Goal: Communication & Community: Answer question/provide support

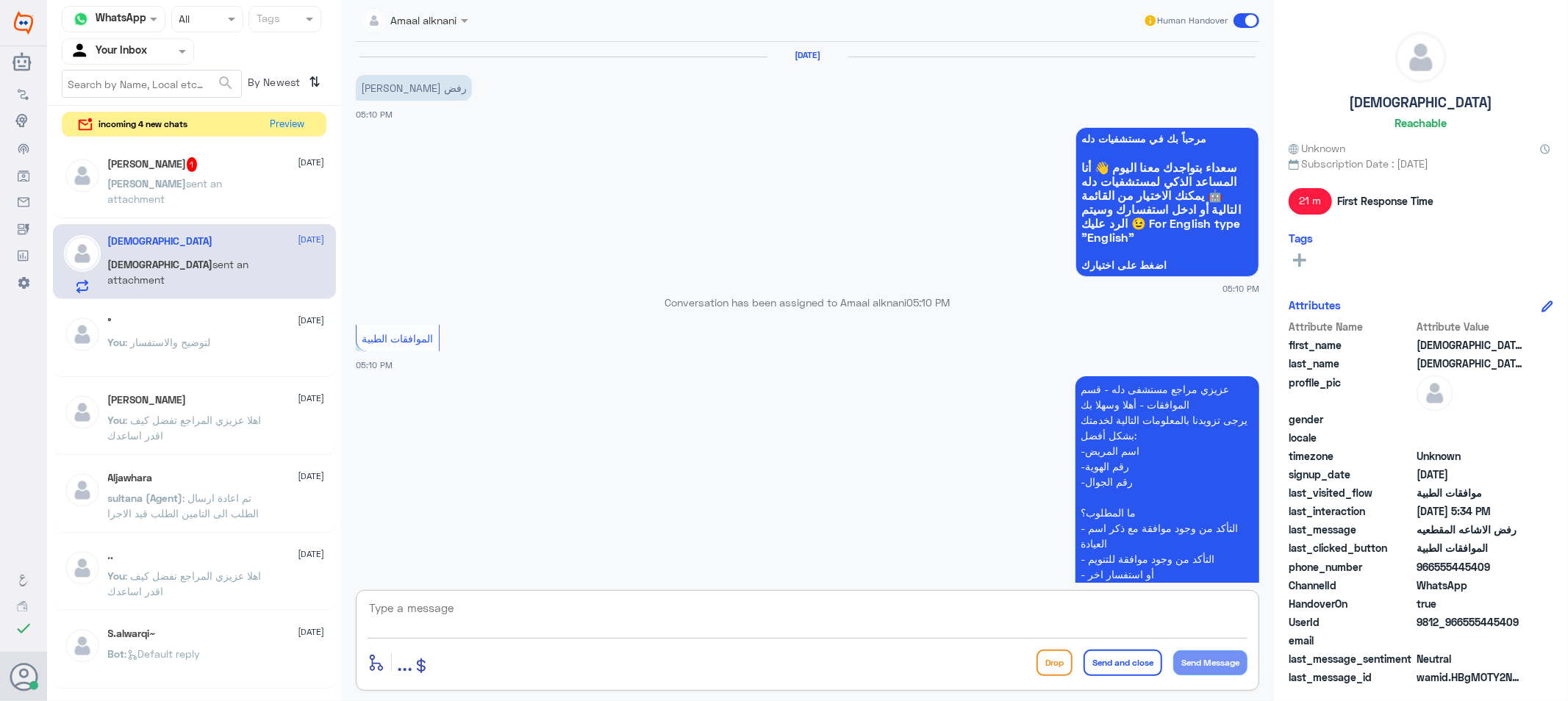
scroll to position [655, 0]
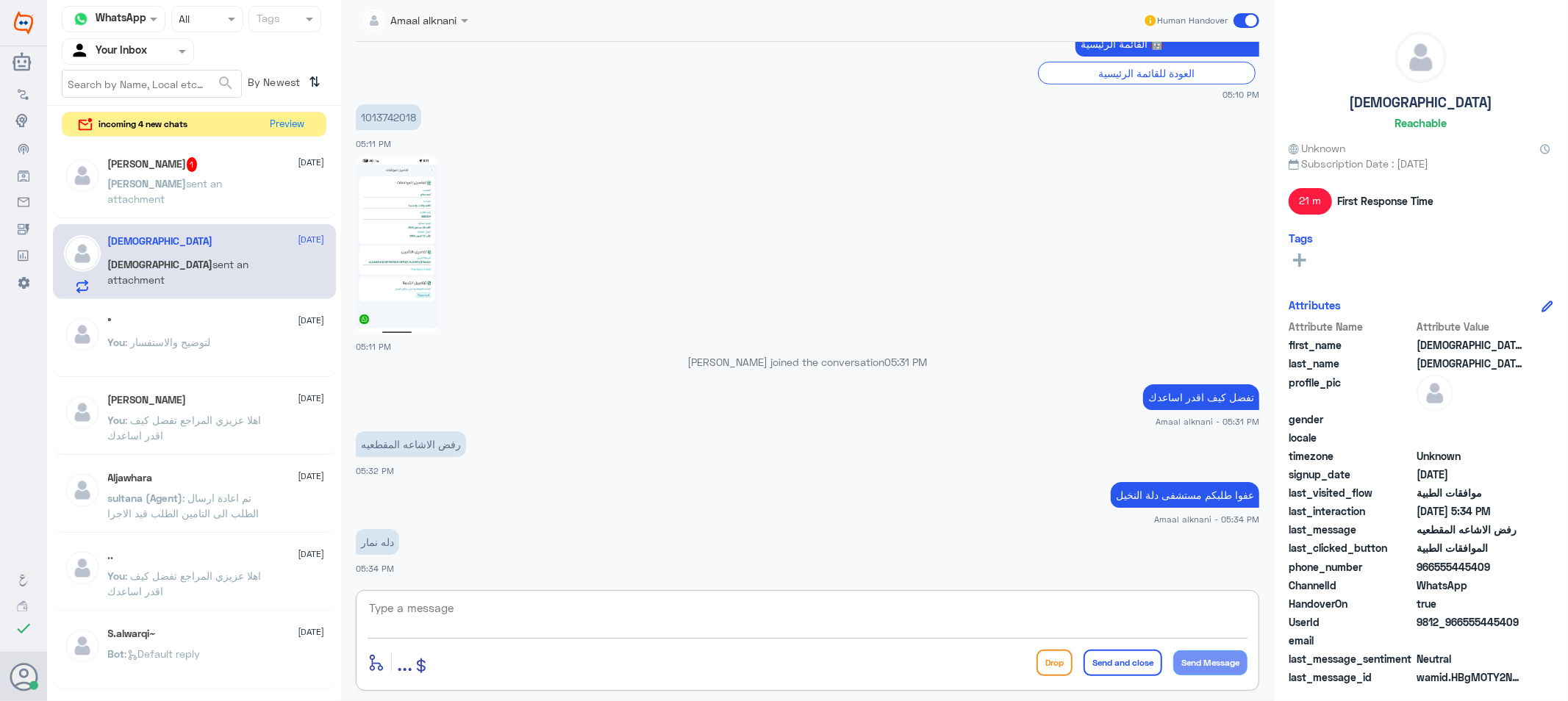
click at [520, 607] on textarea at bounding box center [807, 616] width 880 height 36
click at [520, 615] on textarea at bounding box center [807, 616] width 880 height 36
type textarea "الرجاء التواصل مع فرع دله نمار لخدمتكم"
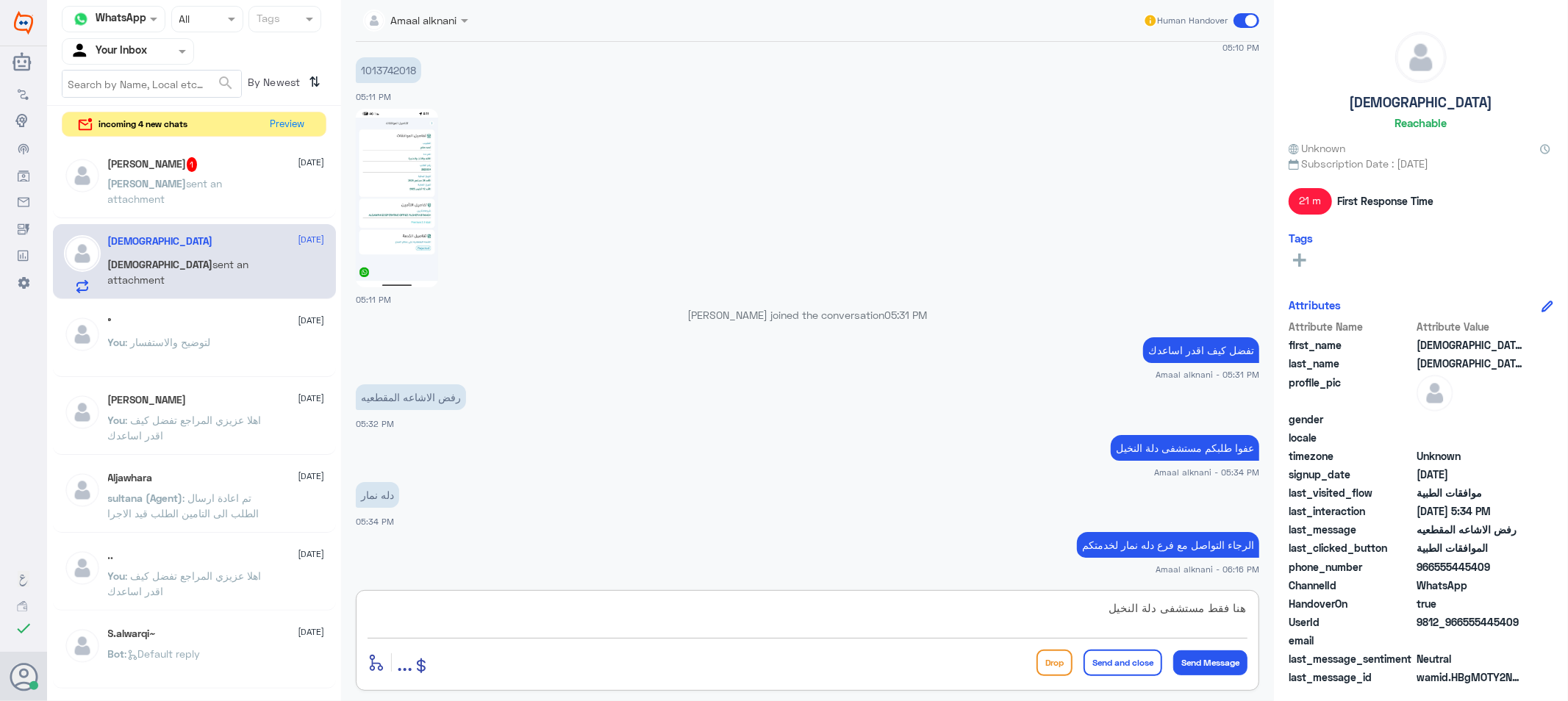
type textarea "هنا فقط مستشفى دلة النخيل"
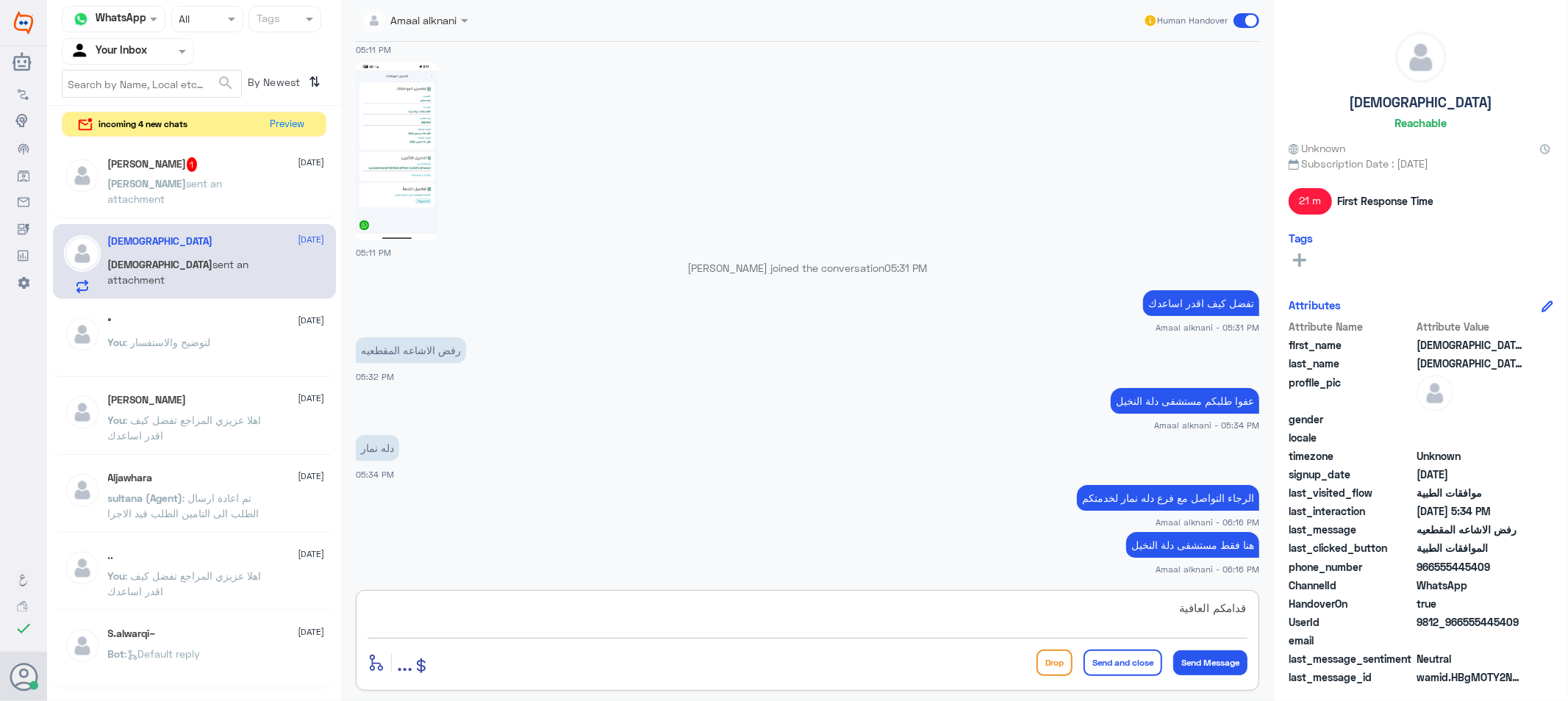
type textarea "قدامكم العافية"
click at [1120, 657] on button "Send and close" at bounding box center [1123, 663] width 79 height 26
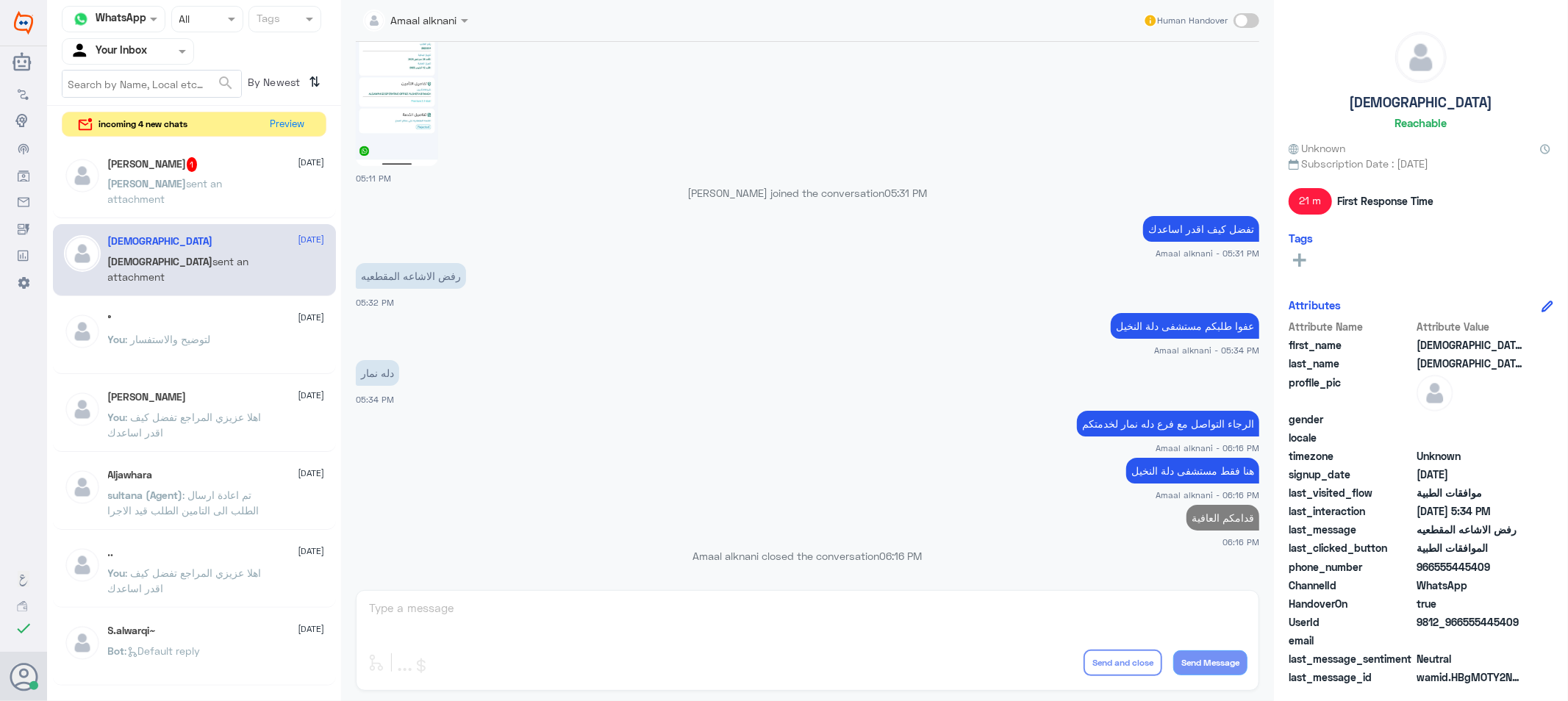
click at [223, 187] on span "sent an attachment" at bounding box center [166, 190] width 114 height 28
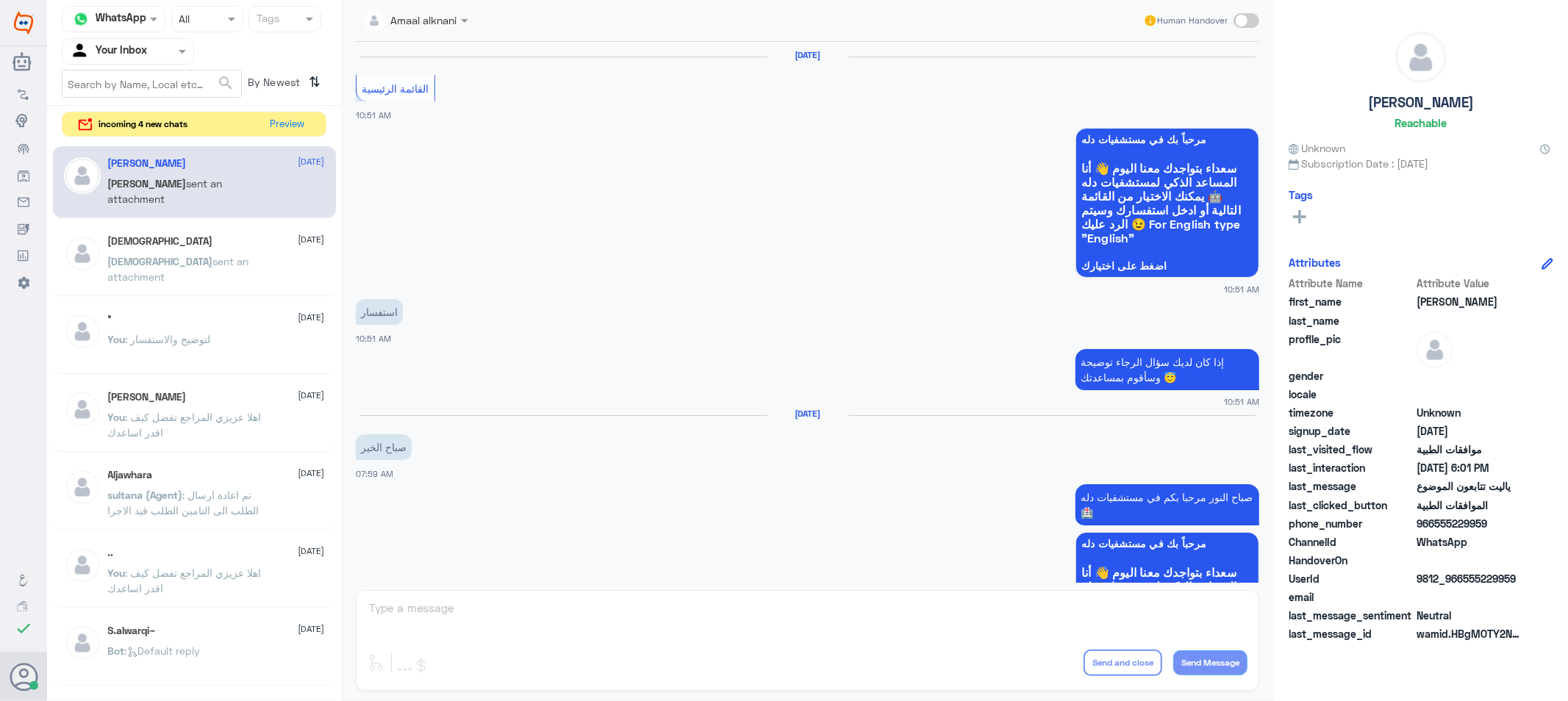
scroll to position [1274, 0]
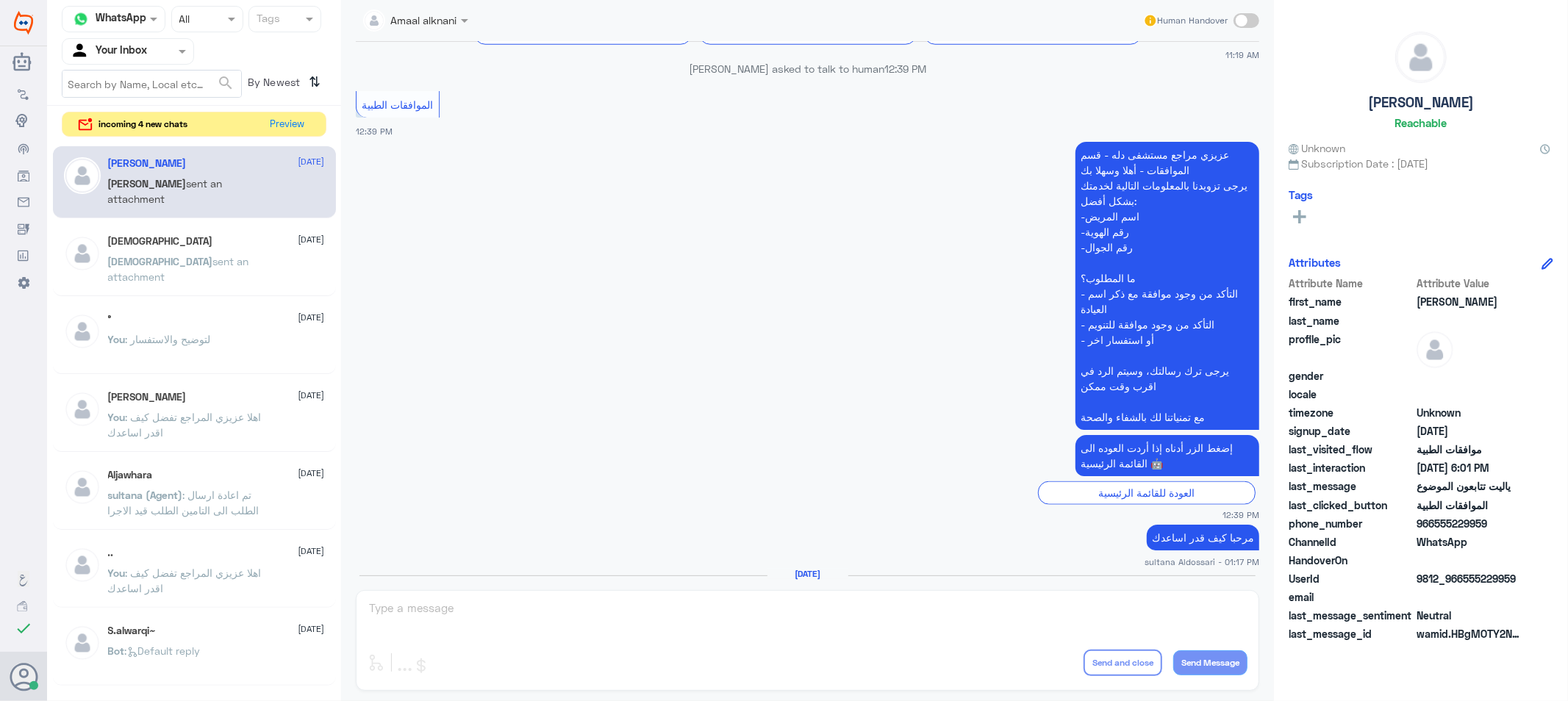
click at [449, 634] on div "Amaal alknani Human Handover [DATE] القائمة الرئيسية 10:51 AM مرحباً بك في مستش…" at bounding box center [807, 353] width 933 height 705
click at [197, 254] on p "° sent an attachment" at bounding box center [159, 272] width 101 height 37
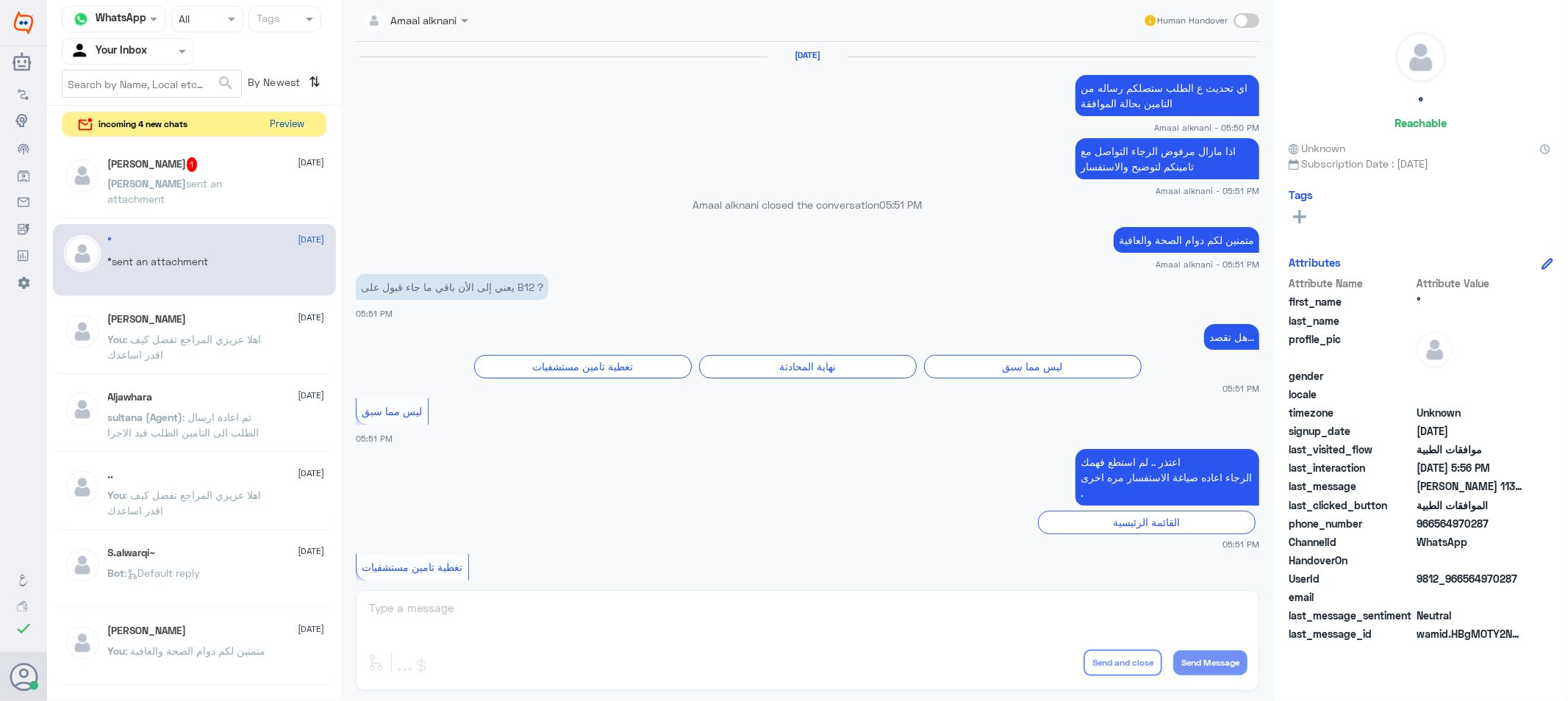
scroll to position [1203, 0]
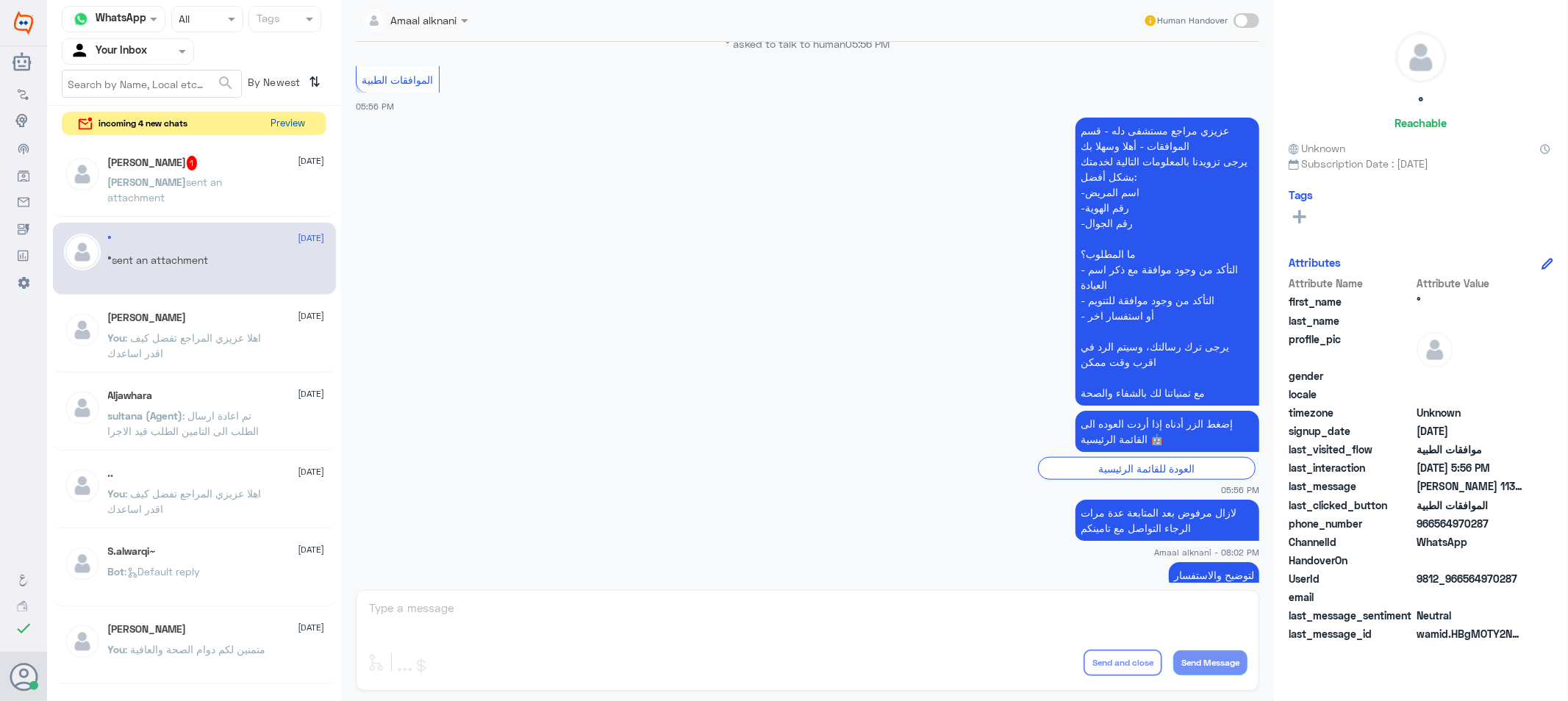
click at [290, 123] on button "Preview" at bounding box center [288, 124] width 45 height 23
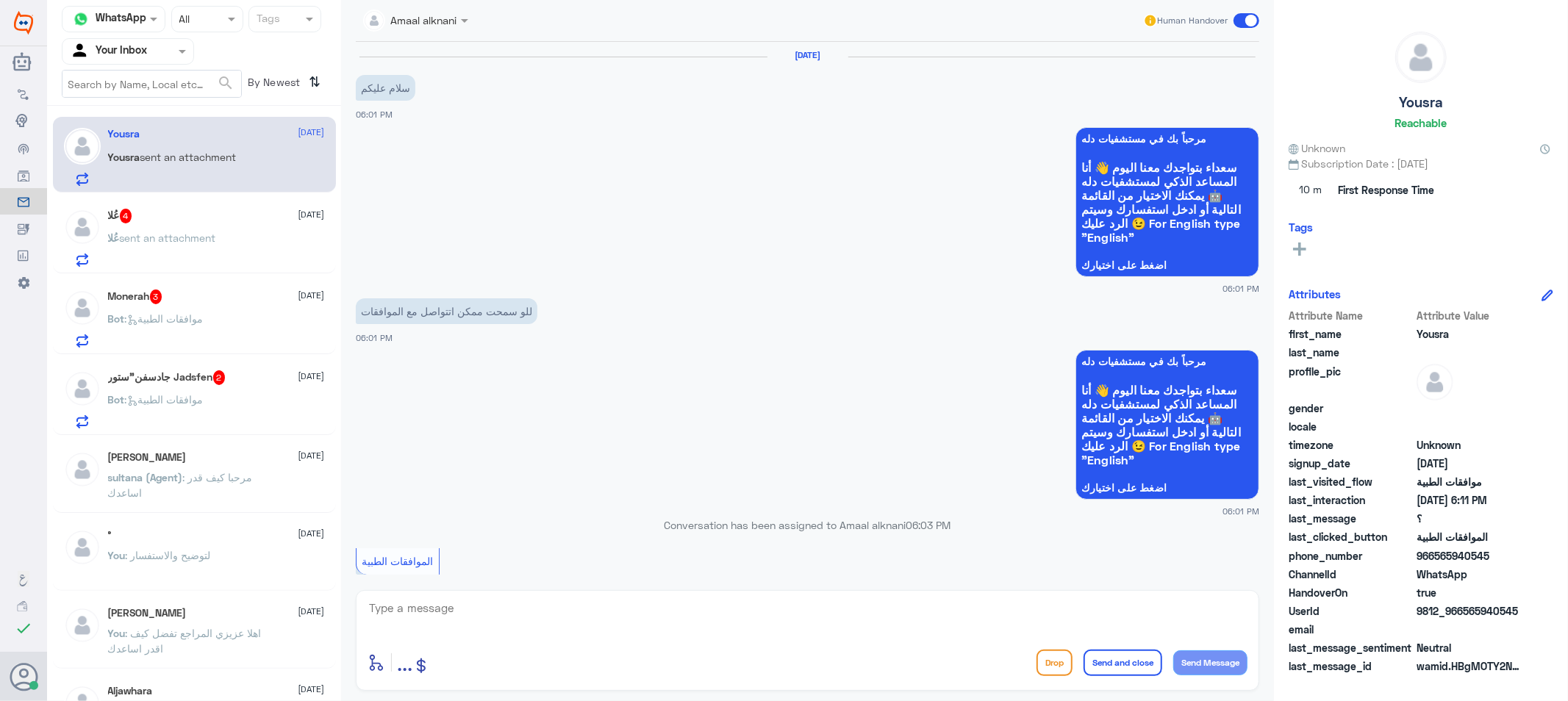
scroll to position [599, 0]
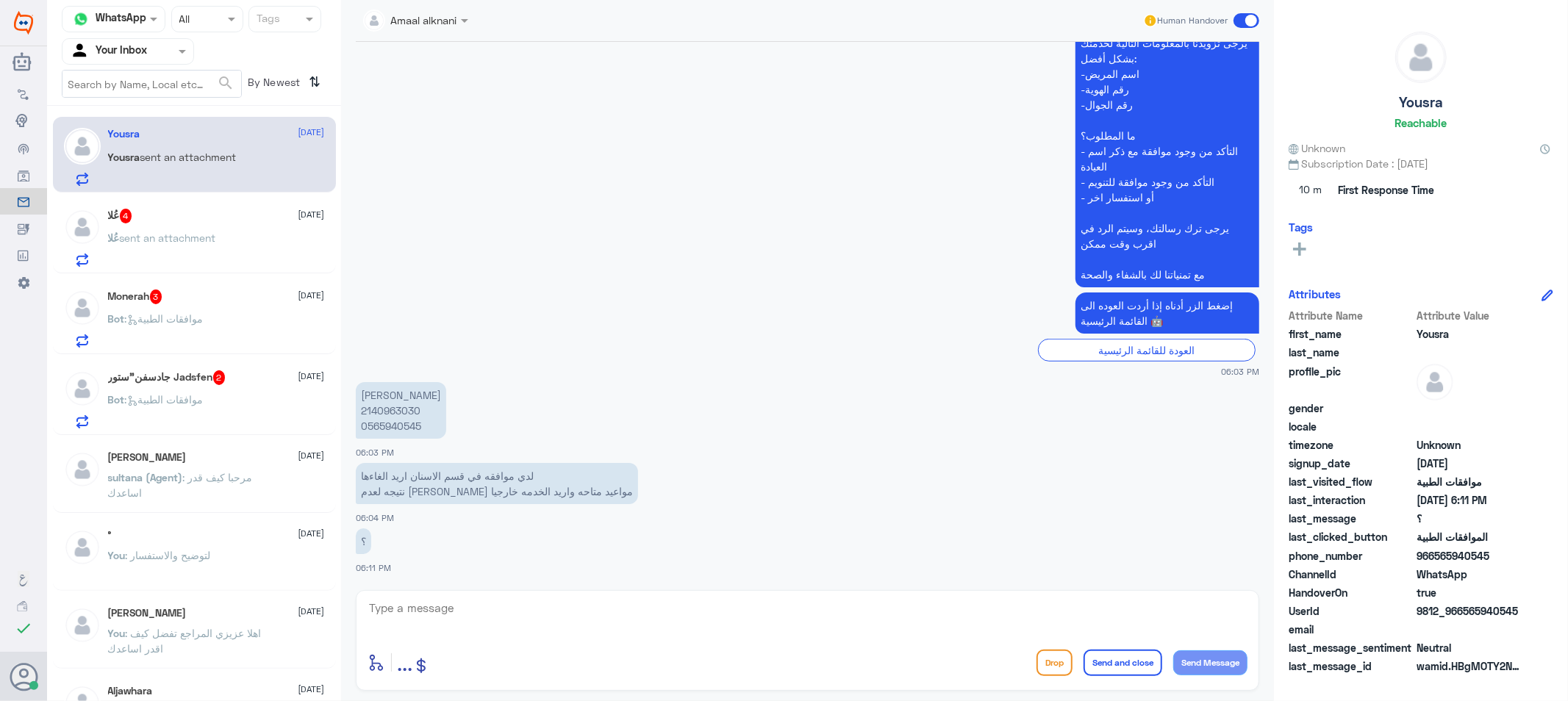
click at [413, 619] on textarea at bounding box center [807, 616] width 880 height 36
click at [389, 427] on p "[PERSON_NAME] 2140963030 0565940545" at bounding box center [401, 411] width 91 height 56
copy p "0565940545"
click at [587, 617] on textarea at bounding box center [807, 616] width 880 height 36
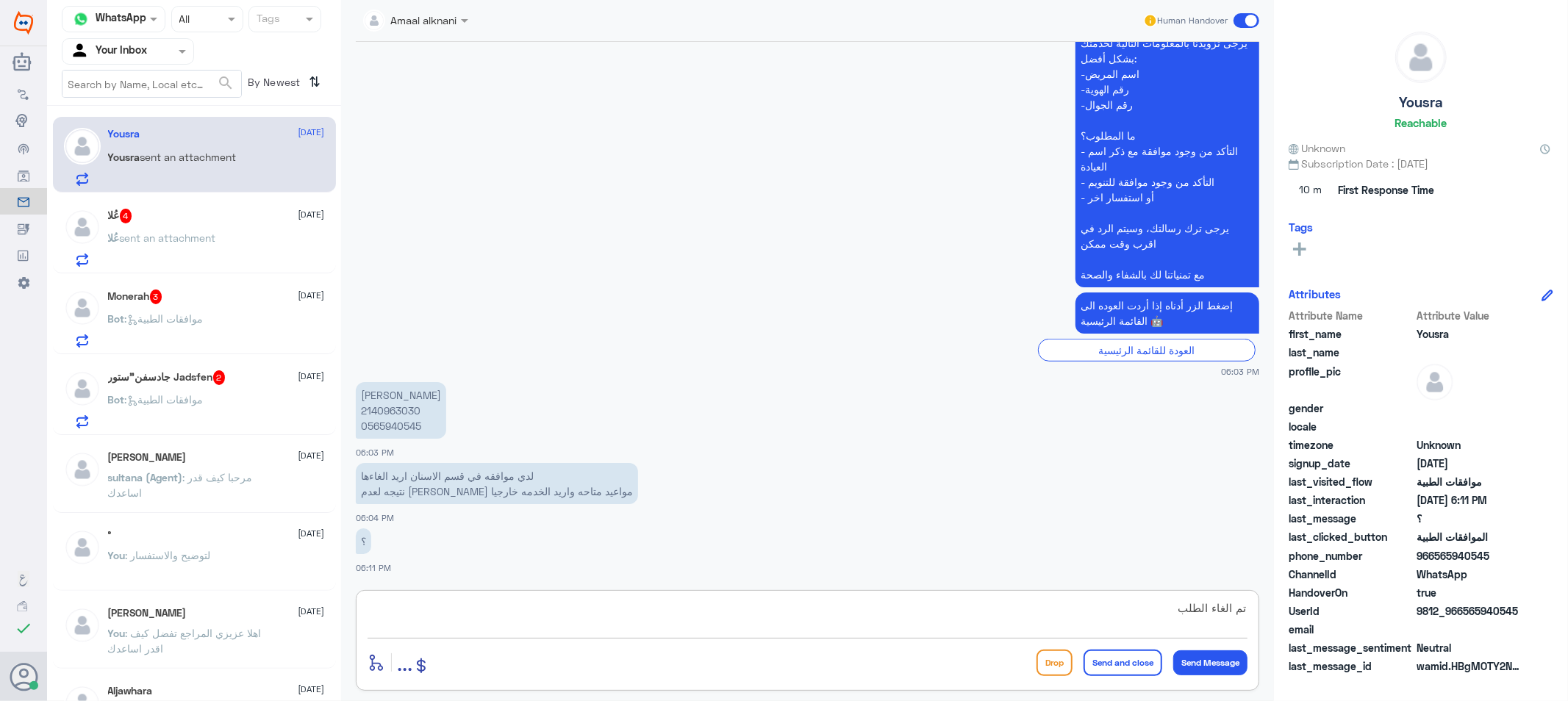
type textarea "تم الغاء الطلب"
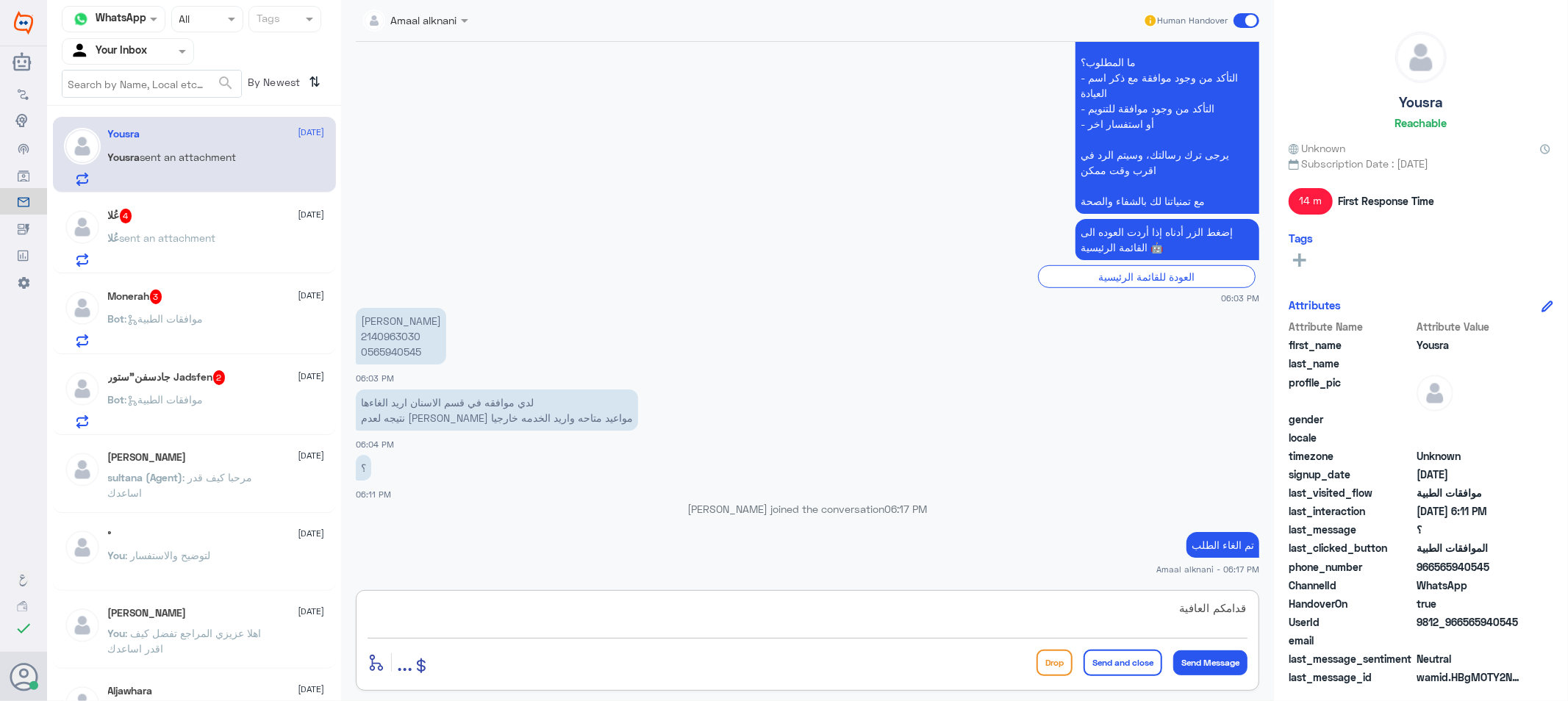
type textarea "قدامكم العافية"
click at [1125, 660] on button "Send and close" at bounding box center [1123, 663] width 79 height 26
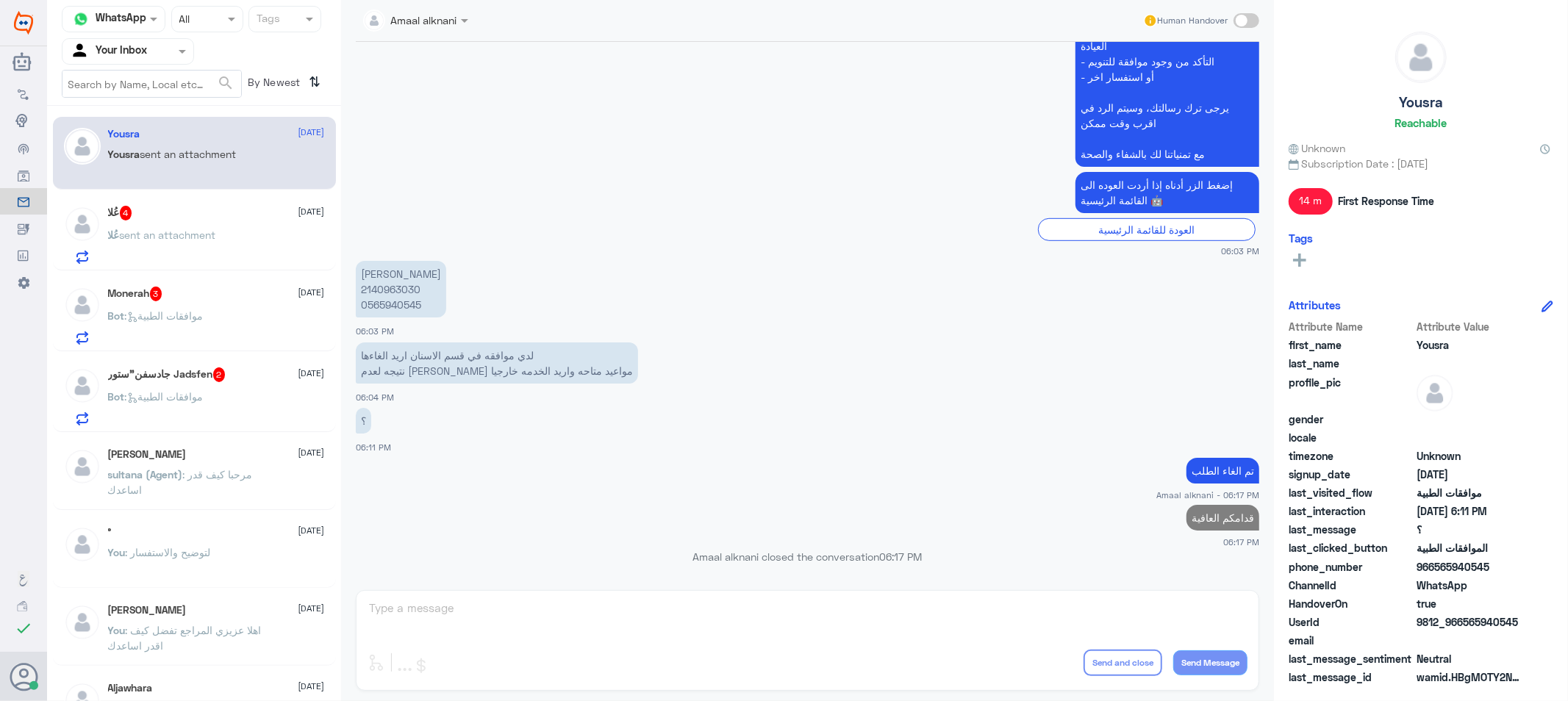
click at [214, 239] on span "sent an attachment" at bounding box center [167, 235] width 97 height 13
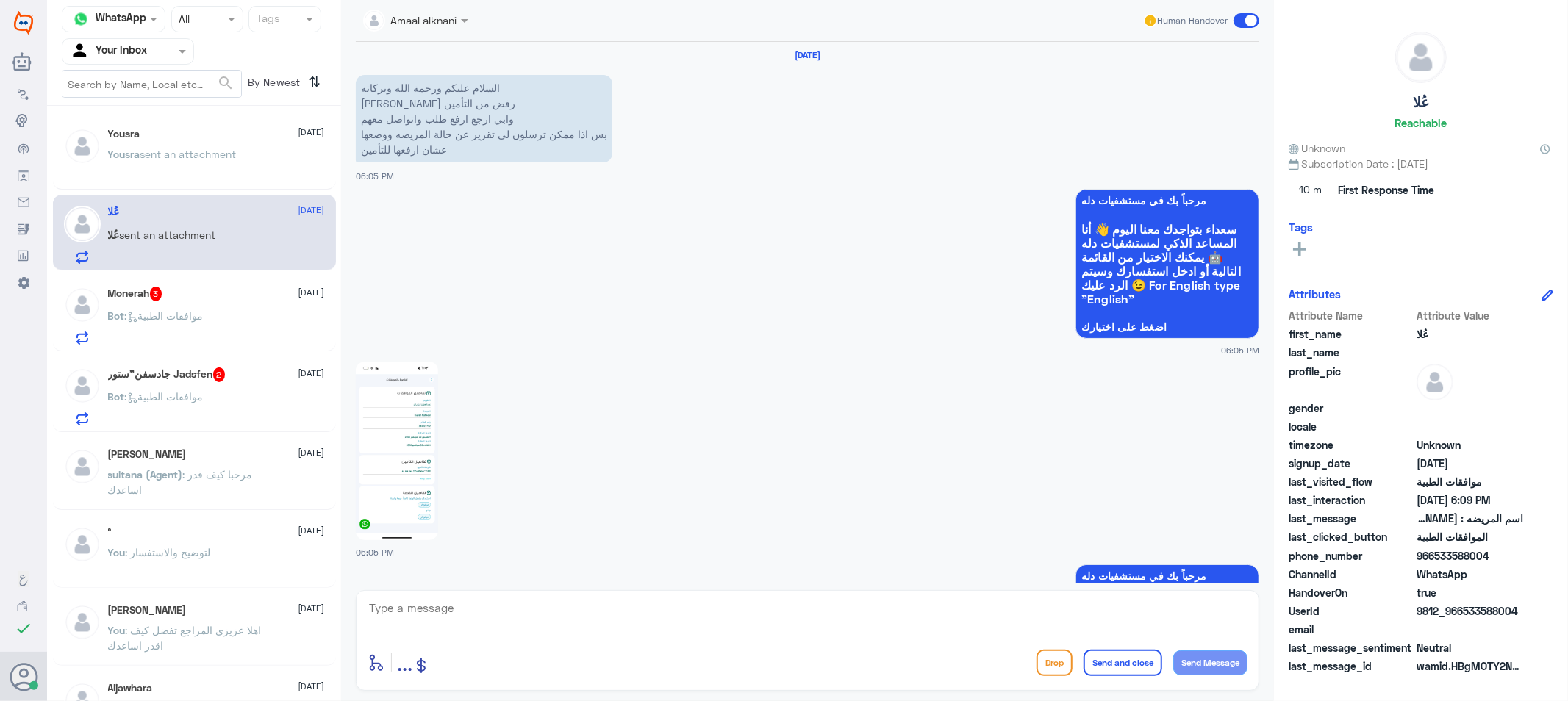
scroll to position [698, 0]
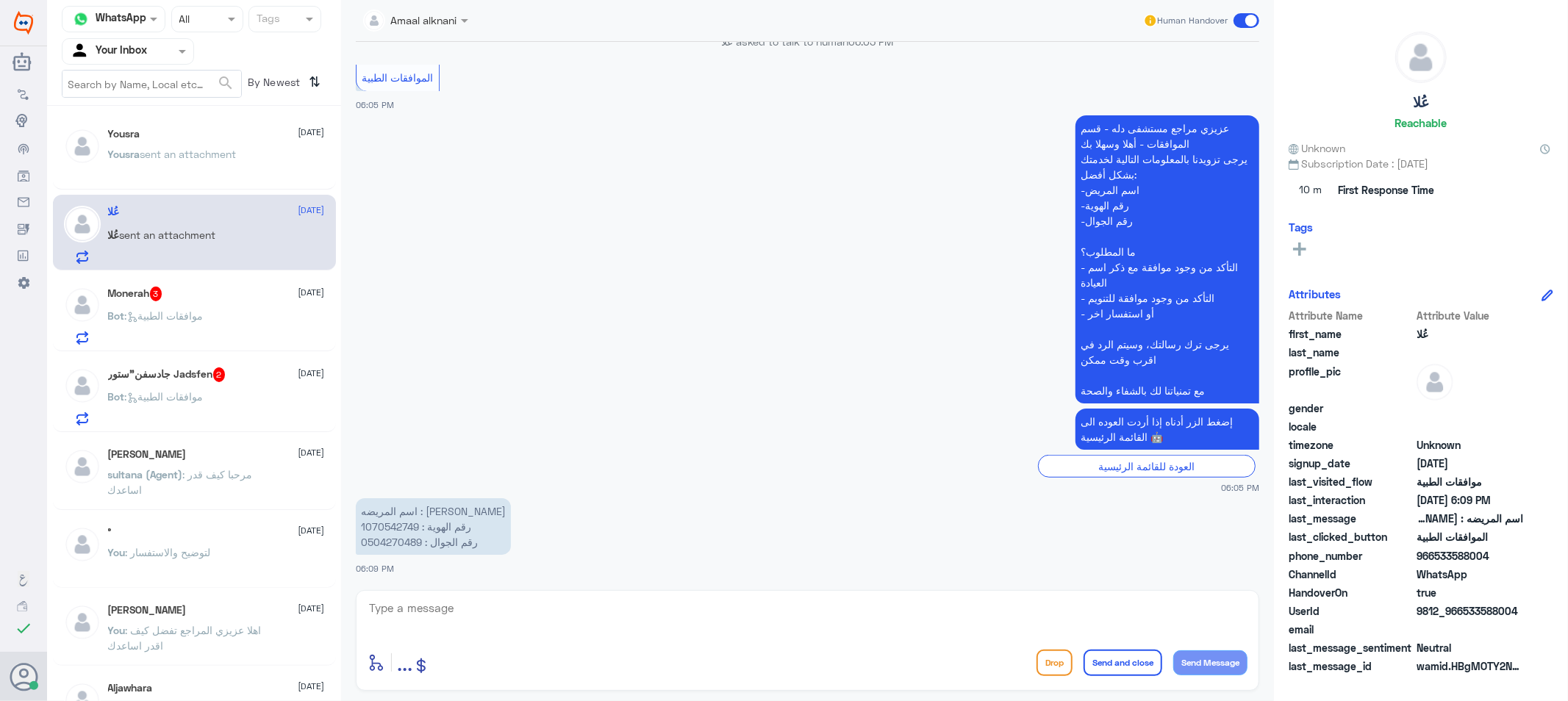
click at [424, 612] on textarea at bounding box center [807, 616] width 880 height 36
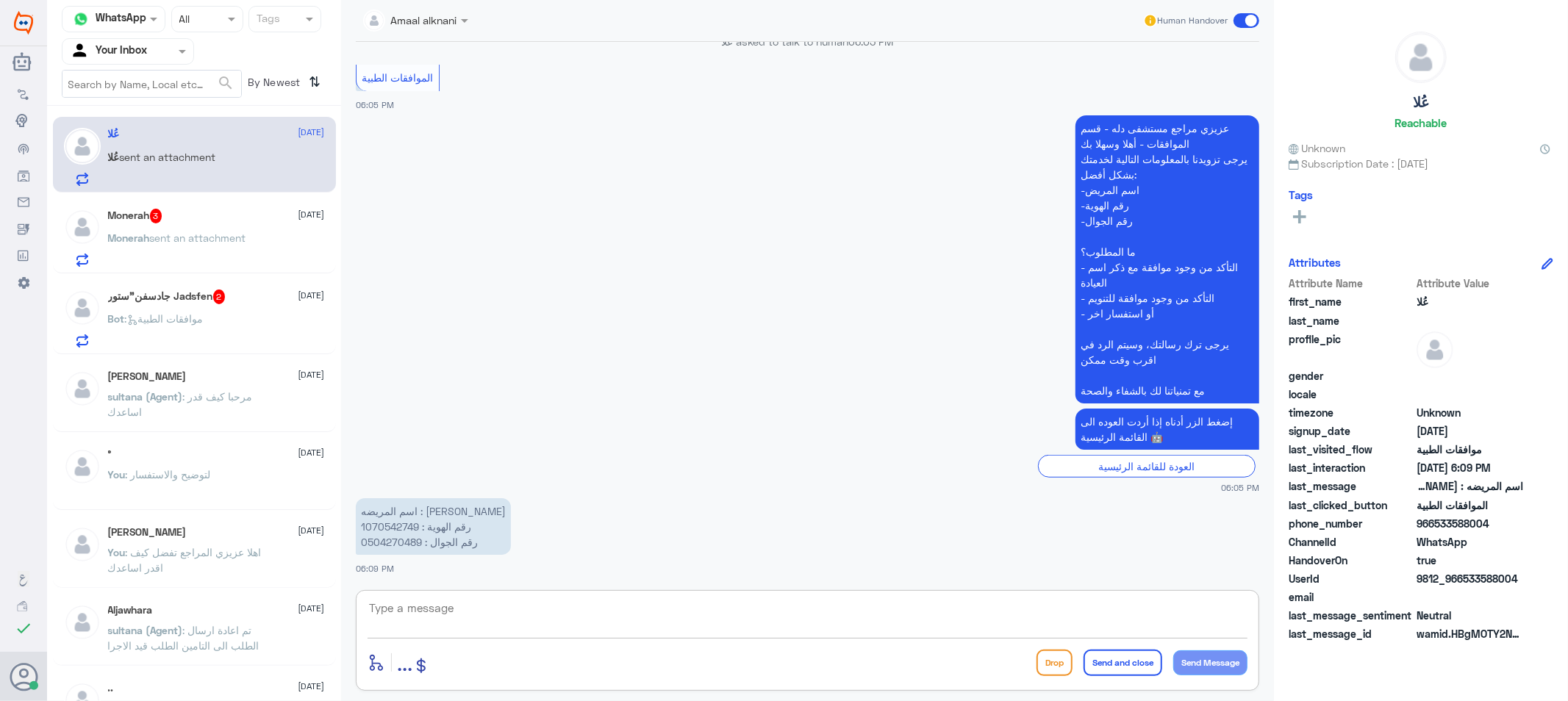
click at [398, 519] on p "اسم المريضه : [PERSON_NAME] رقم الهوية : 1070542749 رقم الجوال : 0504270489" at bounding box center [434, 527] width 155 height 56
copy p "1070542749"
click at [576, 623] on textarea at bounding box center [807, 616] width 880 height 36
type textarea "بالنسبة لطلب العملية"
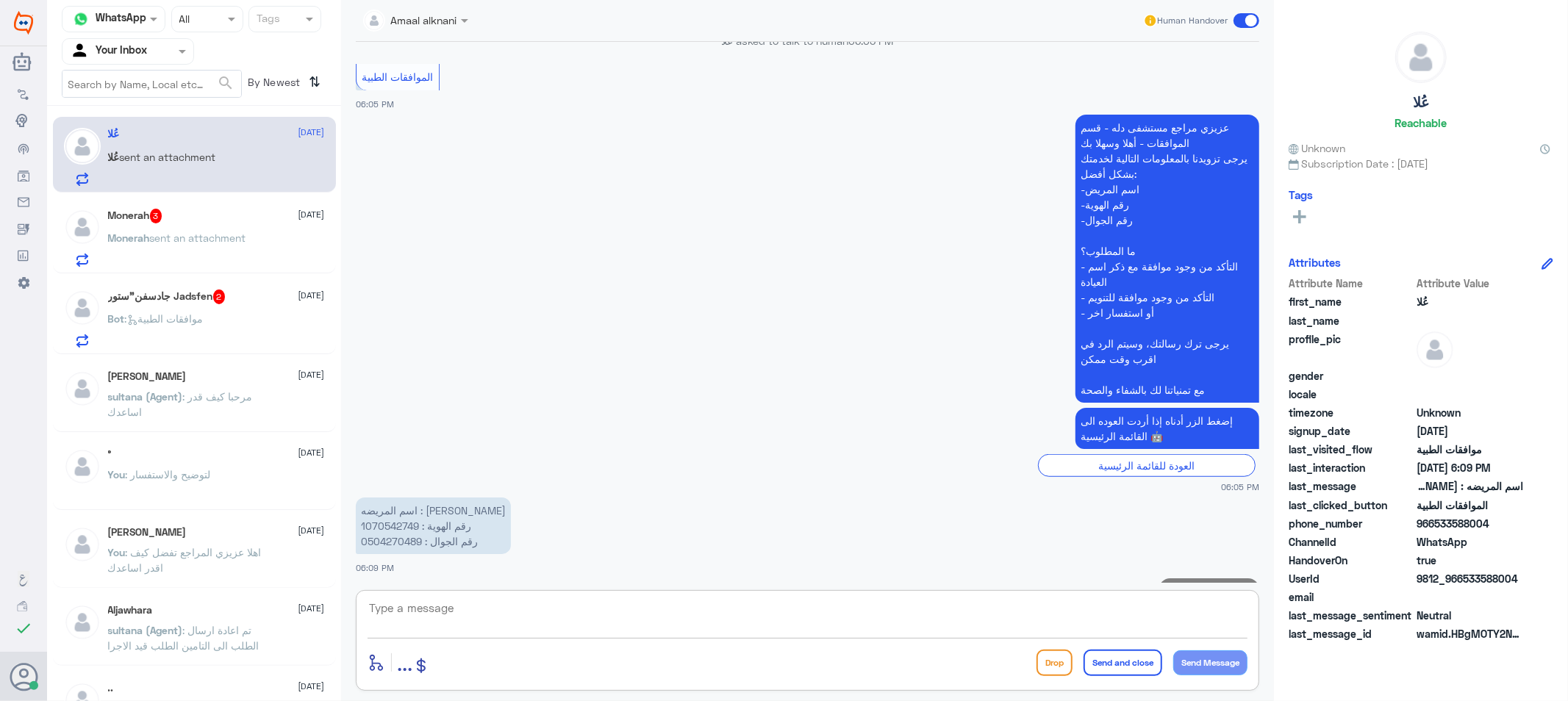
scroll to position [745, 0]
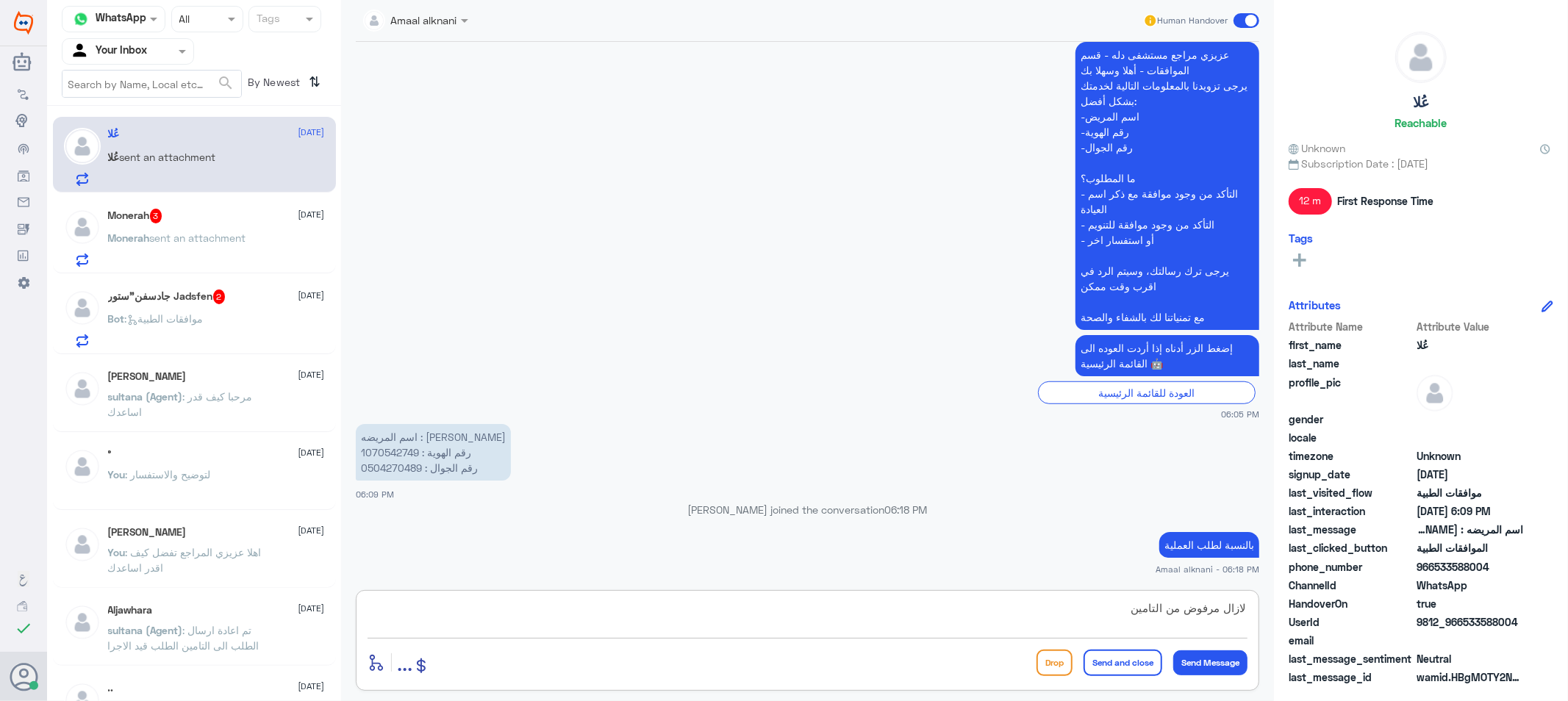
type textarea "لازال مرفوض من التامين"
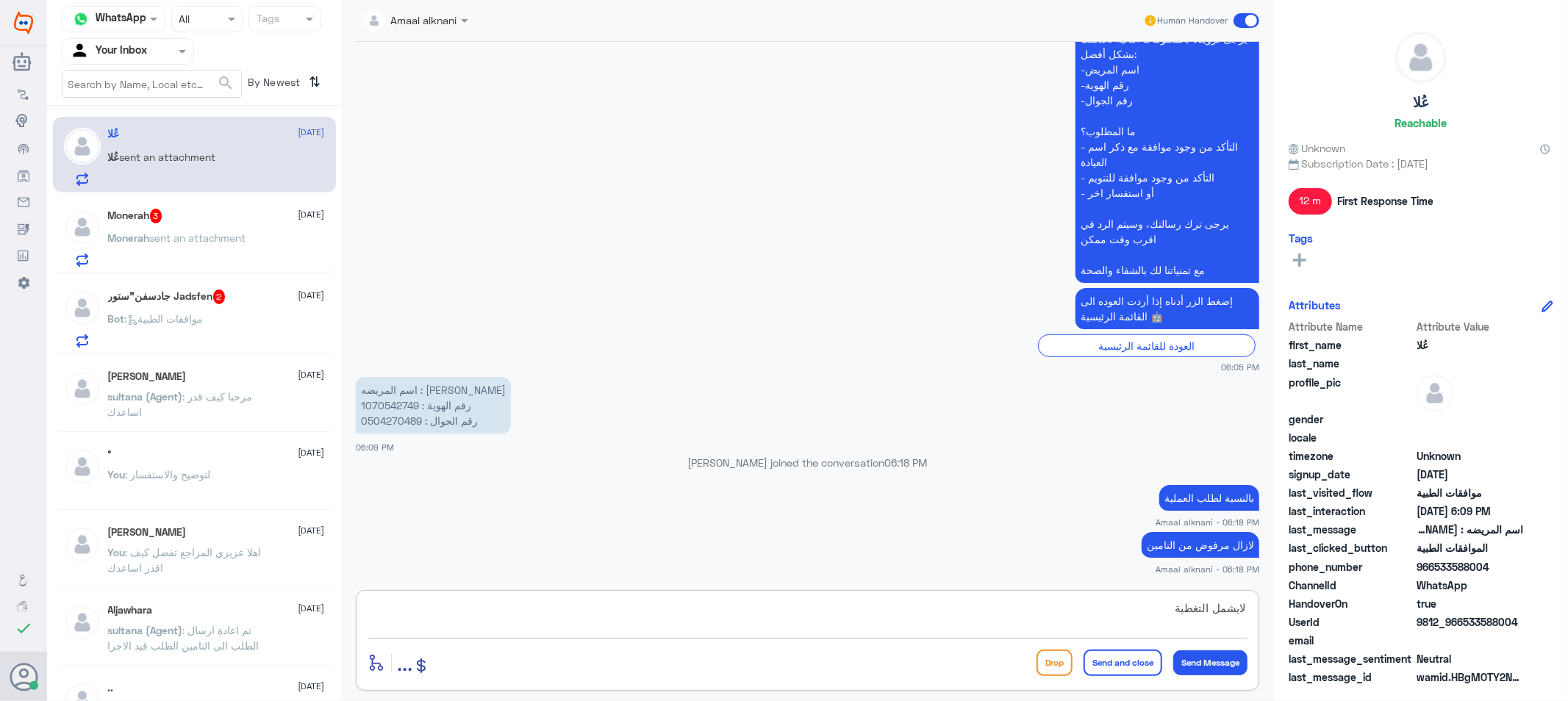
type textarea "لايشمل التغطية"
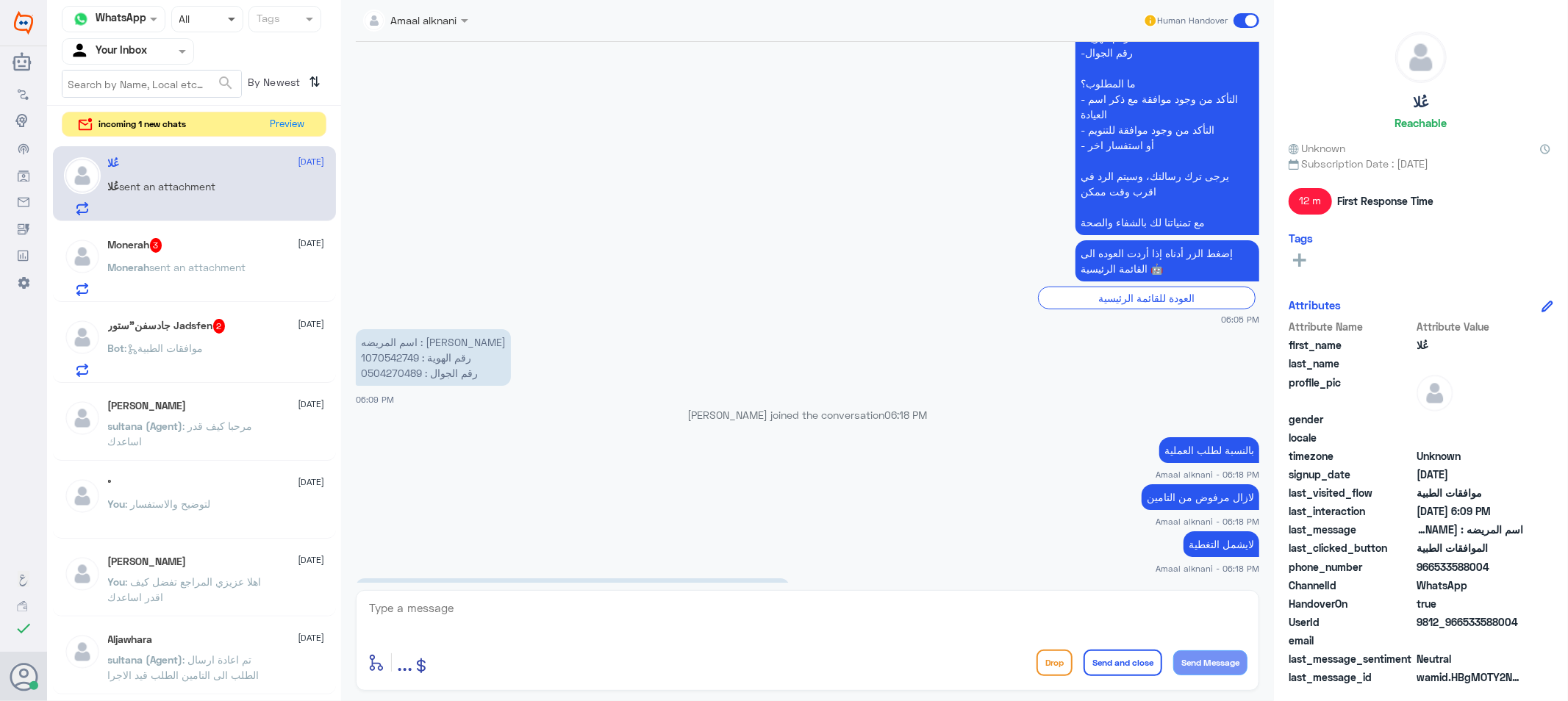
scroll to position [890, 0]
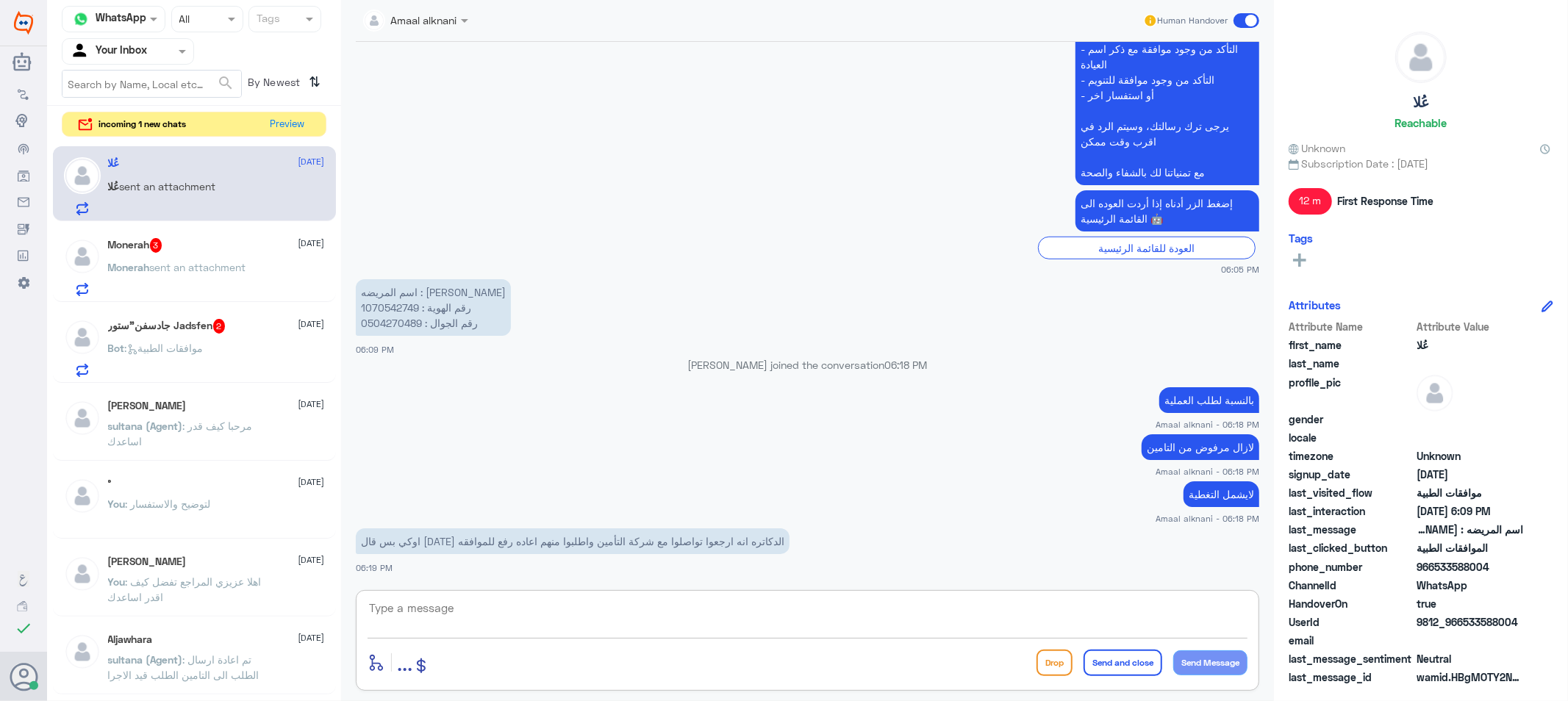
click at [556, 629] on textarea at bounding box center [807, 616] width 880 height 36
click at [556, 630] on textarea at bounding box center [807, 616] width 880 height 36
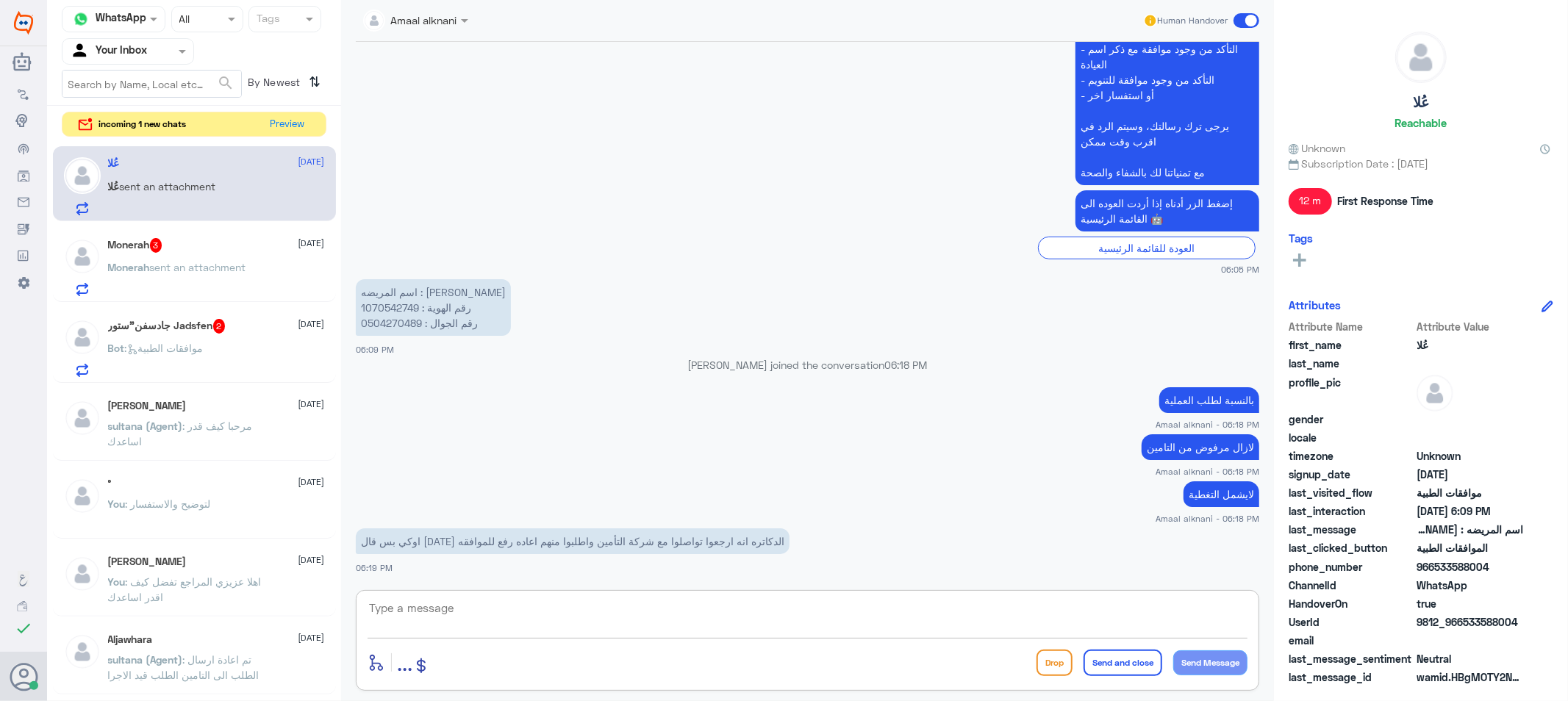
click at [232, 258] on div "Monerah 3 [DATE] [PERSON_NAME] sent an attachment" at bounding box center [217, 267] width 217 height 58
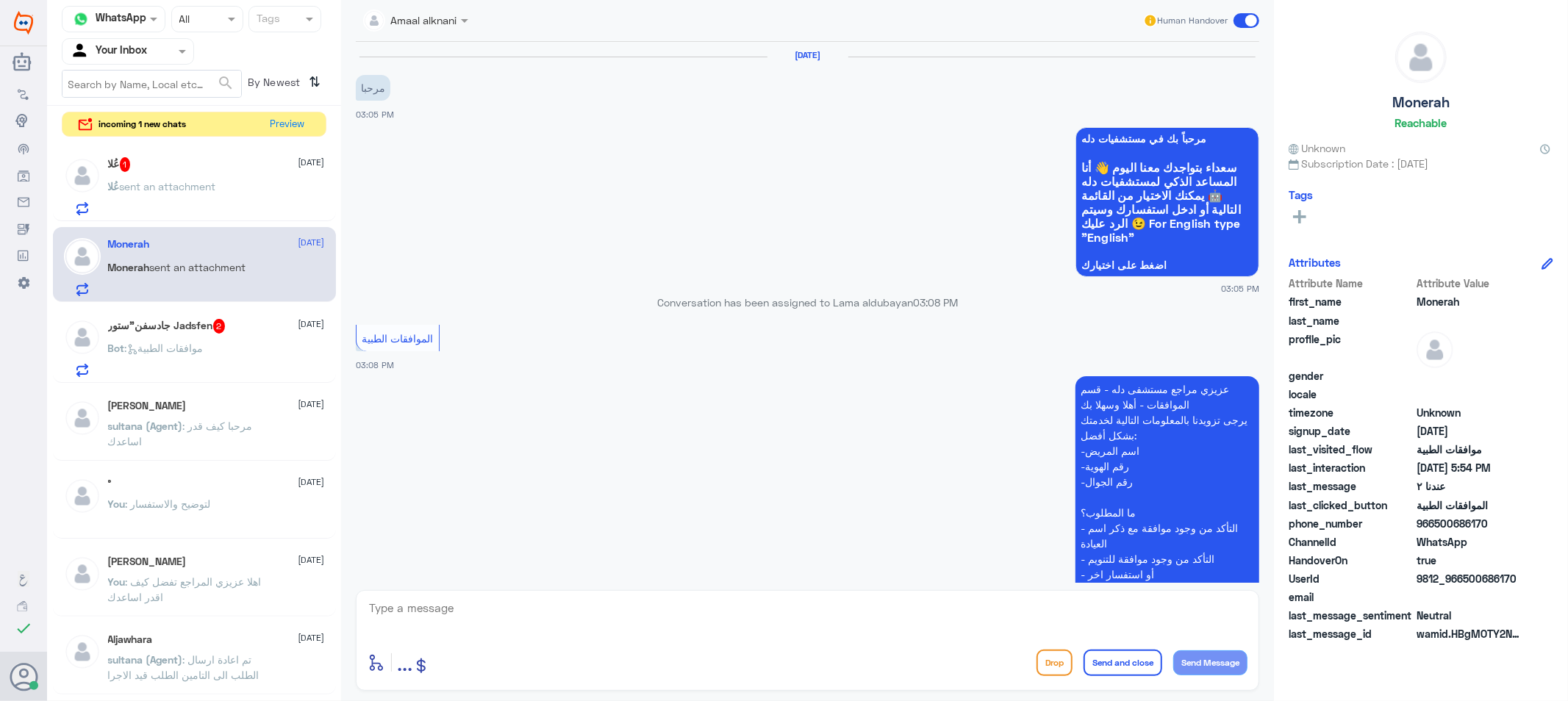
scroll to position [1532, 0]
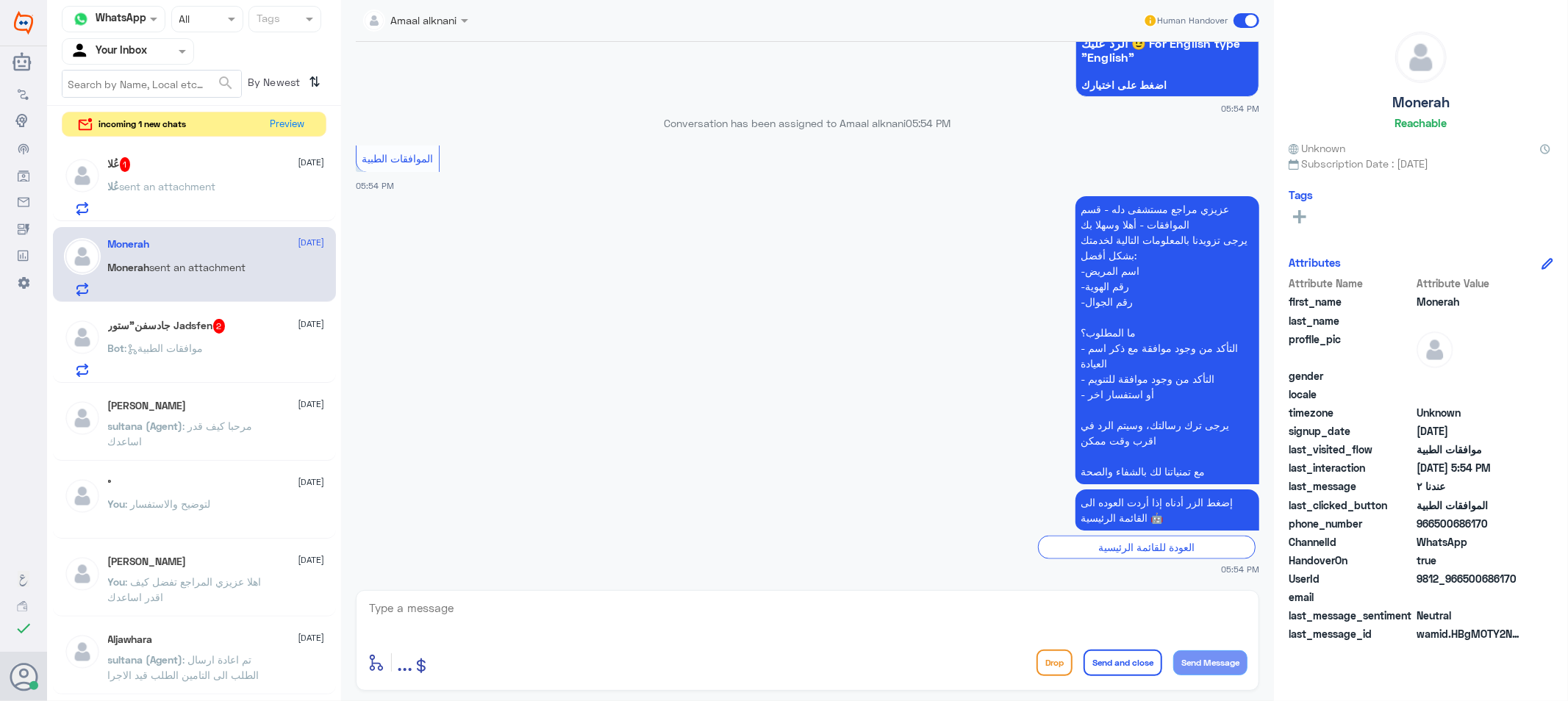
click at [662, 633] on textarea at bounding box center [807, 616] width 880 height 36
type textarea "j"
type textarea "تفضل كيف اقدر اساعدك"
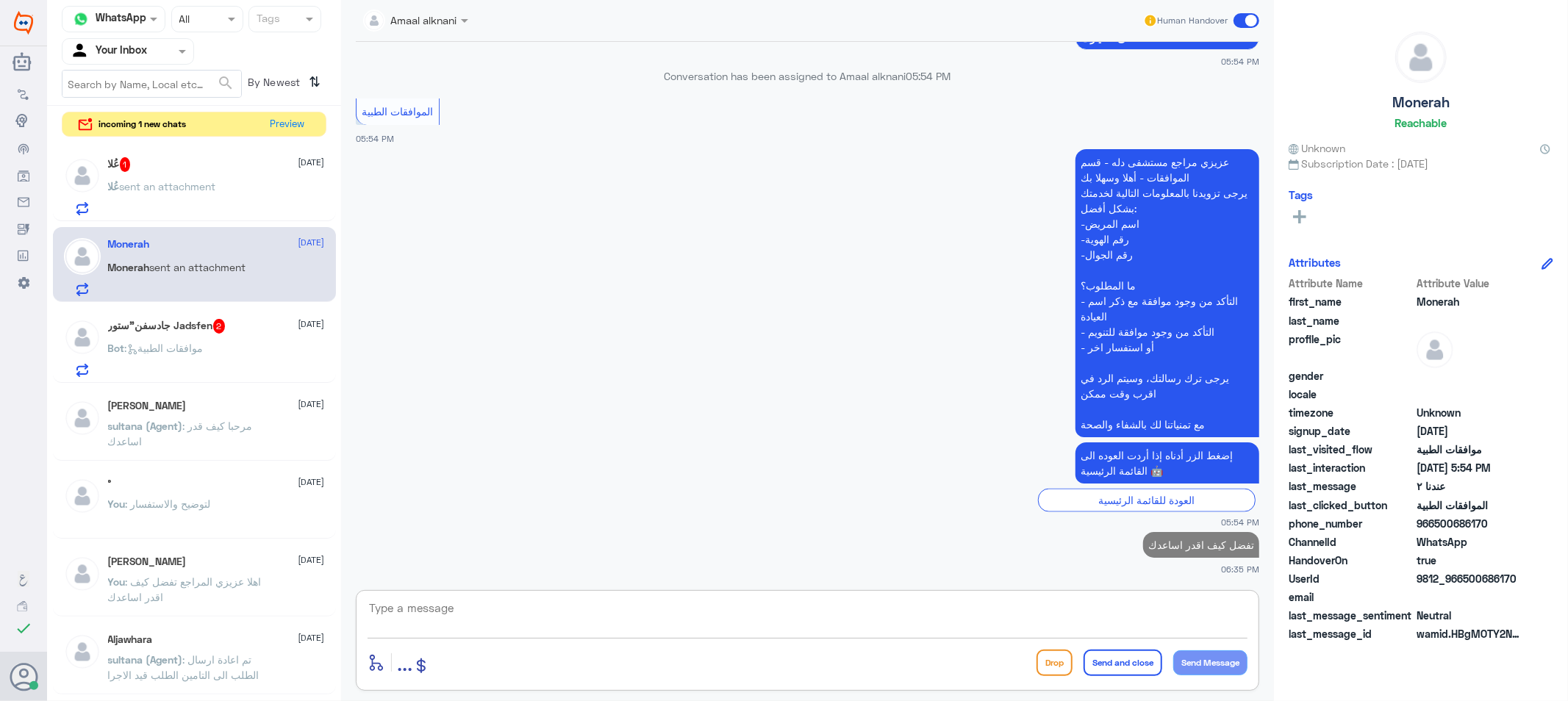
click at [166, 328] on h5 "جادسفن"ستور Jadsfen 2" at bounding box center [167, 326] width 118 height 15
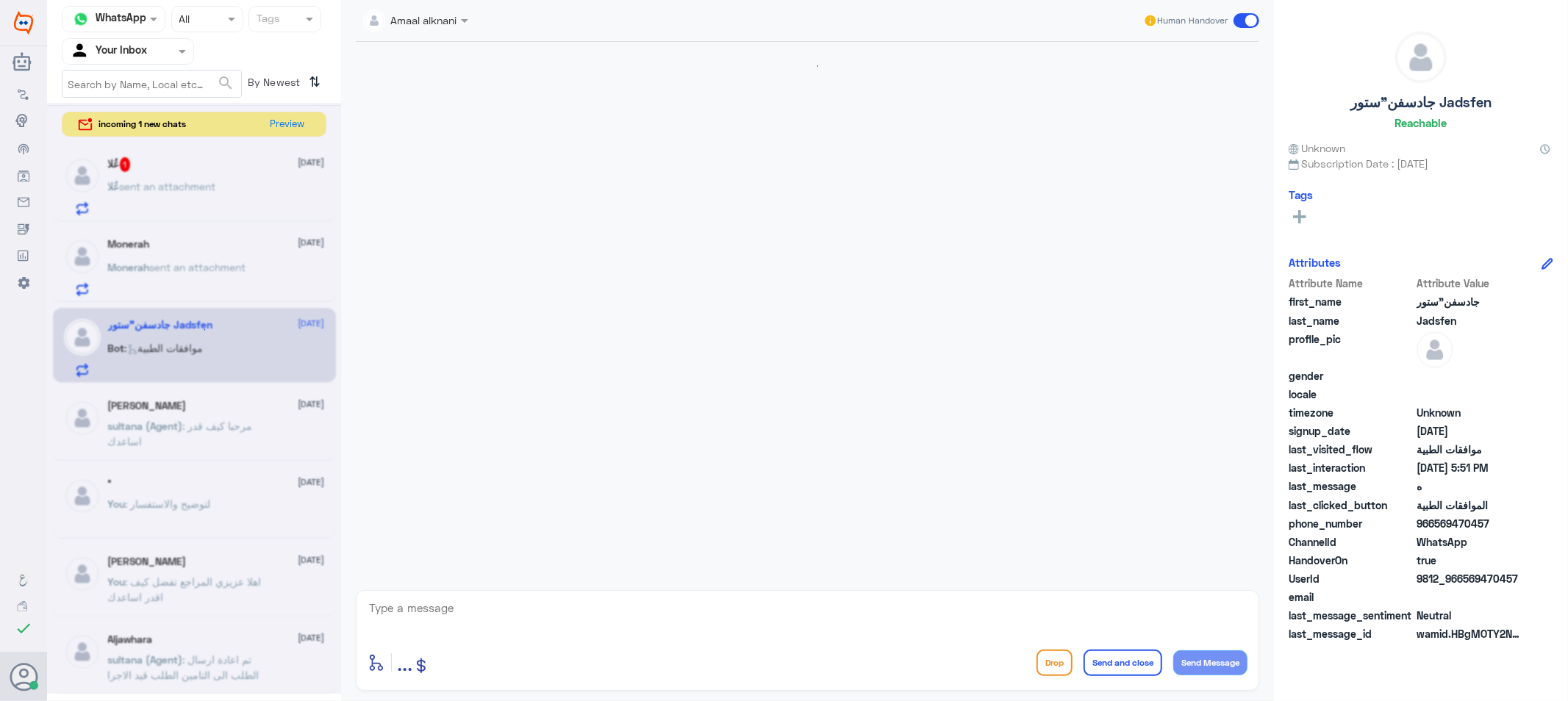
scroll to position [1436, 0]
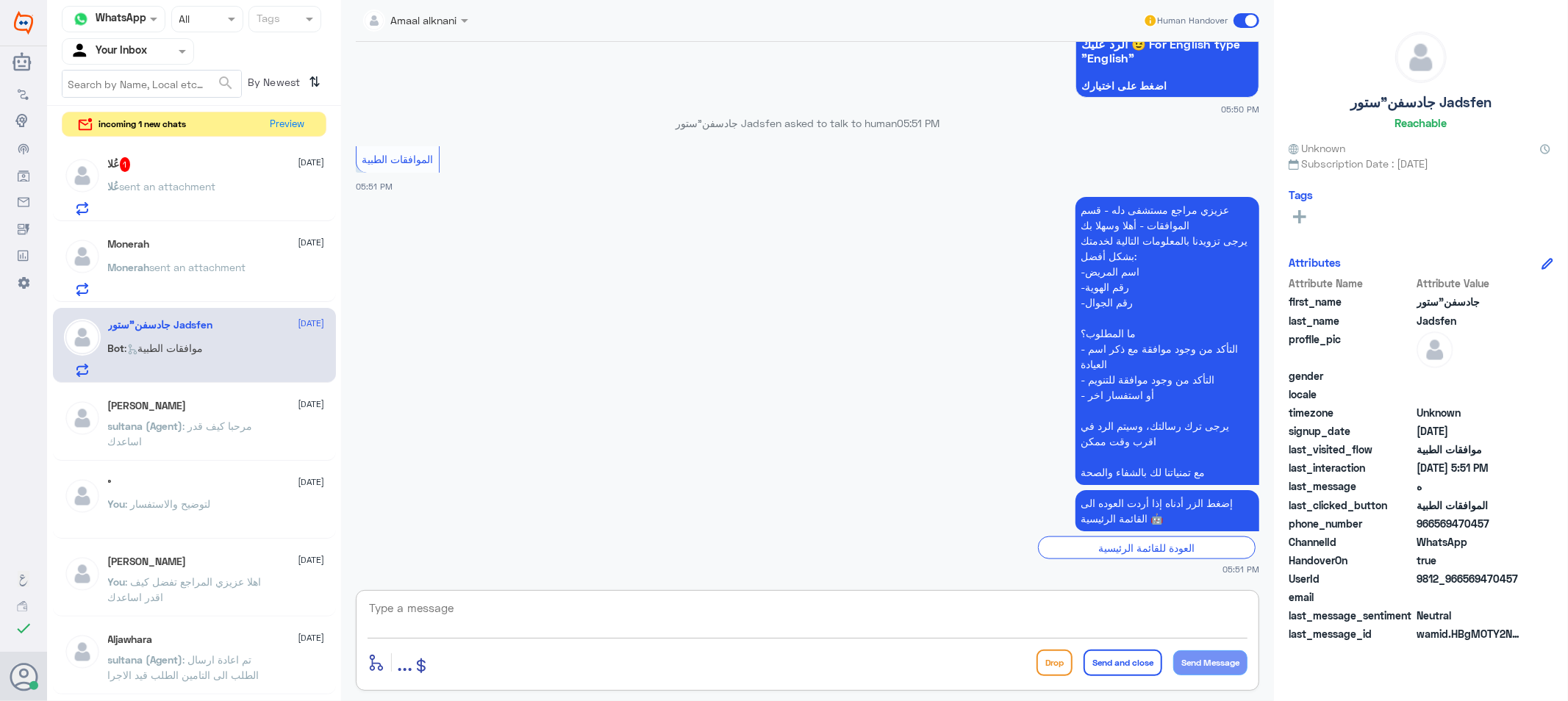
click at [513, 615] on textarea at bounding box center [807, 616] width 880 height 36
click at [237, 272] on span "sent an attachment" at bounding box center [198, 267] width 97 height 13
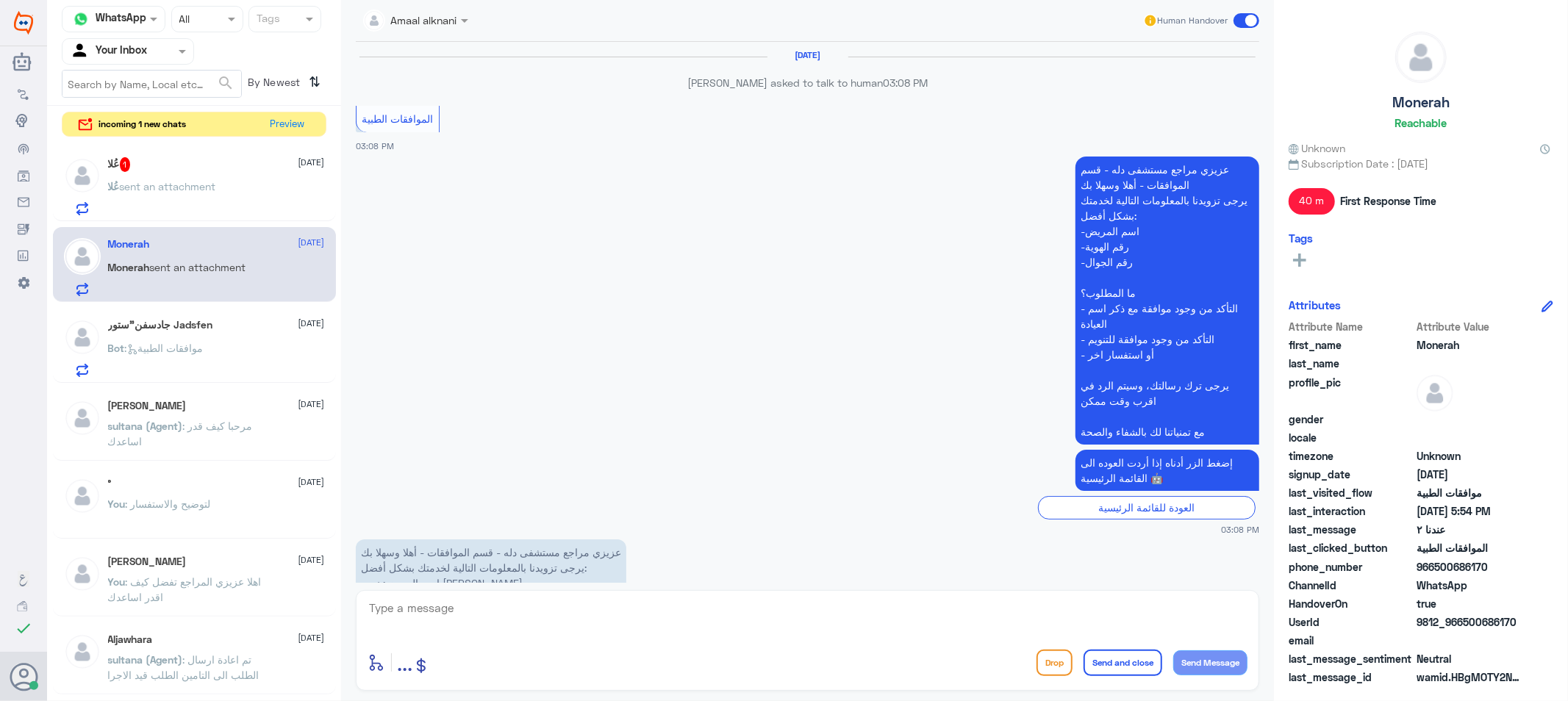
scroll to position [1459, 0]
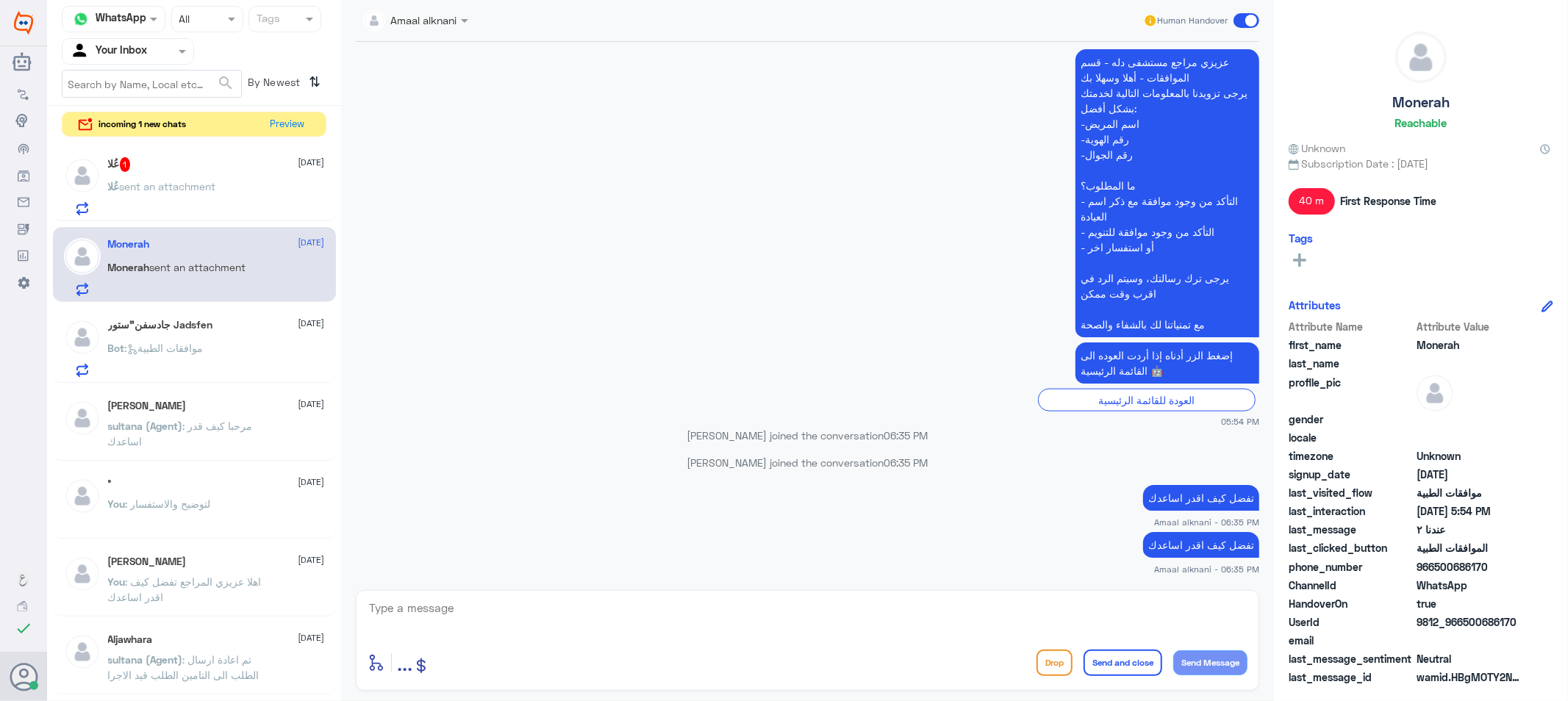
click at [726, 605] on textarea at bounding box center [807, 616] width 880 height 36
click at [722, 618] on textarea at bounding box center [807, 616] width 880 height 36
click at [238, 174] on div "عُلا 1 [DATE] عُلا sent an attachment" at bounding box center [217, 186] width 217 height 58
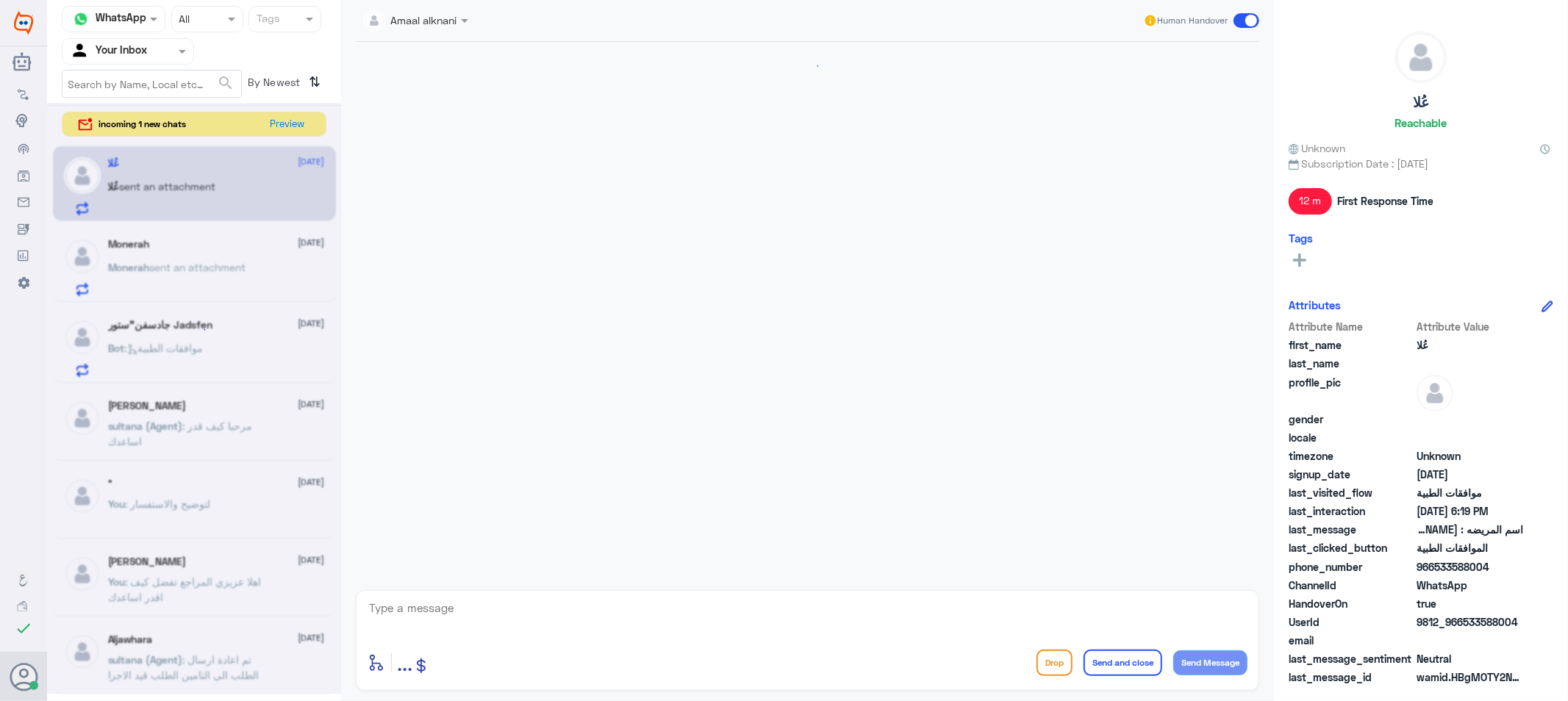
scroll to position [916, 0]
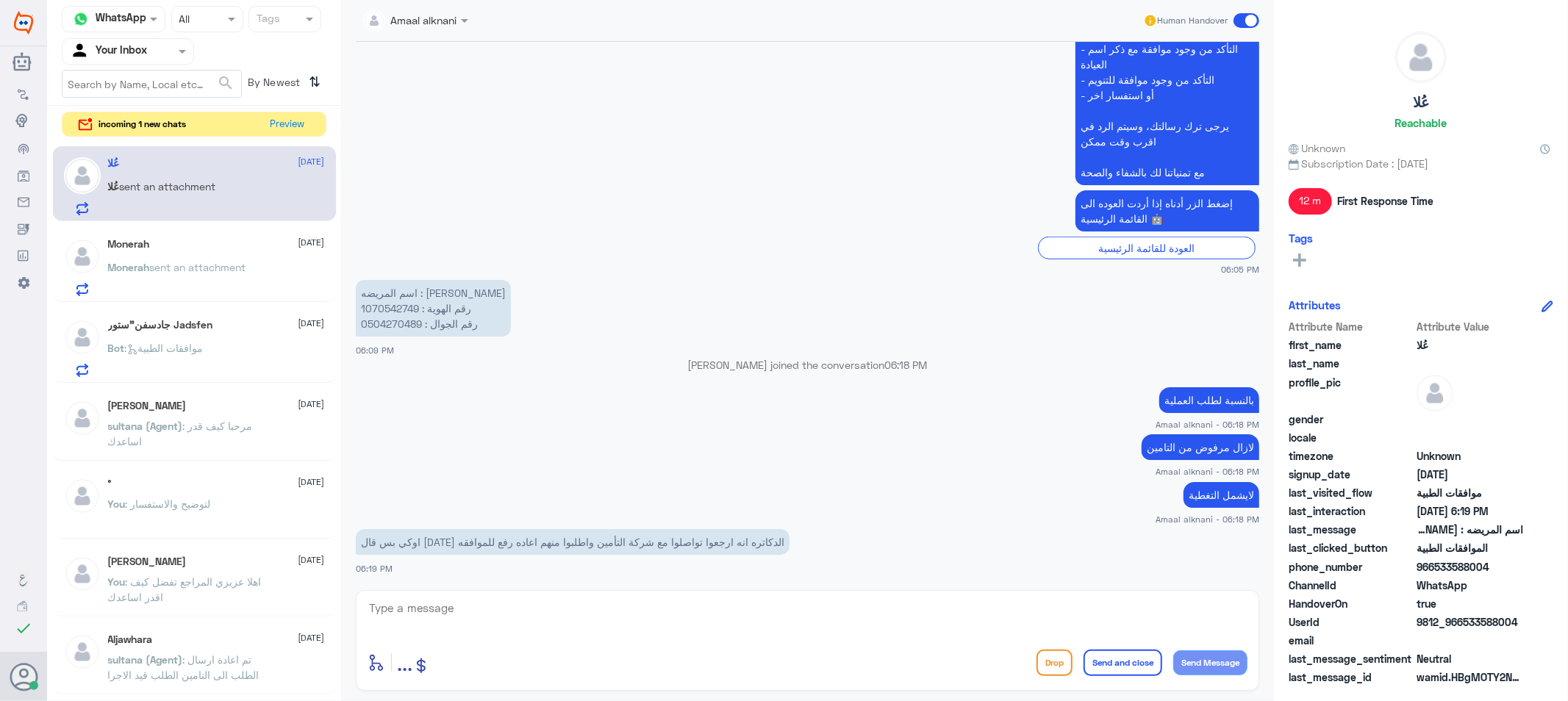
click at [505, 618] on textarea at bounding box center [807, 616] width 880 height 36
click at [283, 123] on button "Preview" at bounding box center [288, 124] width 45 height 23
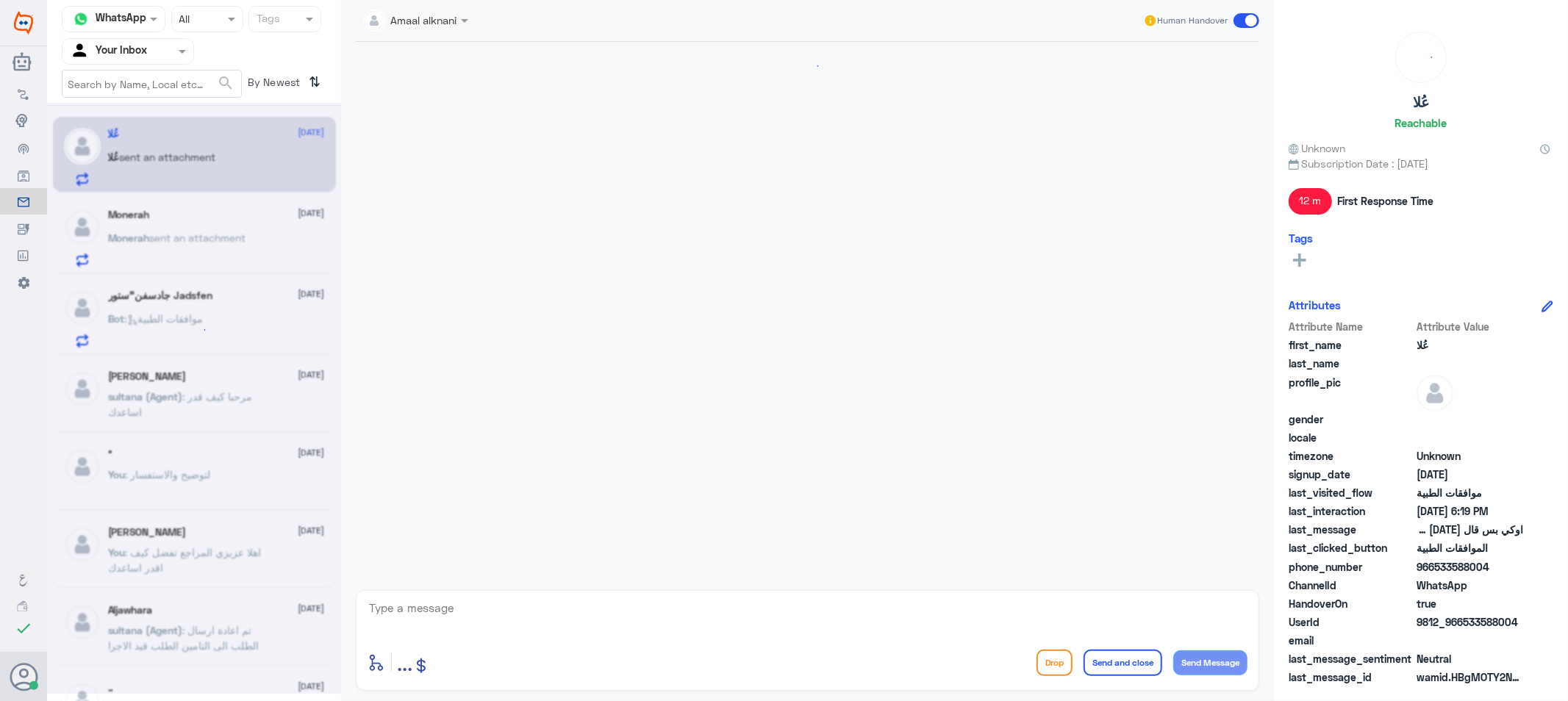
scroll to position [916, 0]
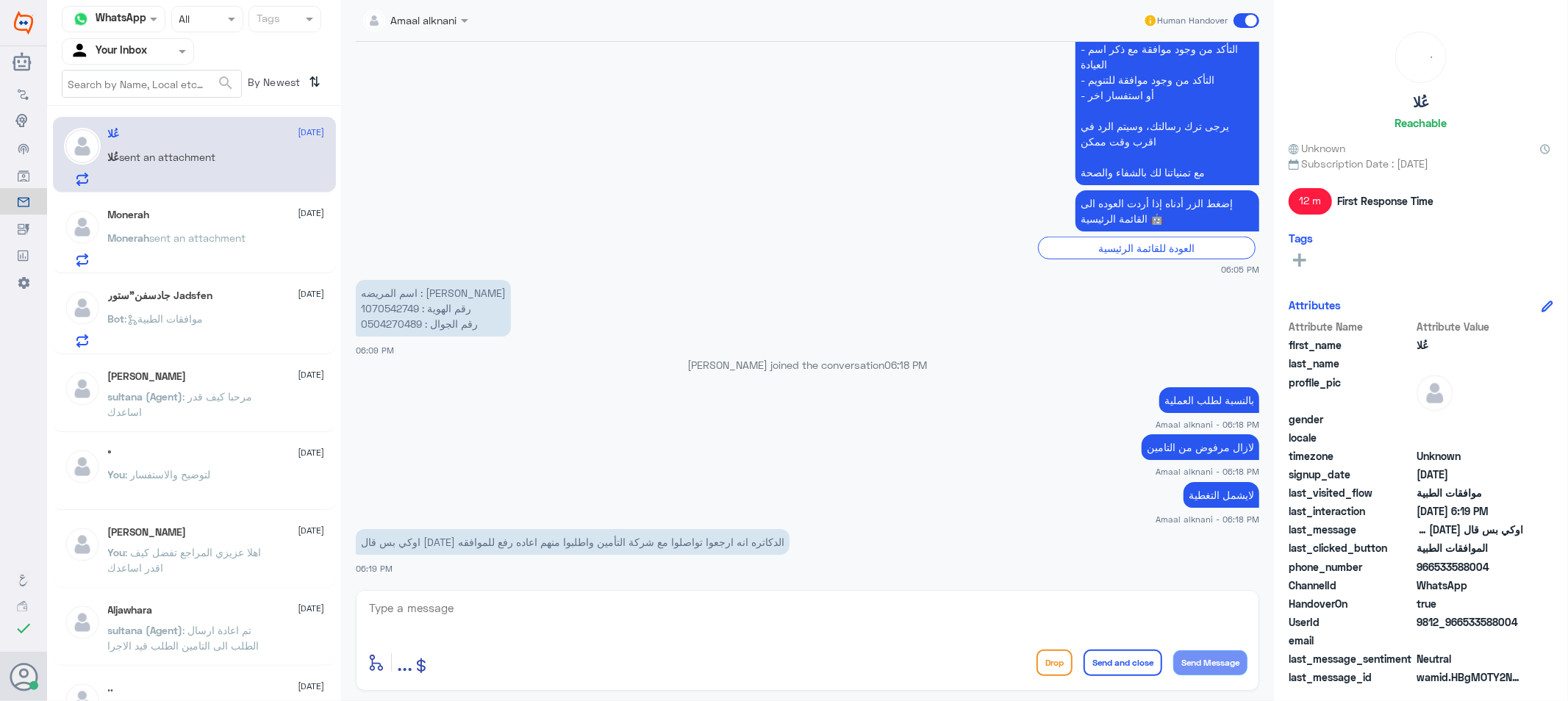
click at [144, 240] on span "Monerah" at bounding box center [129, 237] width 42 height 13
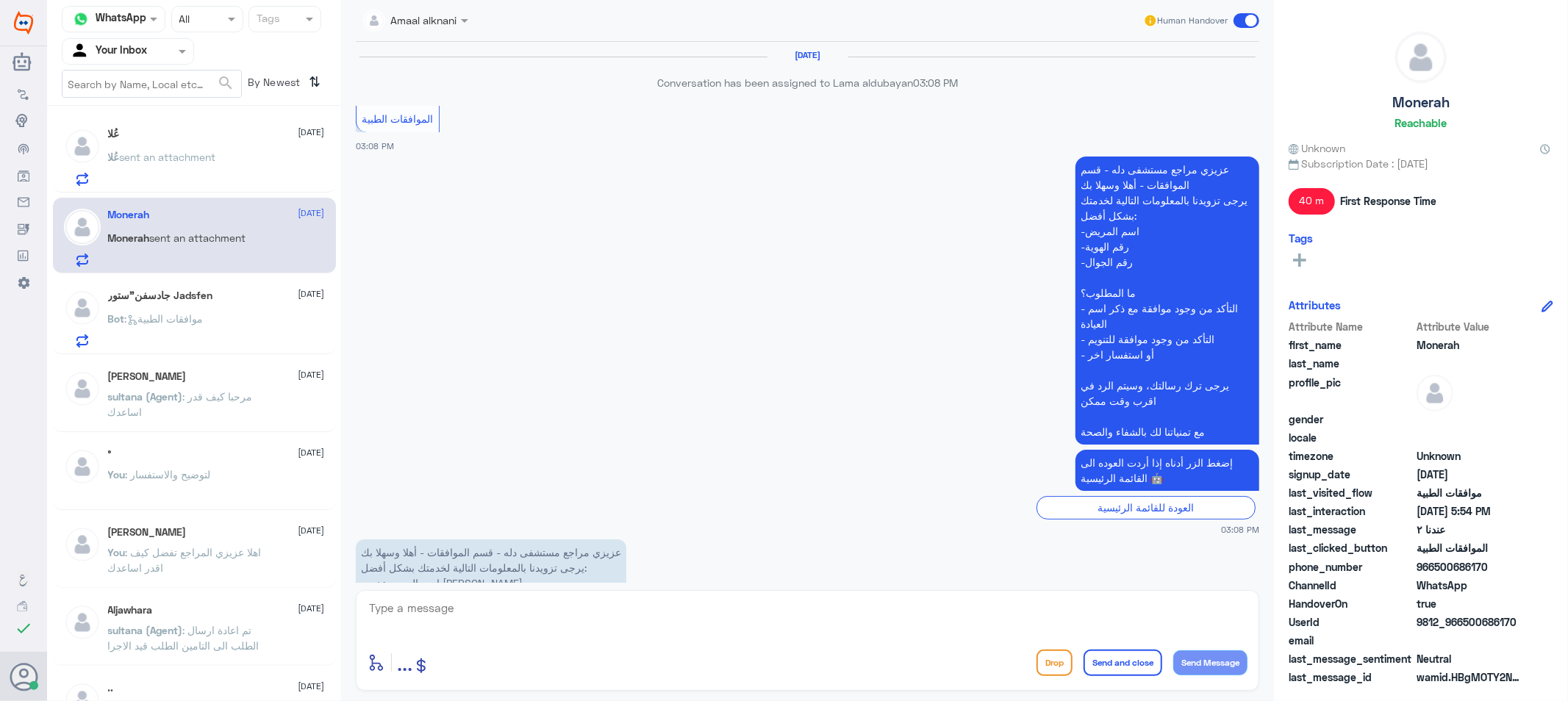
scroll to position [1386, 0]
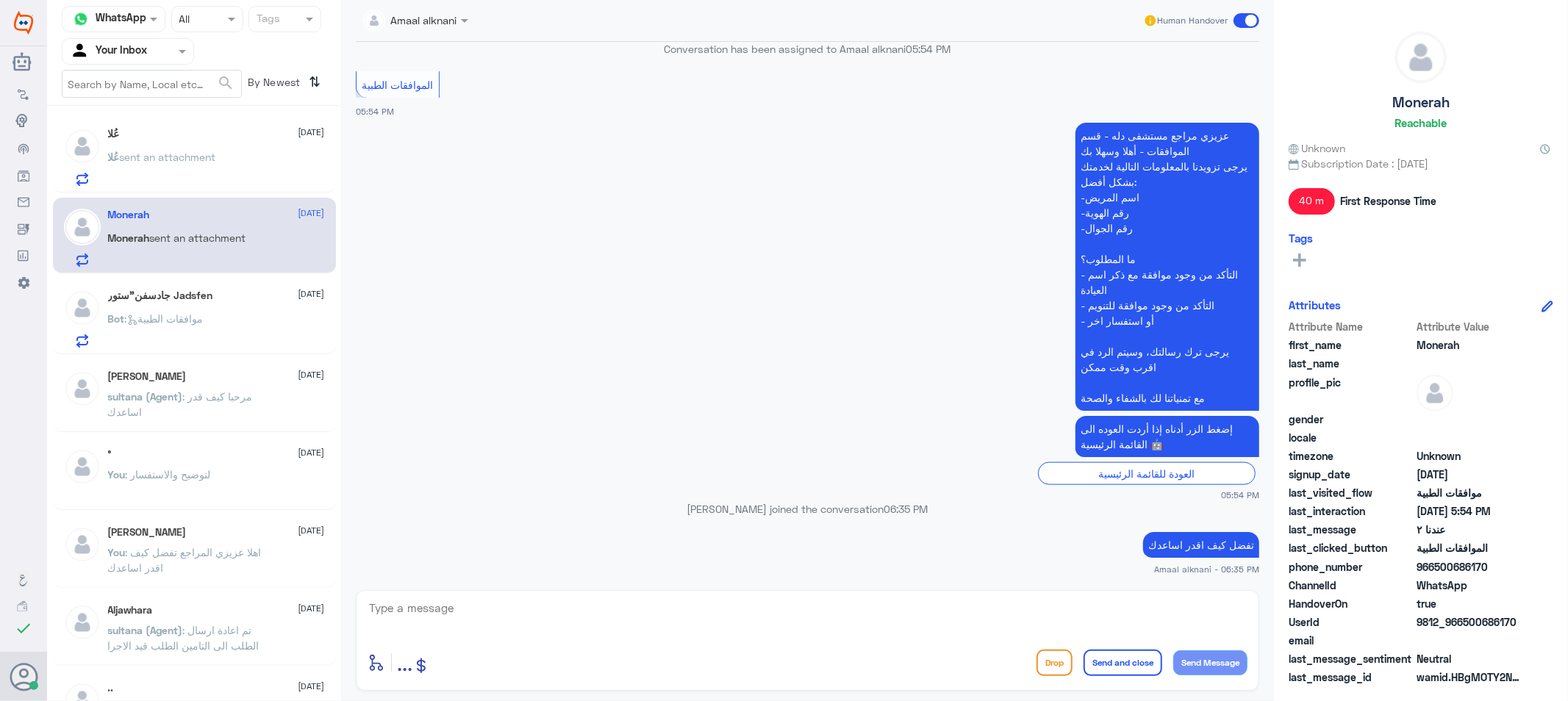
click at [483, 627] on textarea at bounding box center [807, 616] width 880 height 36
click at [170, 321] on span ": موافقات الطبية" at bounding box center [164, 318] width 79 height 13
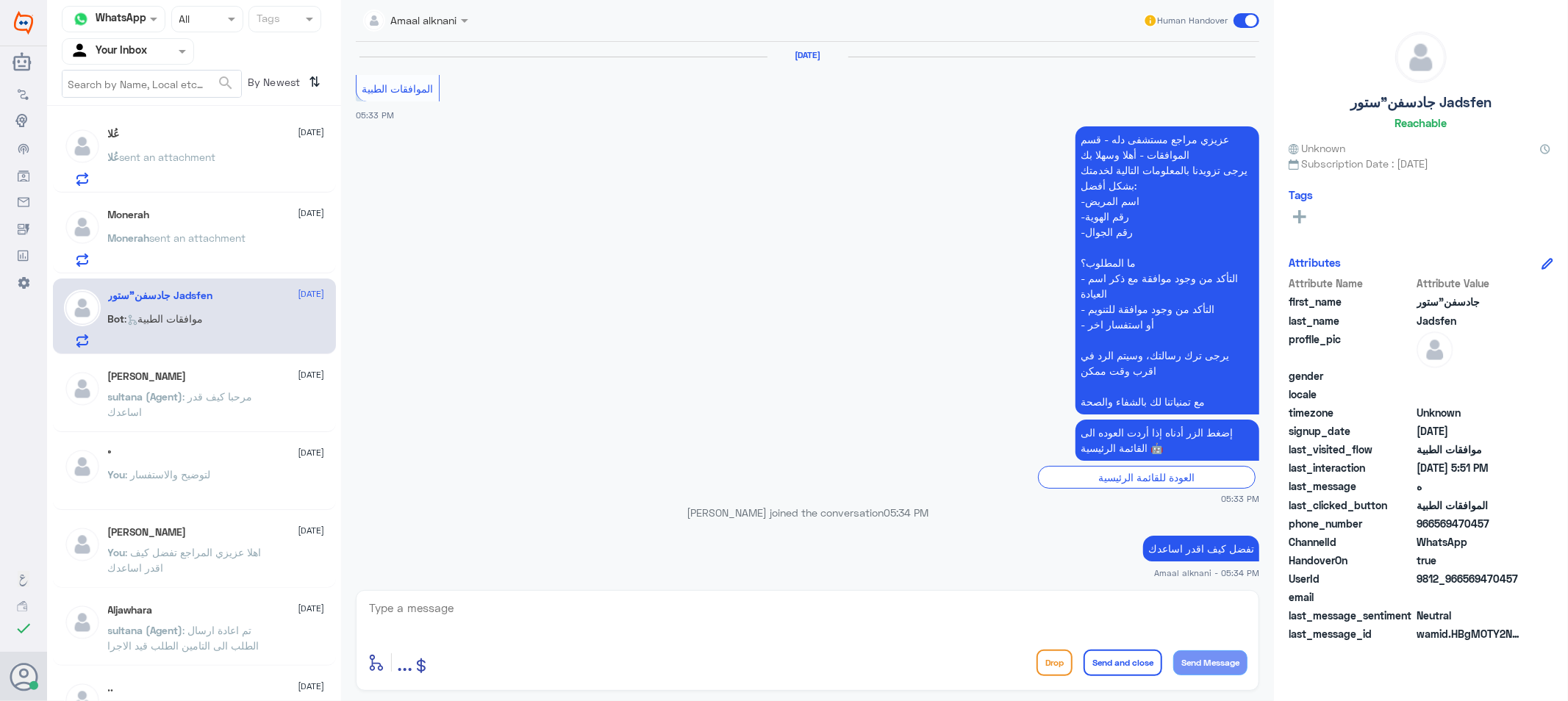
scroll to position [1436, 0]
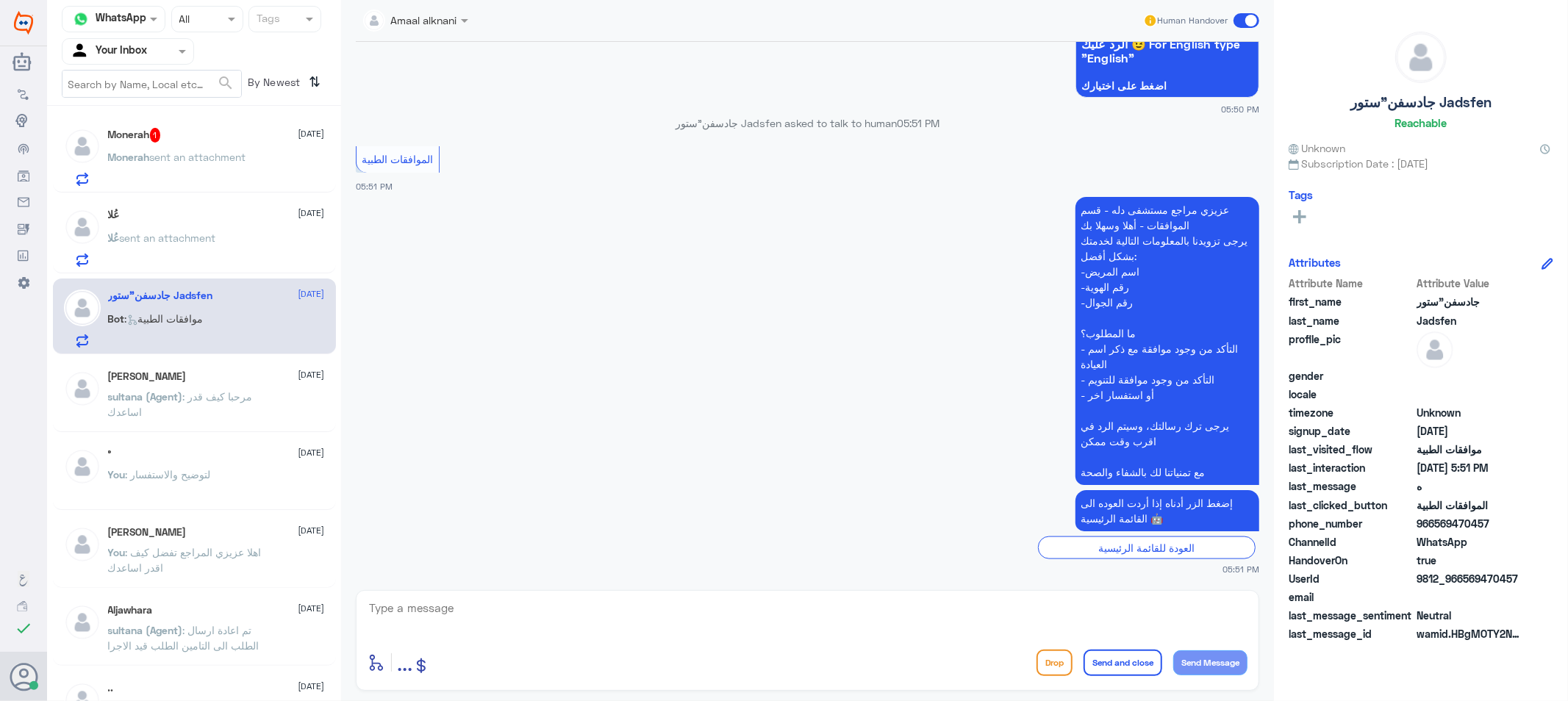
click at [208, 133] on div "Monerah 1 [DATE]" at bounding box center [217, 135] width 217 height 15
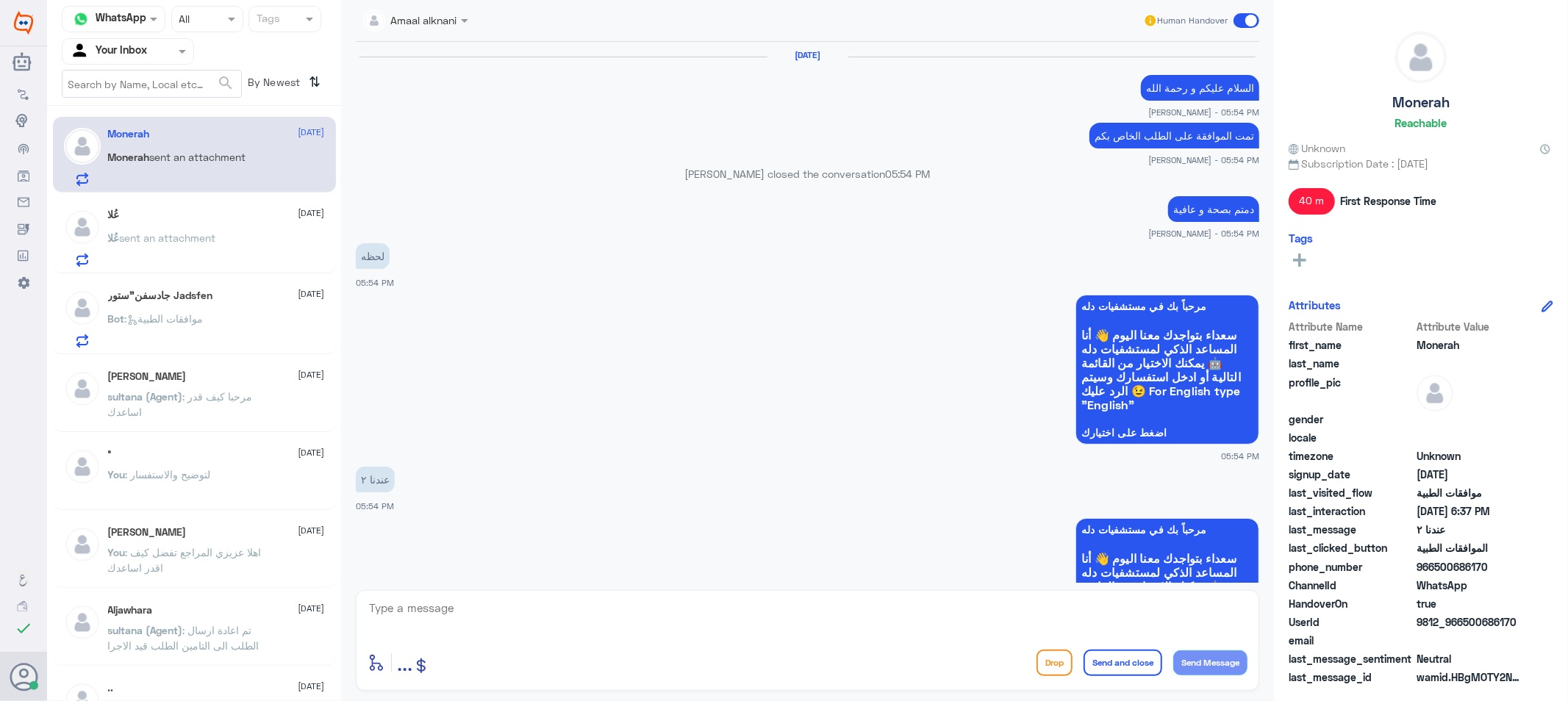
scroll to position [946, 0]
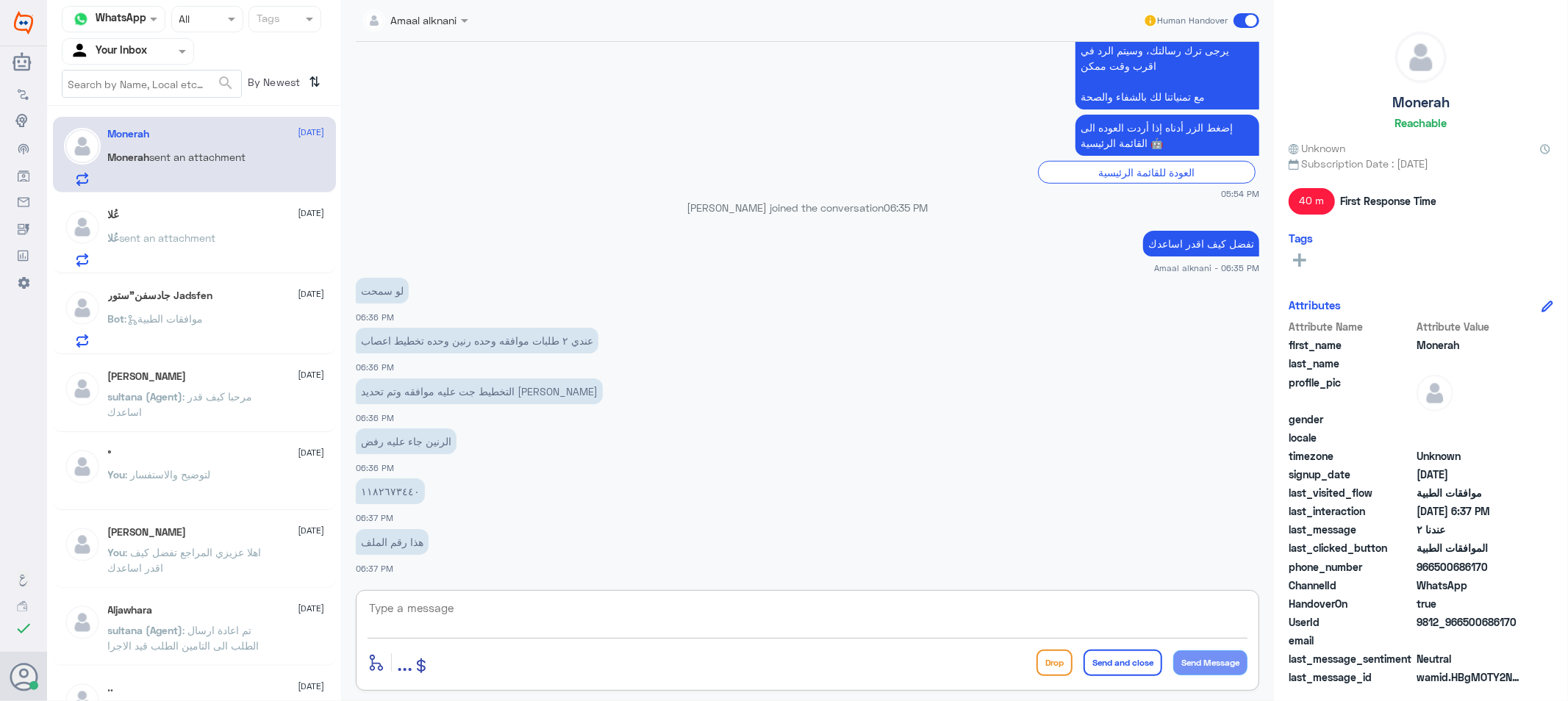
click at [539, 620] on textarea at bounding box center [807, 616] width 880 height 36
click at [442, 610] on textarea at bounding box center [807, 616] width 880 height 36
drag, startPoint x: 340, startPoint y: 601, endPoint x: 317, endPoint y: 599, distance: 23.1
click at [314, 596] on div "Channel WhatsApp Status × All Tags Agent Filter Your Inbox search By Newest ⇅ M…" at bounding box center [807, 353] width 1521 height 705
type textarea "1182673440"
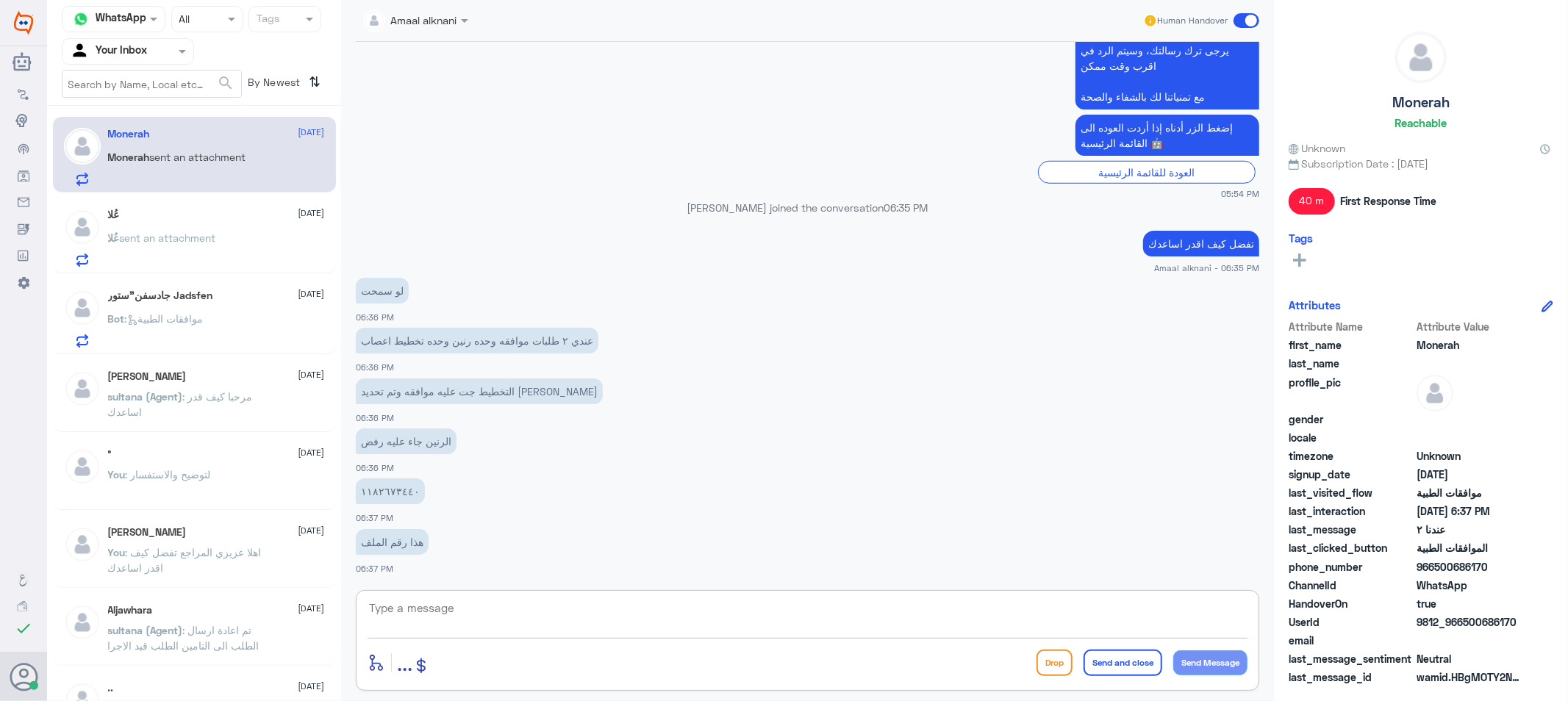
click at [449, 610] on textarea at bounding box center [807, 616] width 880 height 36
type textarea "1182673440"
drag, startPoint x: 449, startPoint y: 610, endPoint x: 278, endPoint y: 608, distance: 171.0
click at [278, 608] on div "Channel WhatsApp Status × All Tags Agent Filter Your Inbox search By Newest ⇅ M…" at bounding box center [807, 353] width 1521 height 705
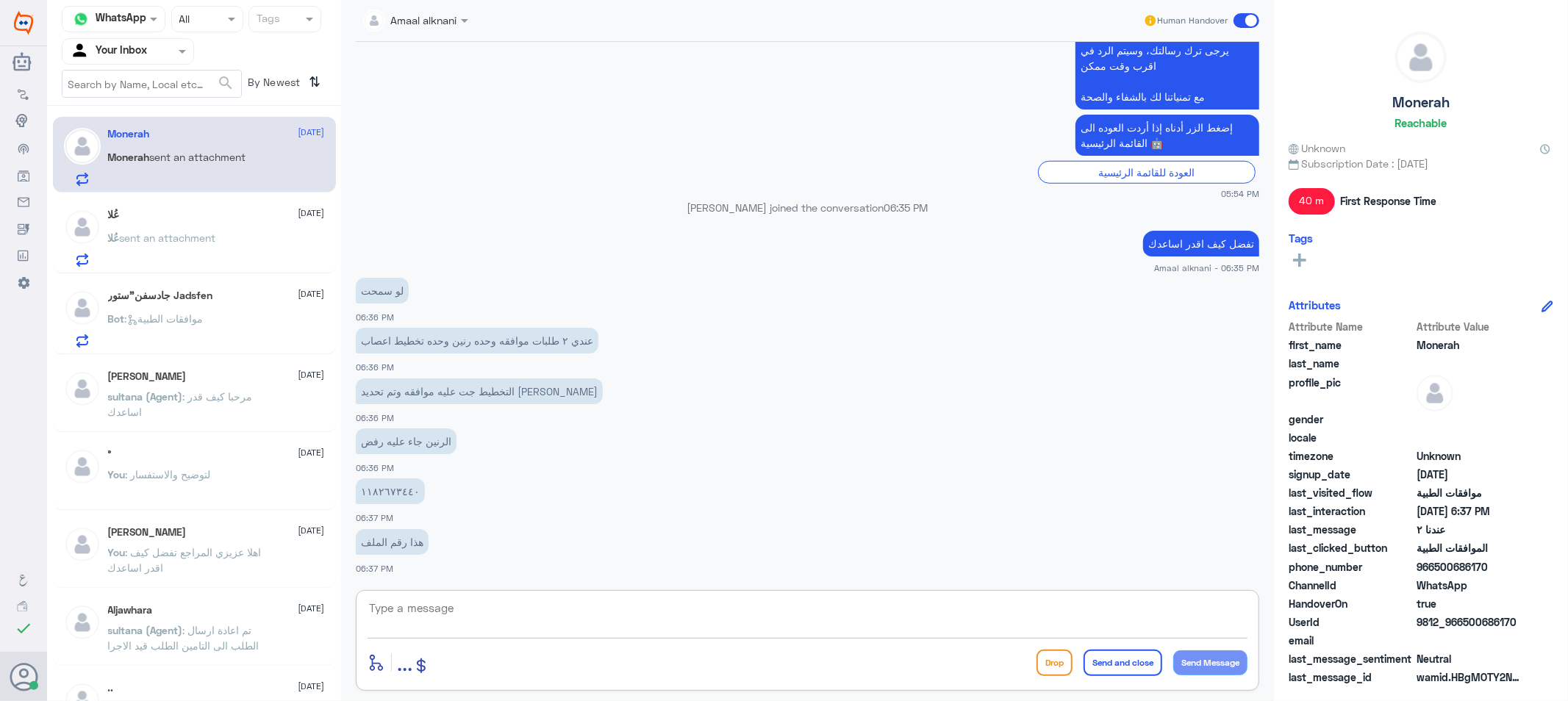
click at [567, 618] on textarea at bounding box center [807, 616] width 880 height 36
type textarea "جات موافقة"
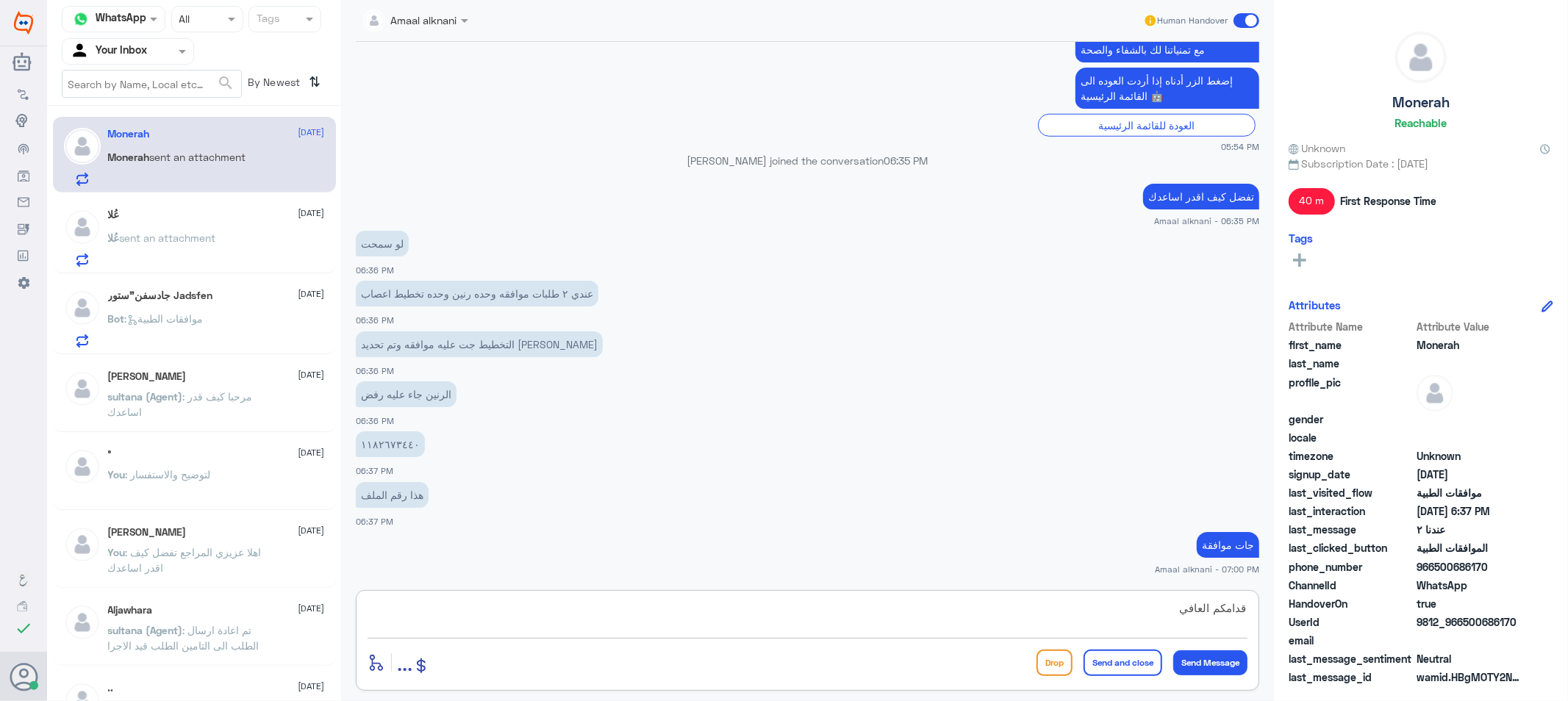
type textarea "قدامكم العافية"
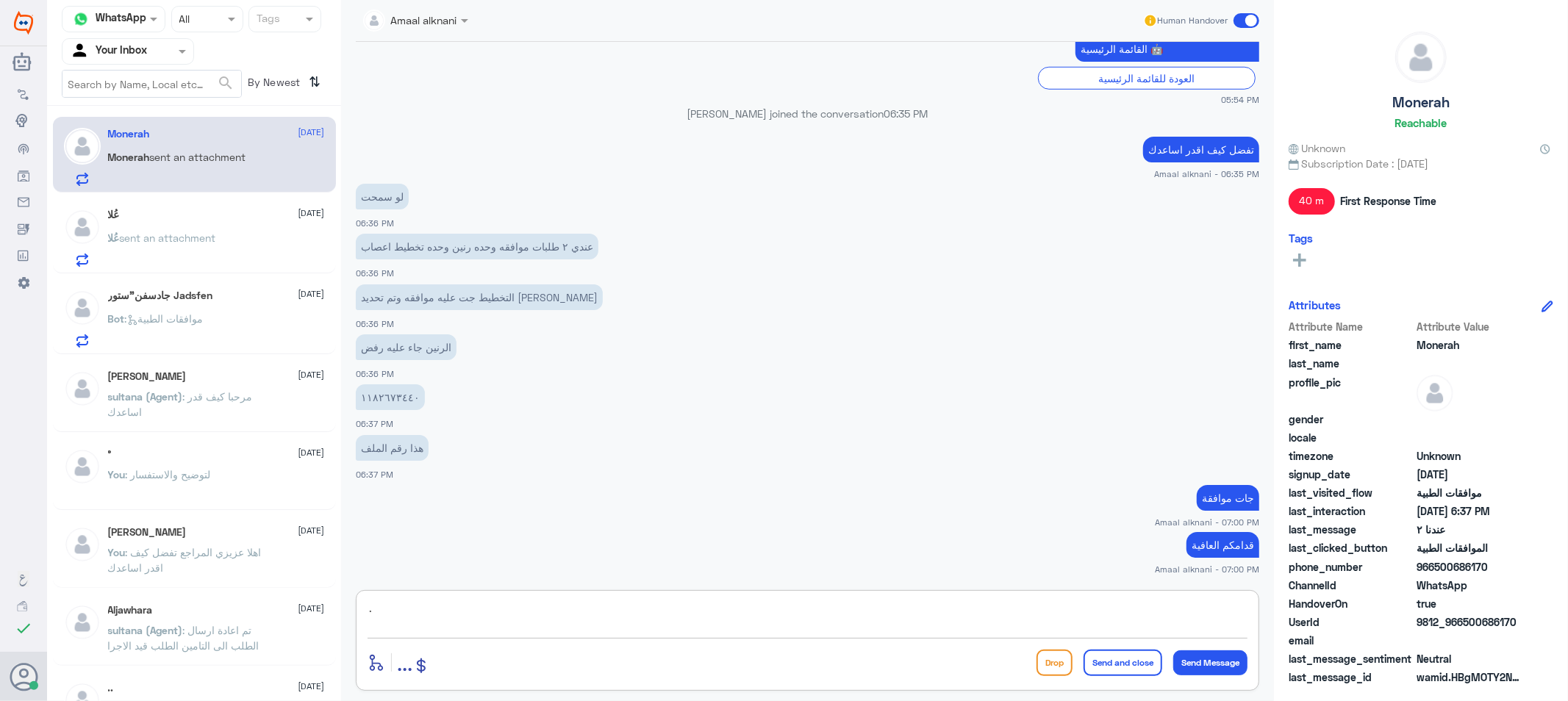
drag, startPoint x: 453, startPoint y: 619, endPoint x: 249, endPoint y: 618, distance: 204.0
click at [251, 618] on div "Channel WhatsApp Status × All Tags Agent Filter Your Inbox search By Newest ⇅ M…" at bounding box center [807, 353] width 1521 height 705
type textarea "يمكنكم عمل الخدمة"
click at [1101, 669] on button "Send and close" at bounding box center [1123, 663] width 79 height 26
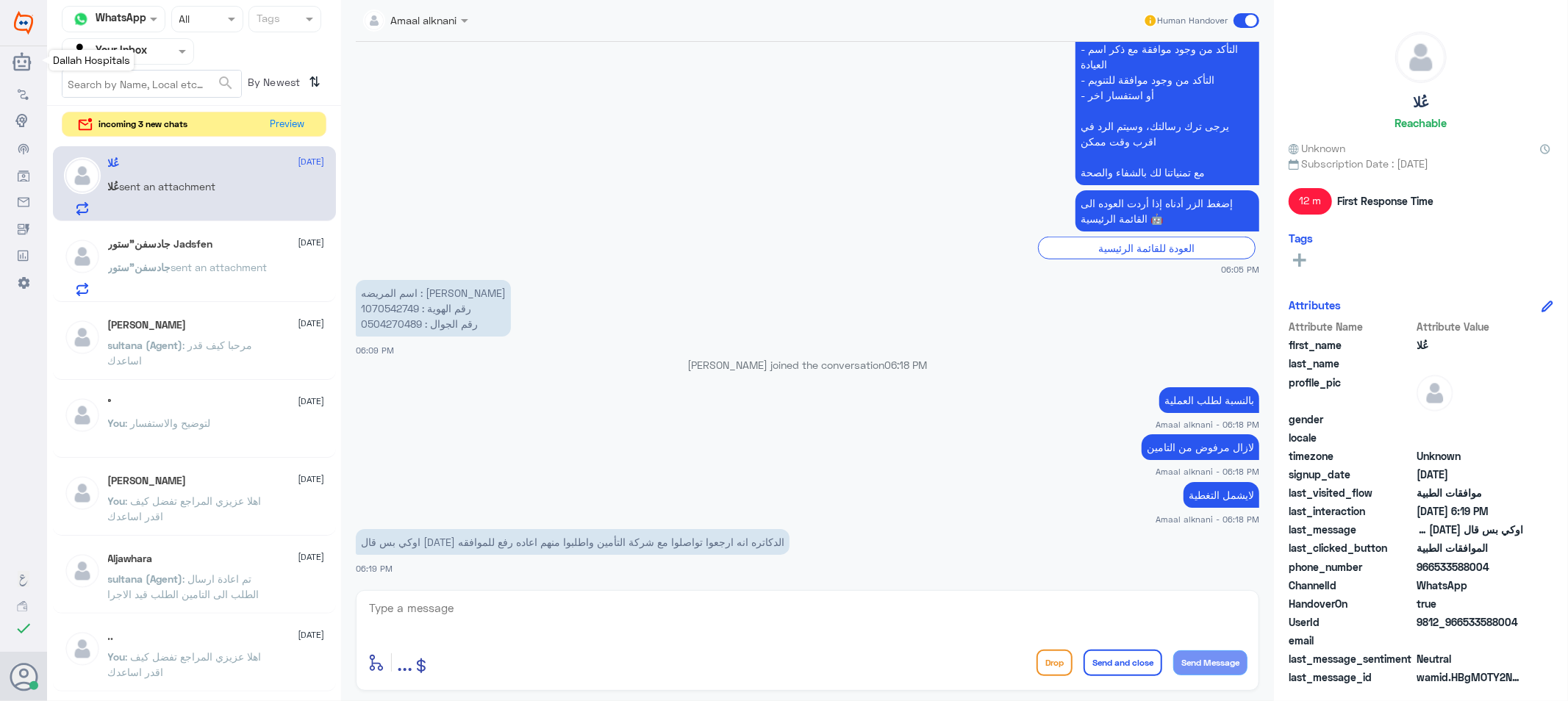
scroll to position [916, 0]
click at [275, 124] on button "Preview" at bounding box center [288, 124] width 45 height 23
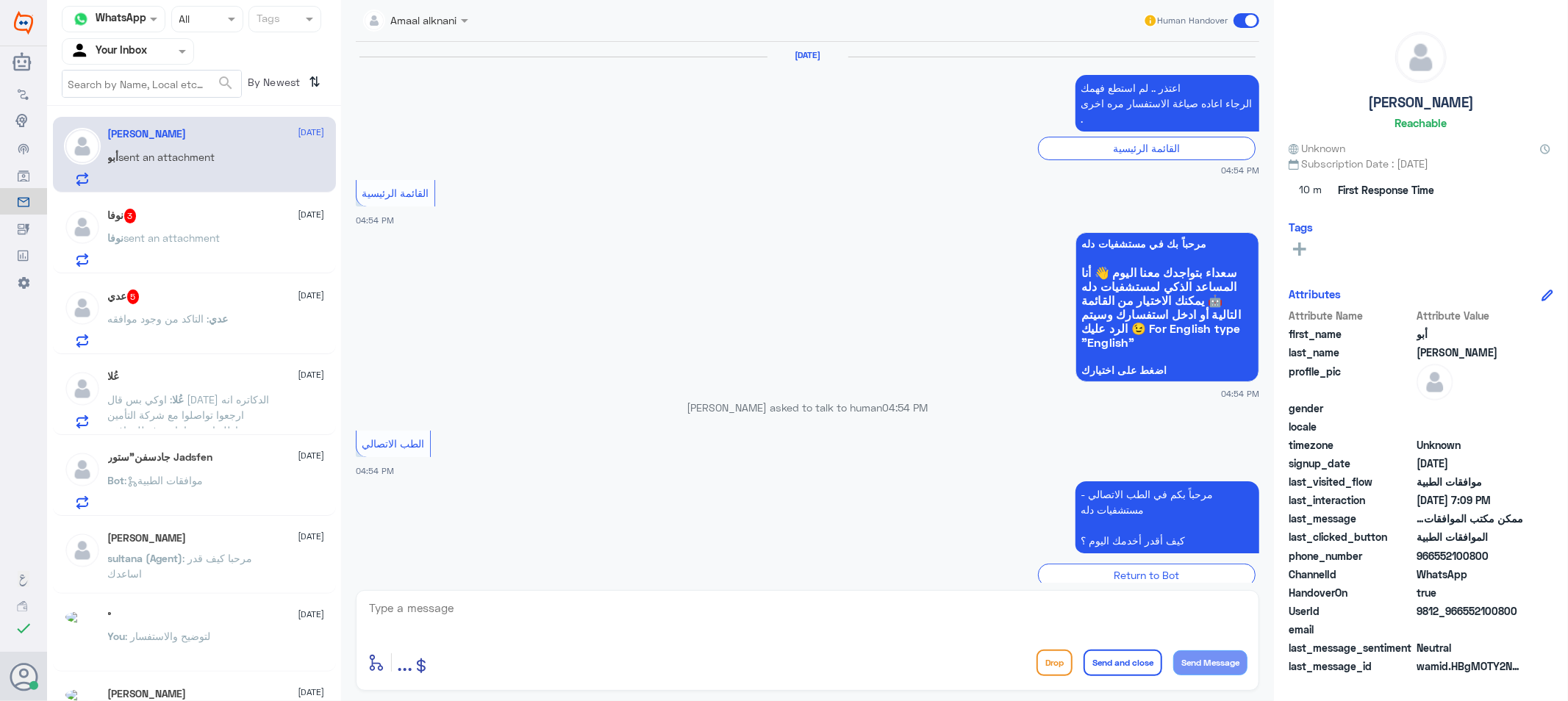
scroll to position [1082, 0]
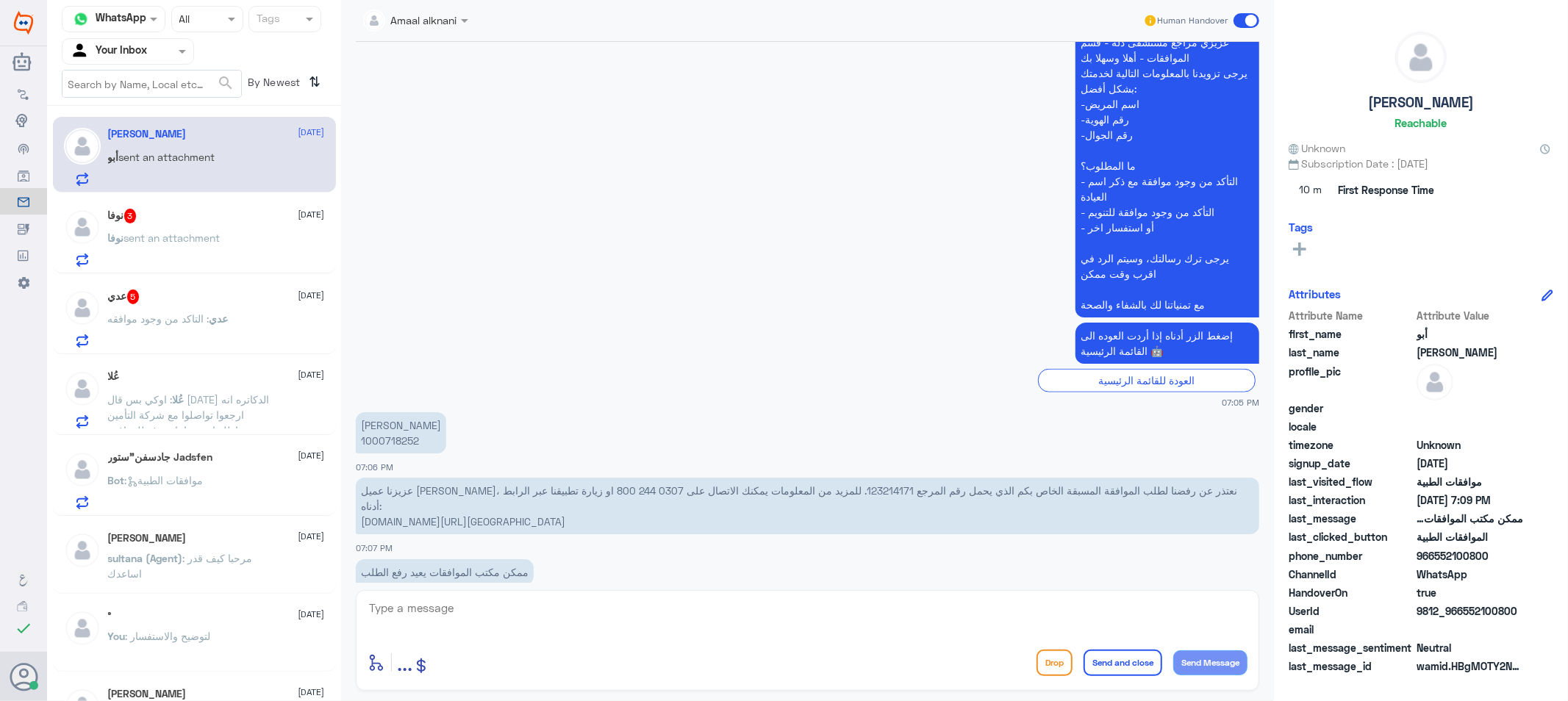
click at [388, 423] on p "[PERSON_NAME] 1000718252" at bounding box center [401, 433] width 91 height 41
copy p "1000718252"
click at [574, 613] on textarea at bounding box center [807, 616] width 880 height 36
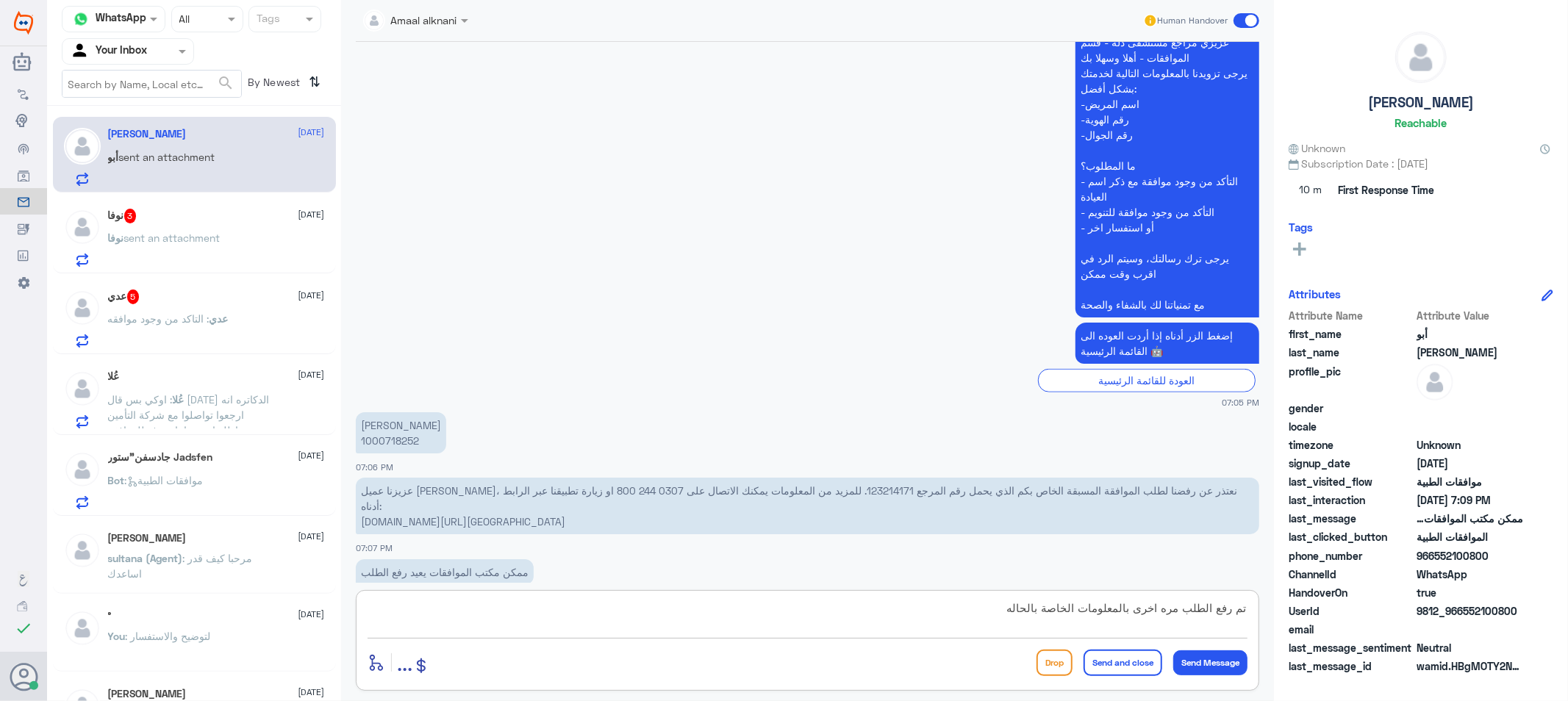
type textarea "تم رفع الطلب مره اخرى بالمعلومات الخاصة بالحاله"
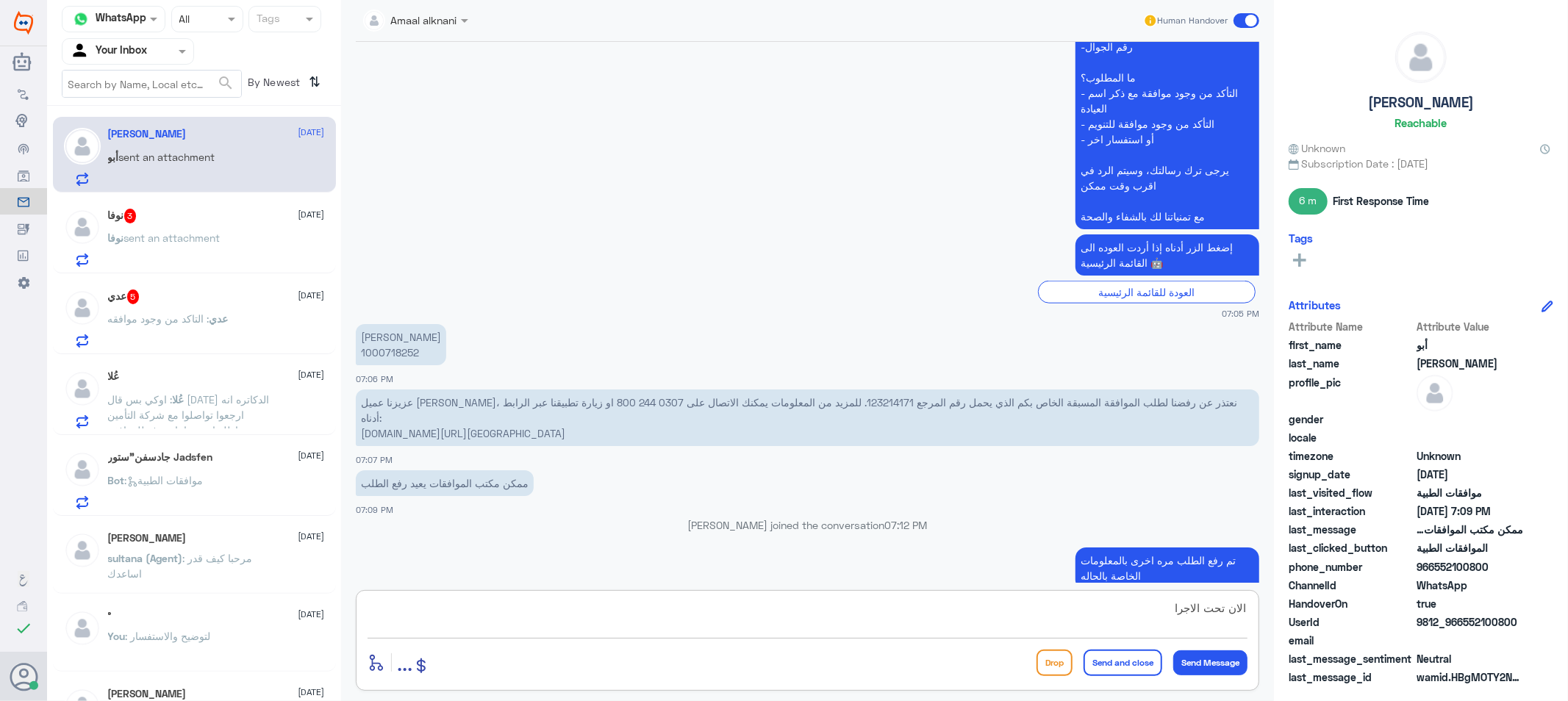
type textarea "الان تحت الاجراء"
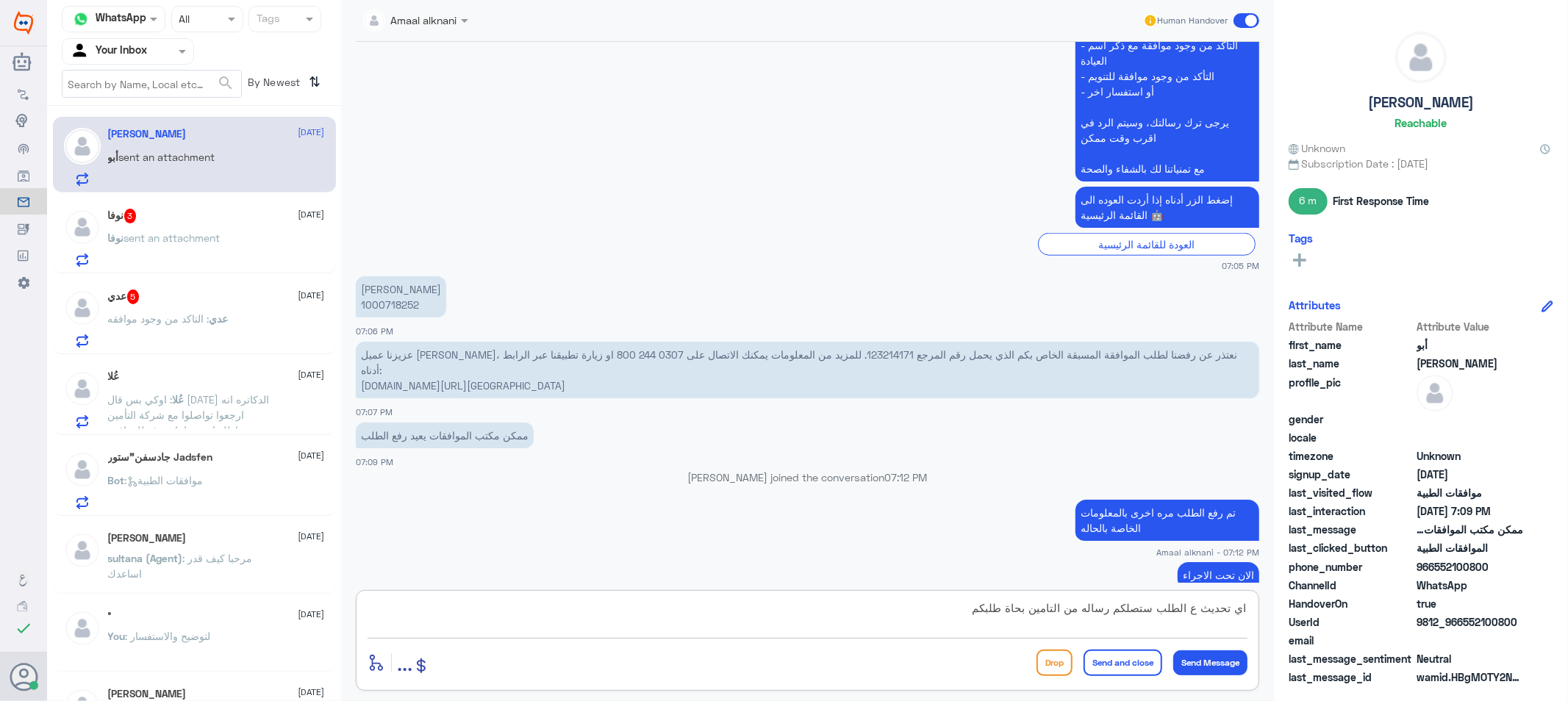
type textarea "اي تحديث ع الطلب ستصلكم رساله من التامين بحاة طلبكم"
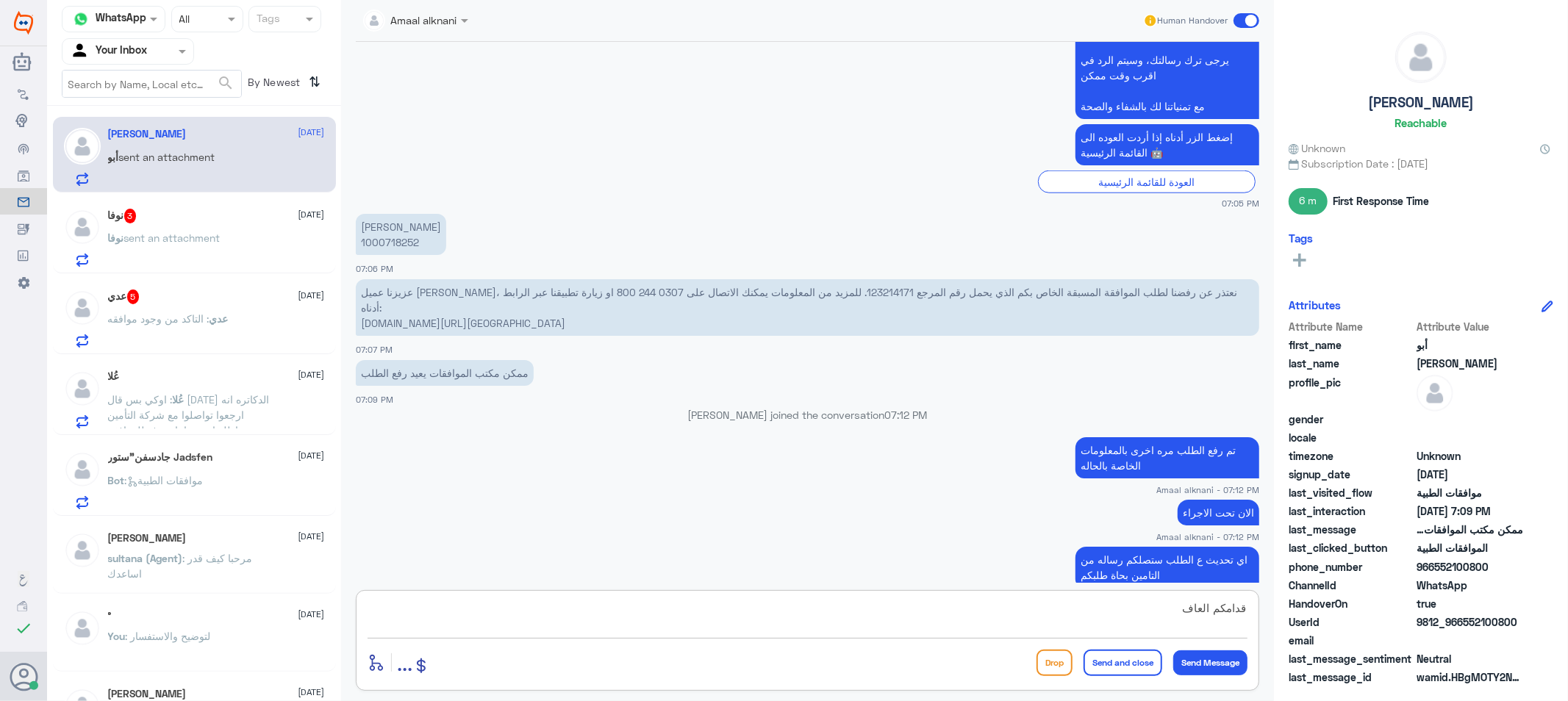
scroll to position [1304, 0]
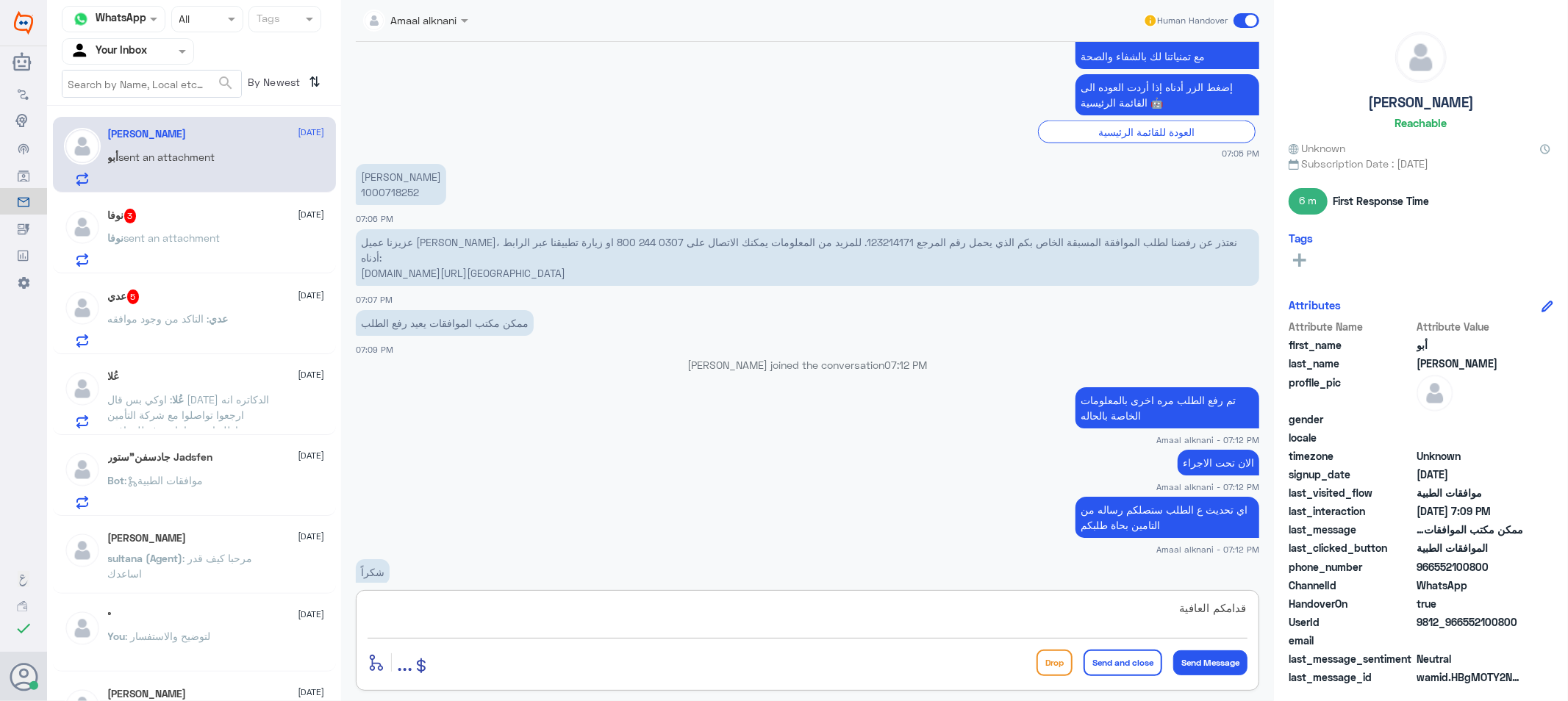
type textarea "قدامكم العافية"
click at [1119, 660] on button "Send and close" at bounding box center [1123, 663] width 79 height 26
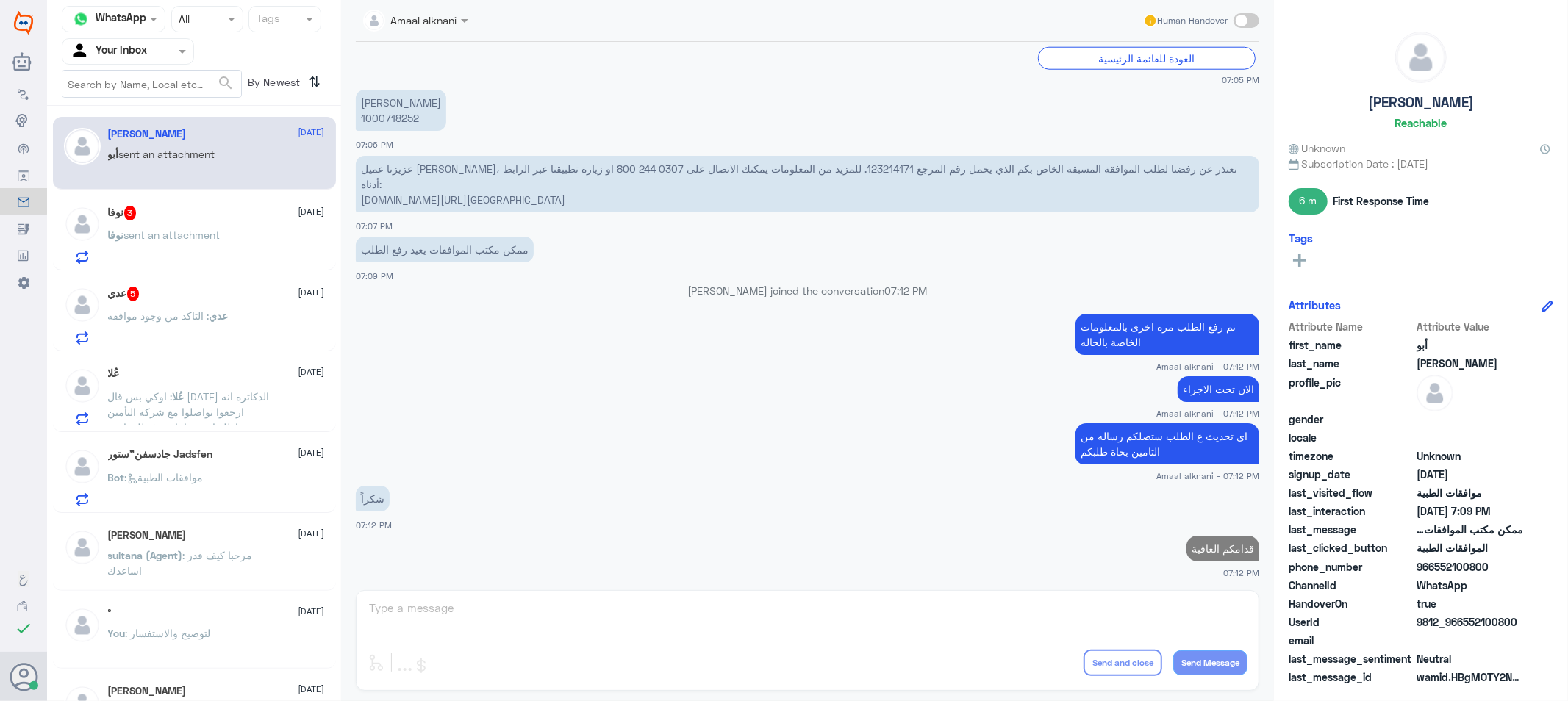
click at [208, 233] on span "sent an attachment" at bounding box center [172, 235] width 97 height 13
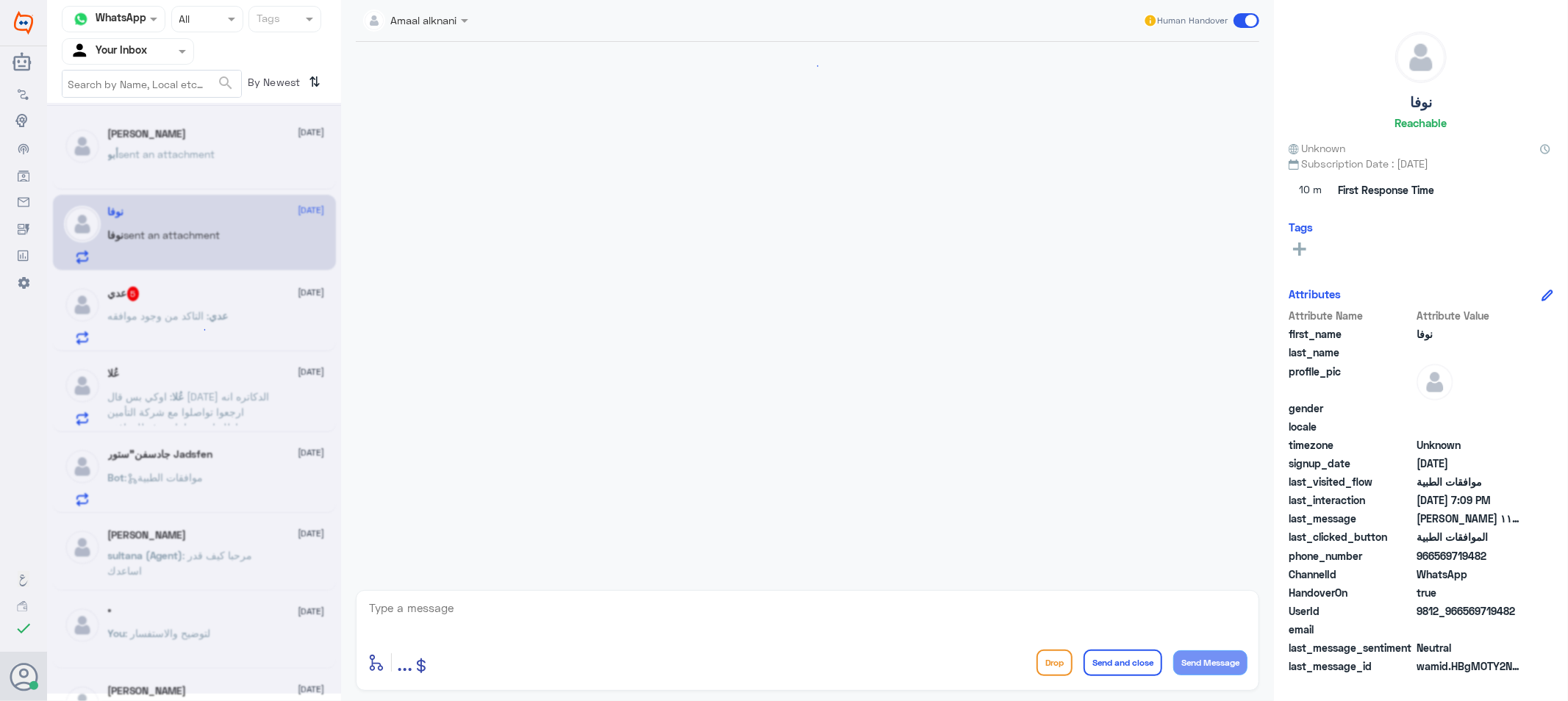
scroll to position [261, 0]
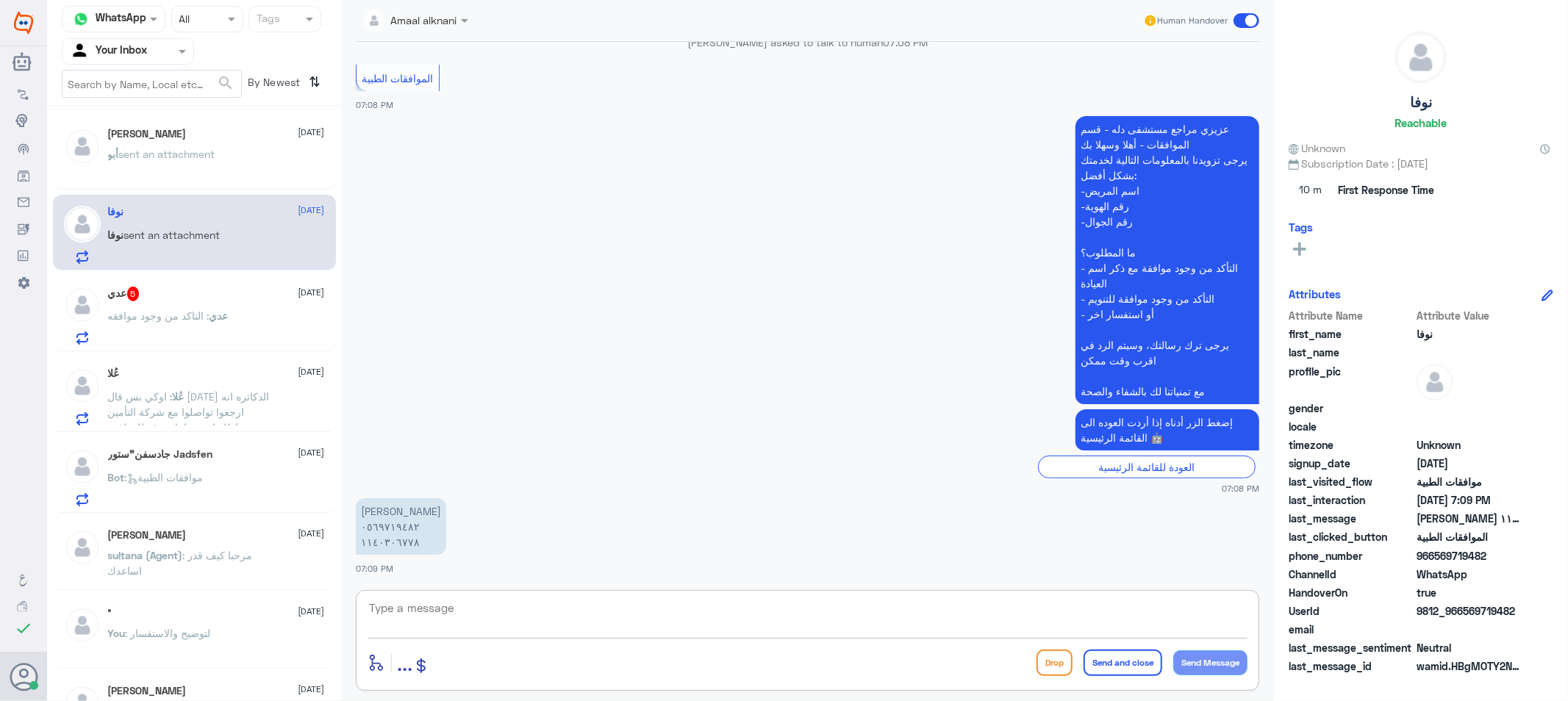
click at [476, 610] on textarea at bounding box center [807, 616] width 880 height 36
click at [473, 628] on textarea at bounding box center [807, 616] width 880 height 36
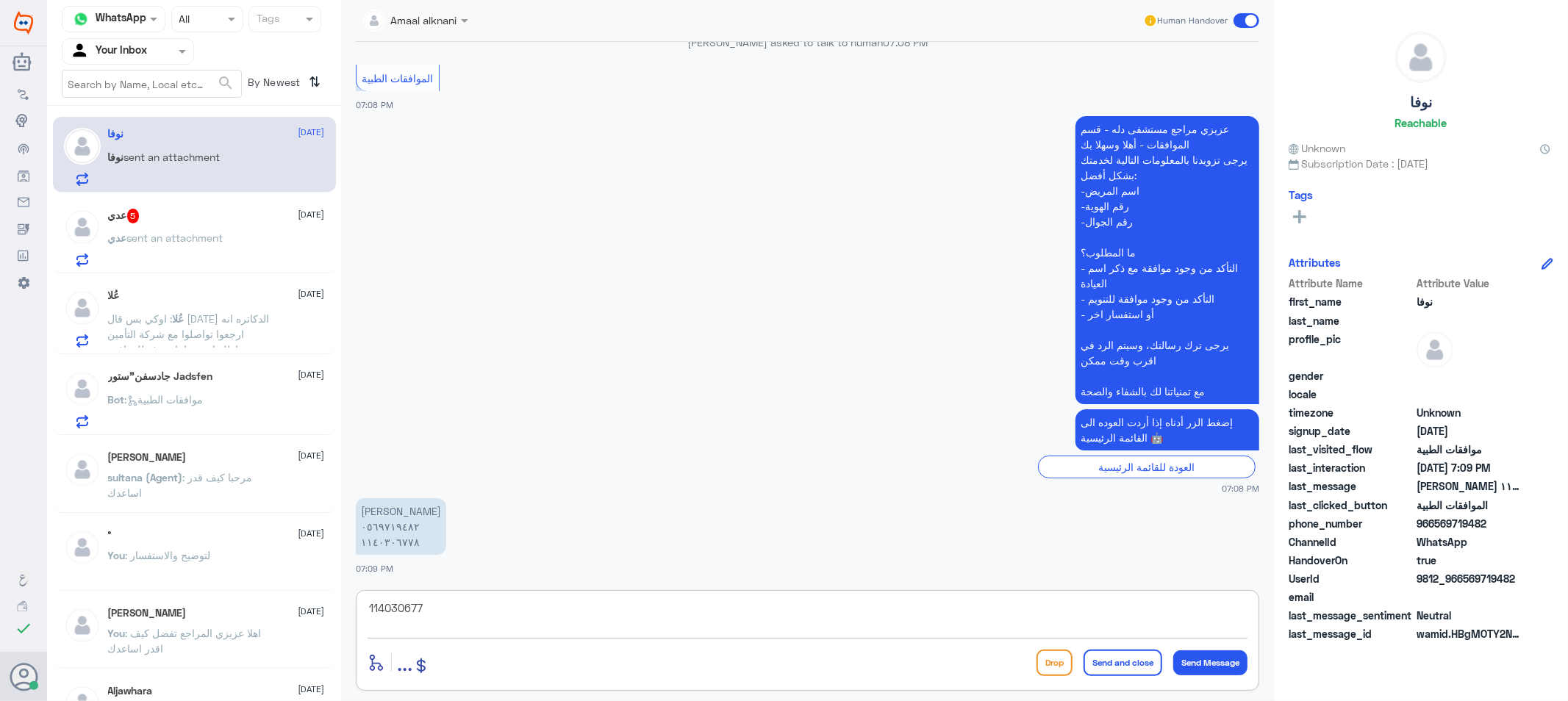
type textarea "1140306778"
drag, startPoint x: 465, startPoint y: 619, endPoint x: 303, endPoint y: 548, distance: 176.9
click at [296, 592] on div "Channel WhatsApp Status × All Tags Agent Filter Your Inbox search By Newest ⇅ ن…" at bounding box center [807, 353] width 1521 height 705
click at [573, 609] on textarea at bounding box center [807, 616] width 880 height 36
type textarea "اهلا عزيزي المراجع - تم متابعة طلبكم عدة مرات ولازال مرفوض من التامين"
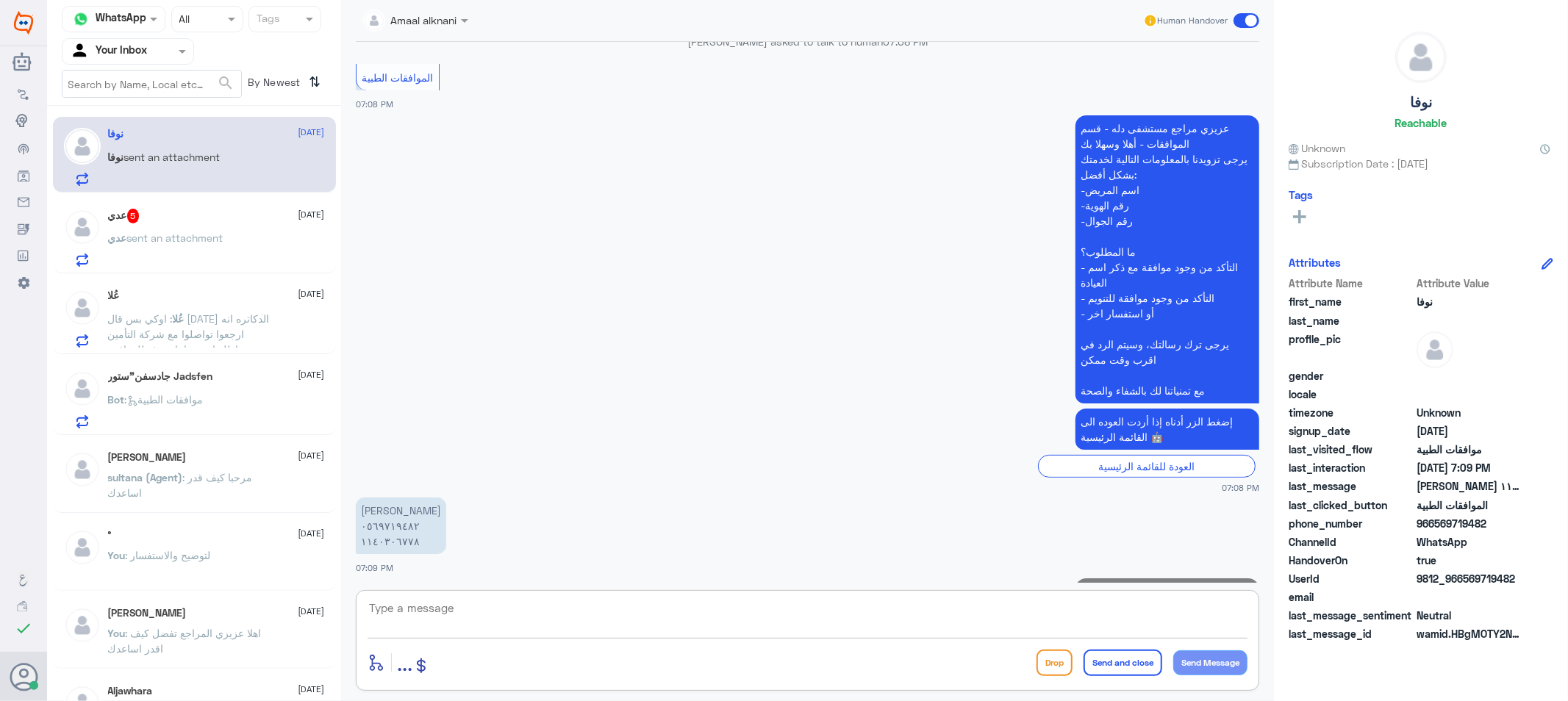
scroll to position [324, 0]
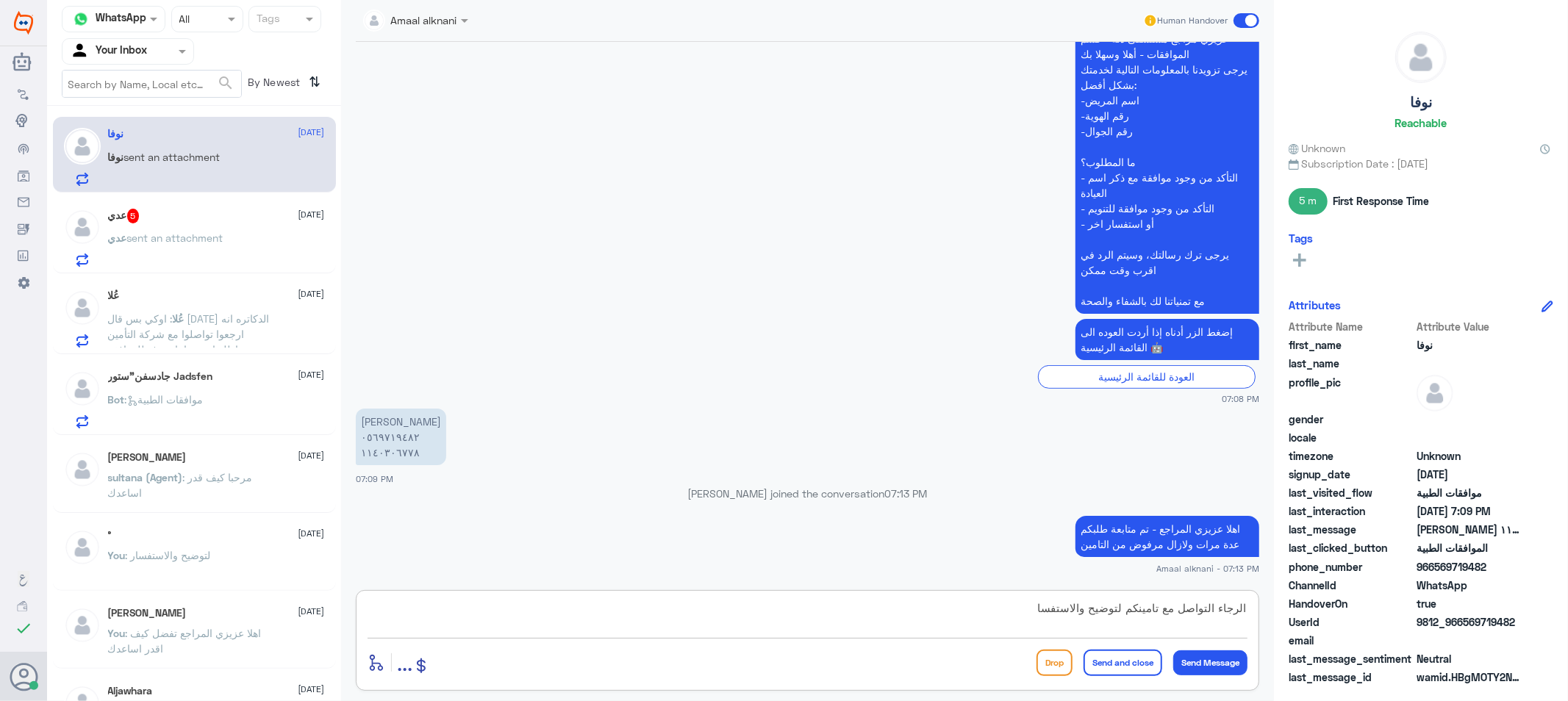
type textarea "الرجاء التواصل مع تامينكم لتوضيح والاستفسار"
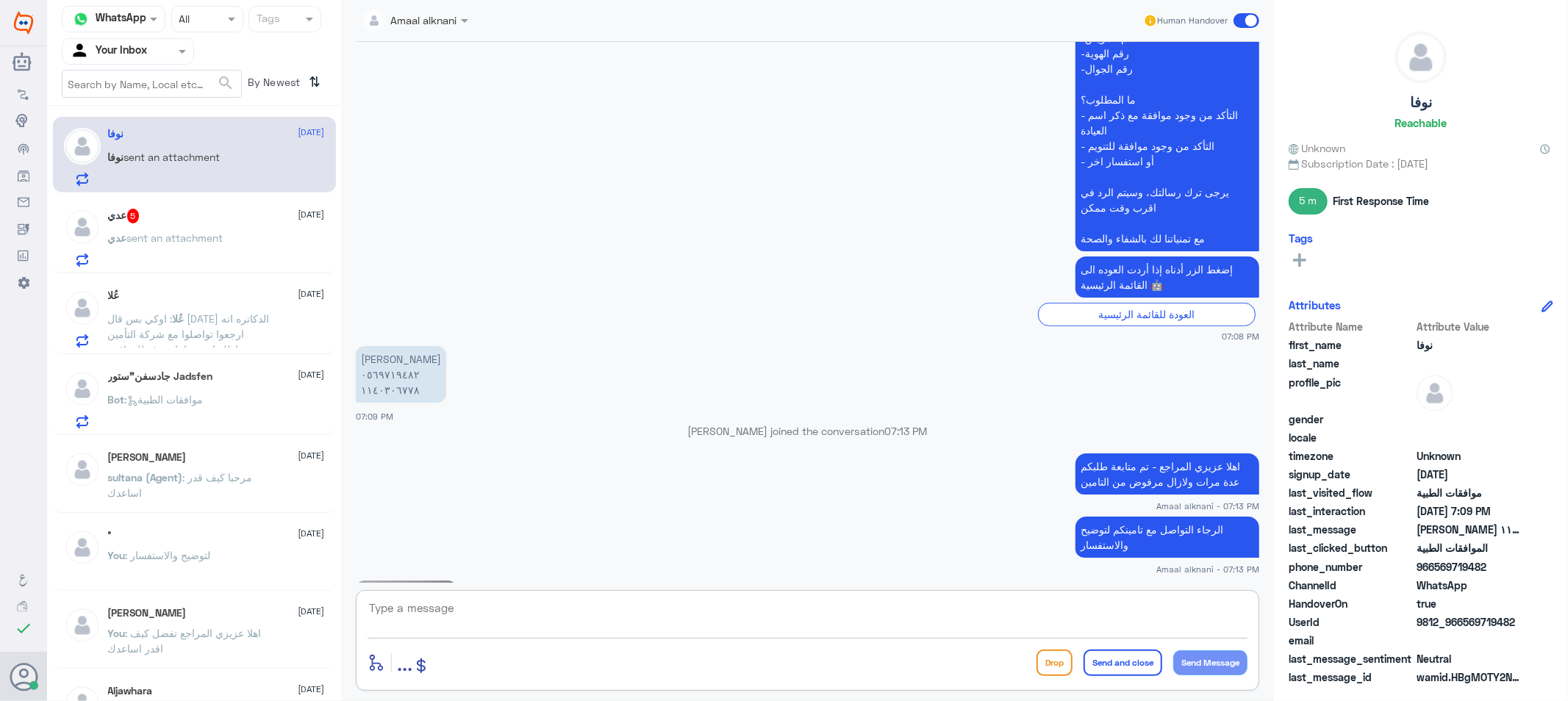
scroll to position [739, 0]
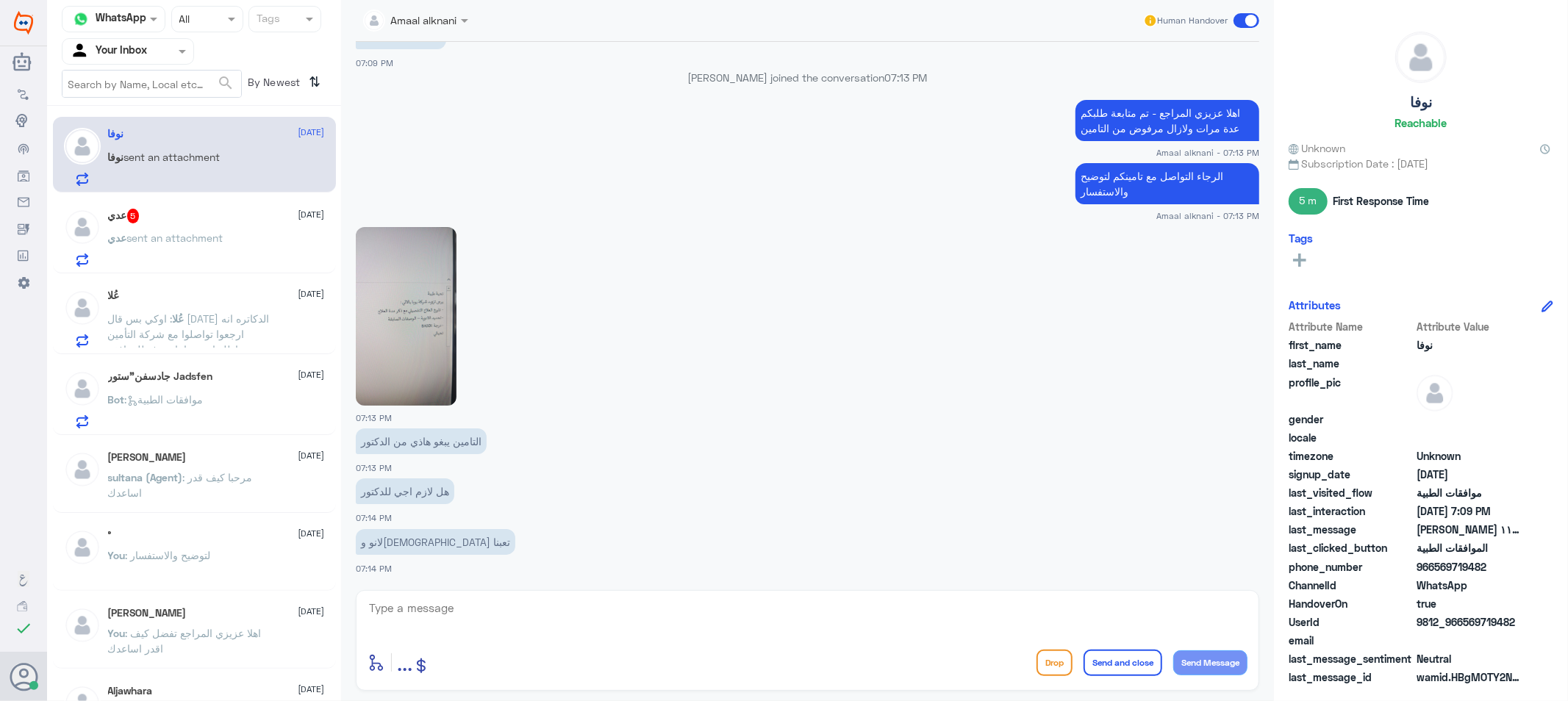
click at [416, 314] on img at bounding box center [407, 316] width 101 height 178
click at [471, 605] on textarea at bounding box center [807, 616] width 880 height 36
type textarea "يتوجب عليكم معاودة طبيبكم لكتابة تقرير مفصل بالحاله"
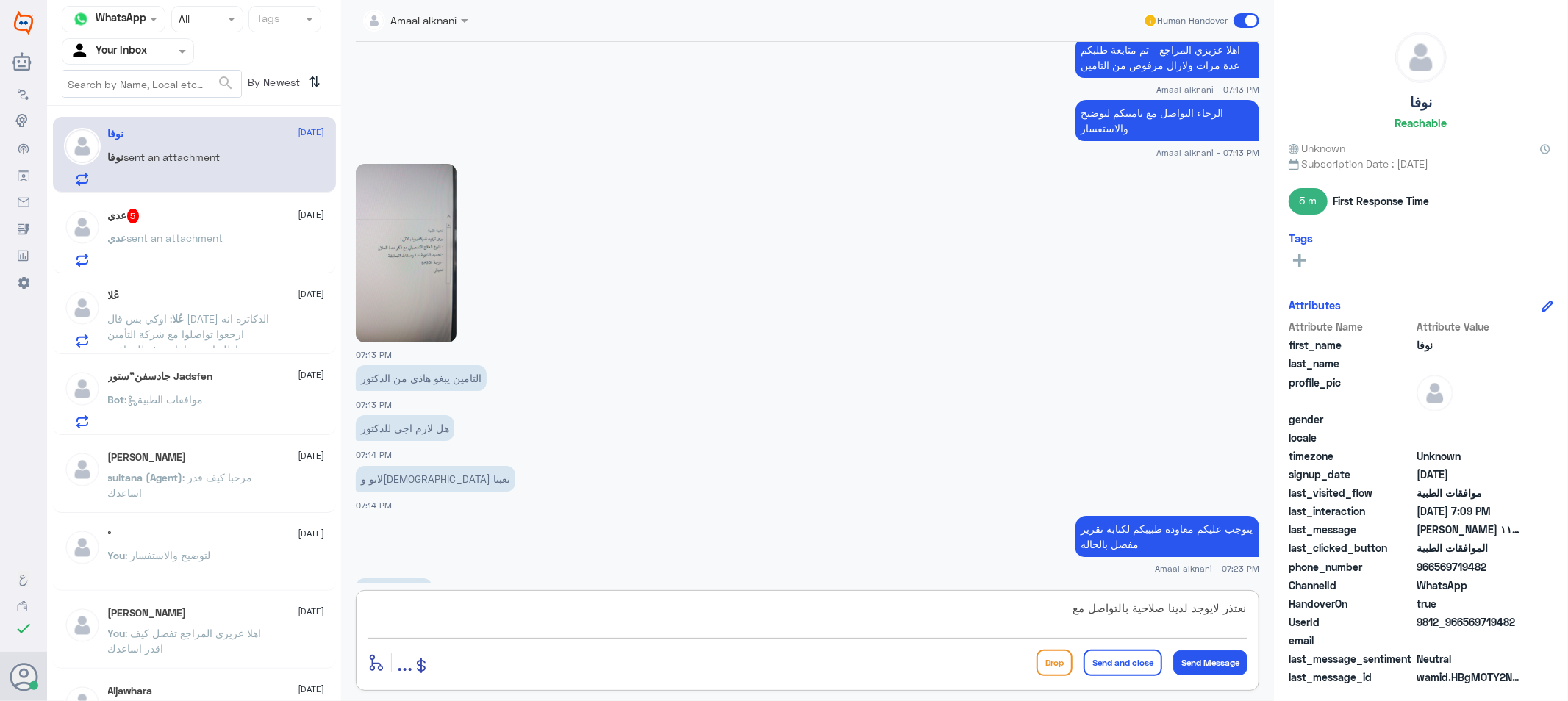
scroll to position [852, 0]
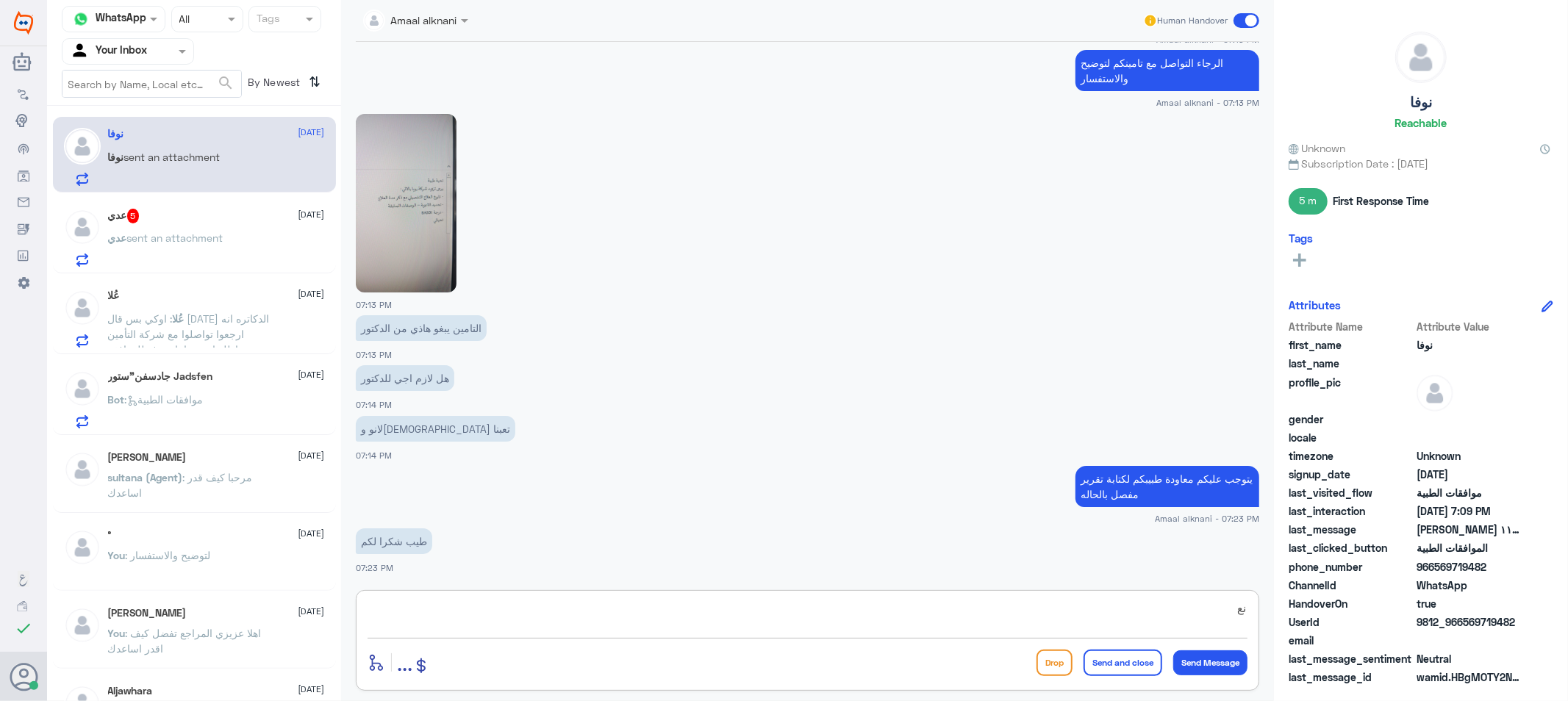
type textarea "ن"
type textarea "قدامكم العافية"
click at [1135, 670] on button "Send and close" at bounding box center [1123, 663] width 79 height 26
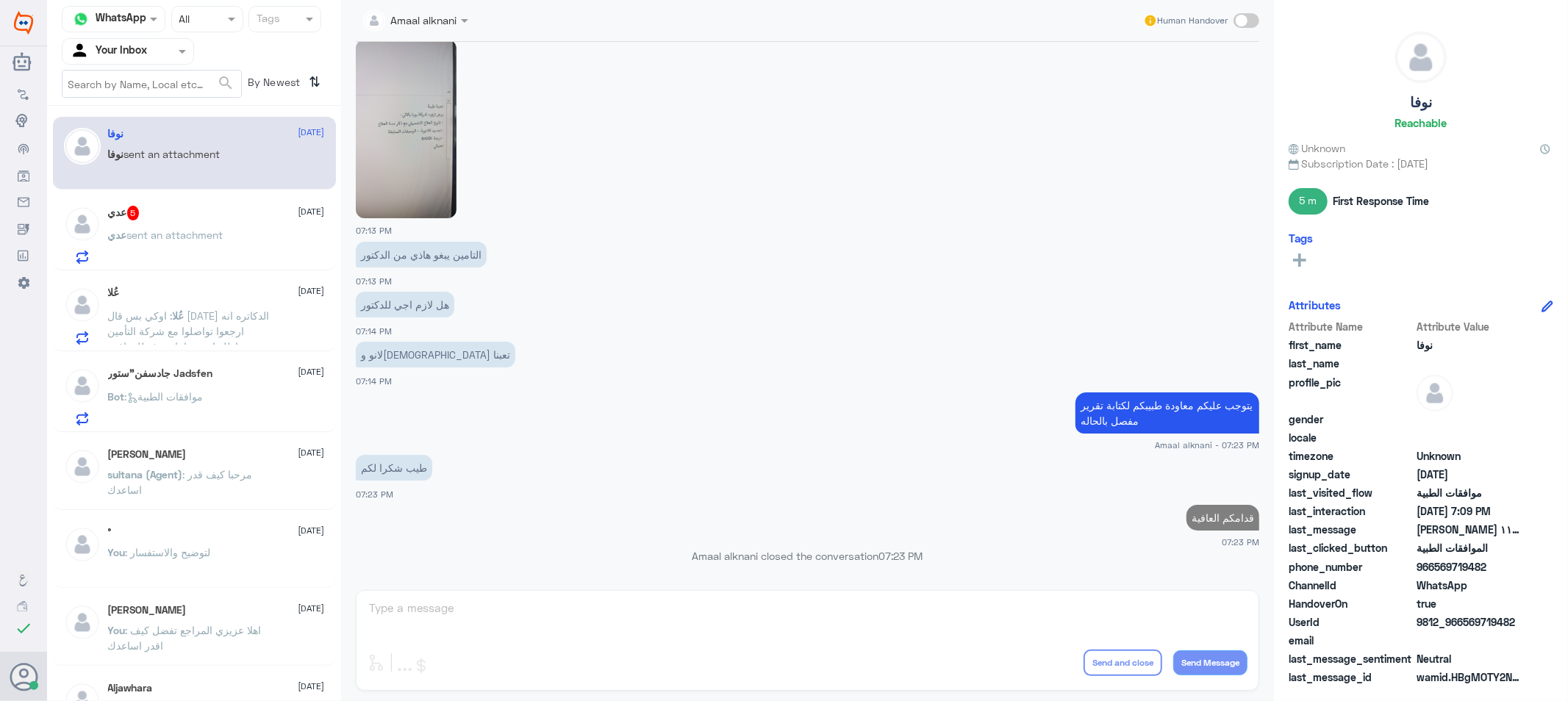
click at [155, 230] on span "sent an attachment" at bounding box center [175, 235] width 97 height 13
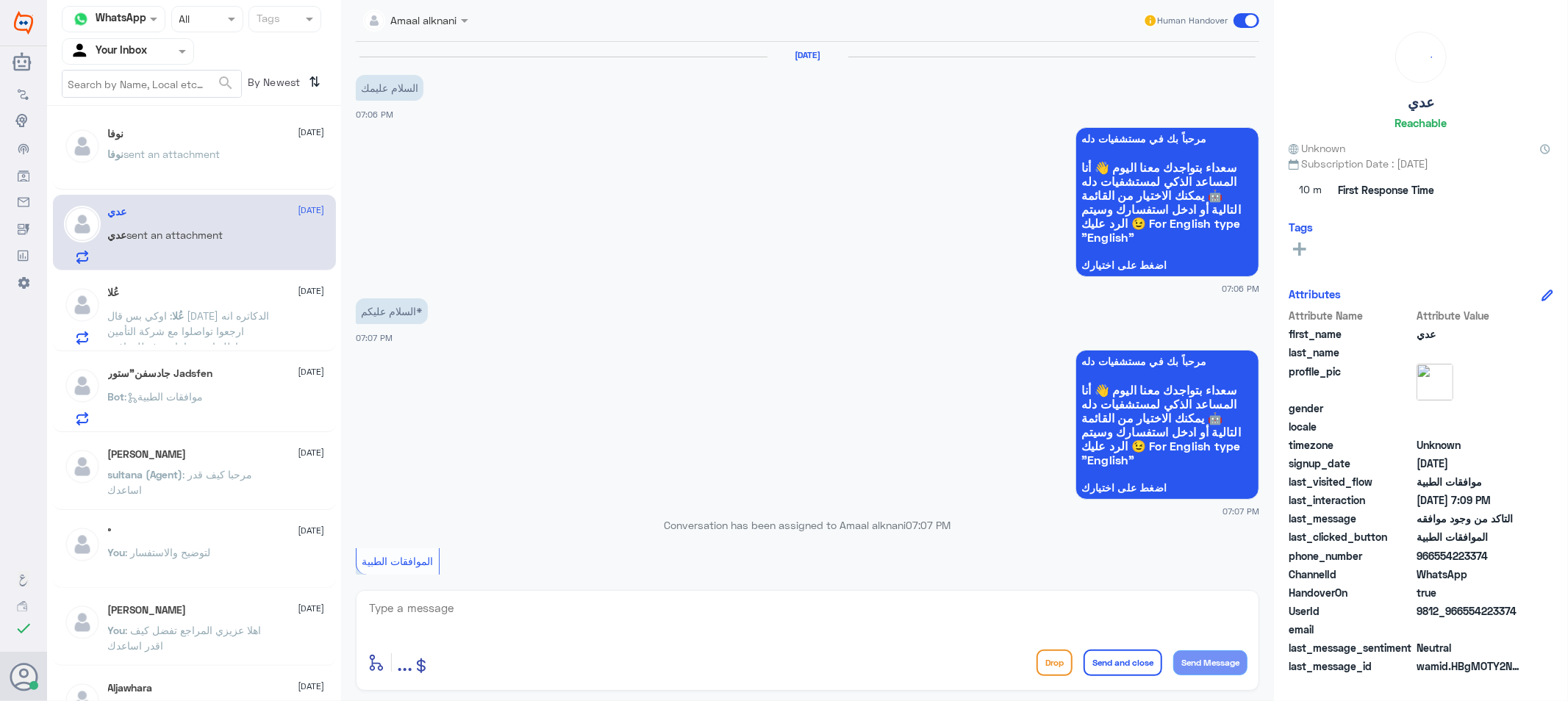
scroll to position [534, 0]
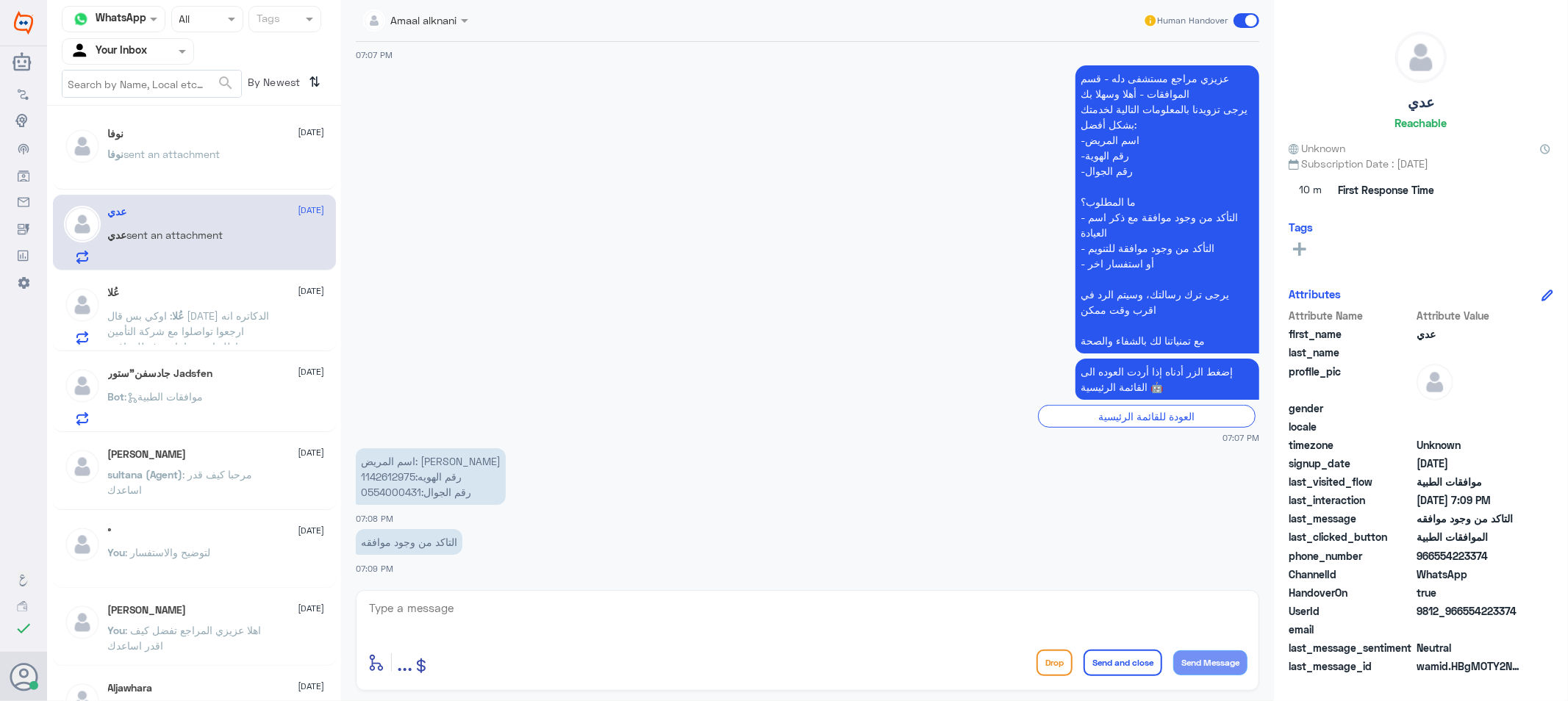
click at [447, 615] on textarea at bounding box center [807, 616] width 880 height 36
click at [388, 488] on p "اسم المريض: [PERSON_NAME] رقم الهويه:1142612975 رقم الجوال:0554000431" at bounding box center [431, 476] width 150 height 56
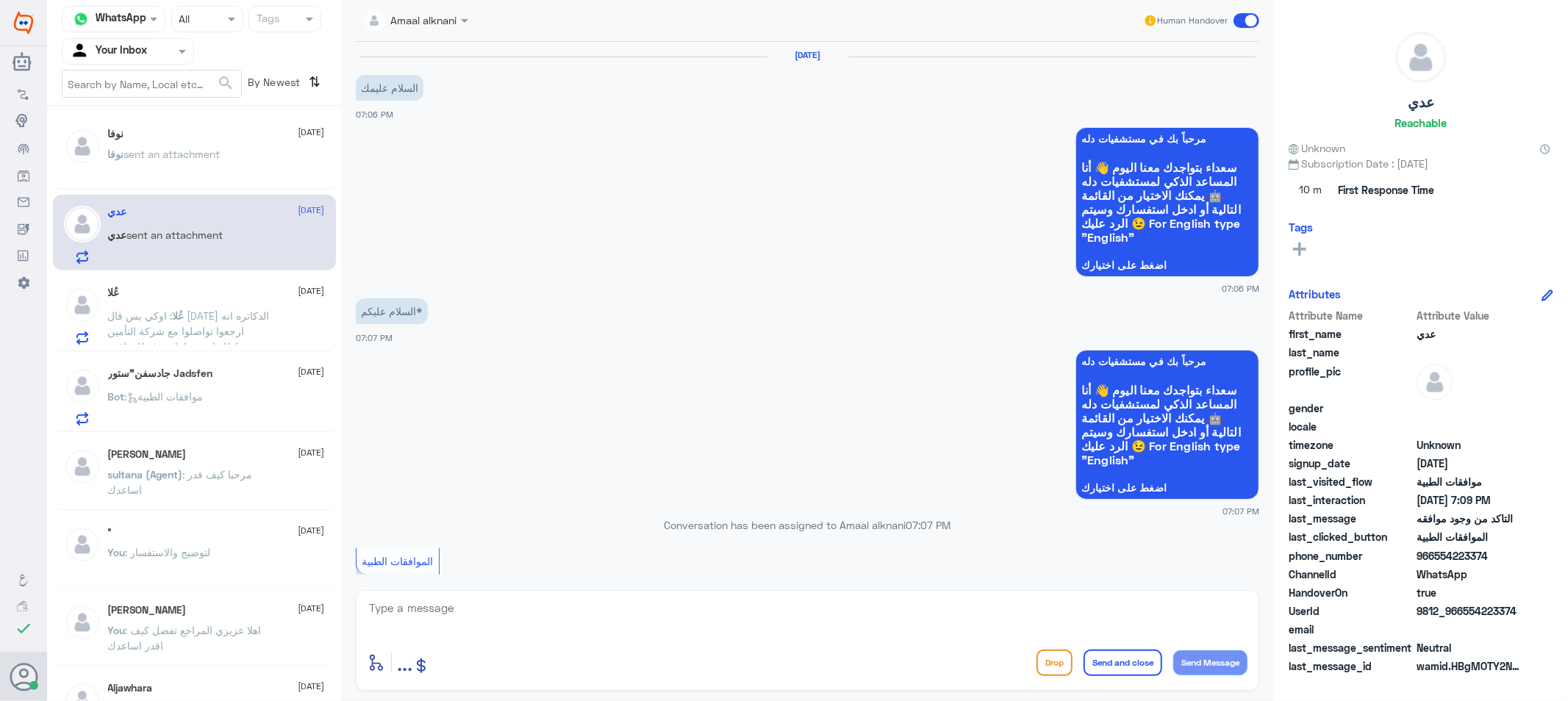
copy p "0554000431"
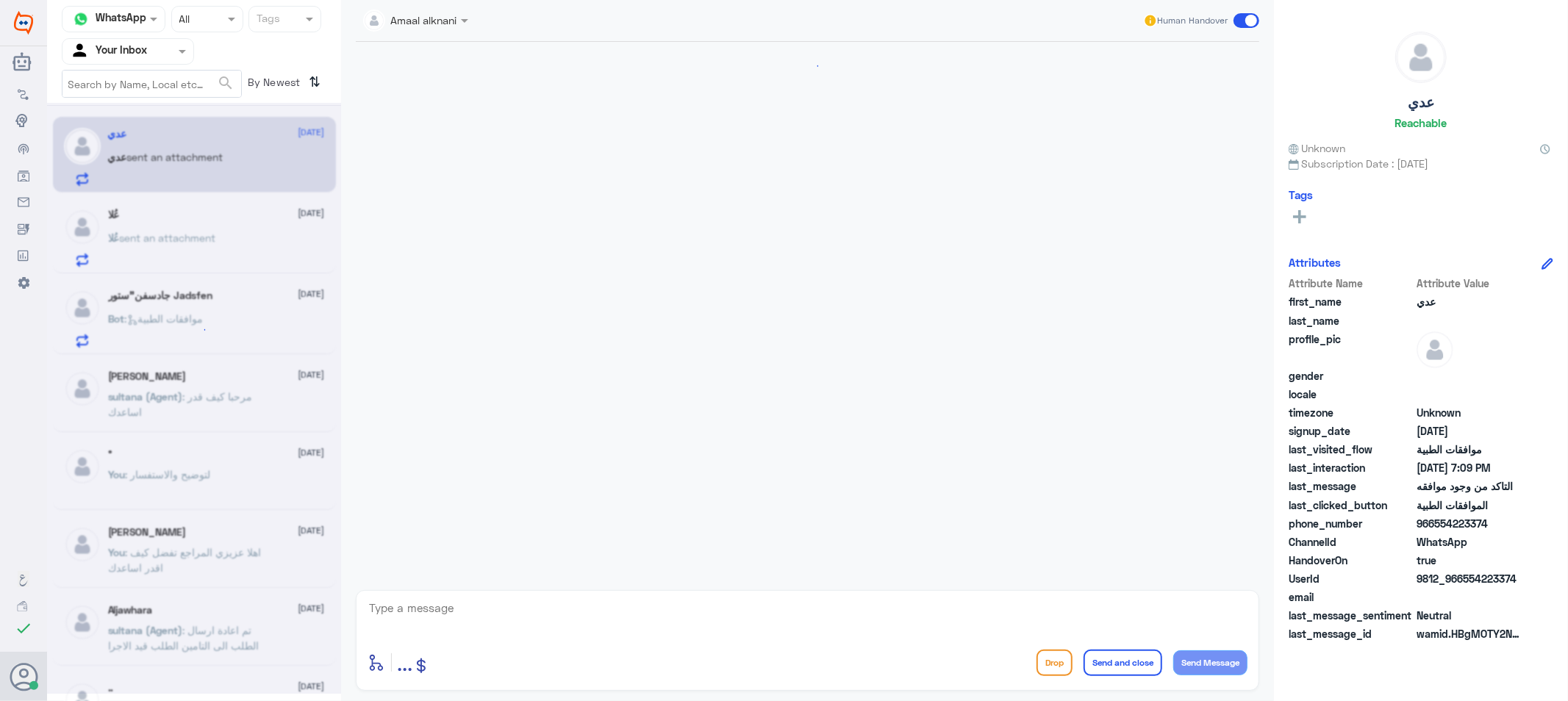
scroll to position [534, 0]
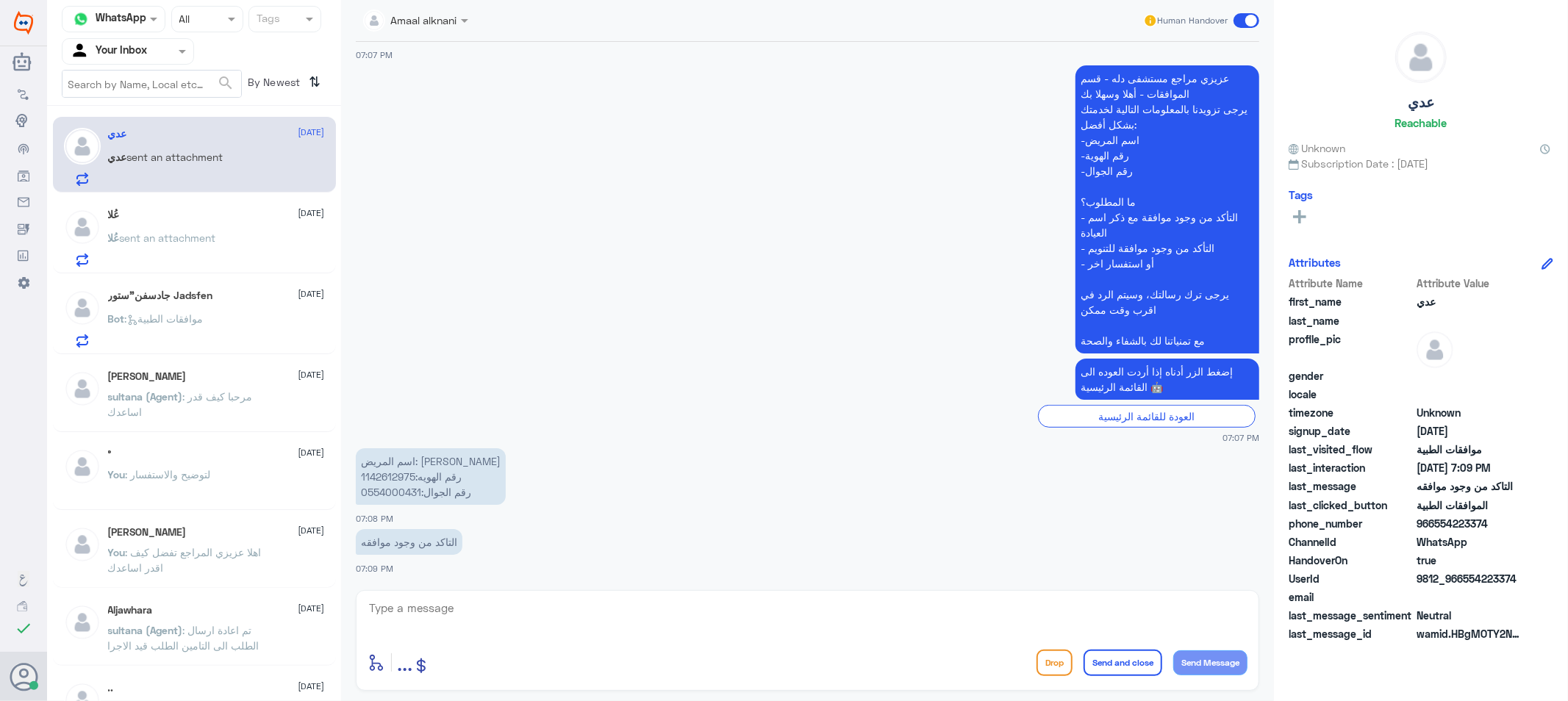
click at [383, 485] on p "اسم المريض: [PERSON_NAME] رقم الهويه:1142612975 رقم الجوال:0554000431" at bounding box center [431, 476] width 150 height 56
copy p "0554000431"
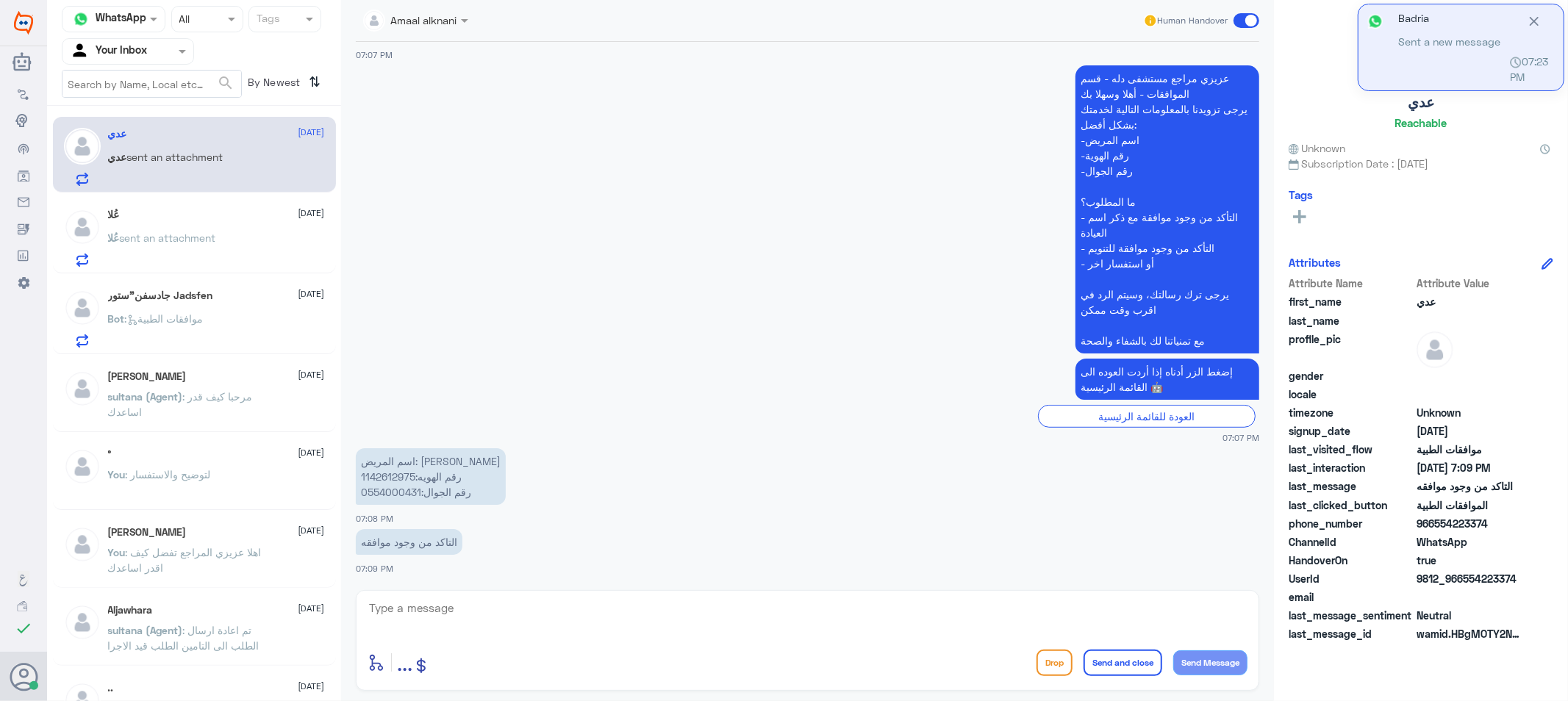
click at [506, 611] on textarea at bounding box center [807, 616] width 880 height 36
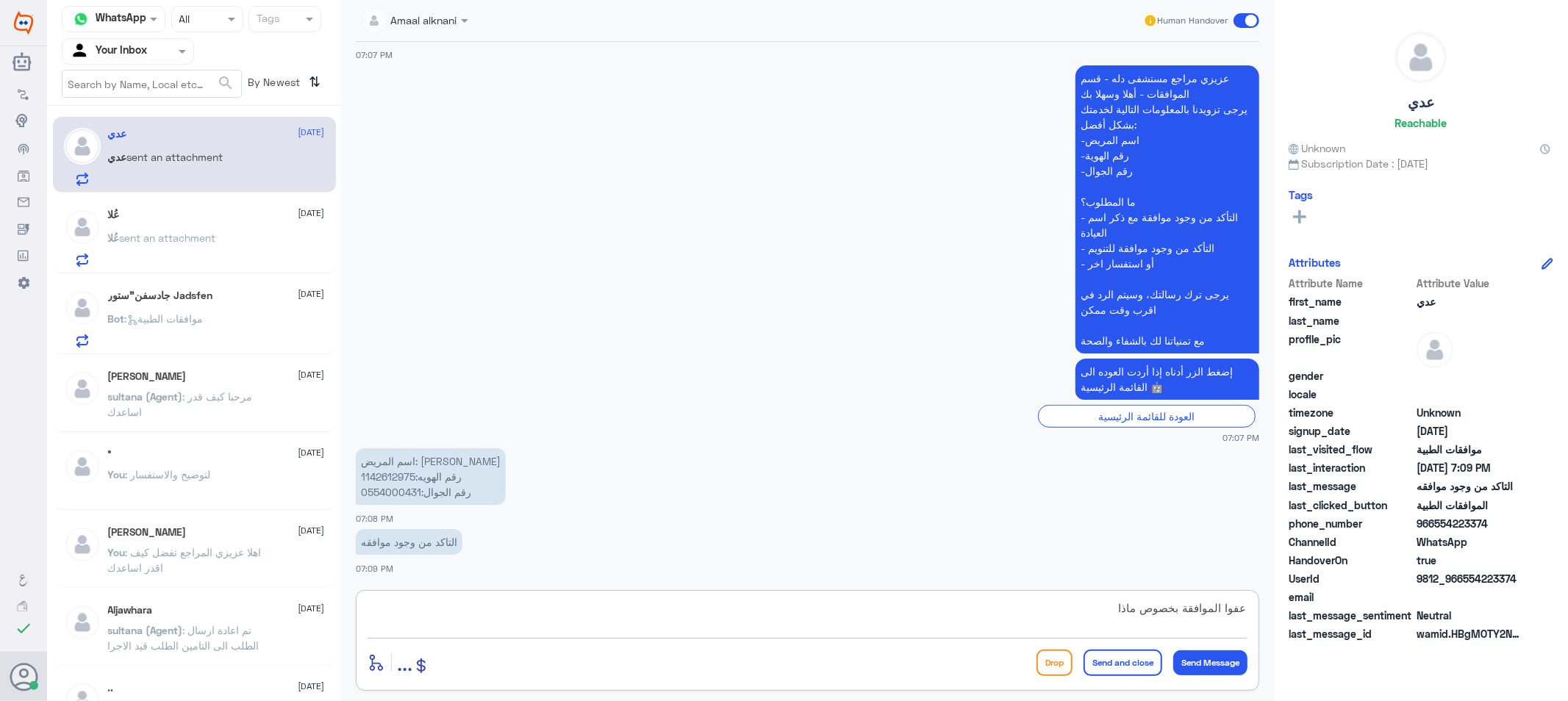
type textarea "عفوا الموافقة بخصوص ماذا ؟"
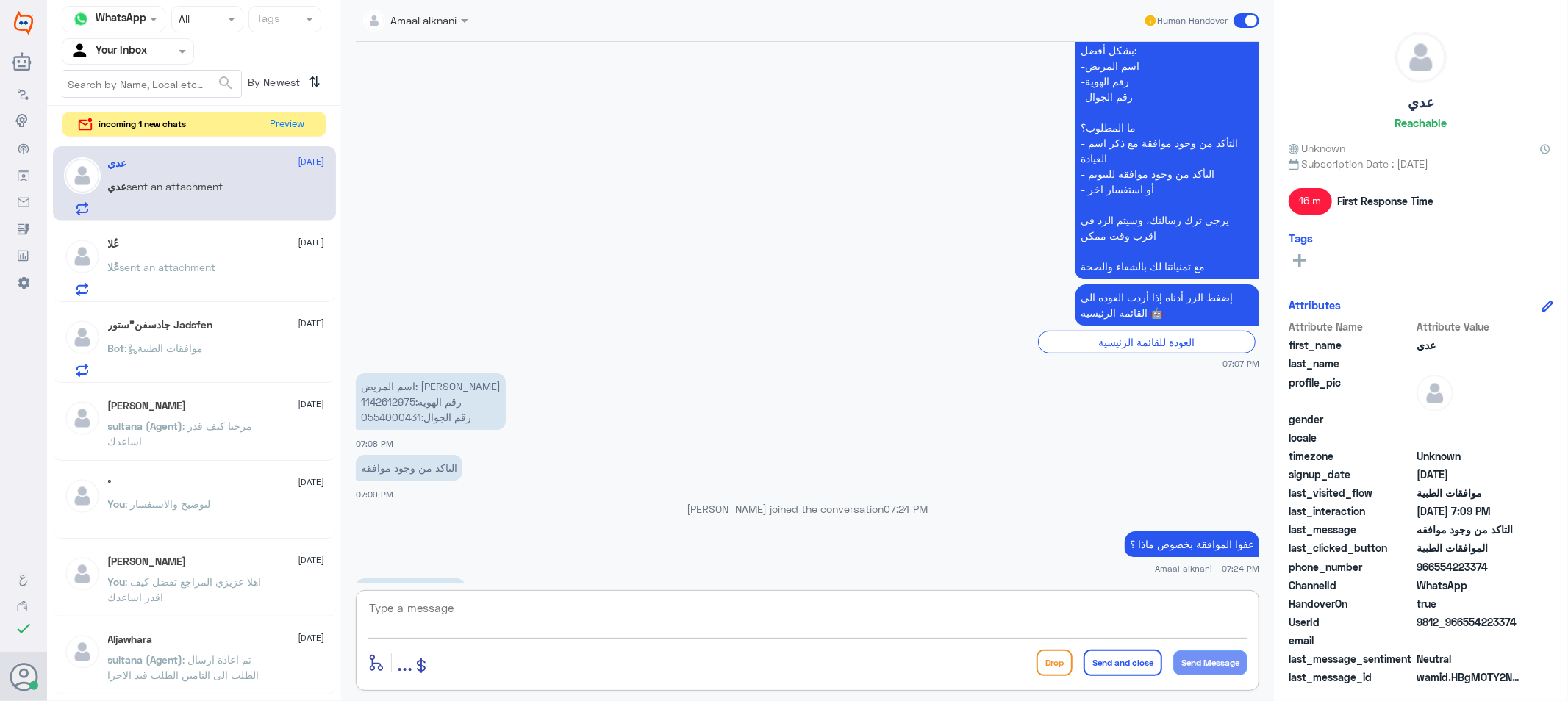
scroll to position [681, 0]
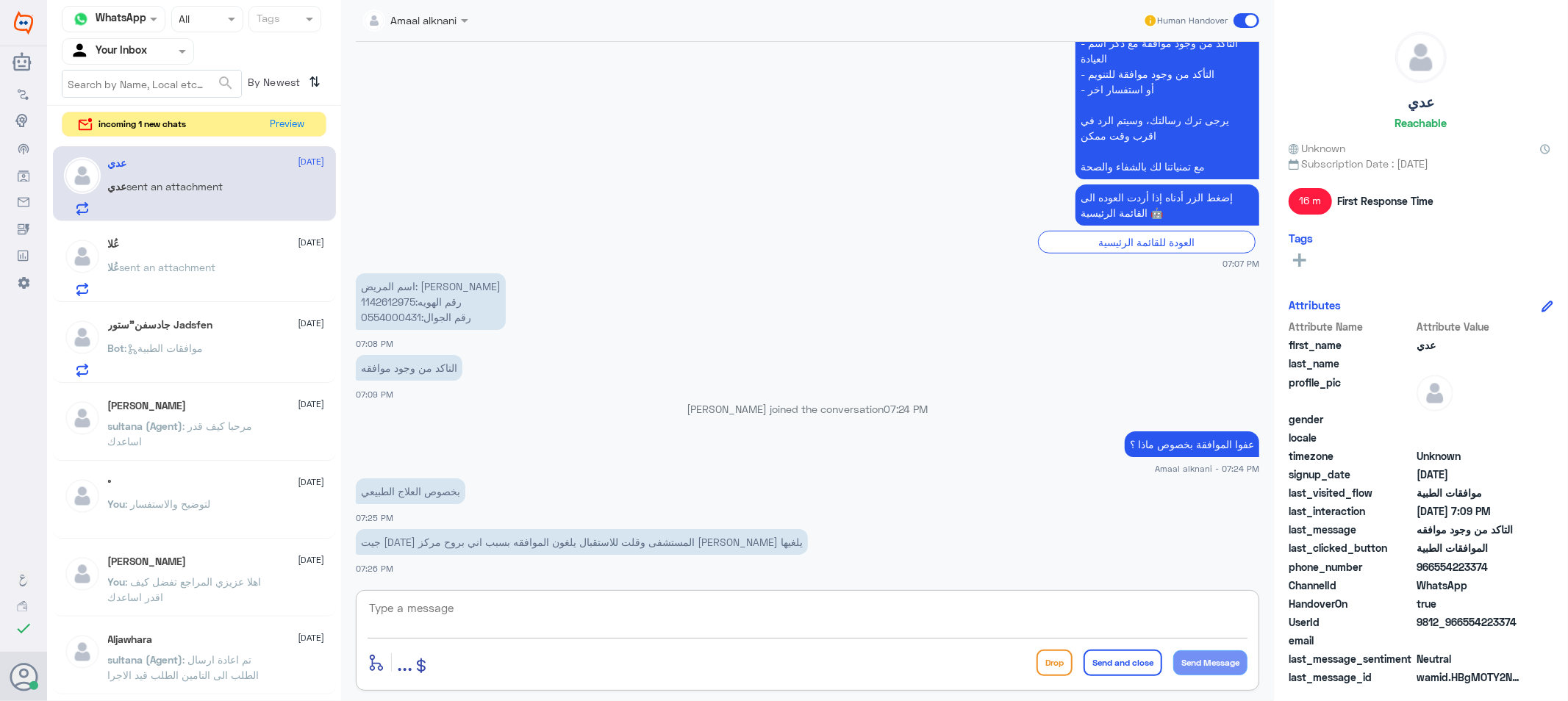
click at [376, 313] on p "اسم المريض: [PERSON_NAME] رقم الهويه:1142612975 رقم الجوال:0554000431" at bounding box center [431, 301] width 150 height 56
copy p "0554000431"
click at [664, 605] on textarea at bounding box center [807, 616] width 880 height 36
paste textarea "[DATE]"
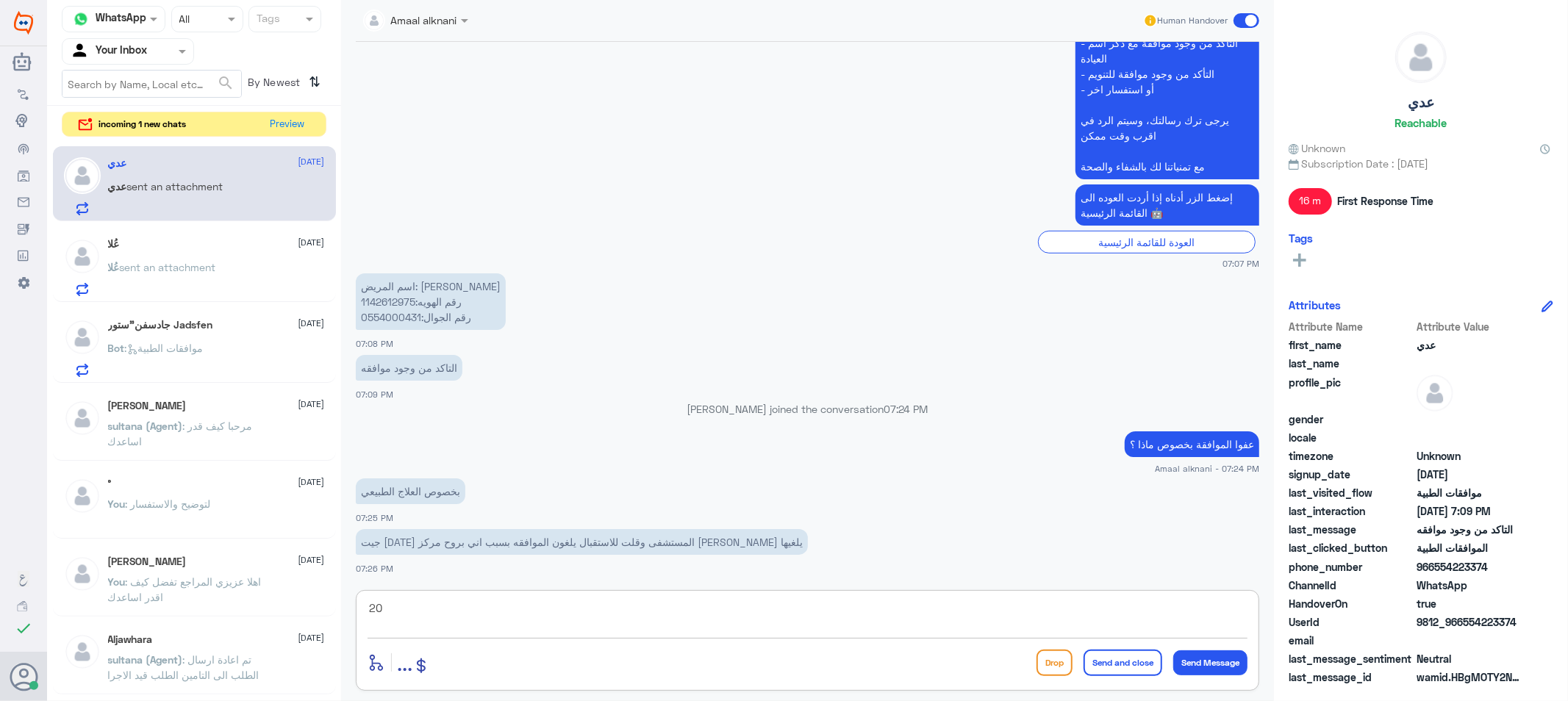
type textarea "2"
click at [664, 620] on textarea at bounding box center [807, 616] width 880 height 36
type textarea "هل استفدتم من الجلسات ؟"
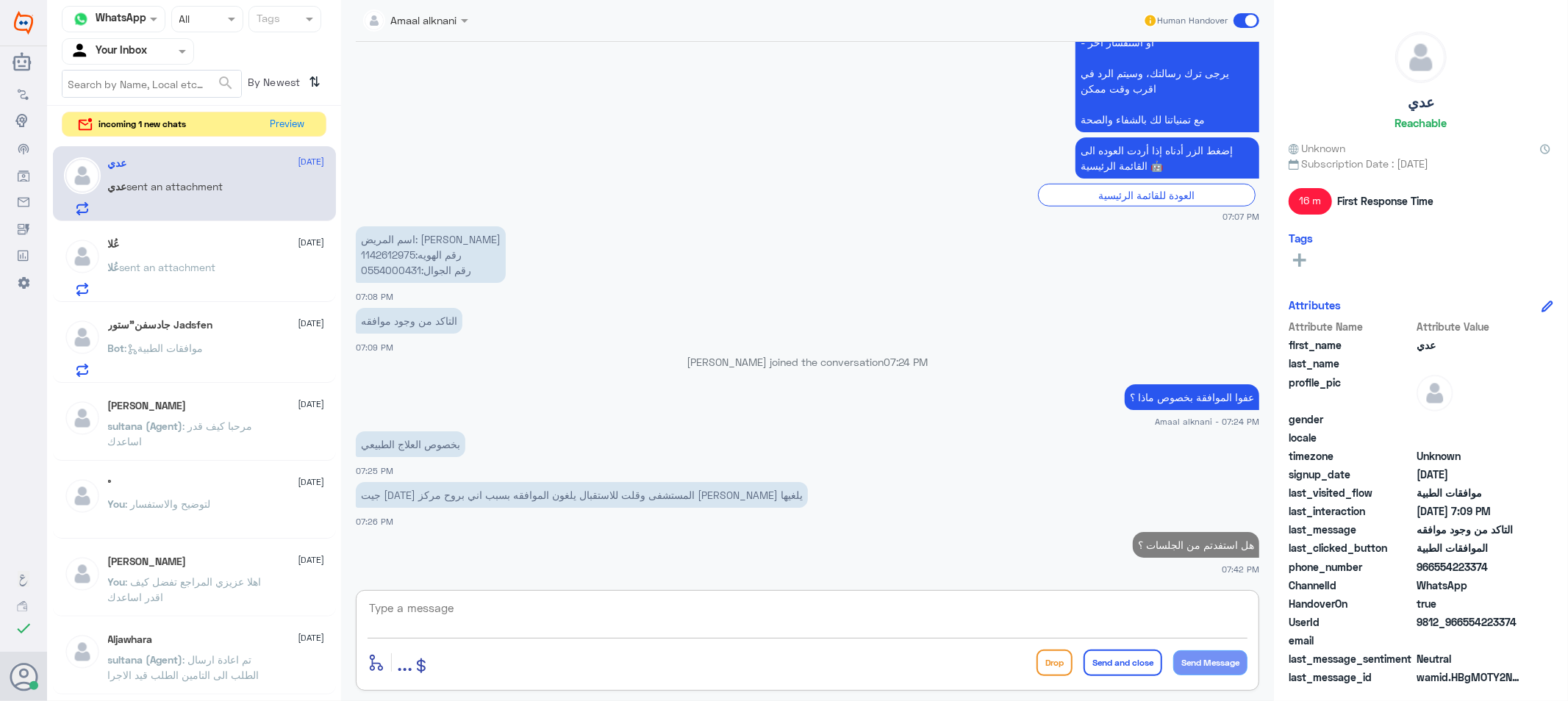
click at [591, 610] on textarea at bounding box center [807, 616] width 880 height 36
type textarea "او جلسه ؟"
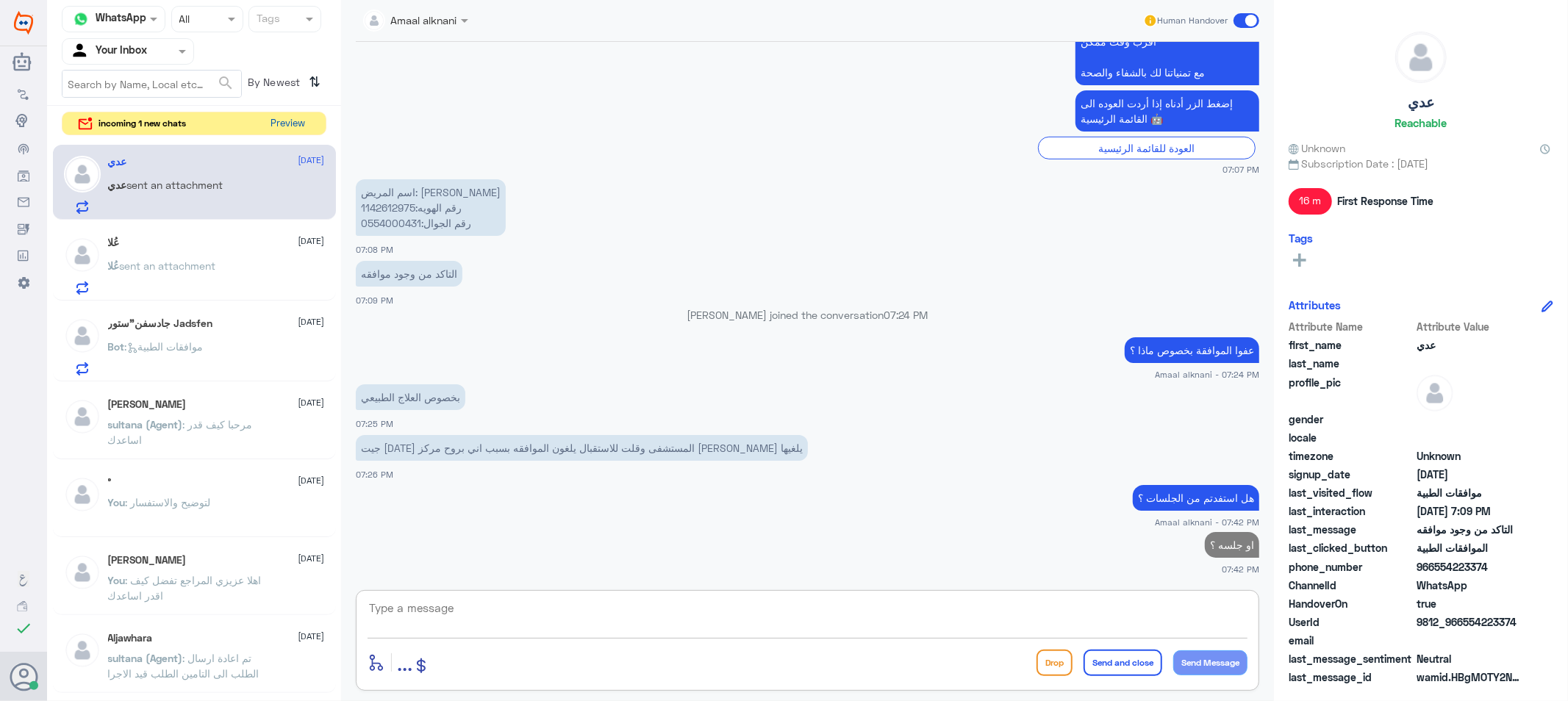
click at [282, 120] on button "Preview" at bounding box center [288, 124] width 45 height 23
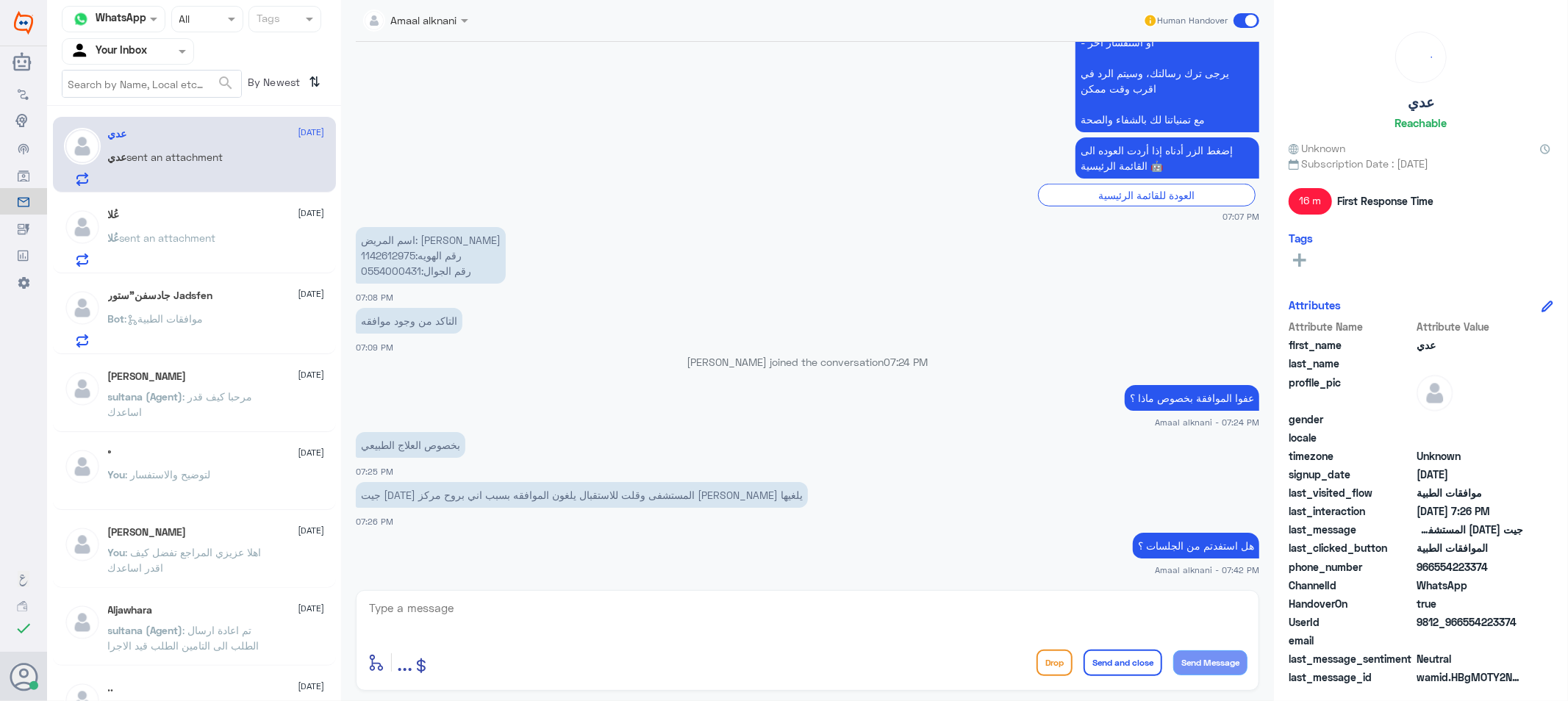
scroll to position [803, 0]
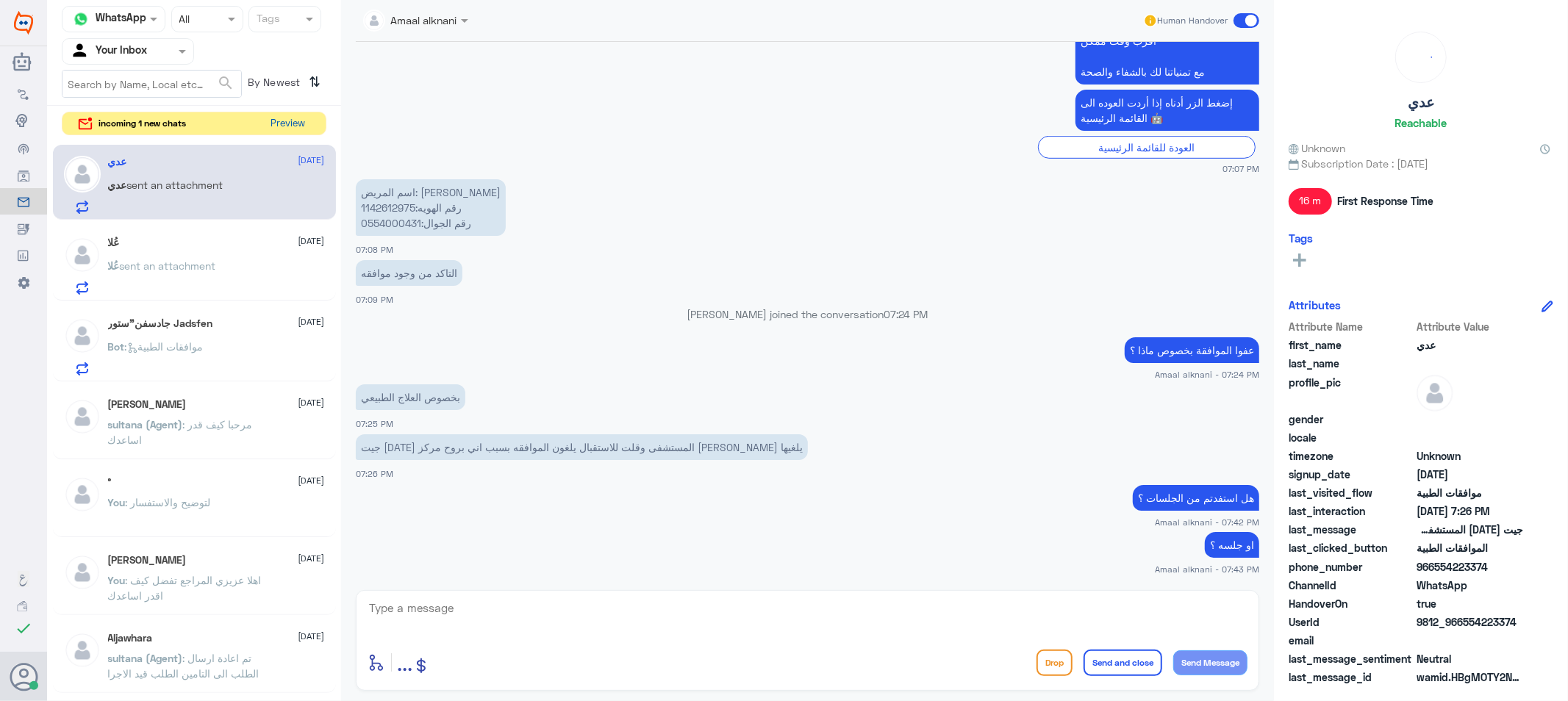
click at [292, 123] on button "Preview" at bounding box center [288, 124] width 45 height 23
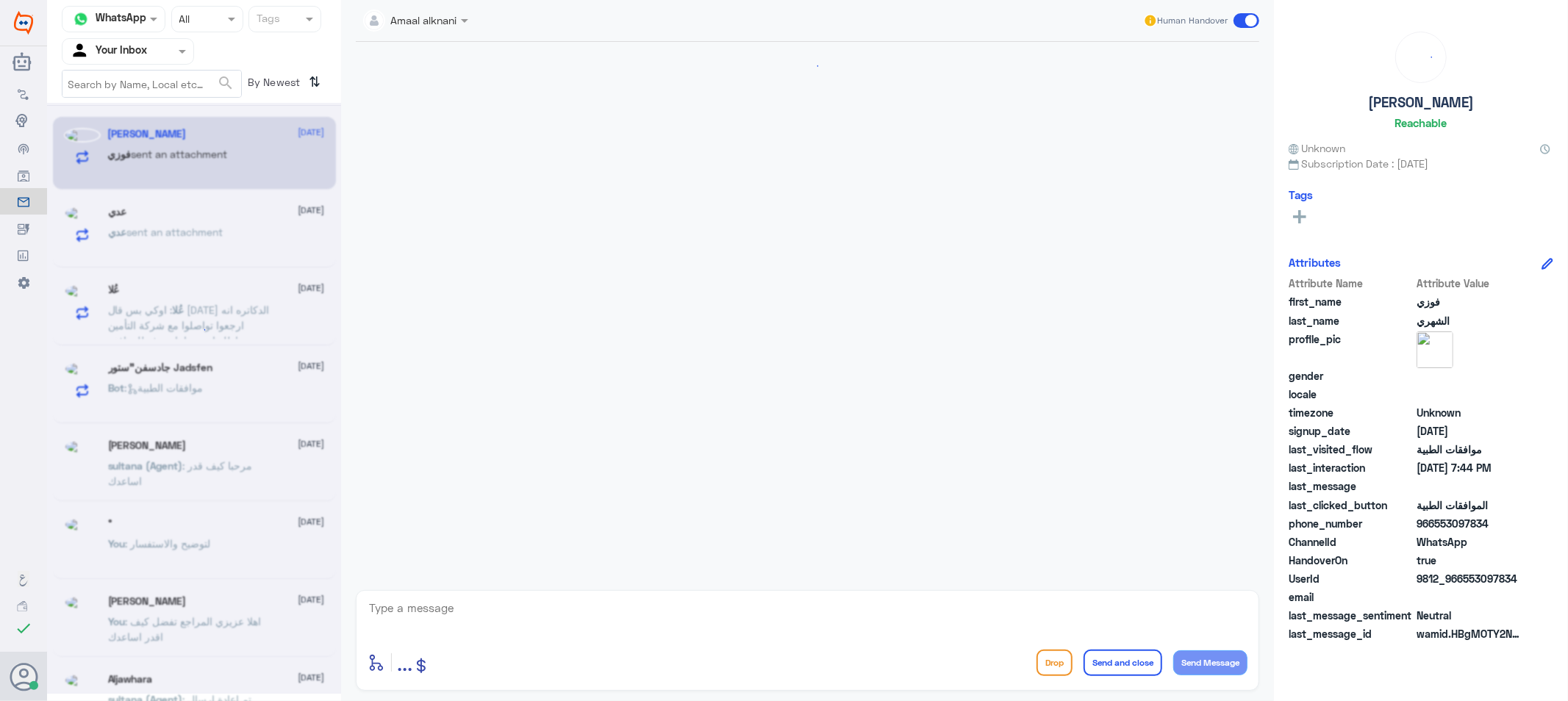
scroll to position [231, 0]
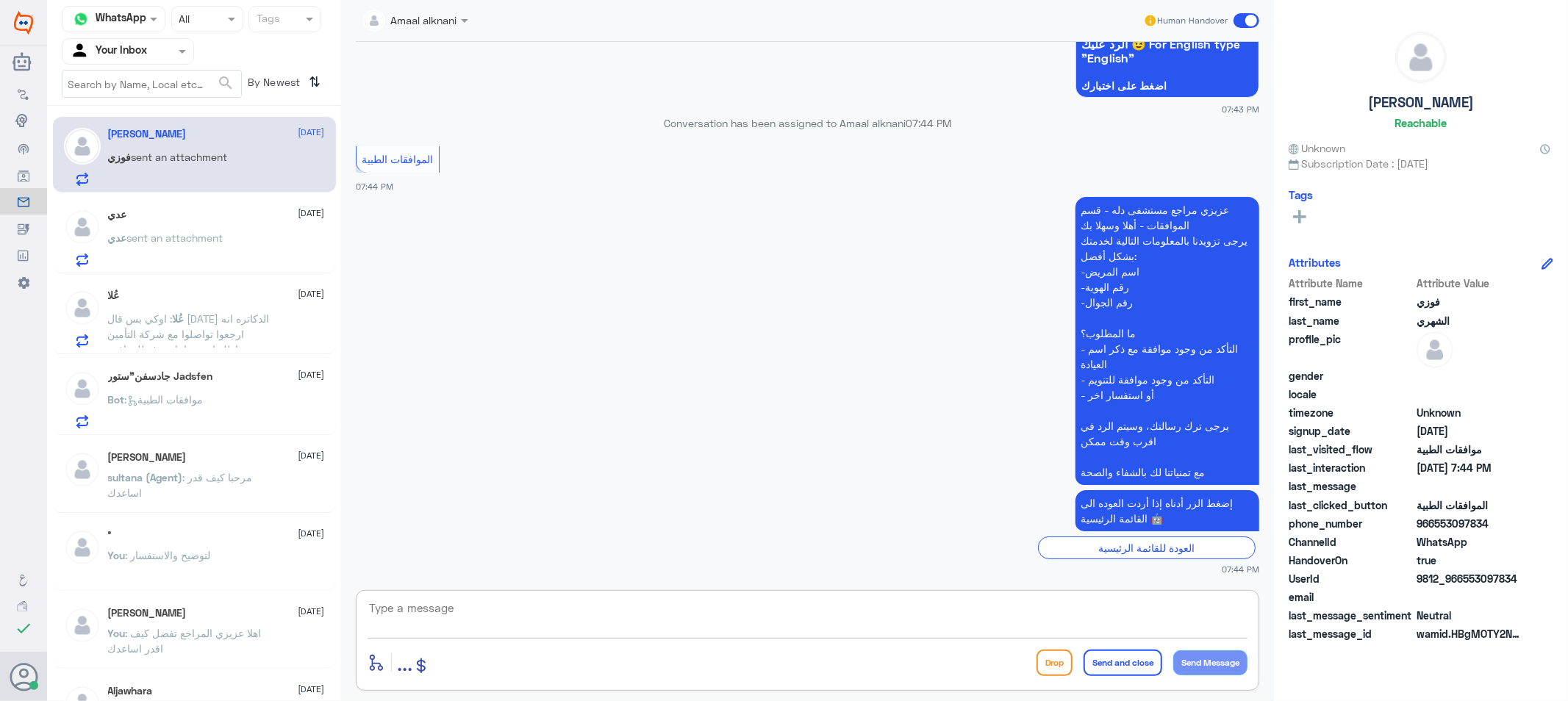
click at [572, 615] on textarea at bounding box center [807, 616] width 880 height 36
type textarea "كيف اقدر اساعدك"
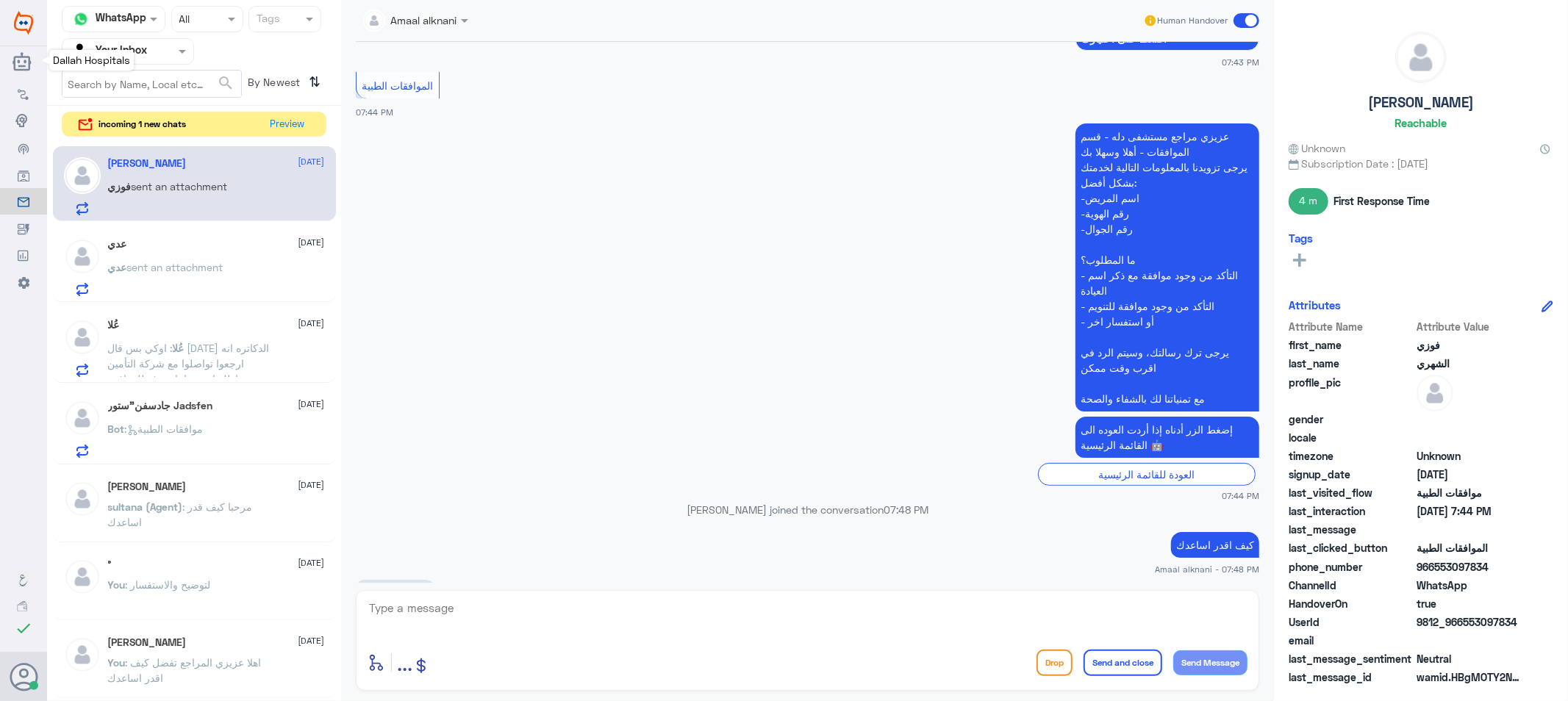
scroll to position [378, 0]
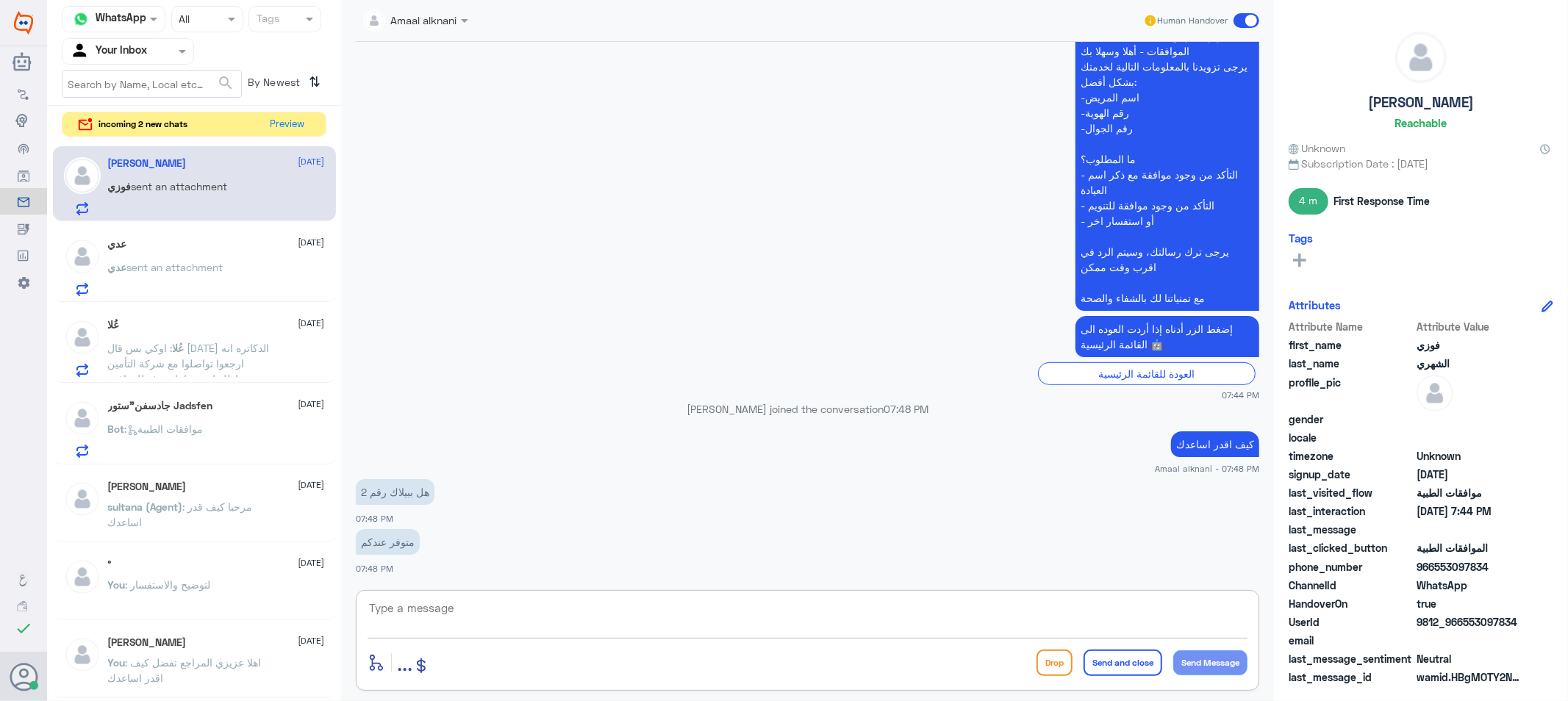
click at [478, 615] on textarea at bounding box center [807, 616] width 880 height 36
type textarea "هنا فقط الموافقات الطبية"
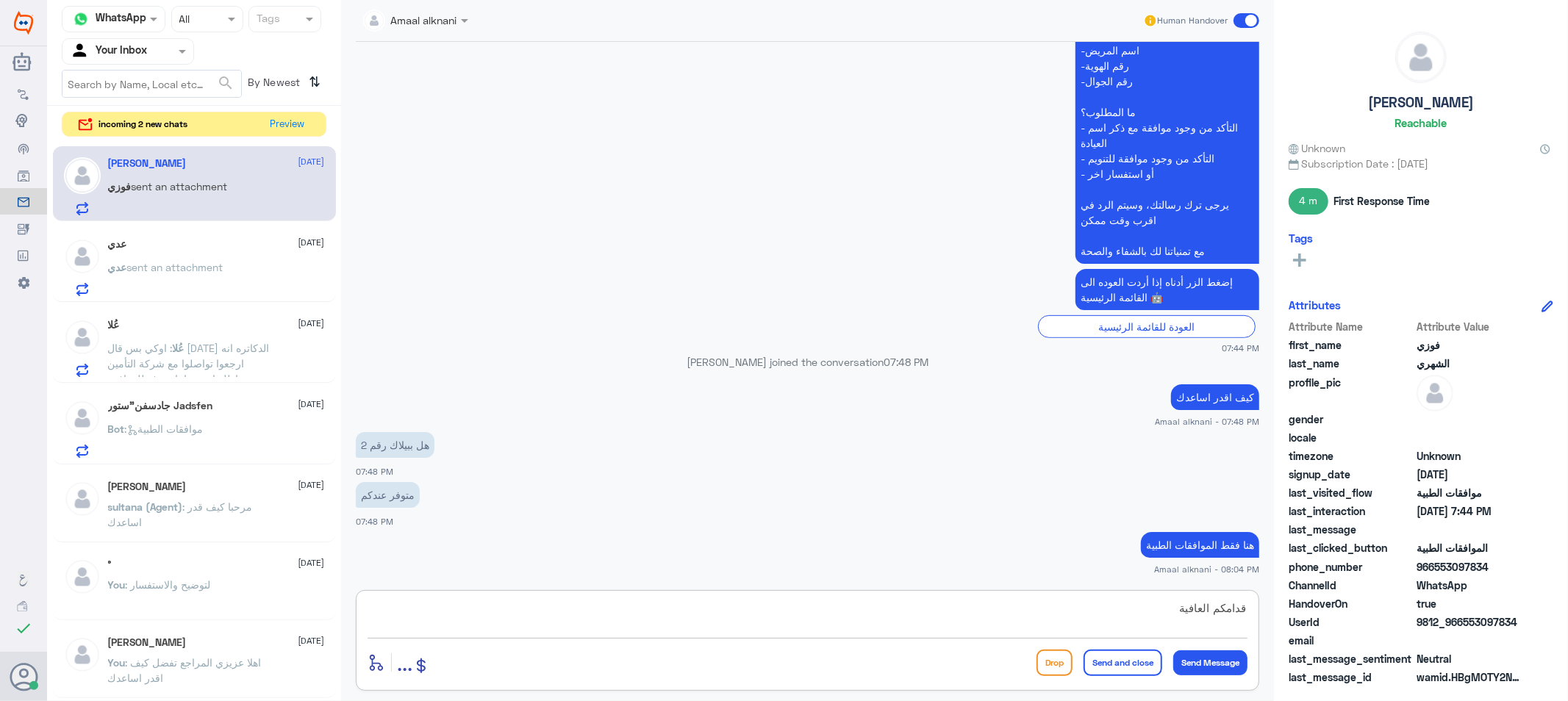
type textarea "قدامكم العافية"
click at [1115, 664] on button "Send and close" at bounding box center [1123, 663] width 79 height 26
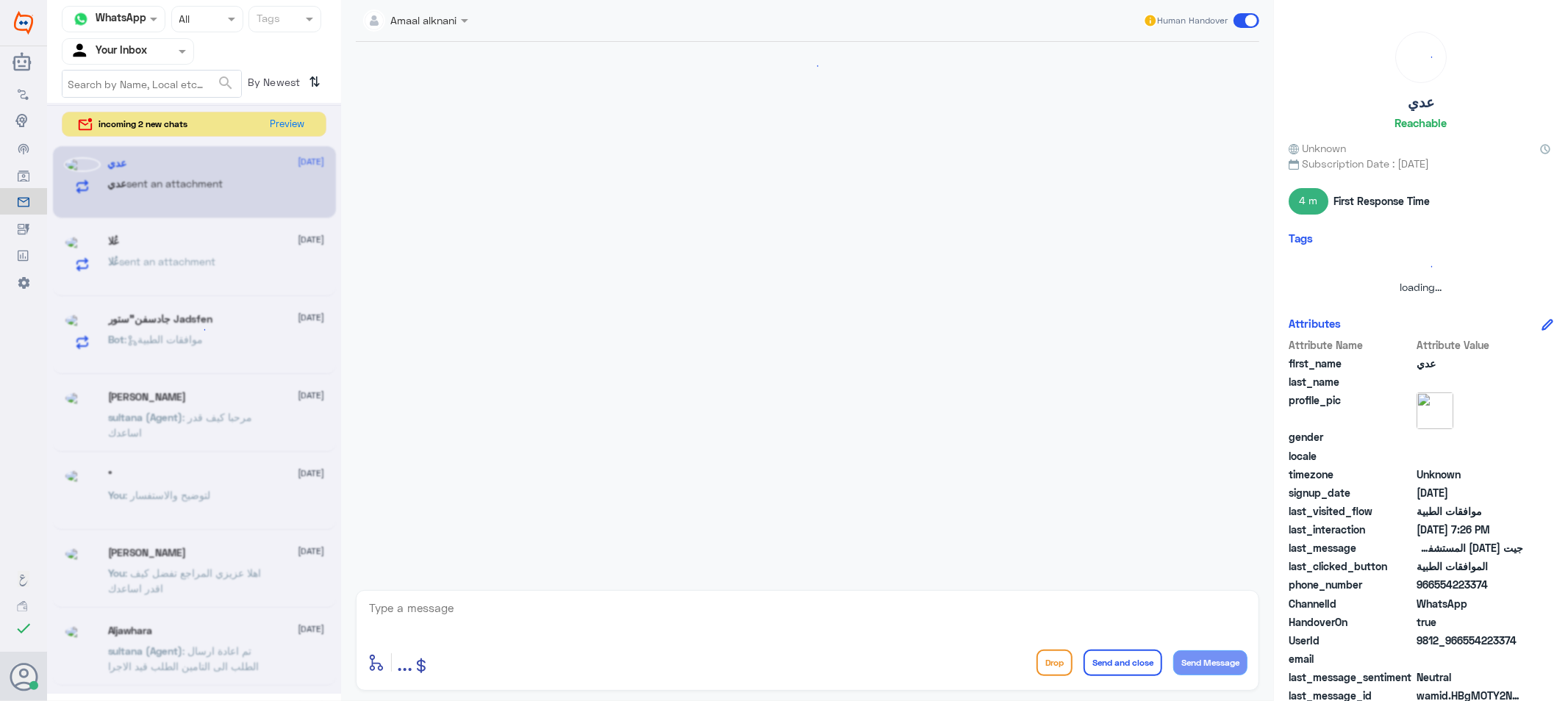
scroll to position [803, 0]
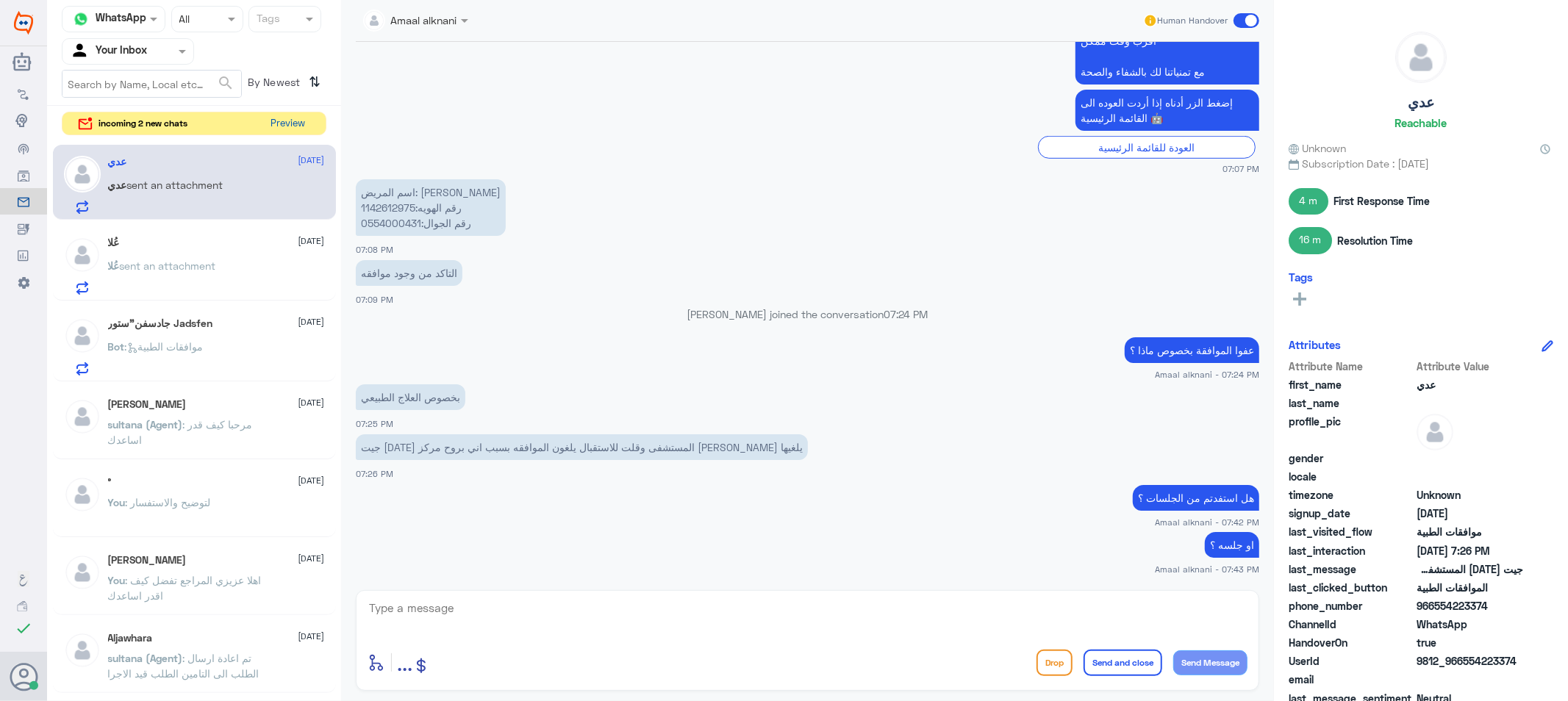
click at [295, 129] on button "Preview" at bounding box center [288, 124] width 45 height 23
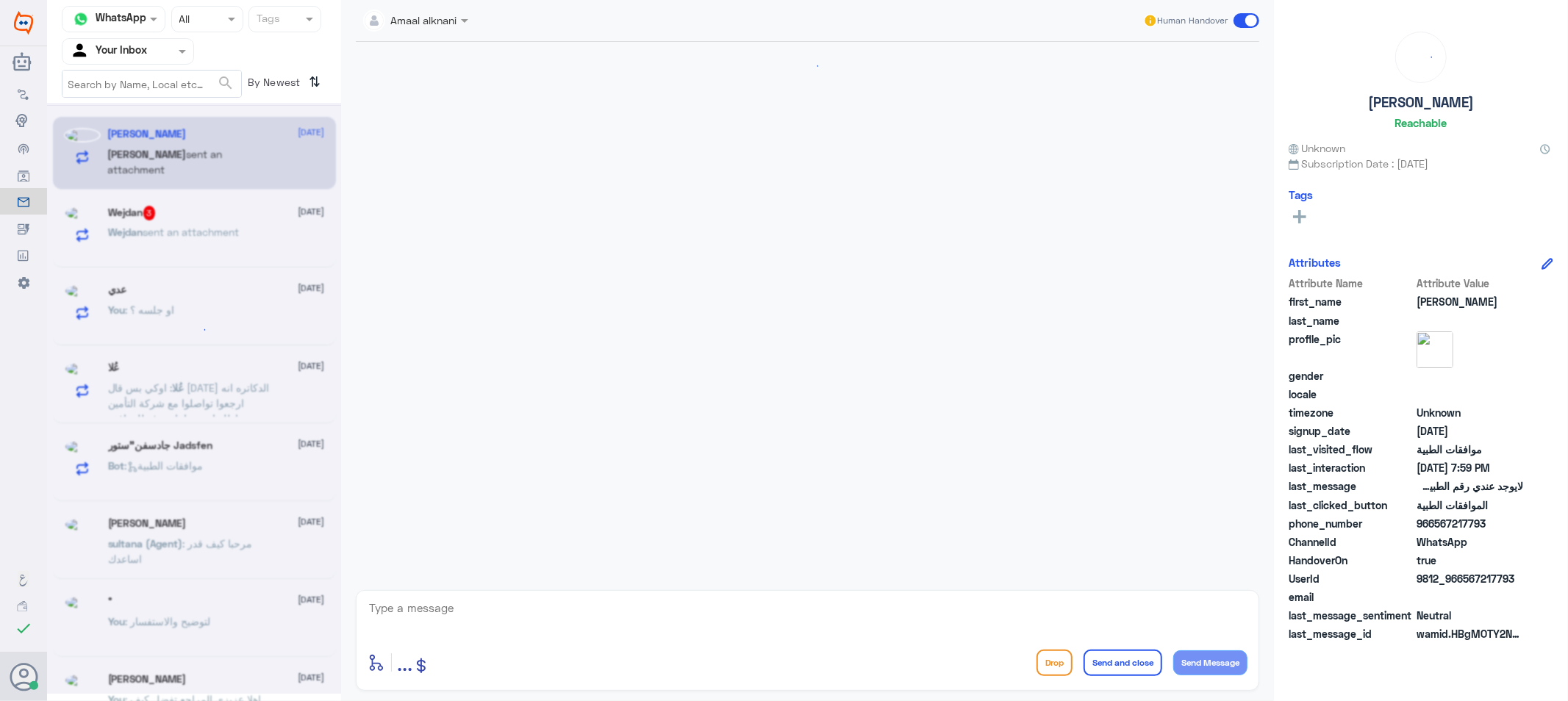
scroll to position [1209, 0]
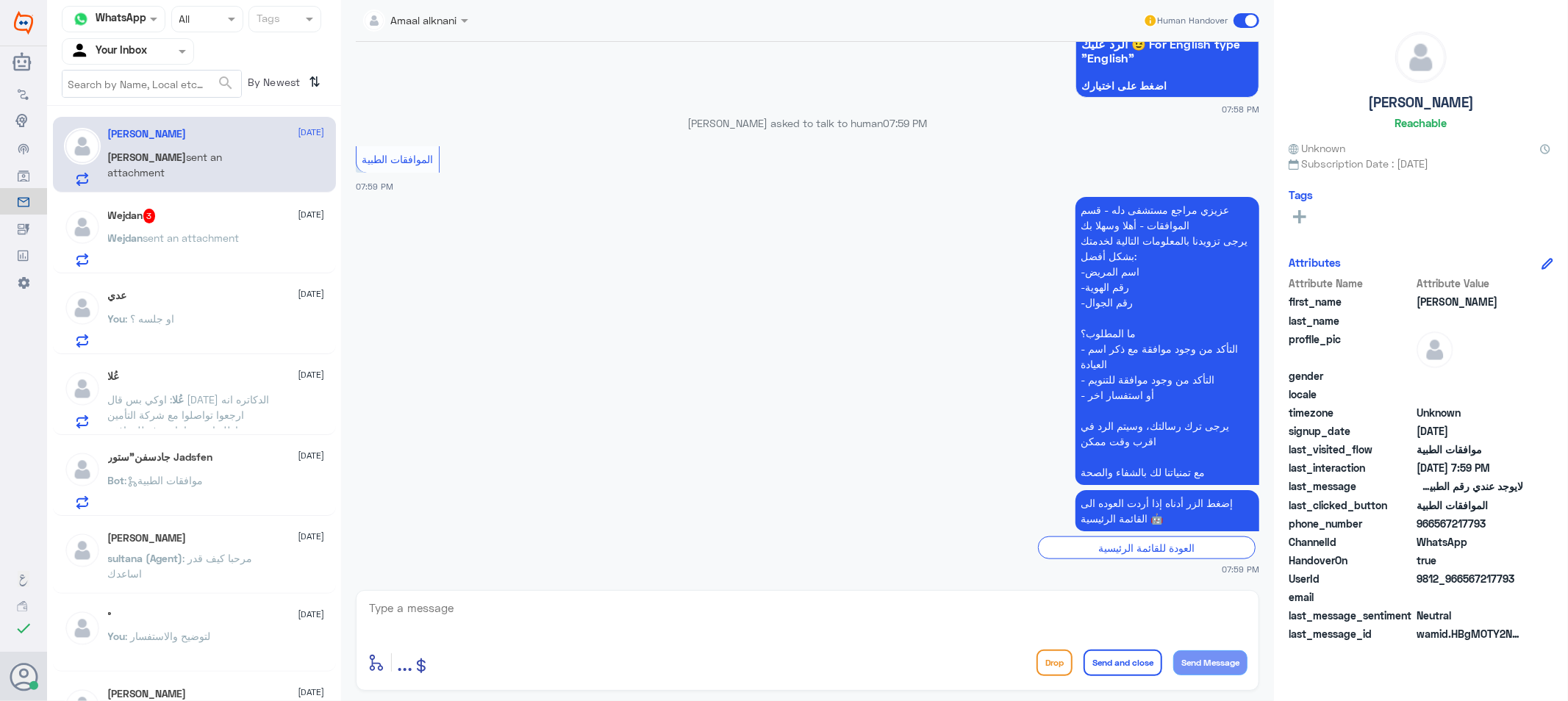
click at [191, 222] on div "Wejdan 3 [DATE]" at bounding box center [217, 215] width 217 height 15
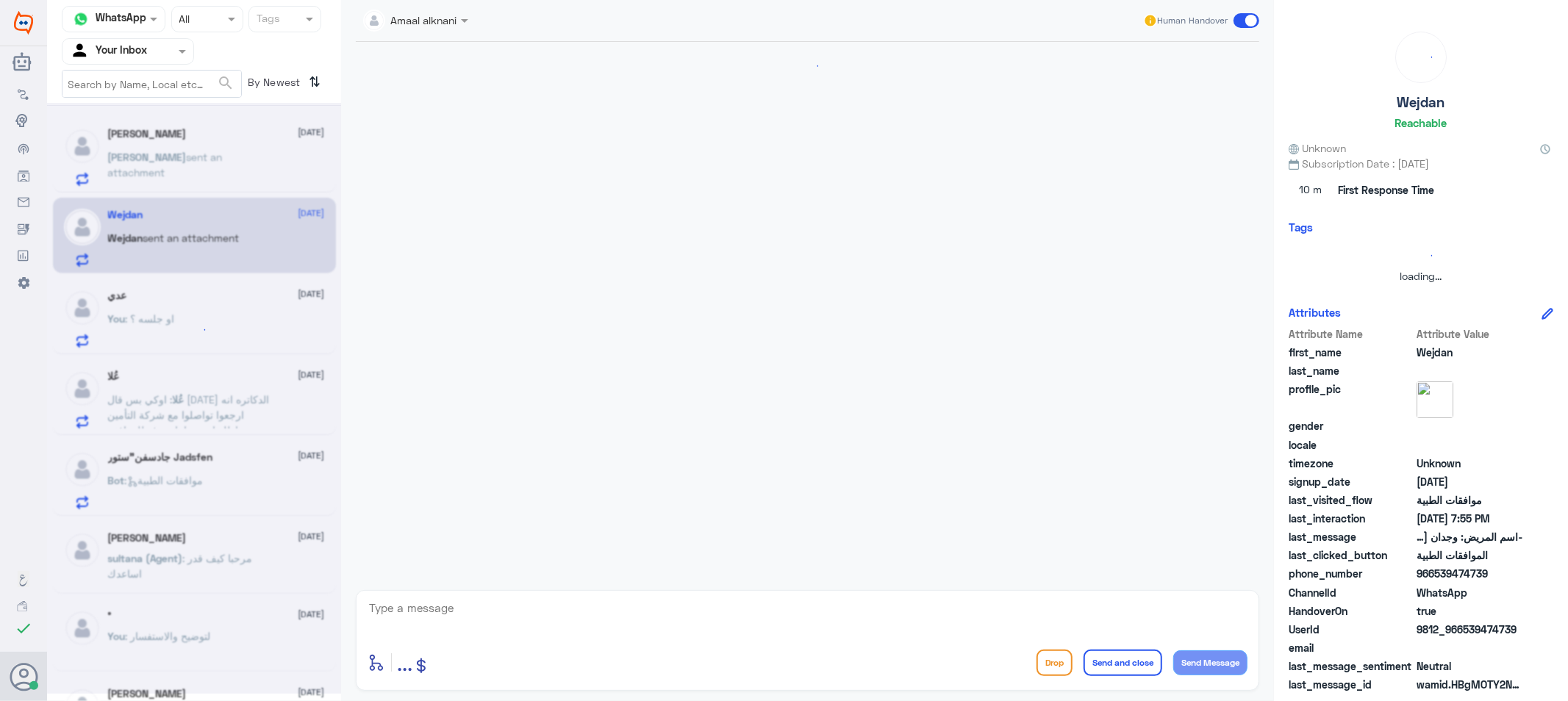
scroll to position [1364, 0]
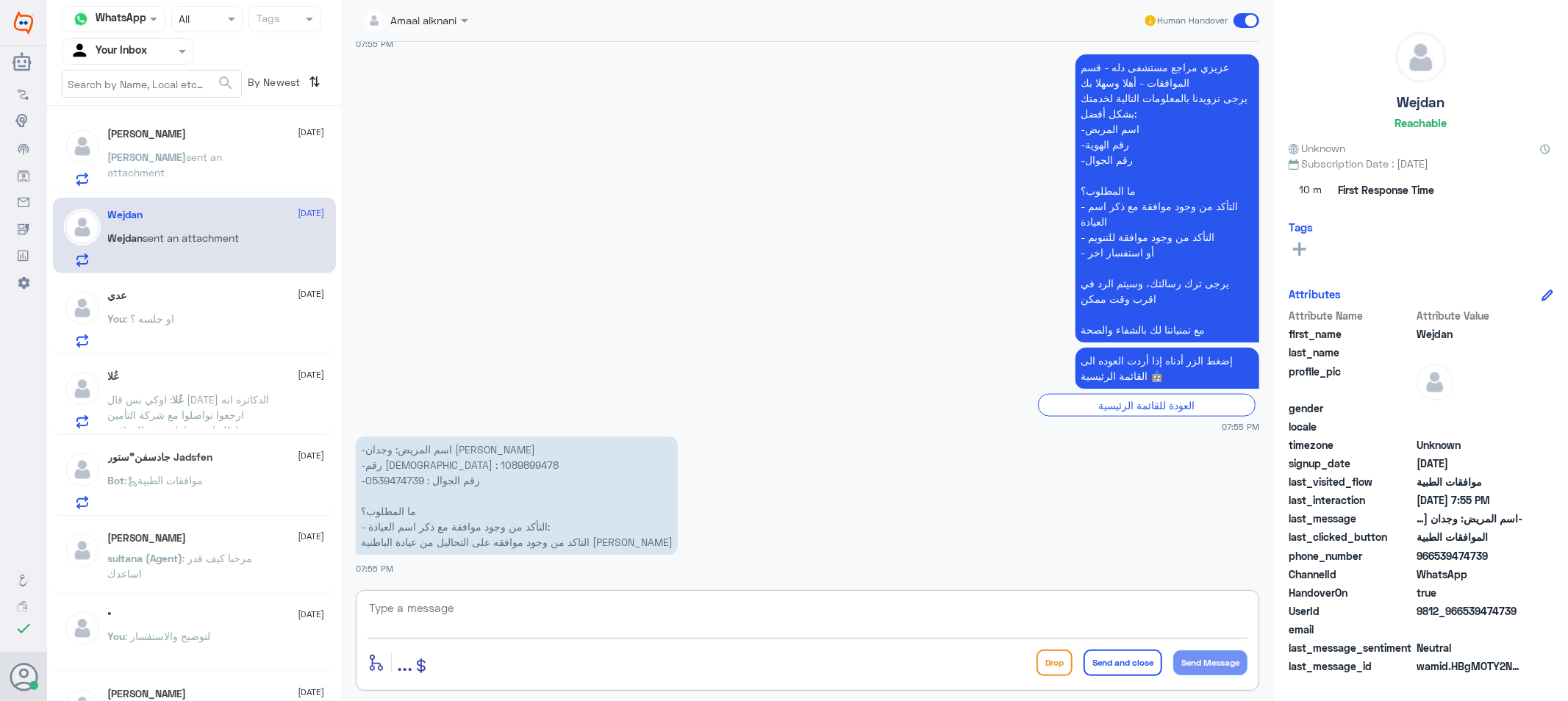
click at [461, 608] on textarea at bounding box center [807, 616] width 880 height 36
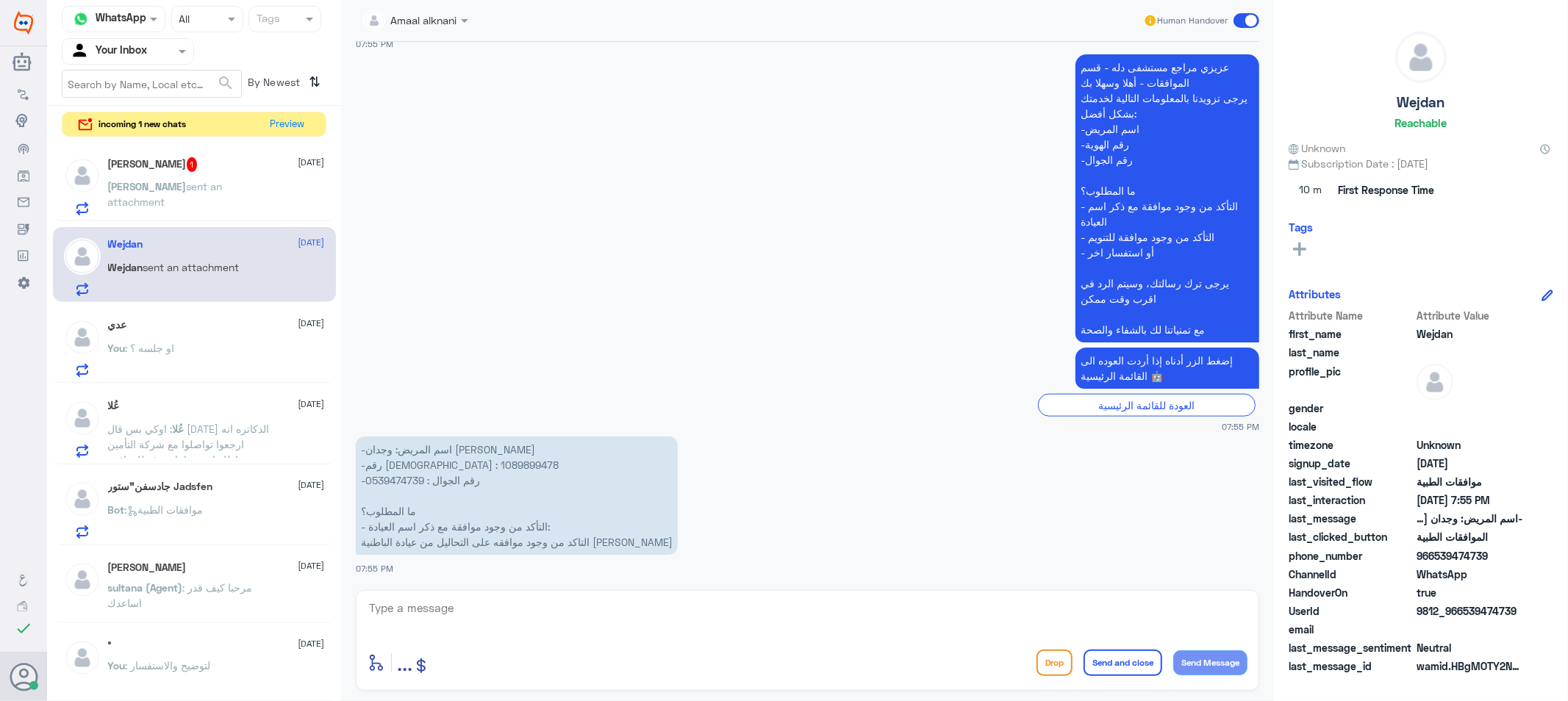
click at [408, 480] on p "-اسم المريض: وجدان [PERSON_NAME] -رقم الهوية : 1089899478 -رقم الجوال : 0539474…" at bounding box center [517, 495] width 322 height 119
copy p "0539474739"
click at [648, 600] on textarea at bounding box center [807, 616] width 880 height 36
type textarea "لازالت موافقة جزئية"
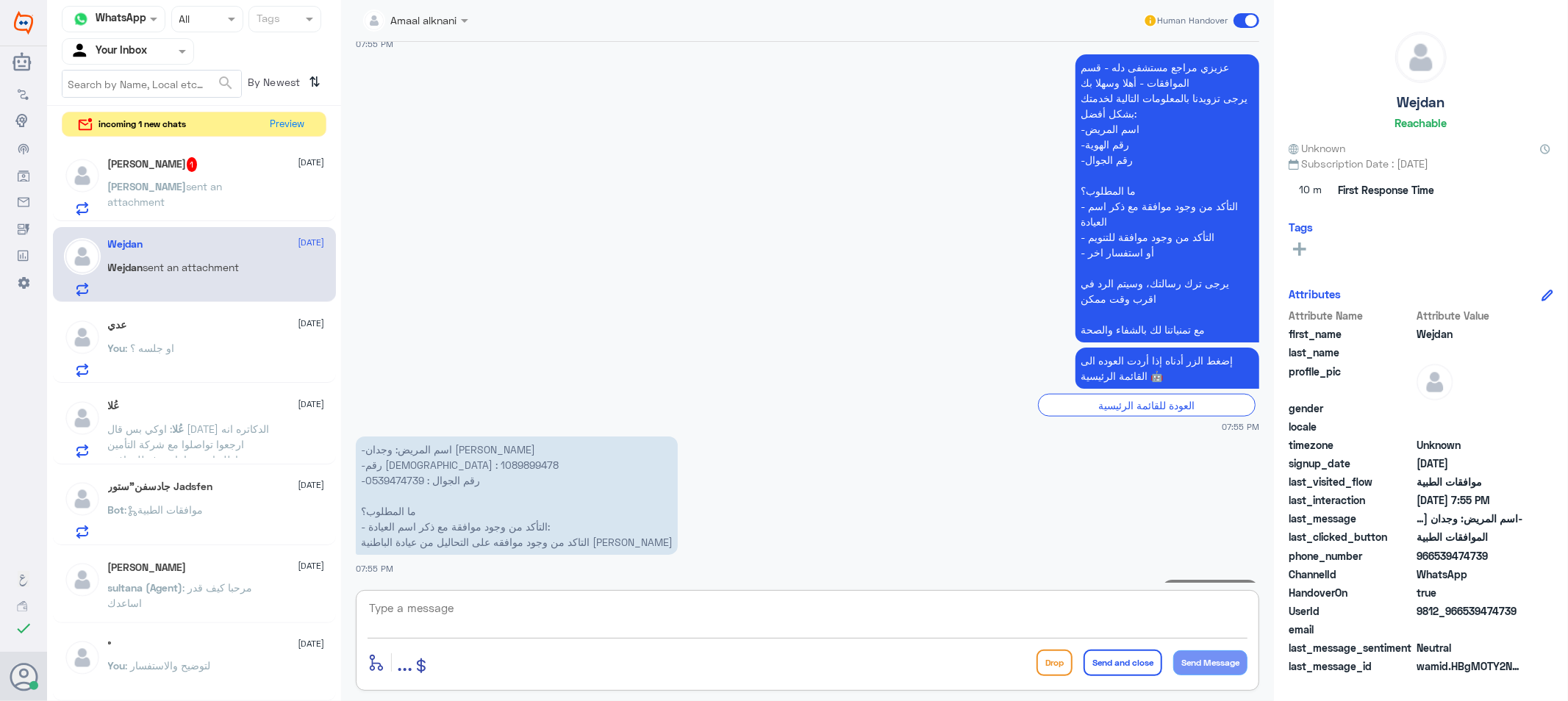
scroll to position [1411, 0]
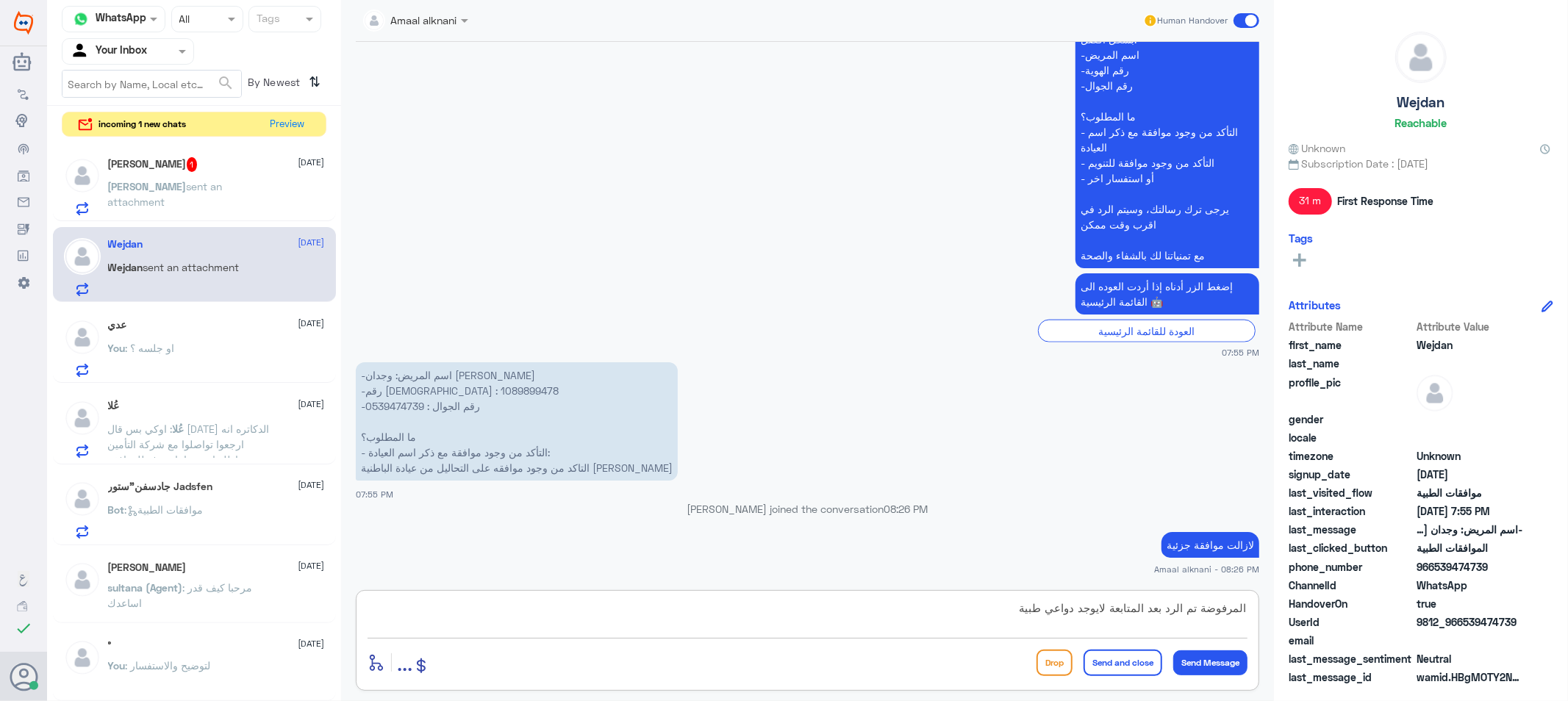
type textarea "المرفوضة تم الرد بعد المتابعة لايوجد دواعي طبية"
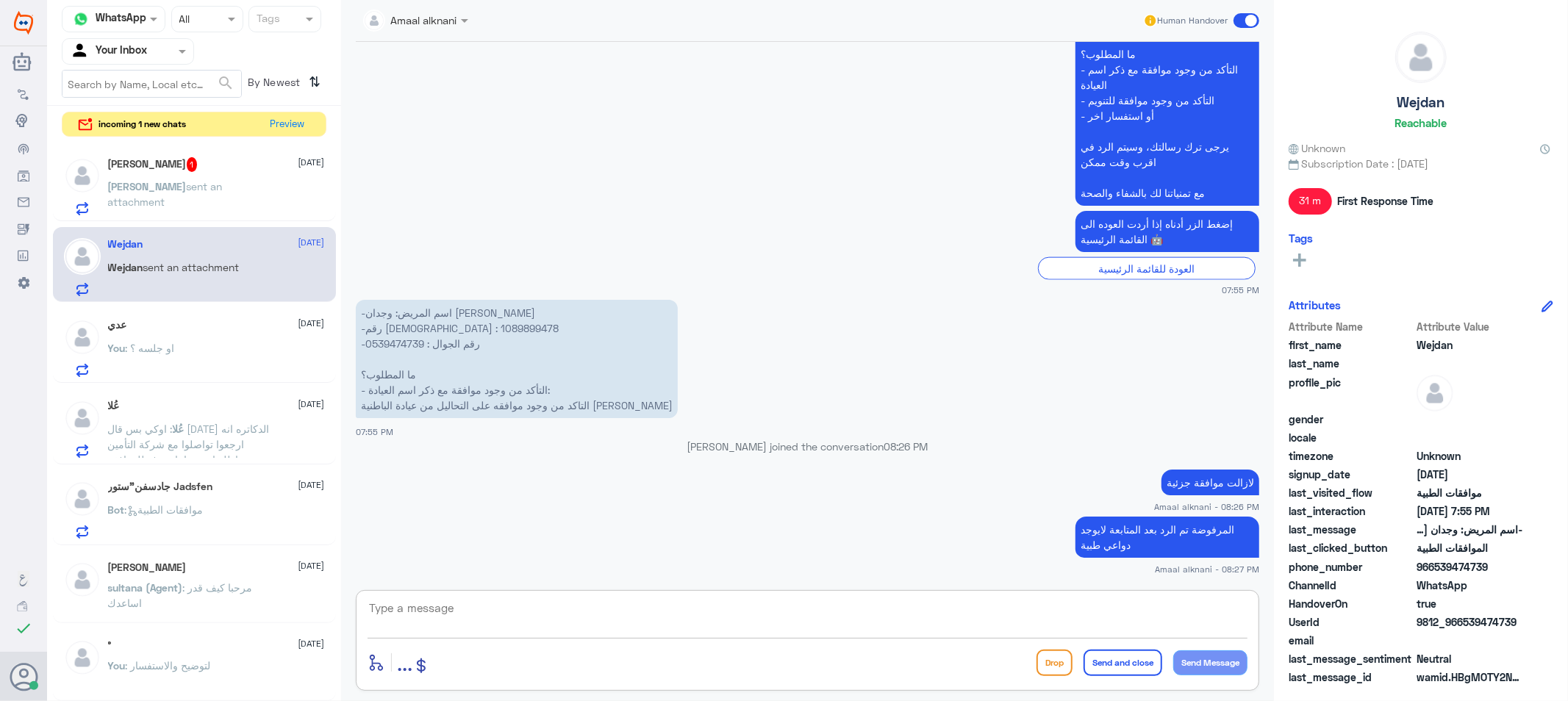
click at [235, 192] on p "[PERSON_NAME] sent an attachment" at bounding box center [191, 196] width 166 height 37
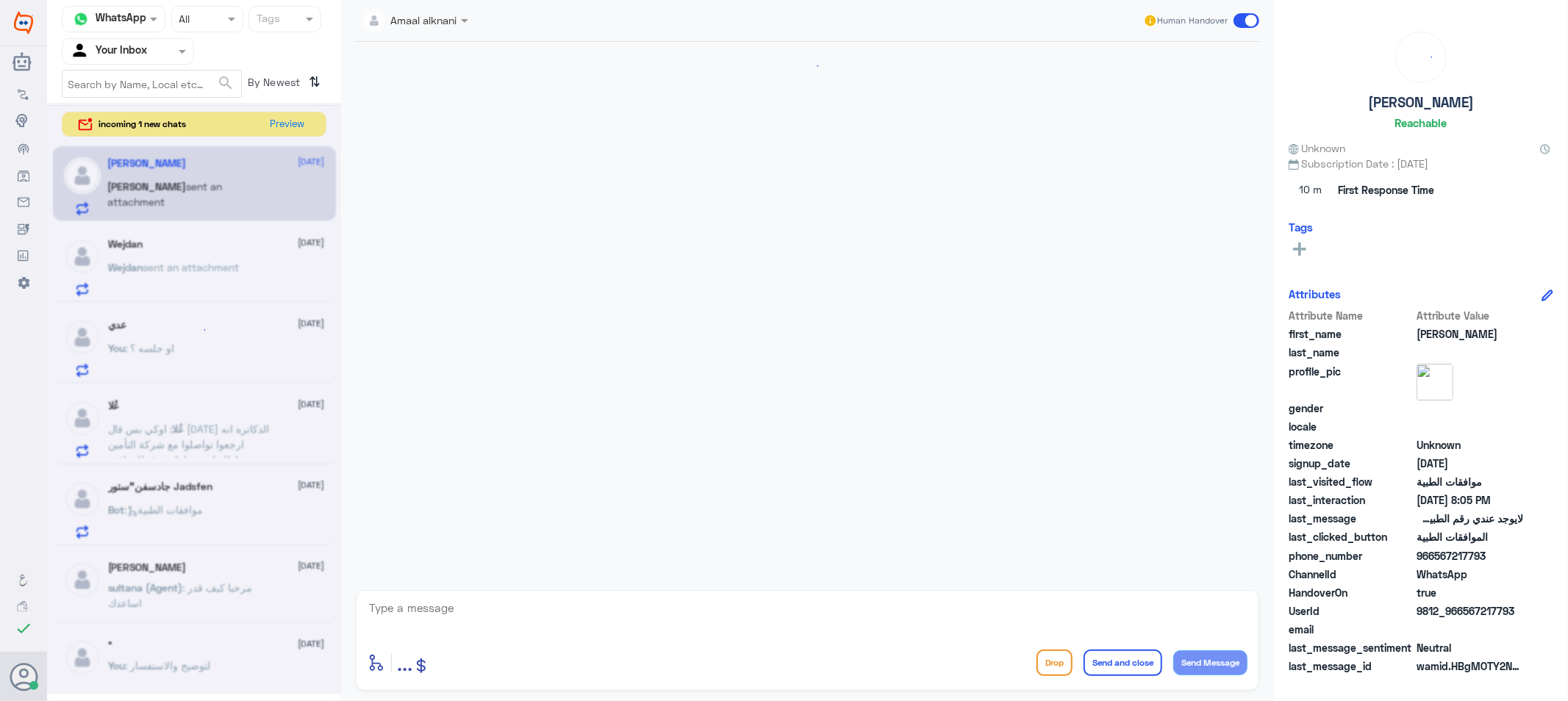
scroll to position [1173, 0]
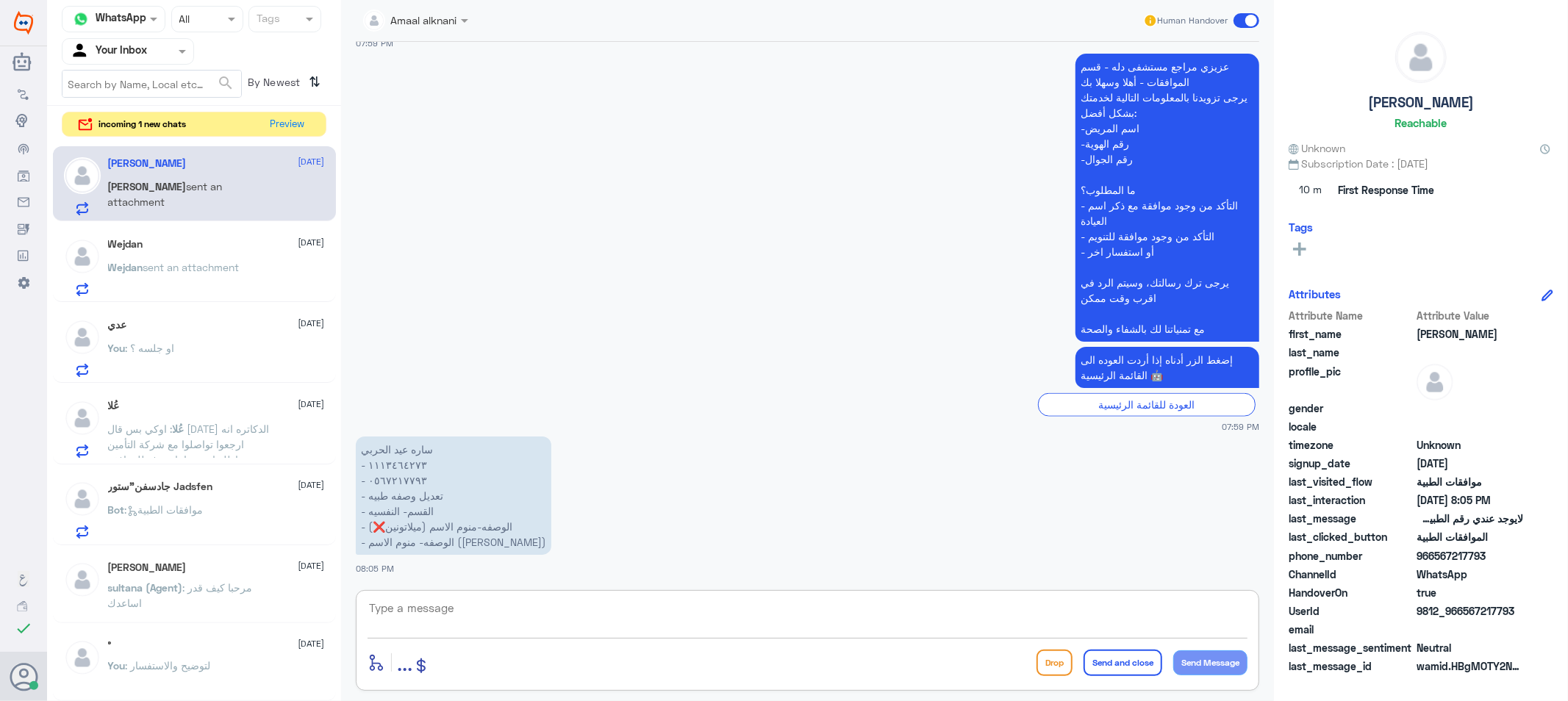
click at [540, 606] on textarea at bounding box center [807, 616] width 880 height 36
type textarea "الرجاء معاودة طبيبكم لتغيير الوصفة"
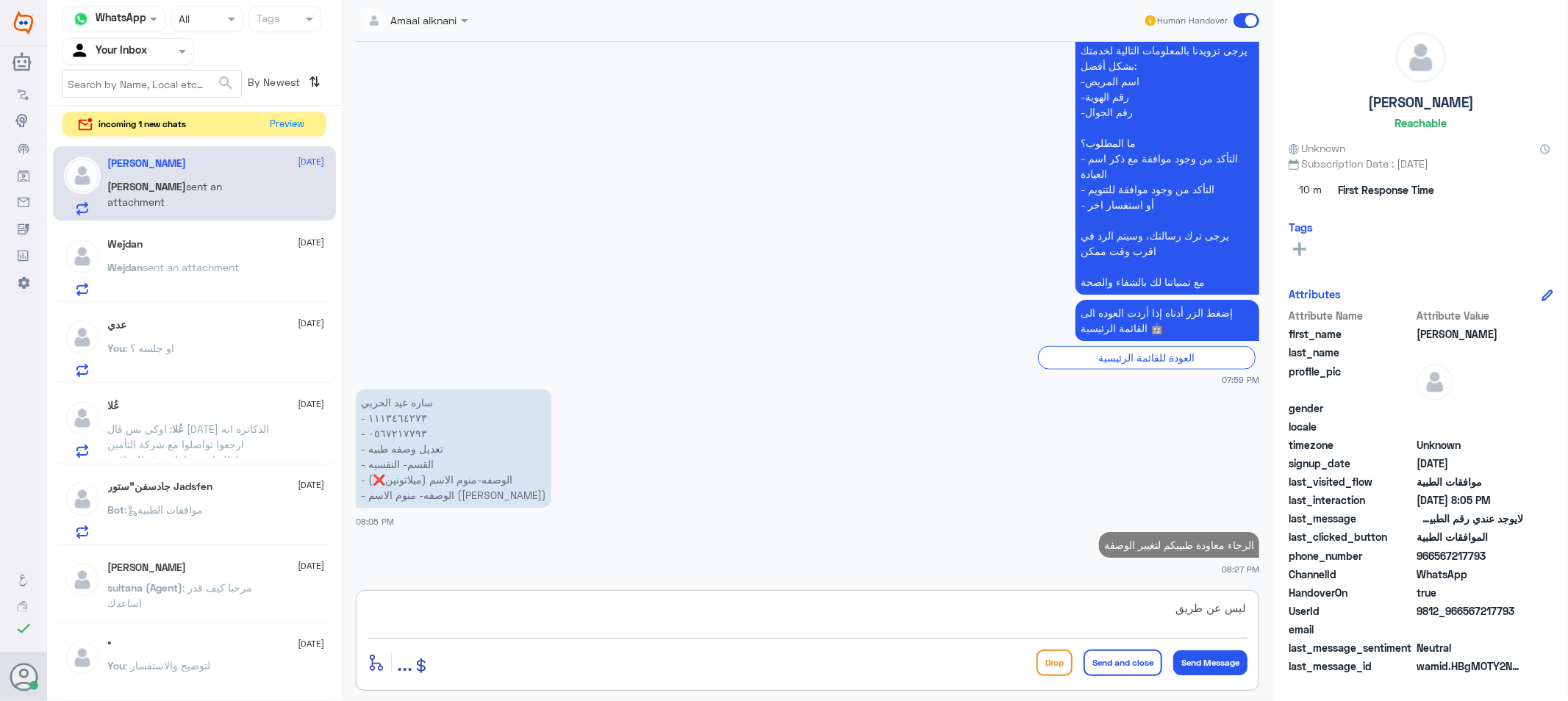
scroll to position [1216, 0]
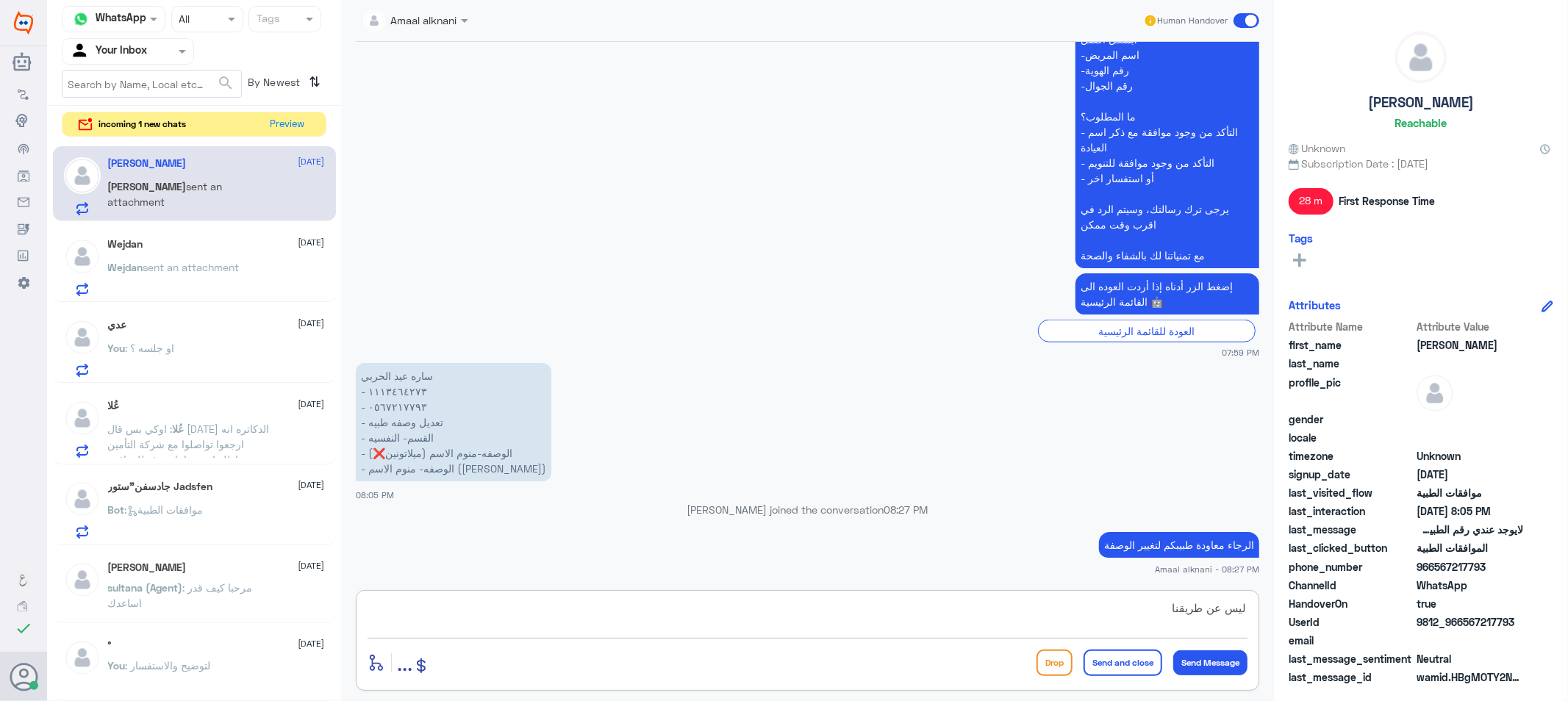
type textarea "ليس عن طريقنا"
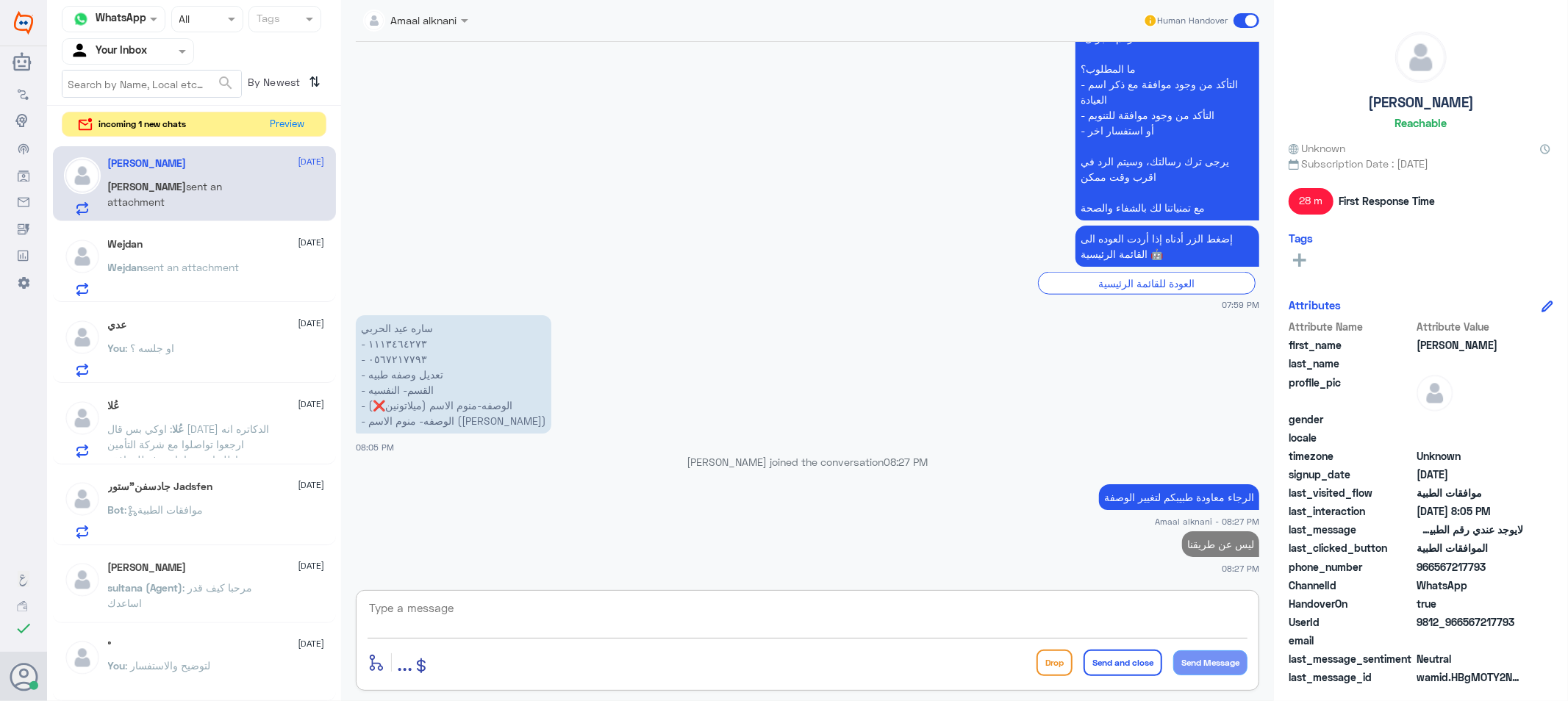
click at [1137, 610] on textarea at bounding box center [807, 616] width 880 height 36
type textarea "هنا فقط قسم الموافقات الطبية"
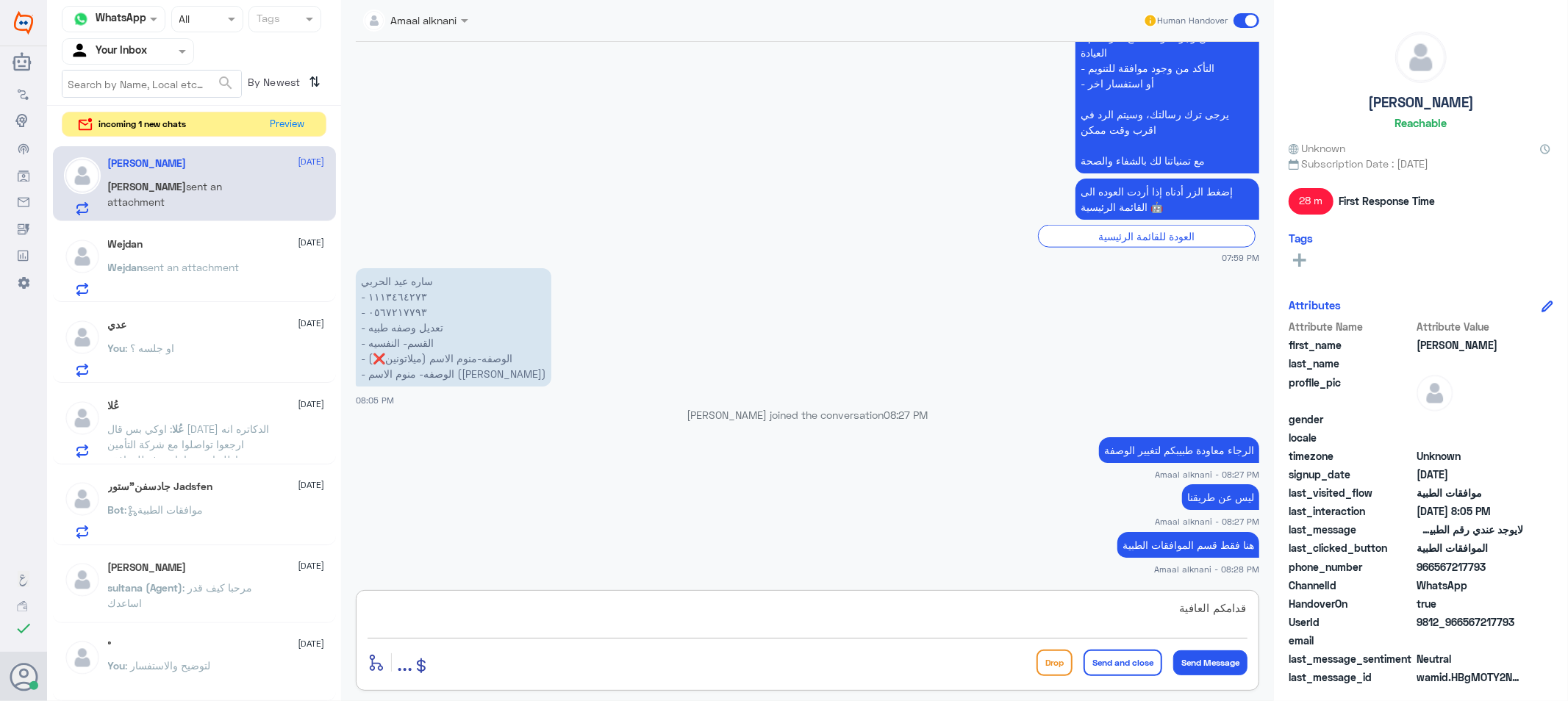
type textarea "قدامكم العافية"
drag, startPoint x: 1156, startPoint y: 612, endPoint x: 1512, endPoint y: 592, distance: 356.6
click at [1505, 600] on div "Channel WhatsApp Status × All Tags Agent Filter Your Inbox search By Newest ⇅ i…" at bounding box center [807, 353] width 1521 height 705
click at [282, 124] on button "Preview" at bounding box center [288, 124] width 45 height 23
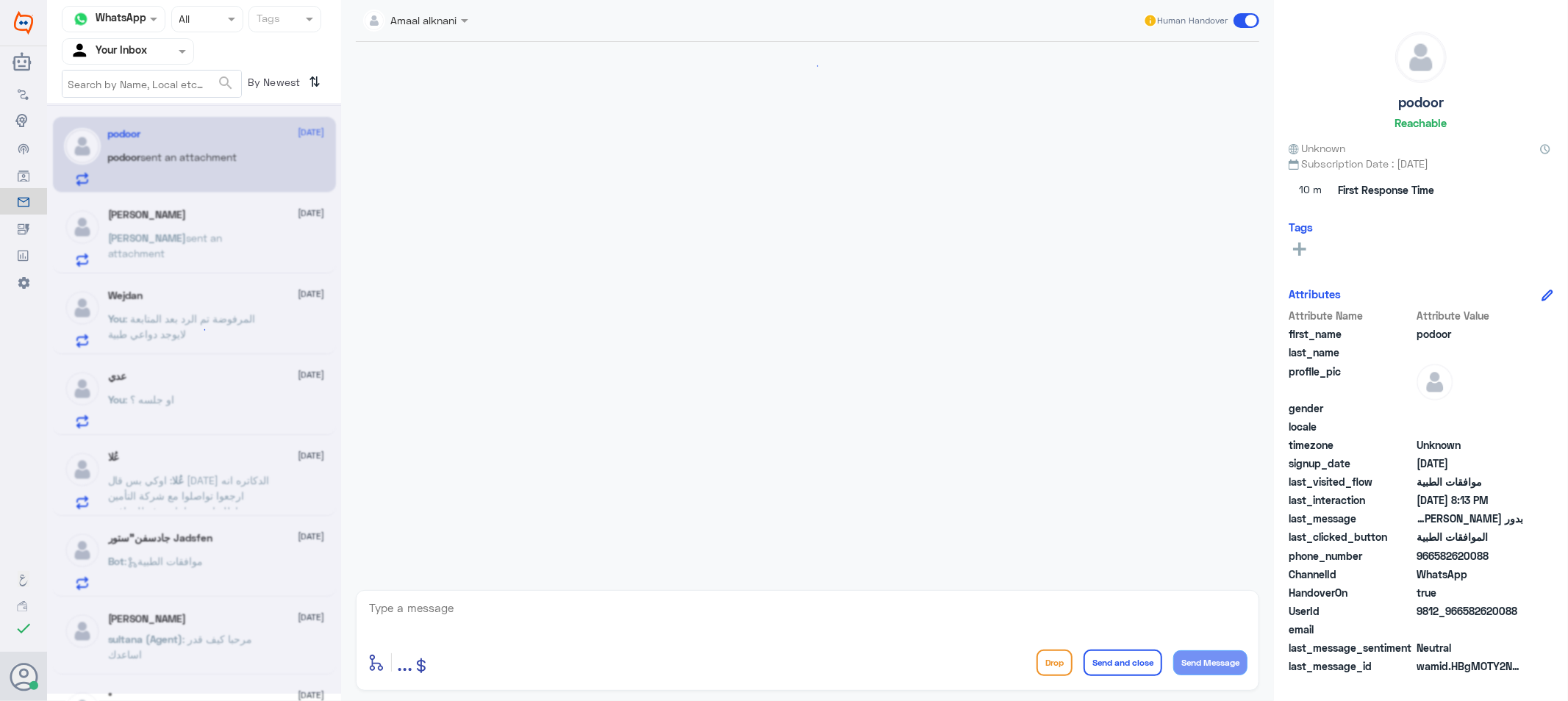
scroll to position [1401, 0]
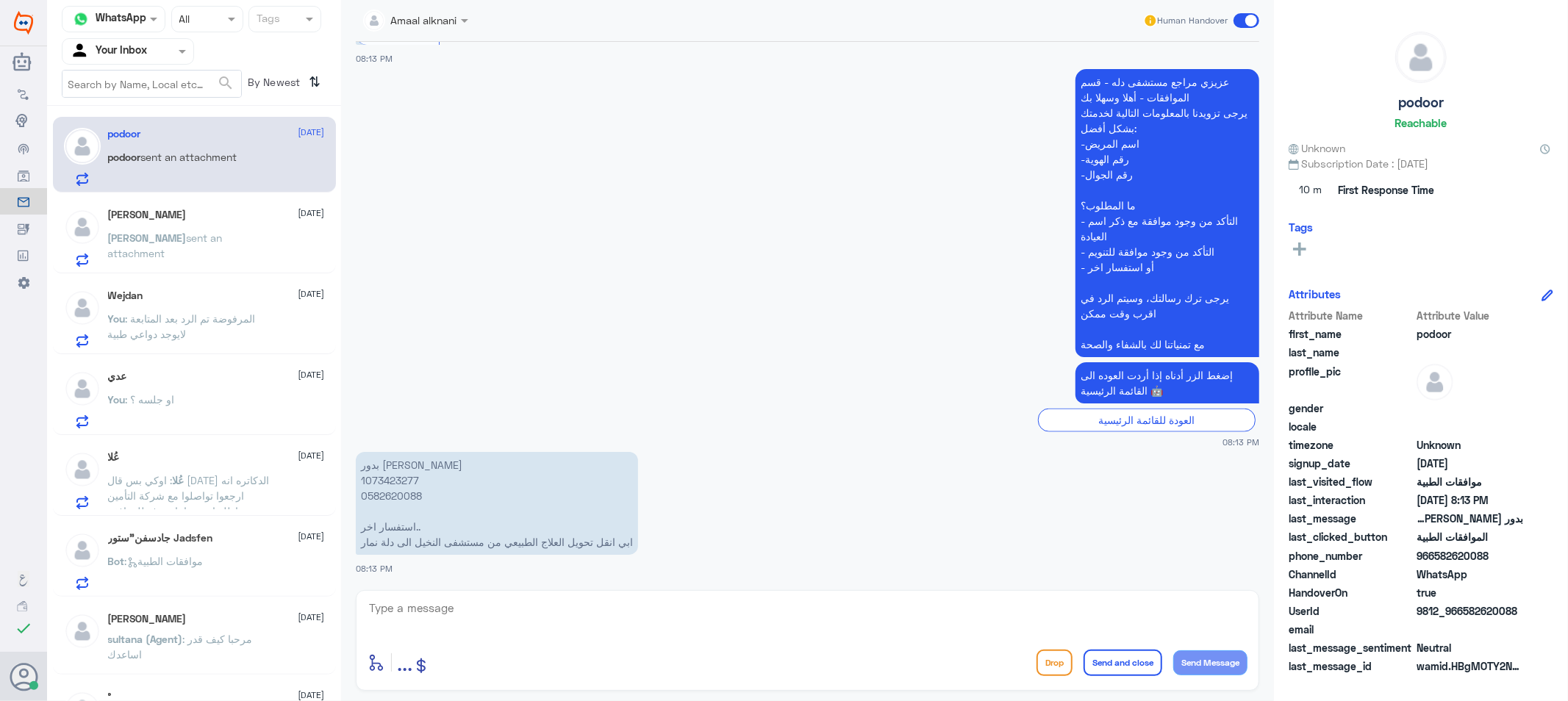
click at [519, 604] on textarea at bounding box center [807, 616] width 880 height 36
type textarea "ا"
type textarea "لايوجد تحويل بما ان خدمة العلاج الطبيعي متوفر لدينا"
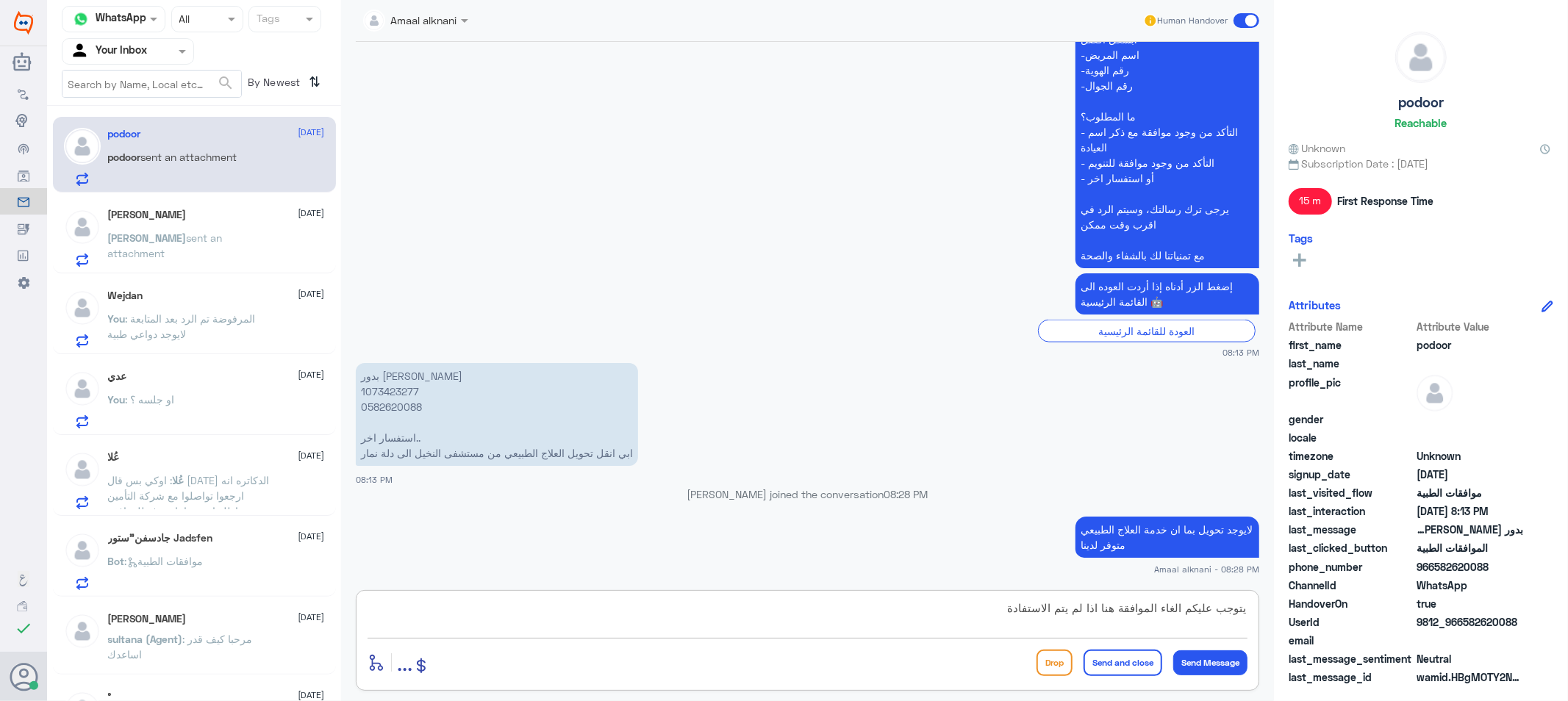
scroll to position [1511, 0]
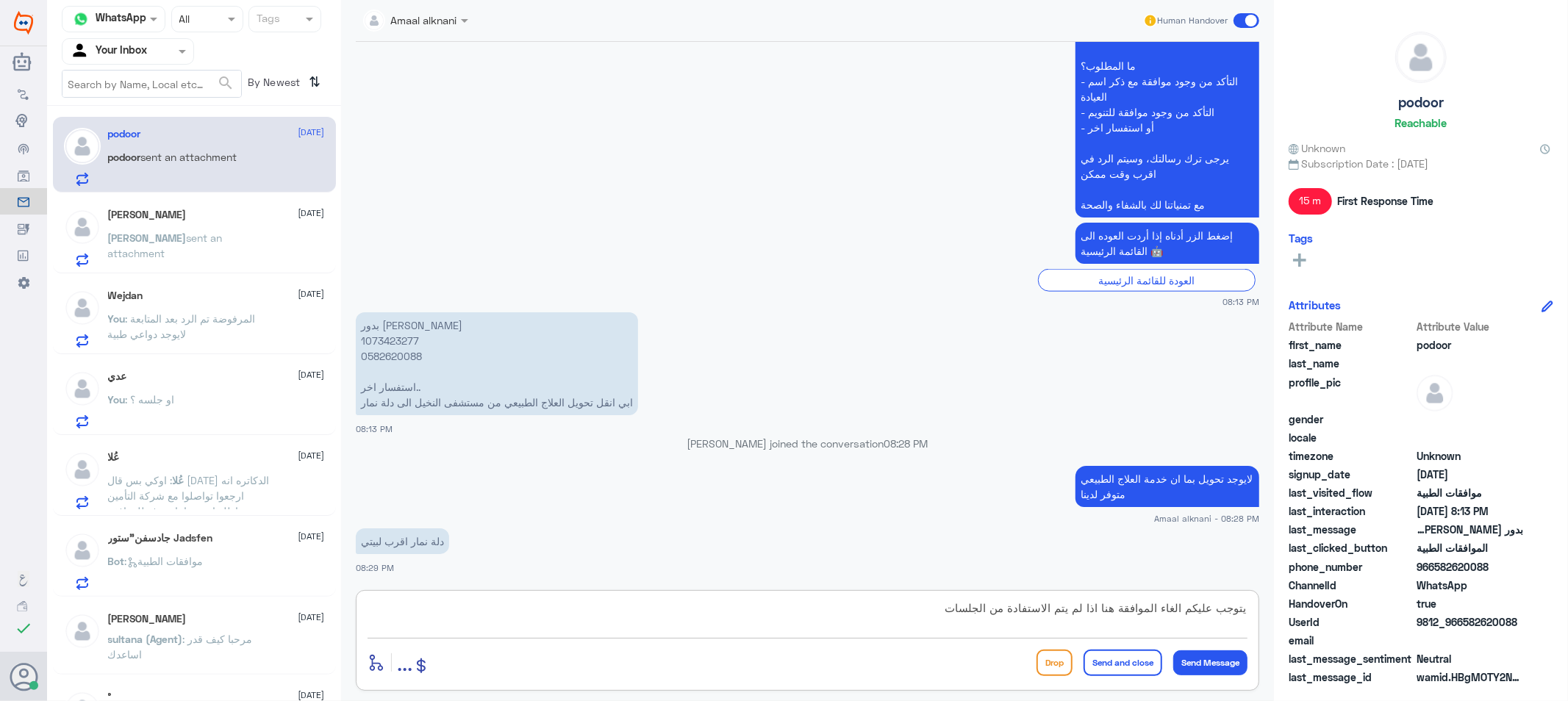
type textarea "يتوجب عليكم الغاء الموافقة هنا اذا لم يتم الاستفادة من الجلسات"
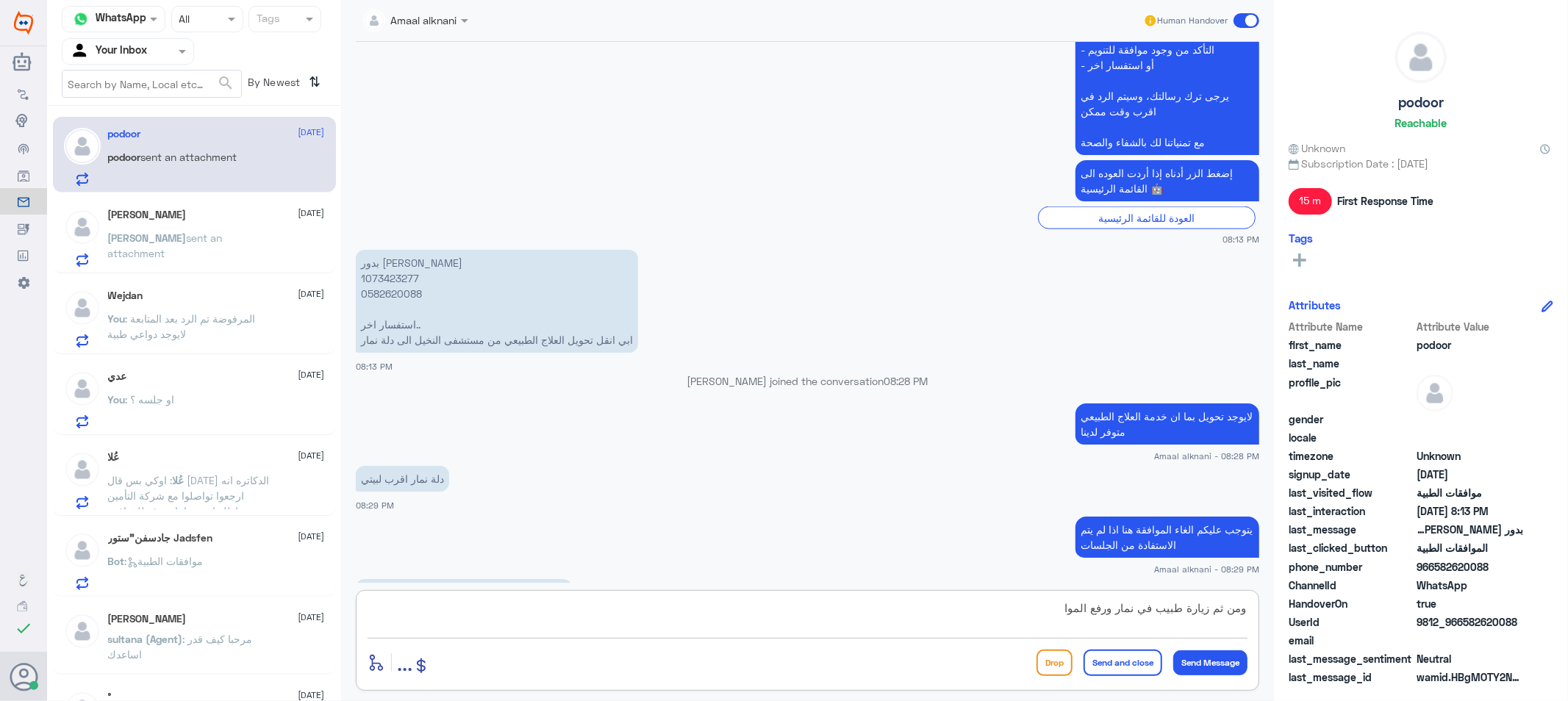
scroll to position [1624, 0]
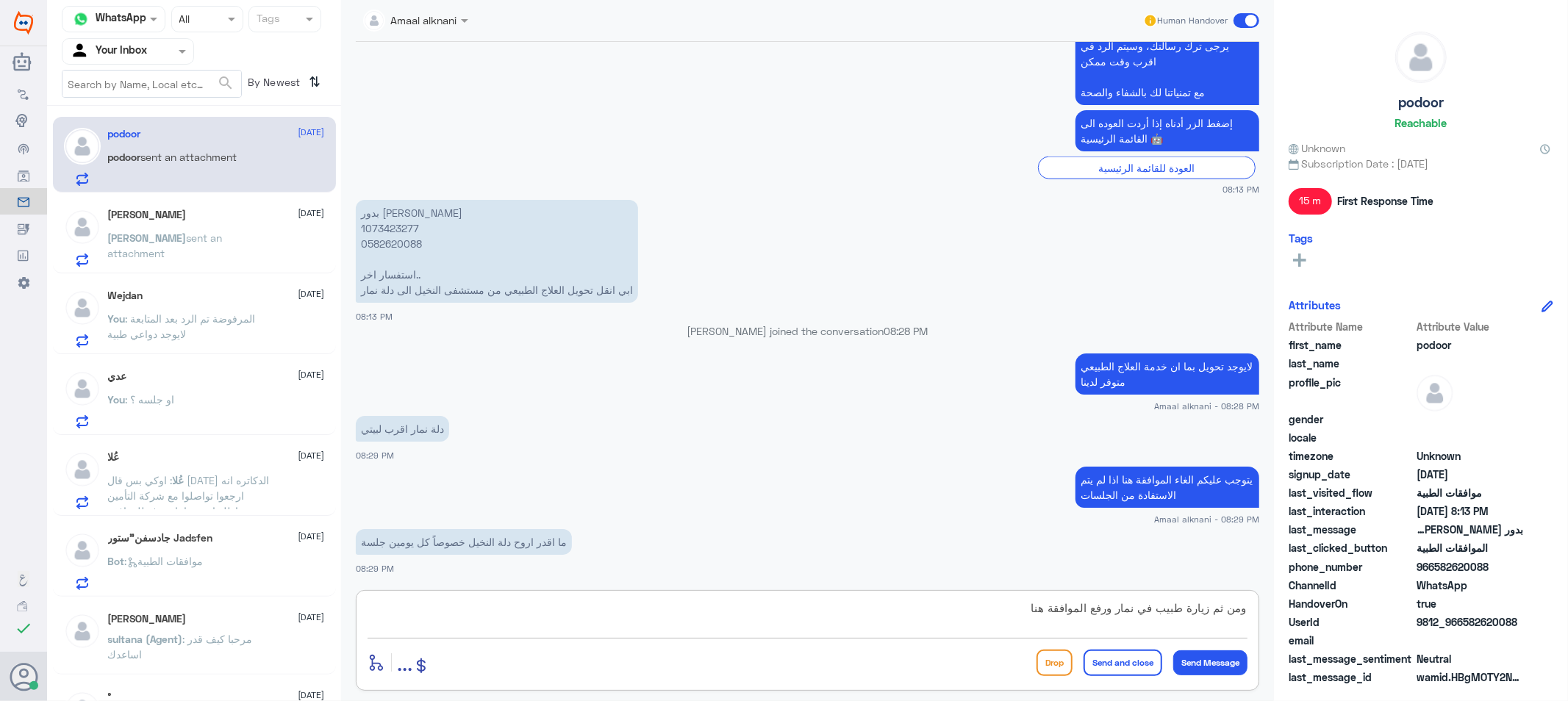
type textarea "ومن ثم زيارة طبيب في نمار ورفع الموافقة هناك"
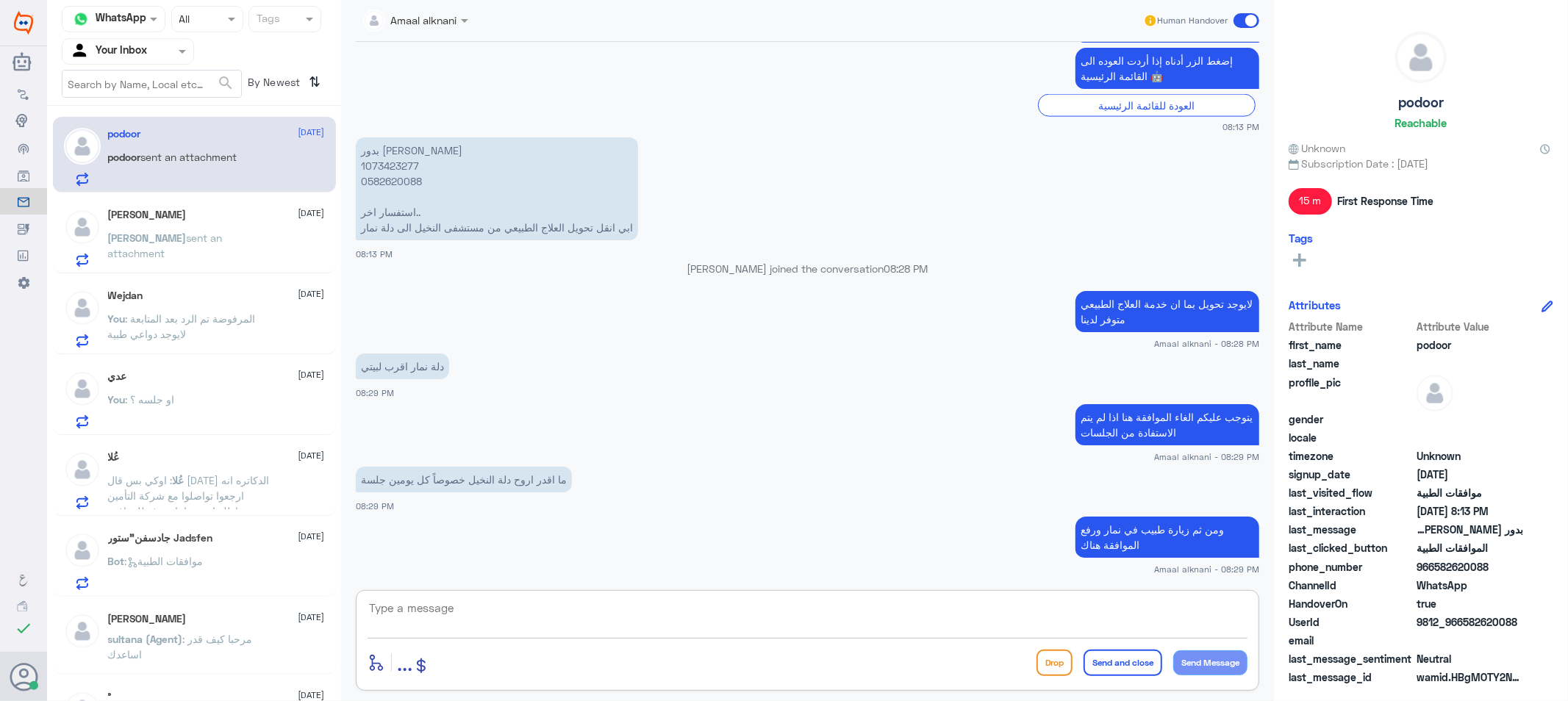
click at [546, 625] on textarea at bounding box center [807, 616] width 880 height 36
click at [197, 235] on span "sent an attachment" at bounding box center [166, 245] width 114 height 28
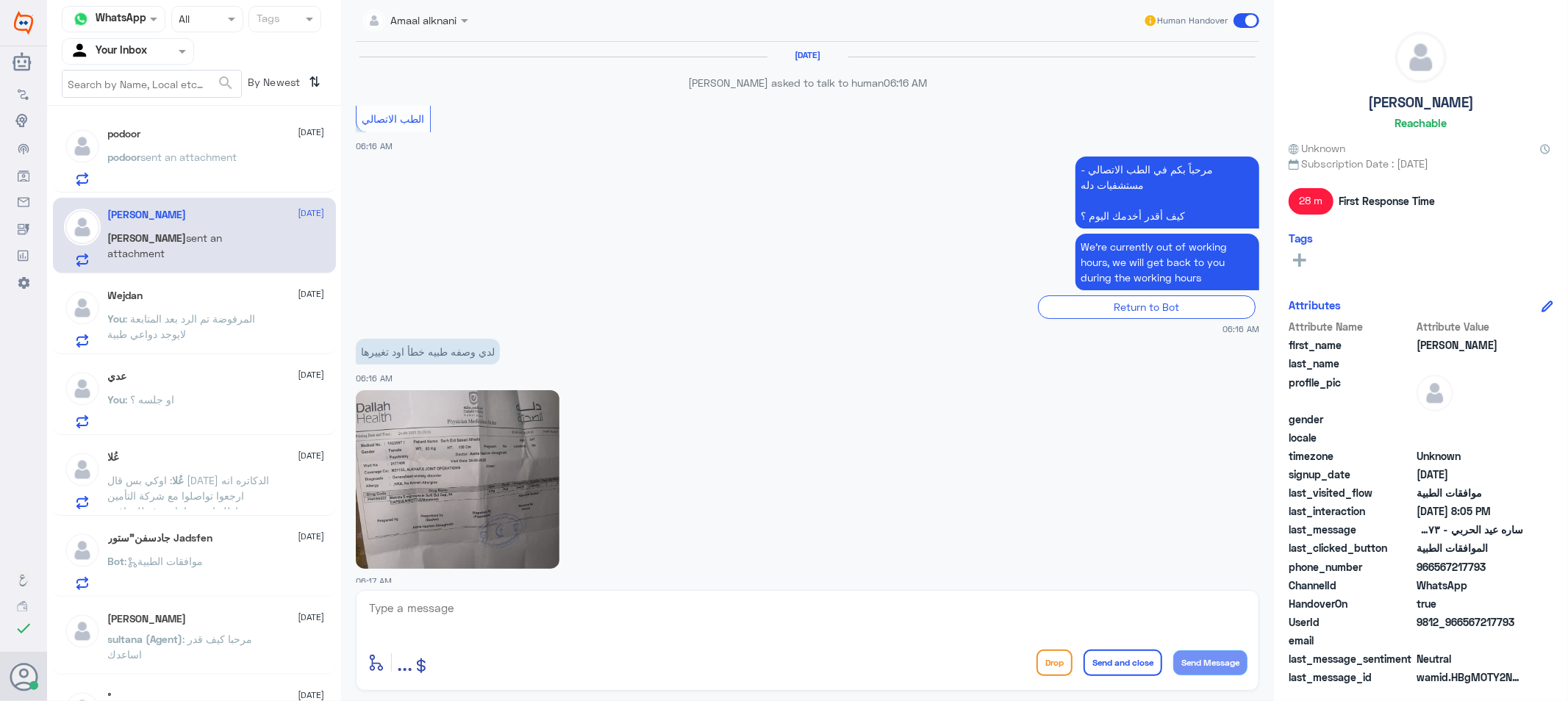
scroll to position [1200, 0]
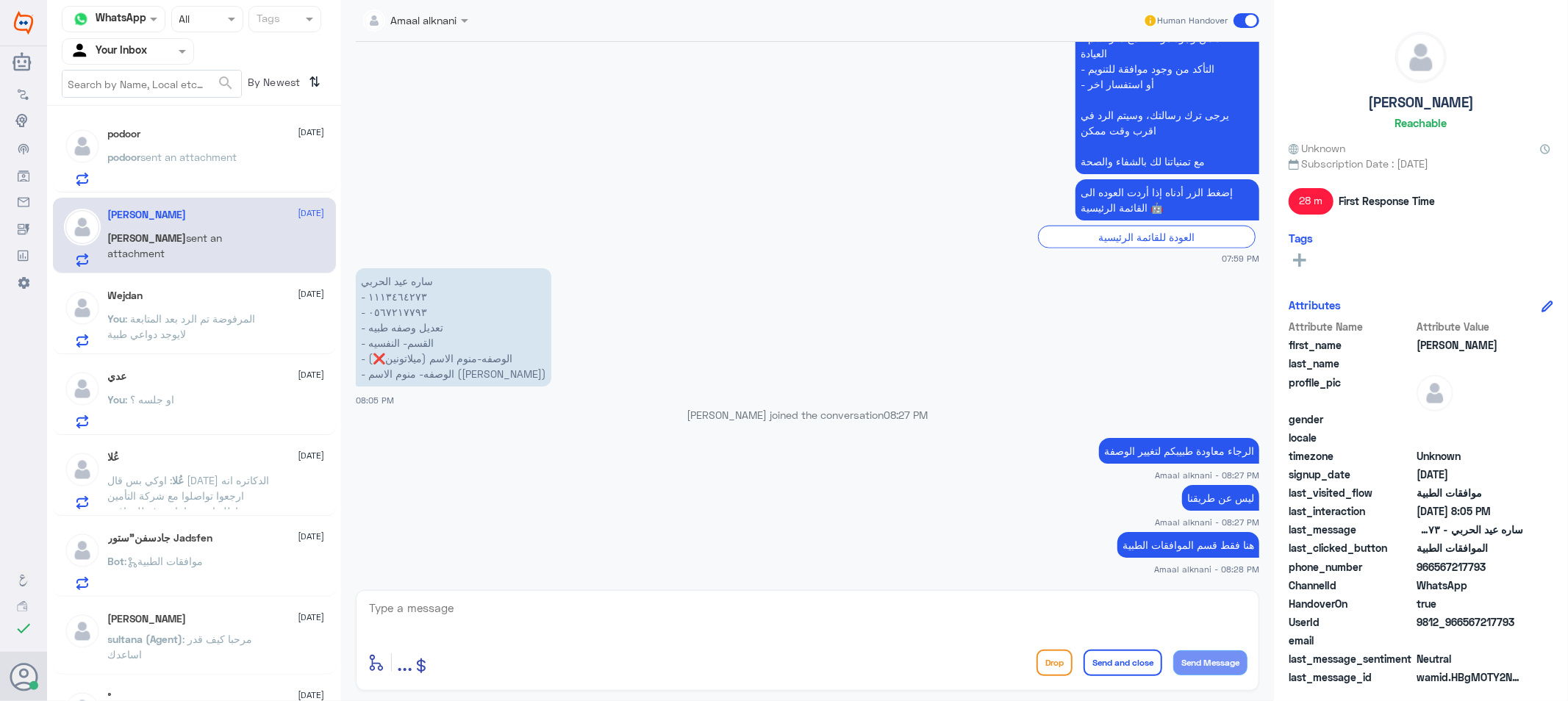
click at [583, 621] on textarea at bounding box center [807, 616] width 880 height 36
click at [447, 604] on textarea at bounding box center [807, 616] width 880 height 36
type textarea "قدامكم العافية"
click at [1121, 663] on button "Send and close" at bounding box center [1123, 663] width 79 height 26
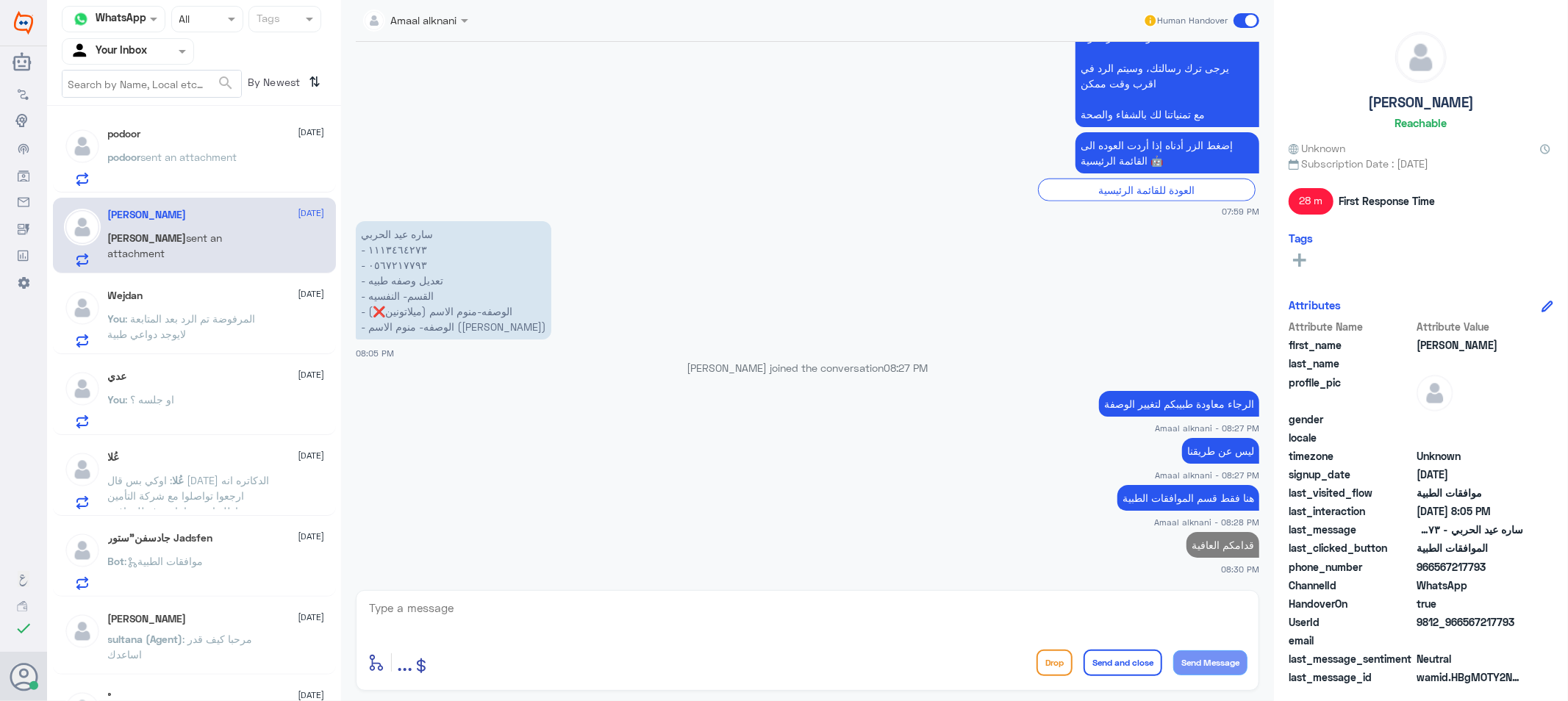
click at [135, 336] on span ": المرفوضة تم الرد بعد المتابعة لايوجد دواعي طبية" at bounding box center [182, 326] width 148 height 28
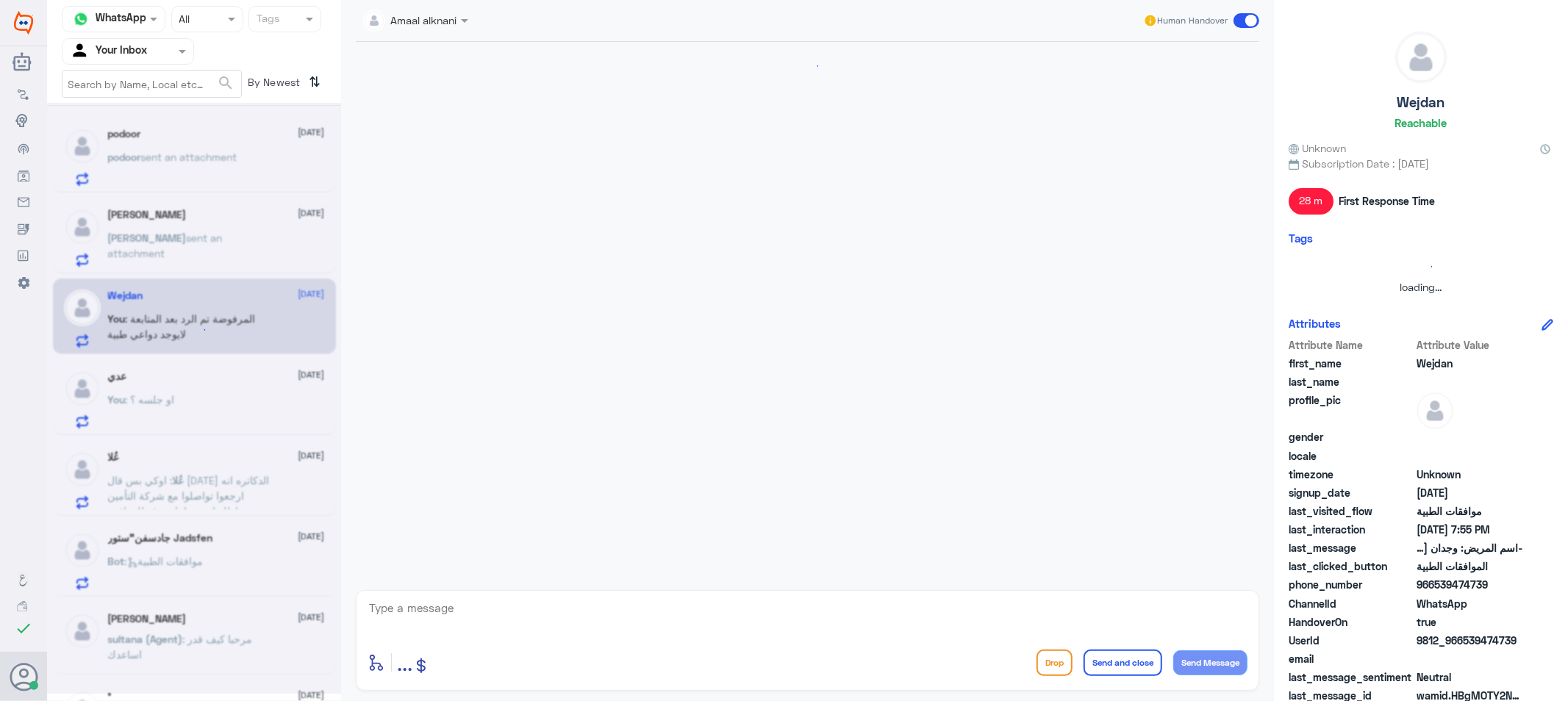
click at [496, 628] on textarea at bounding box center [807, 616] width 880 height 36
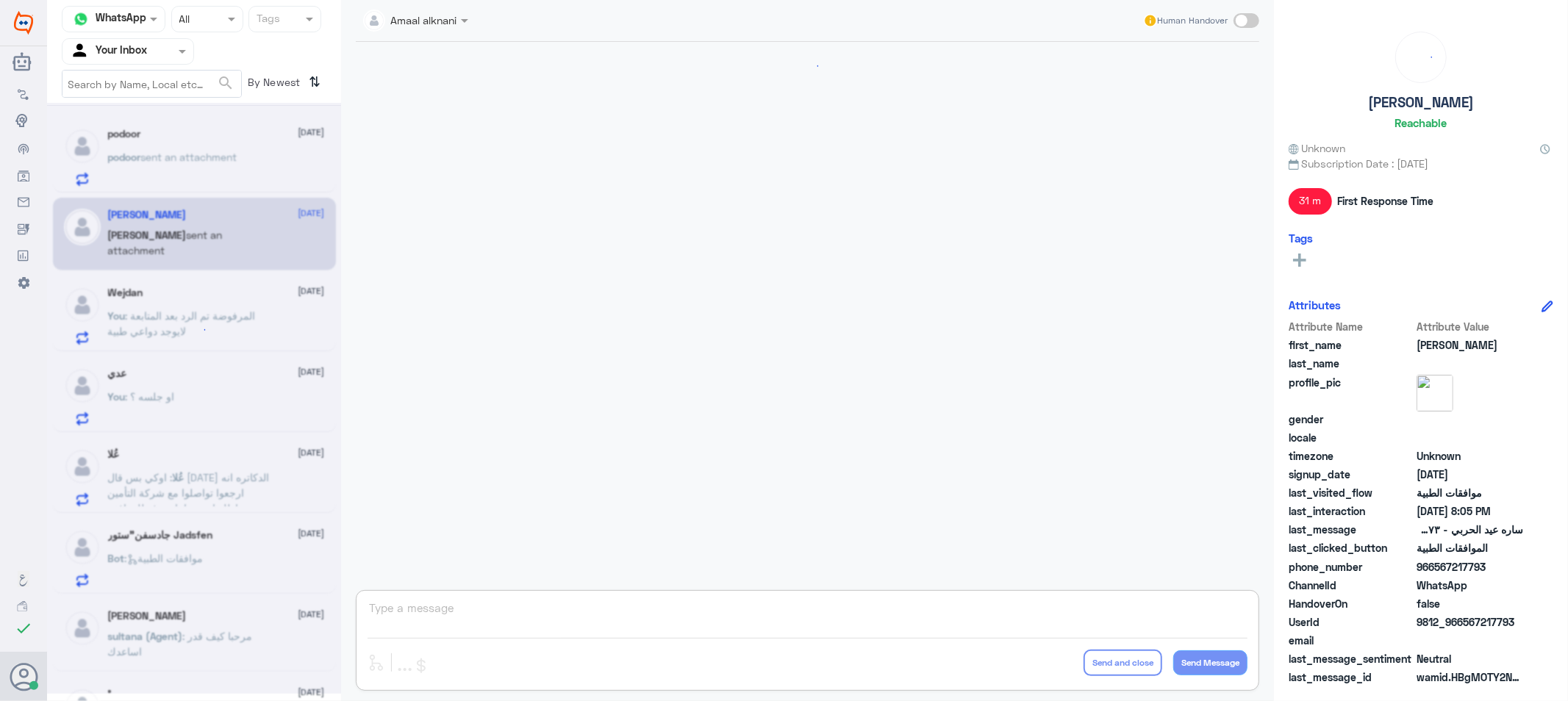
scroll to position [927, 0]
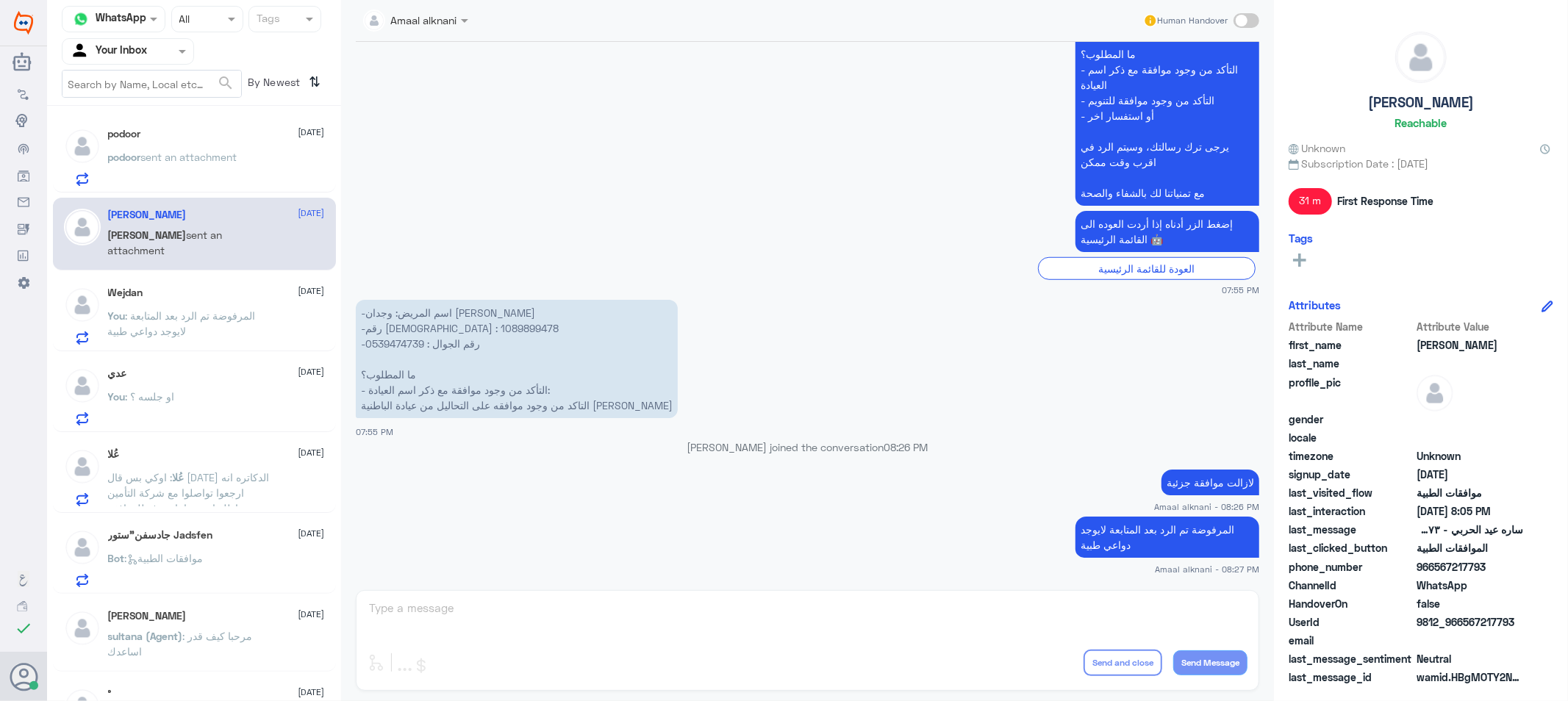
click at [496, 628] on div "Amaal alknani Human Handover [DATE] [PERSON_NAME] joined the conversation 08:04…" at bounding box center [807, 353] width 933 height 705
click at [440, 599] on div "Amaal alknani Human Handover [DATE] [PERSON_NAME] joined the conversation 08:04…" at bounding box center [807, 353] width 933 height 705
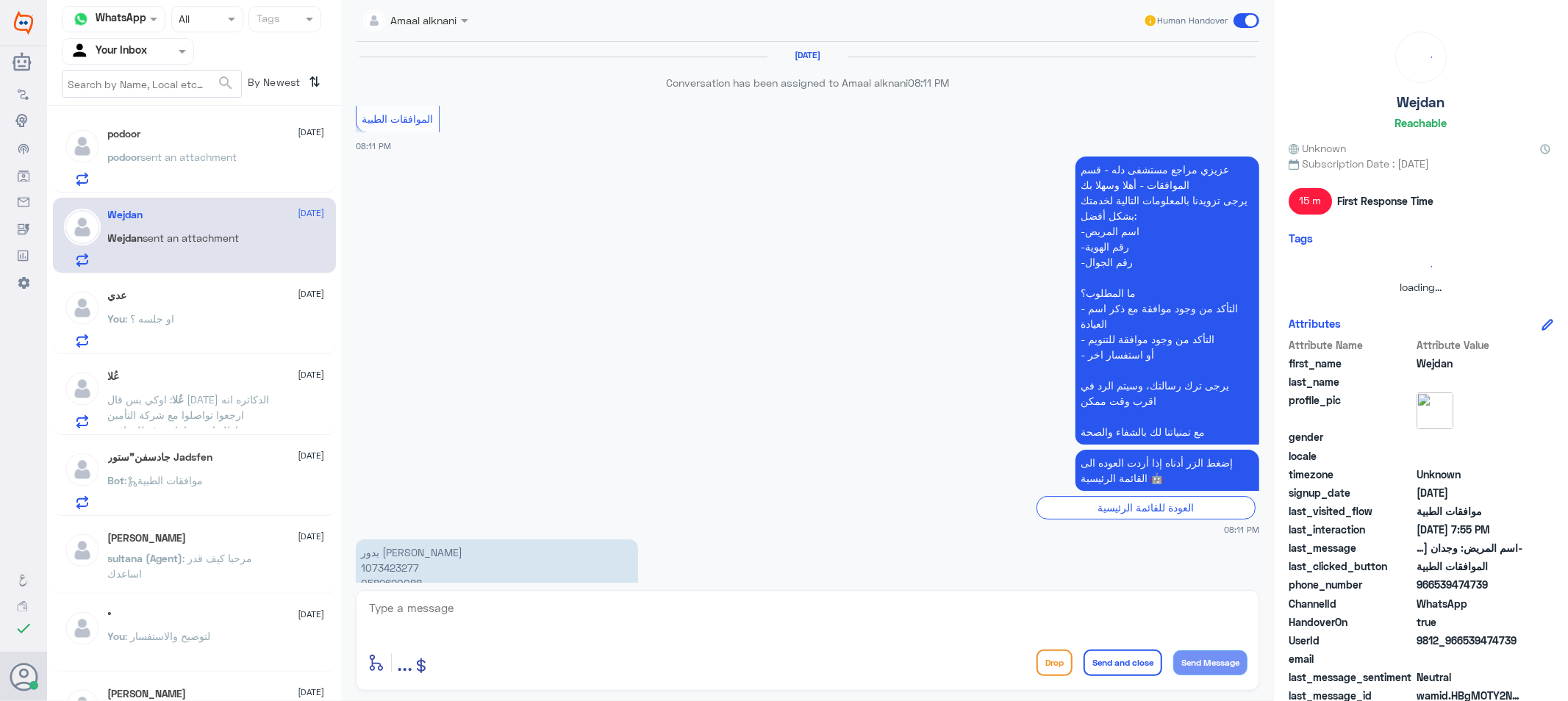
scroll to position [1352, 0]
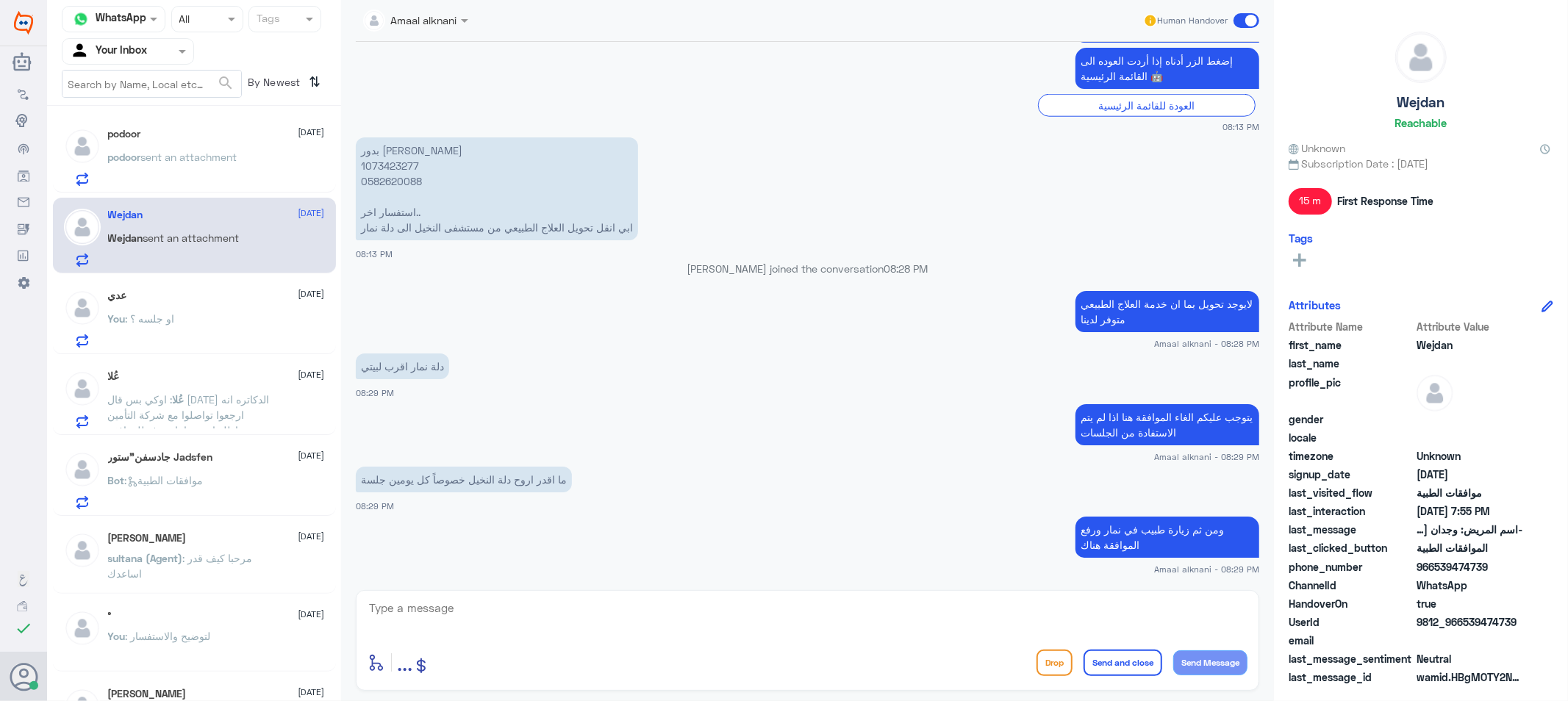
click at [430, 622] on textarea at bounding box center [807, 616] width 880 height 36
type textarea "ا"
click at [161, 324] on span ": او جلسه ؟" at bounding box center [150, 318] width 50 height 13
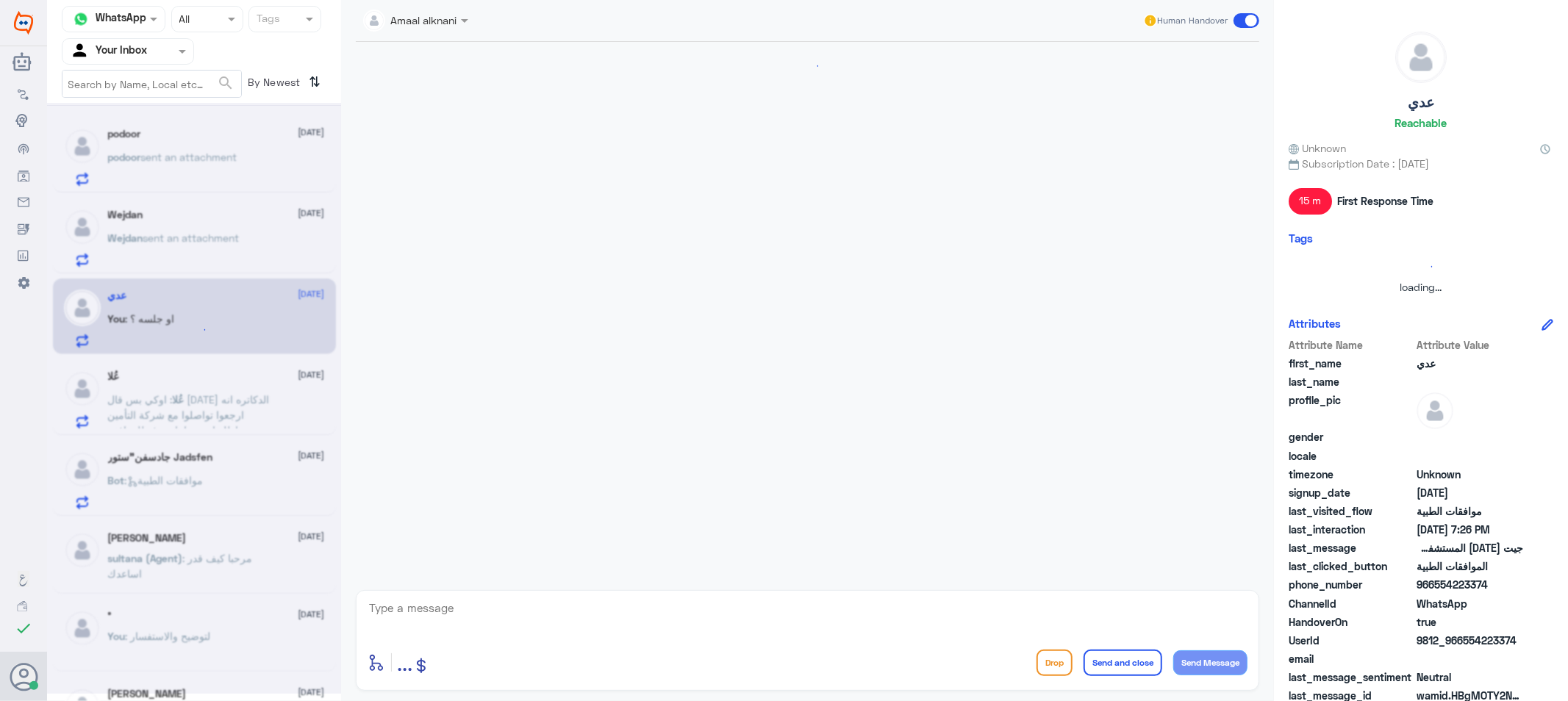
scroll to position [803, 0]
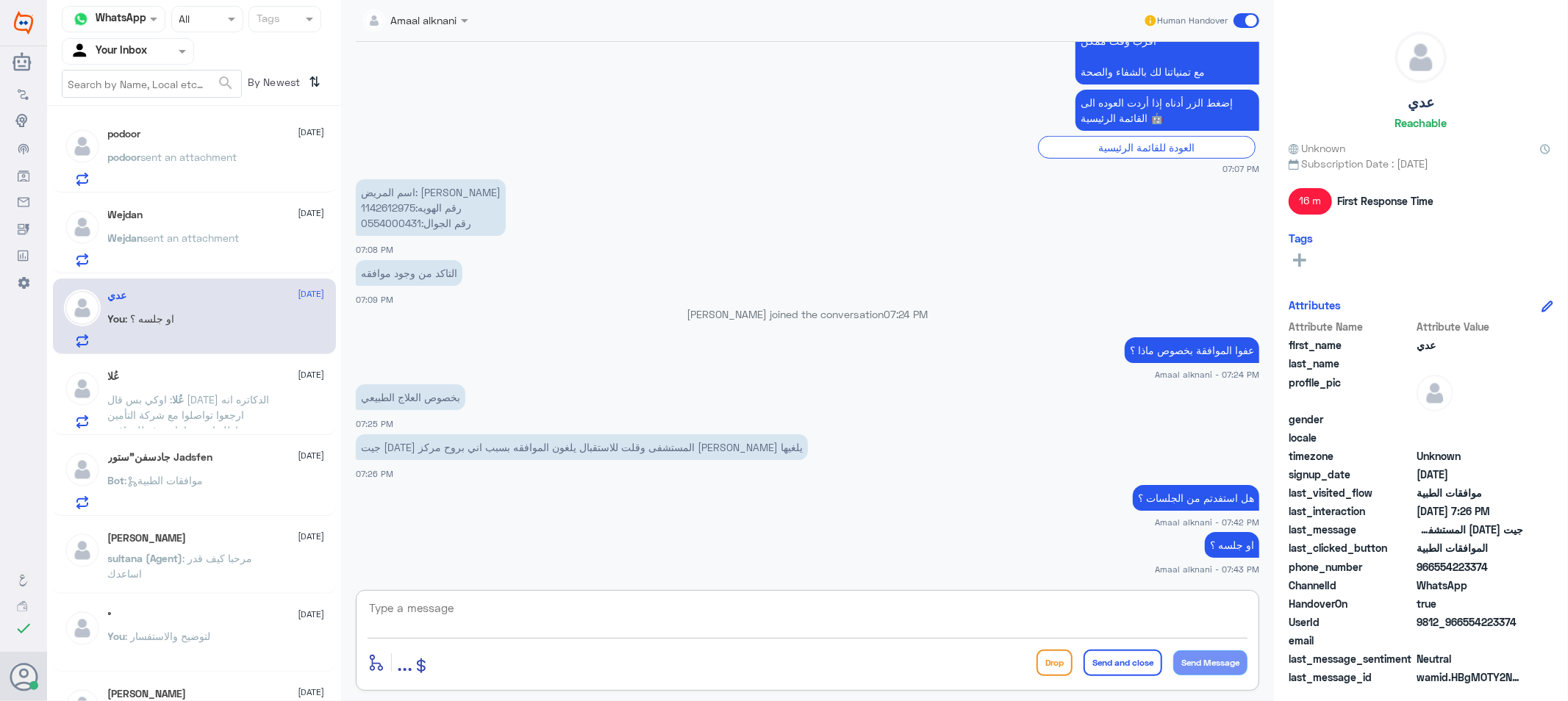
click at [421, 601] on textarea at bounding box center [807, 616] width 880 height 36
click at [182, 393] on span ": اوكي بس قال [DATE] الدكاتره انه ارجعوا تواصلوا مع شركة التأمين واطلبوا منهم ا…" at bounding box center [189, 414] width 161 height 44
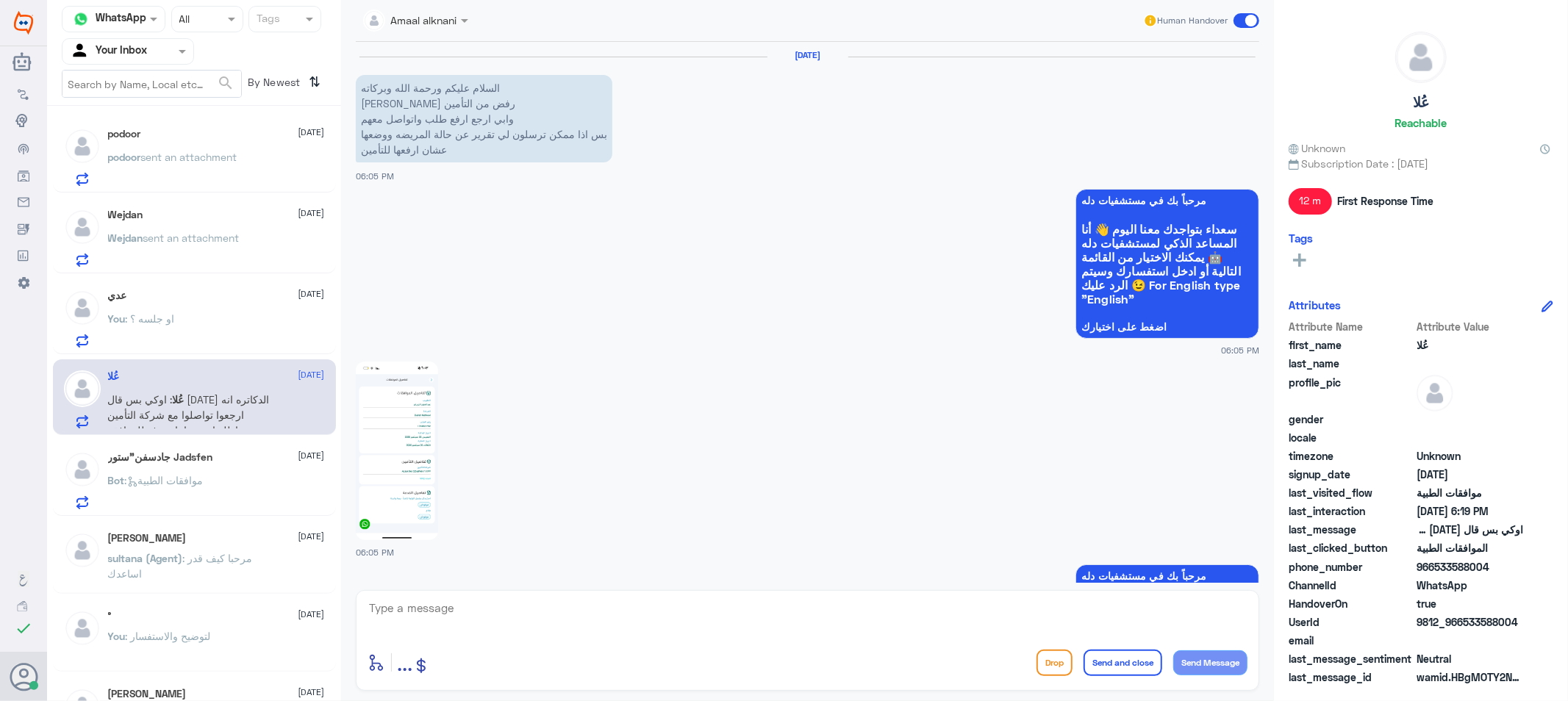
scroll to position [916, 0]
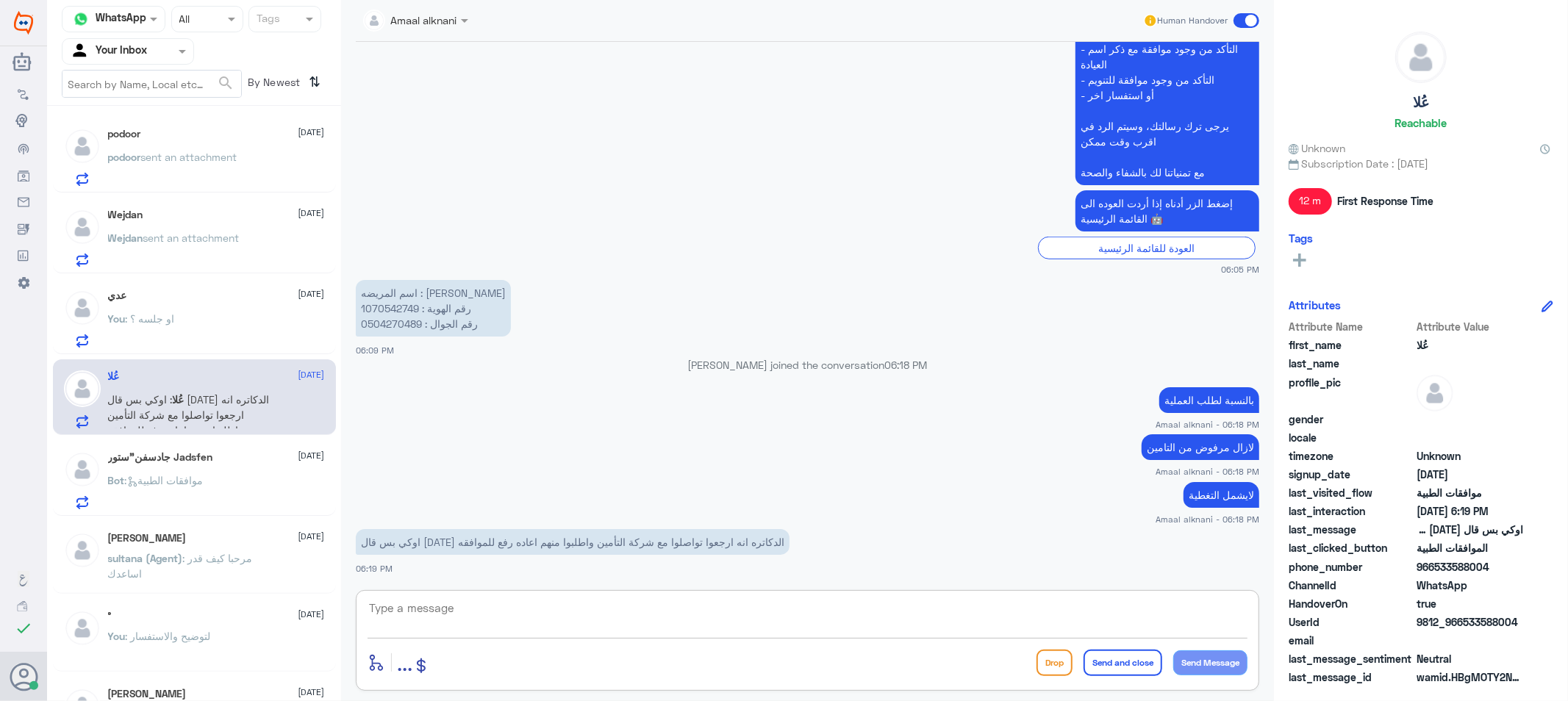
click at [507, 599] on textarea at bounding box center [807, 616] width 880 height 36
click at [395, 325] on p "اسم المريضه : [PERSON_NAME] رقم الهوية : 1070542749 رقم الجوال : 0504270489" at bounding box center [434, 308] width 155 height 56
copy p "0504270489"
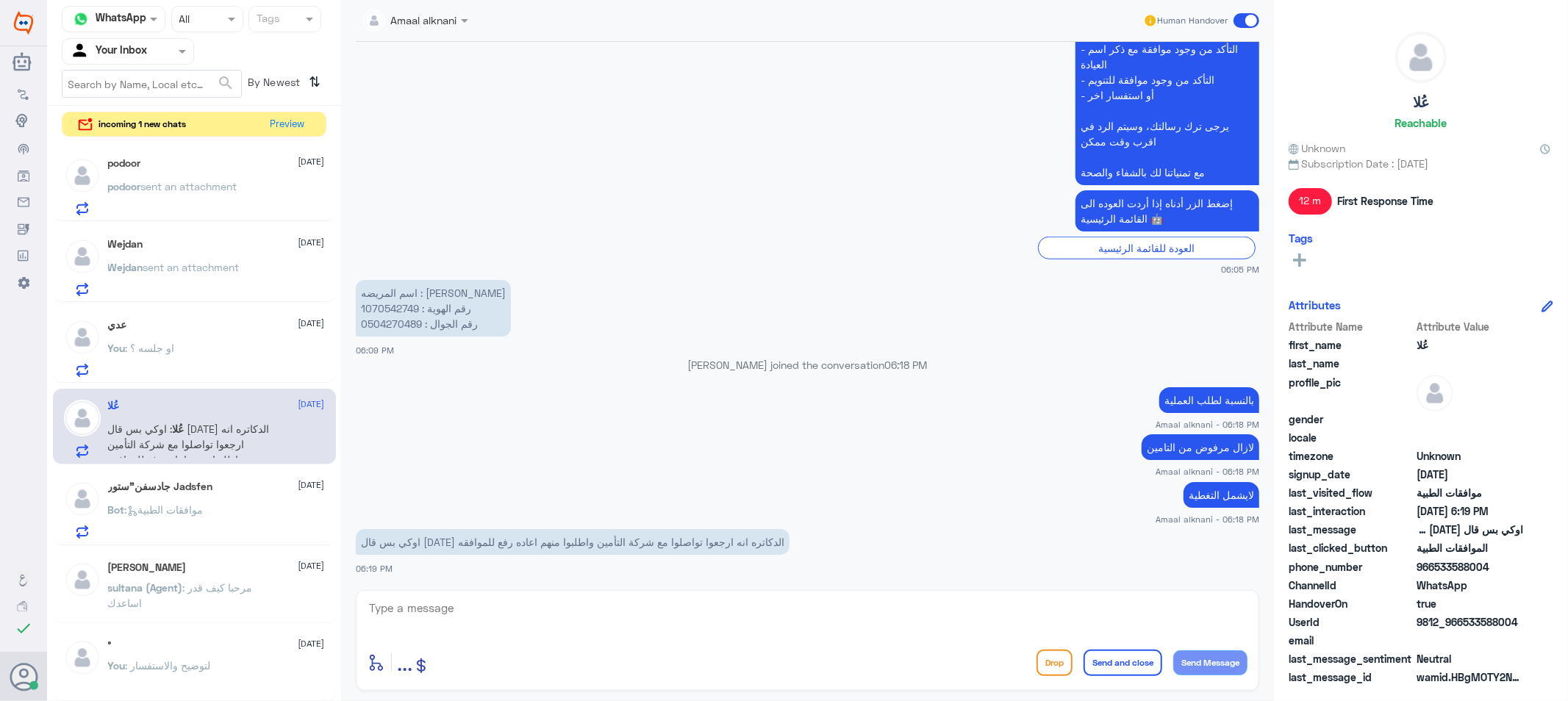
click at [752, 620] on textarea at bounding box center [807, 616] width 880 height 36
click at [298, 120] on button "Preview" at bounding box center [288, 124] width 45 height 23
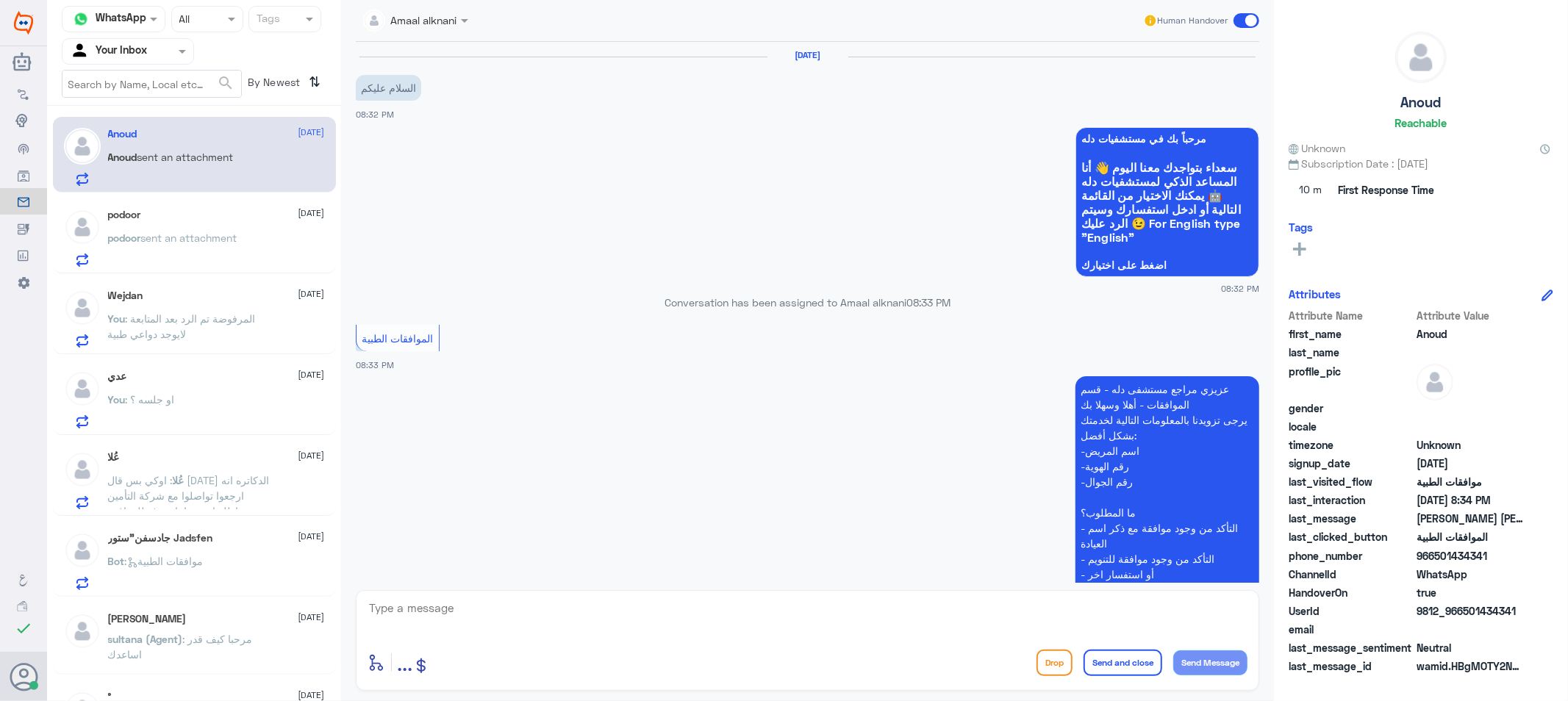
scroll to position [276, 0]
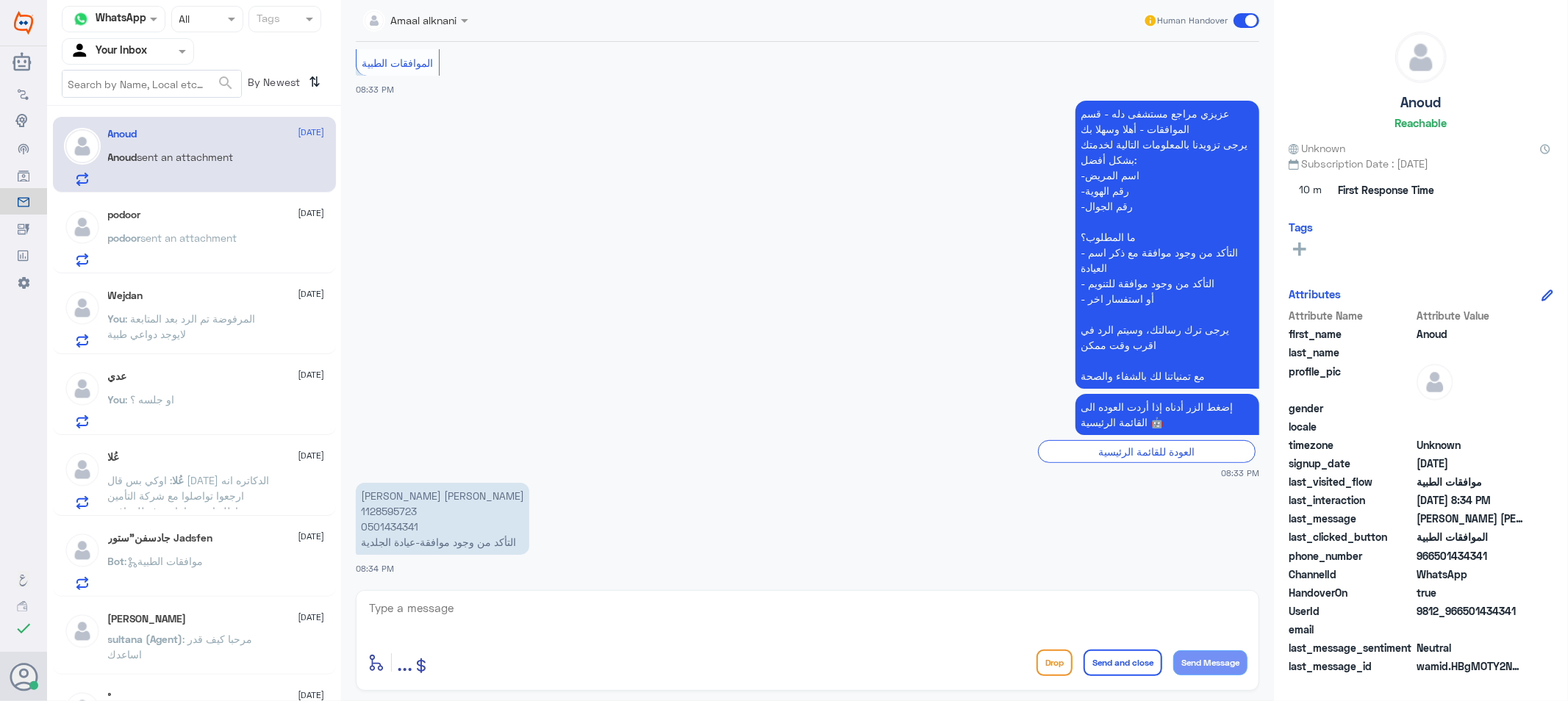
click at [567, 628] on textarea at bounding box center [807, 616] width 880 height 36
click at [375, 524] on p "[PERSON_NAME] [PERSON_NAME] 1128595723 0501434341 التأكد من وجود موافقة-عيادة ا…" at bounding box center [442, 518] width 173 height 72
copy p "0501434341"
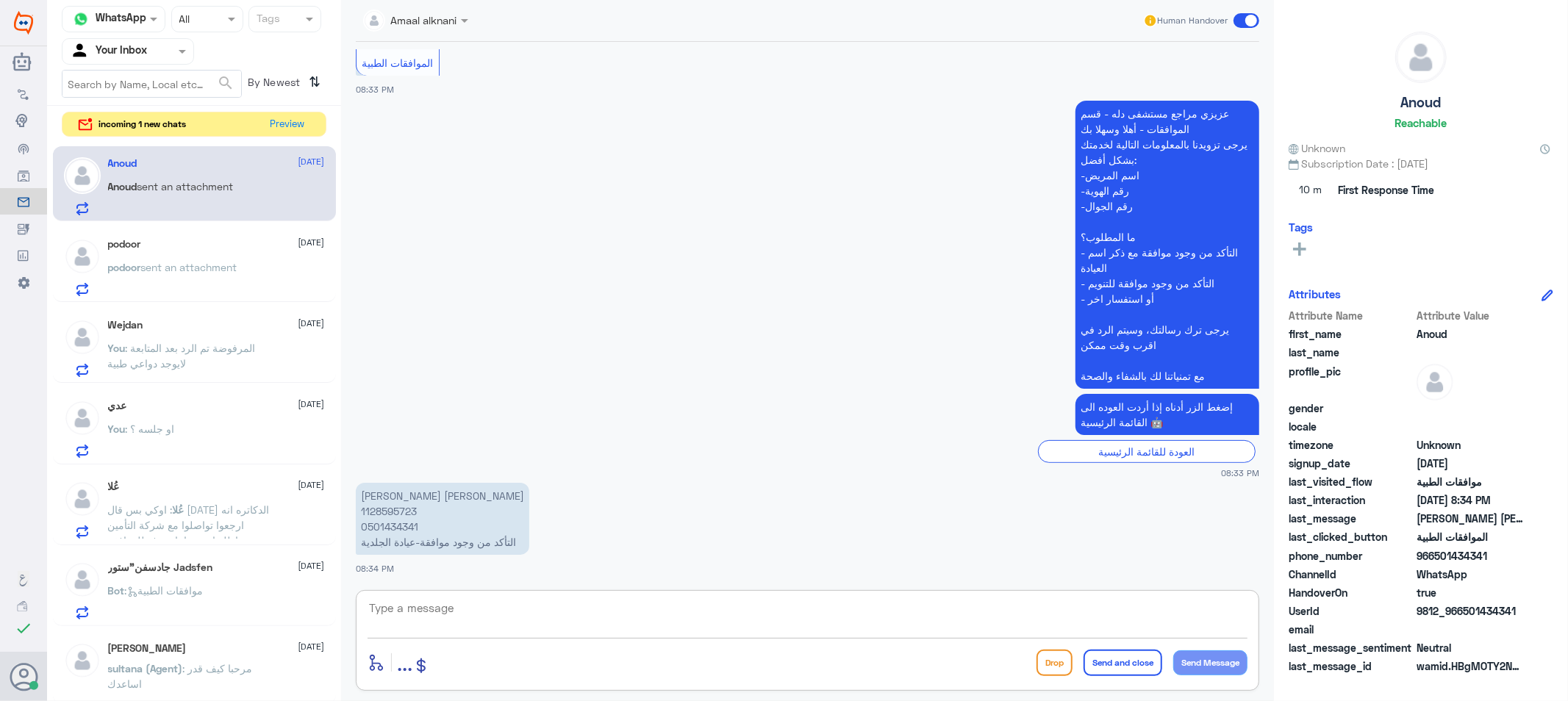
click at [620, 605] on textarea at bounding box center [807, 616] width 880 height 36
type textarea "تم متابعة طلبكم الان مرة اخرى"
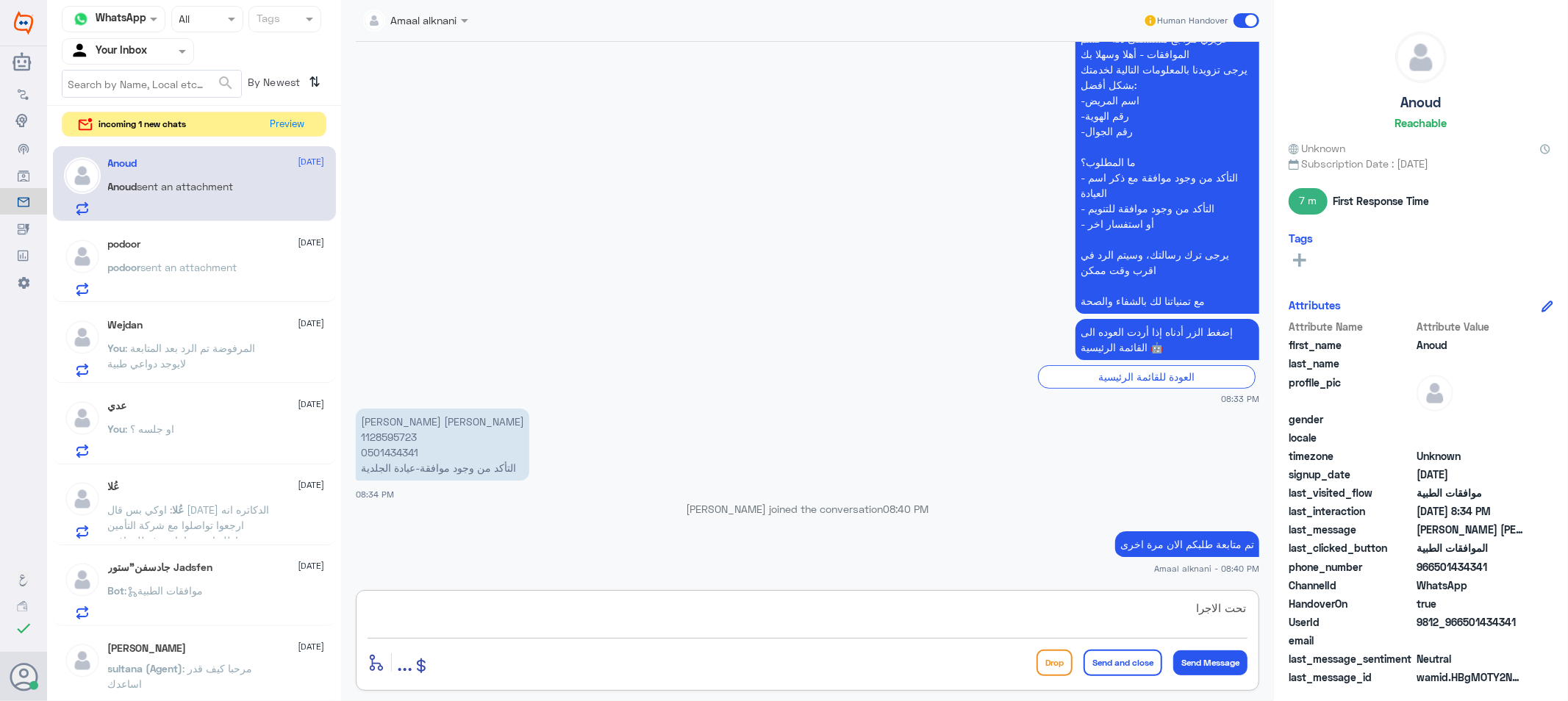
type textarea "تحت الاجراء"
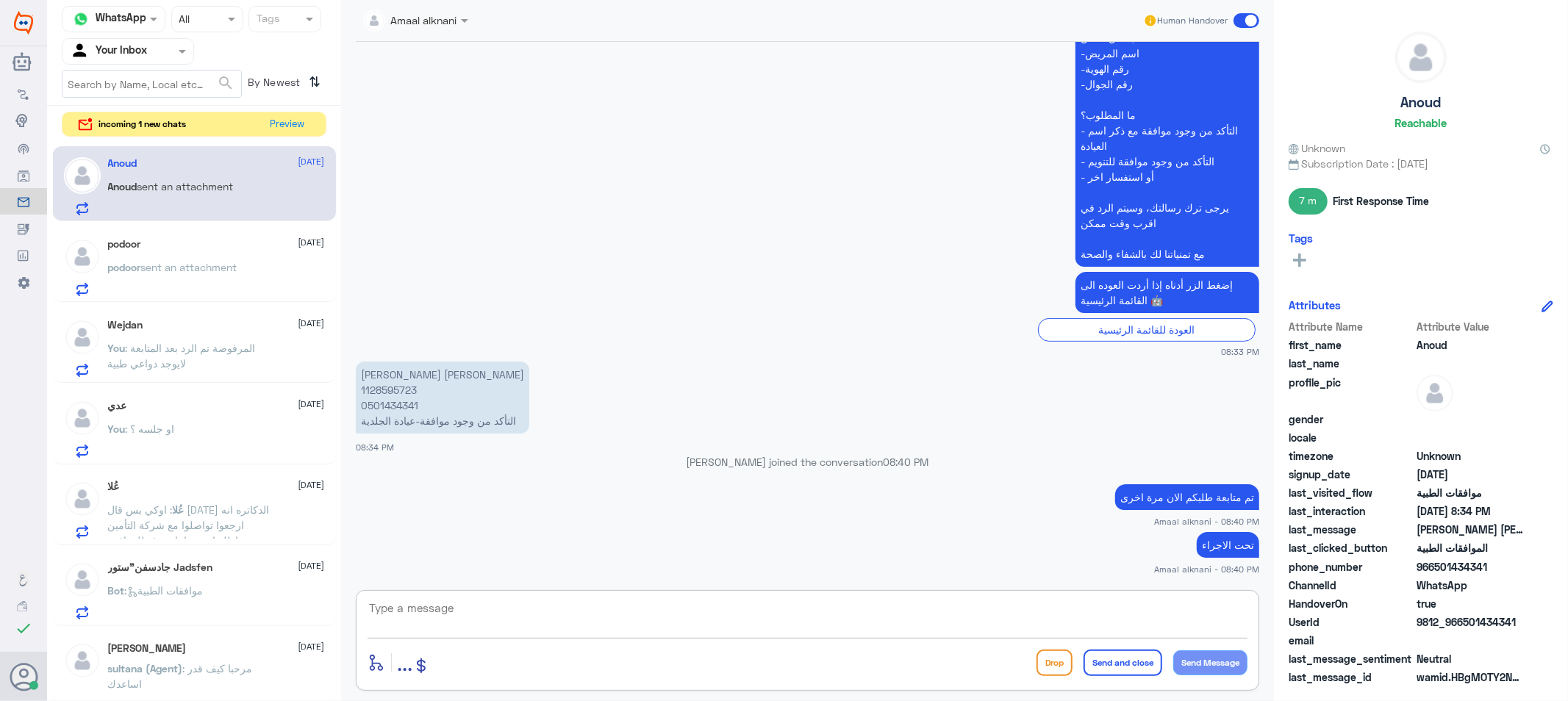
click at [524, 622] on textarea at bounding box center [807, 616] width 880 height 36
type textarea "اي تحديث ع الطلب ستصلكم رساله من التامين بحالة الموافقة"
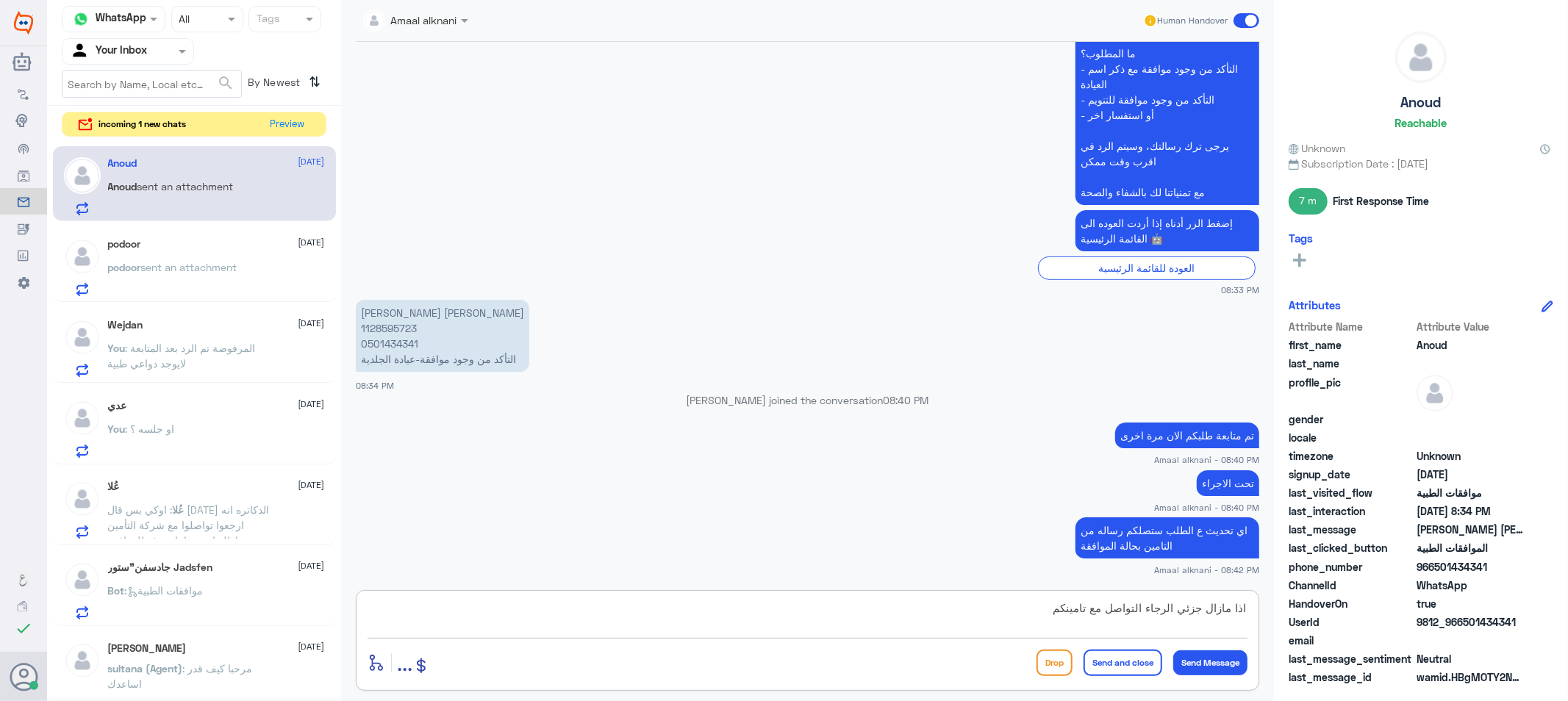
type textarea "اذا مازال جزئي الرجاء التواصل مع تامينكم"
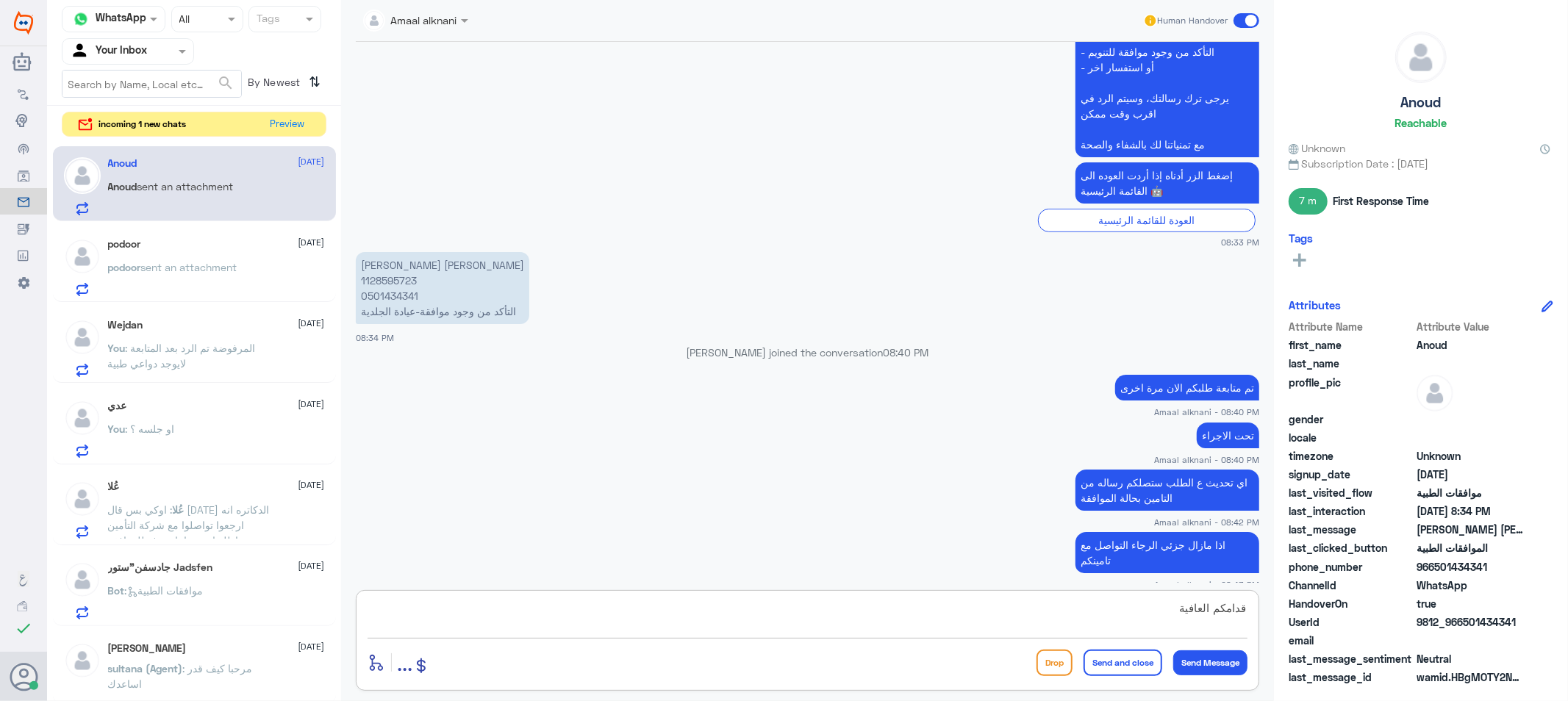
type textarea "قدامكم العافية"
click at [1110, 666] on button "Send and close" at bounding box center [1123, 663] width 79 height 26
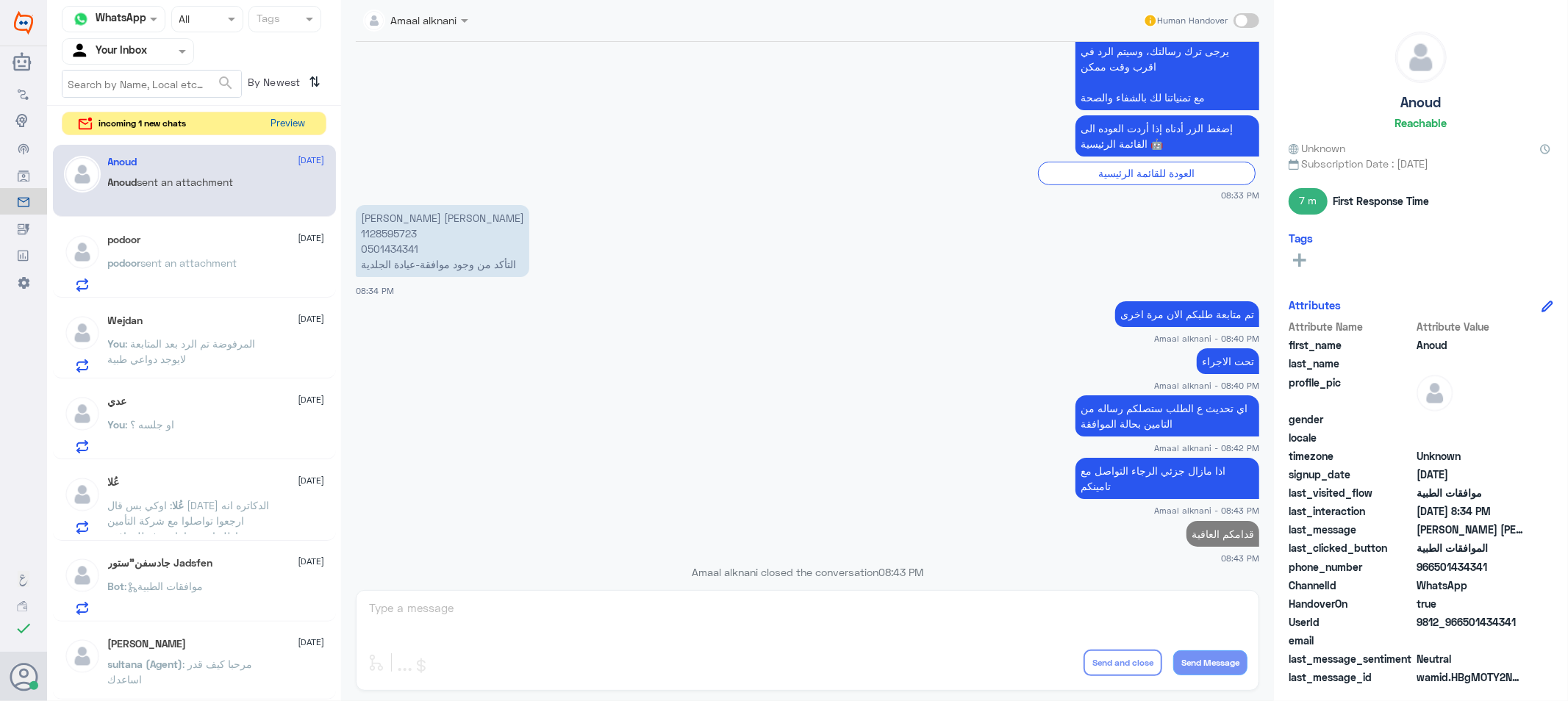
click at [282, 126] on button "Preview" at bounding box center [288, 124] width 45 height 23
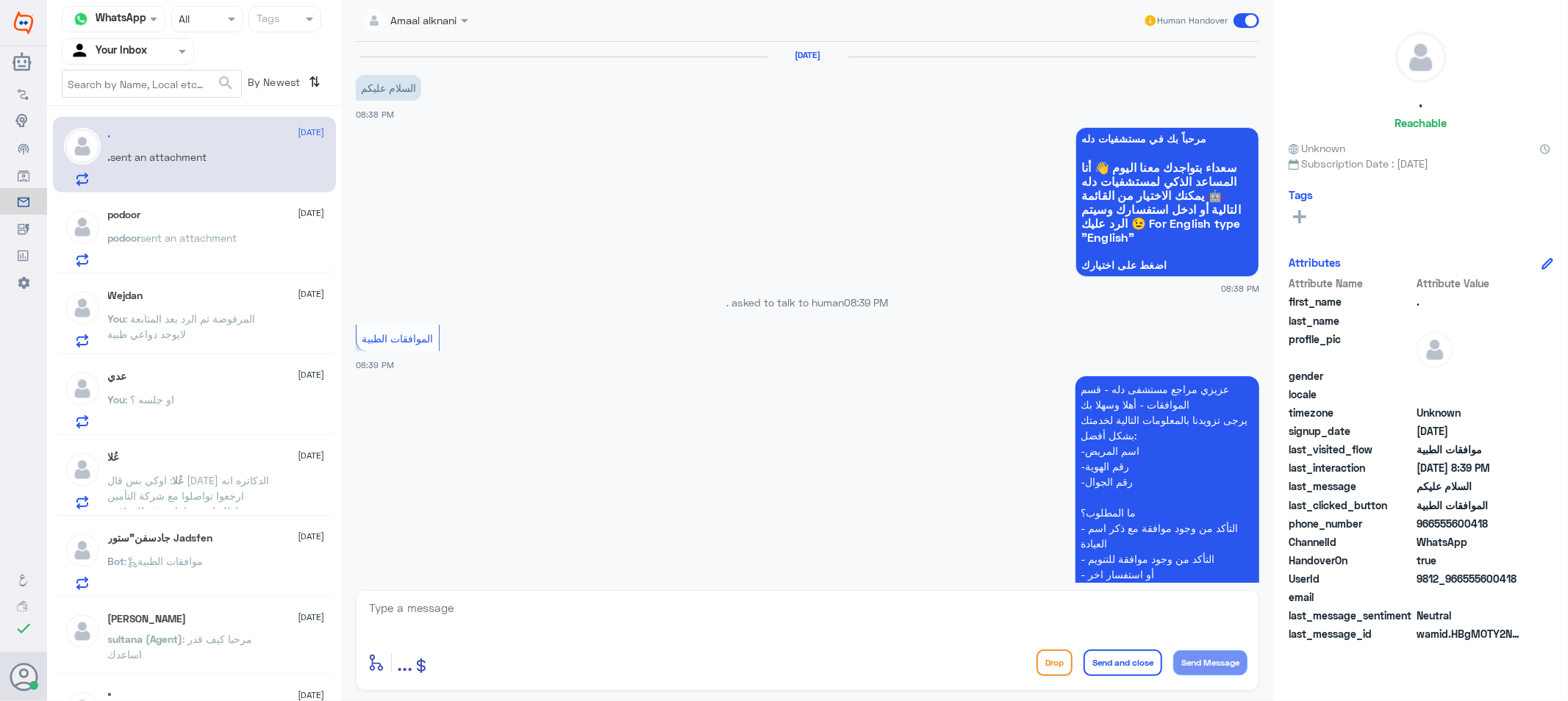
scroll to position [179, 0]
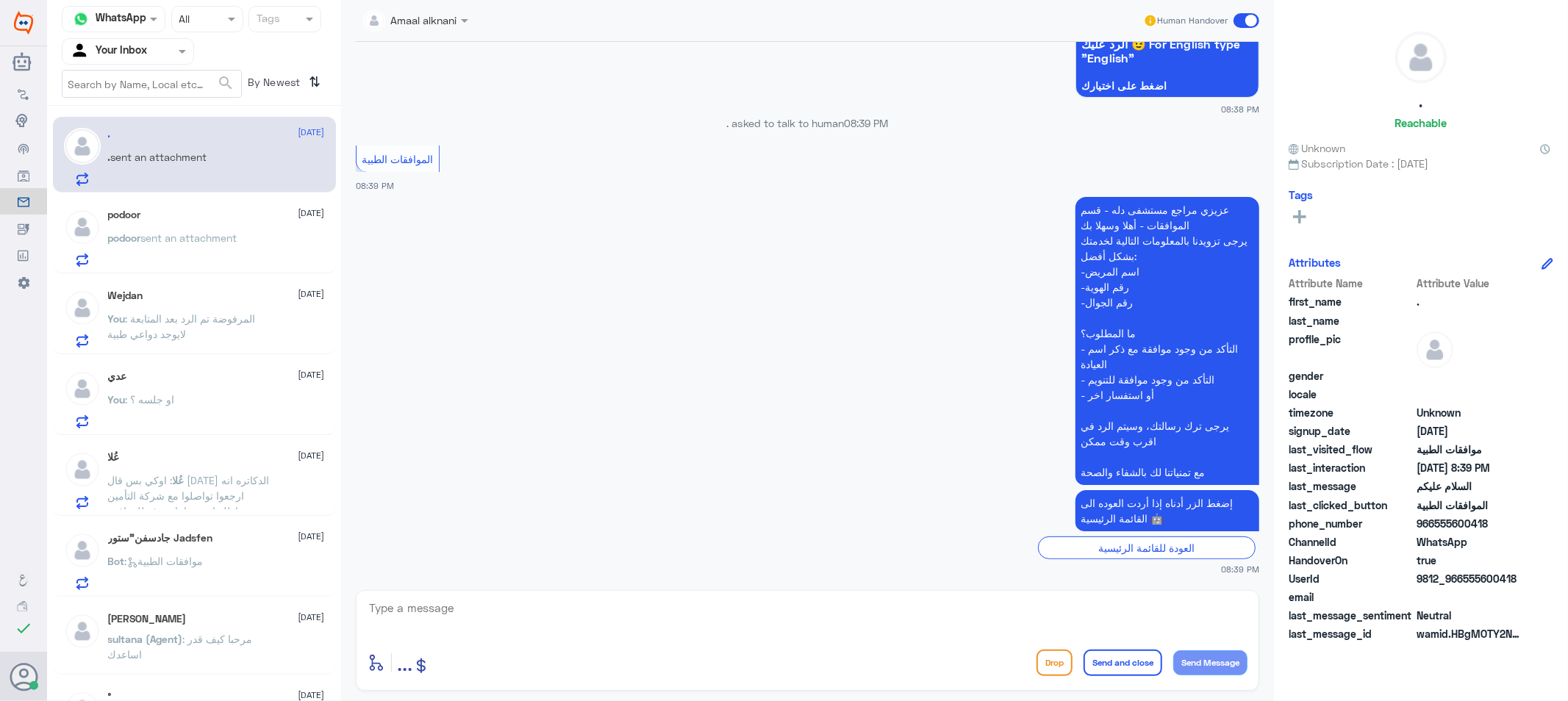
click at [457, 615] on textarea at bounding box center [807, 616] width 880 height 36
type textarea "تفضل كيف اقدر اساعدك"
